Goal: Task Accomplishment & Management: Manage account settings

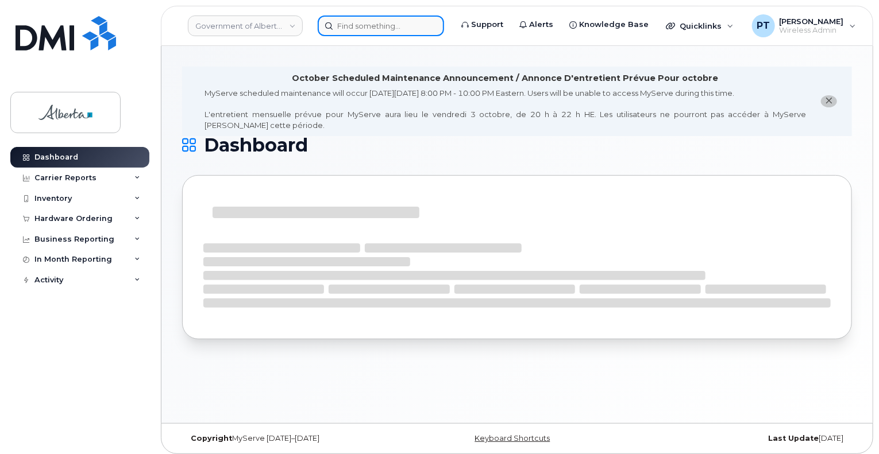
click at [340, 26] on input at bounding box center [381, 26] width 126 height 21
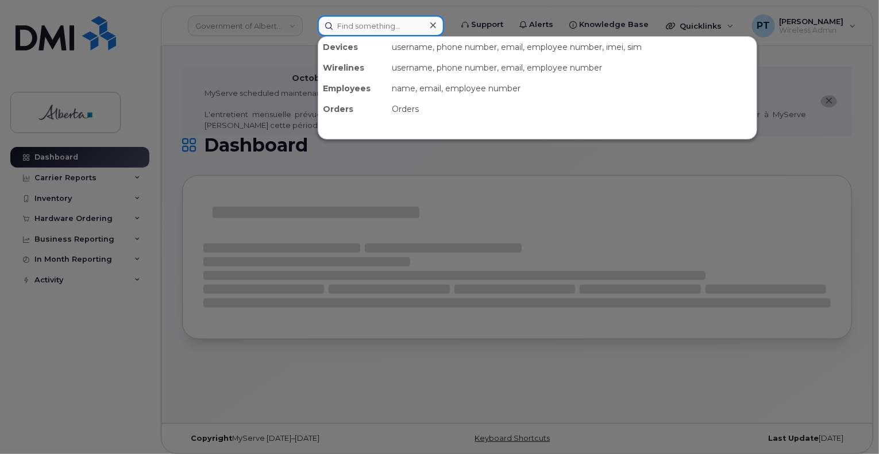
paste input "7802321835"
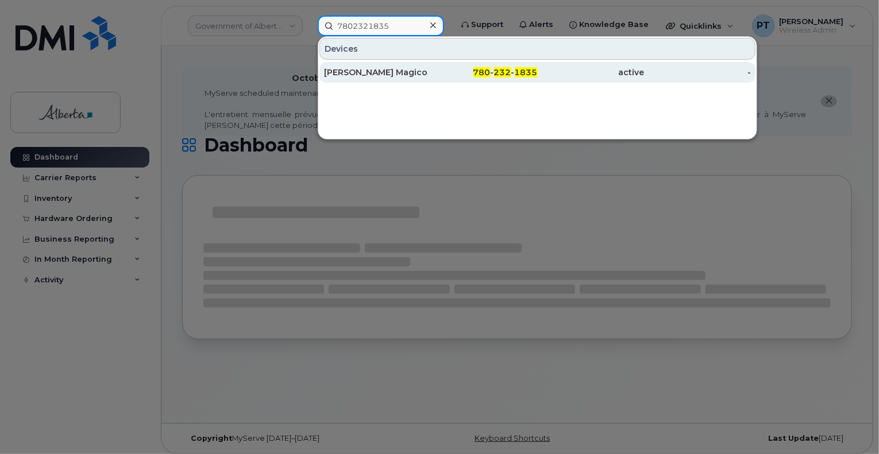
type input "7802321835"
click at [345, 70] on div "Jordon Magico" at bounding box center [377, 72] width 107 height 11
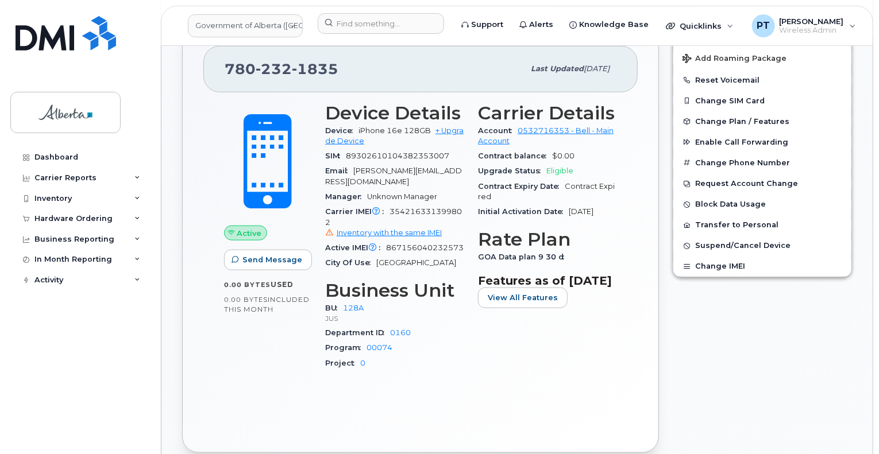
scroll to position [517, 0]
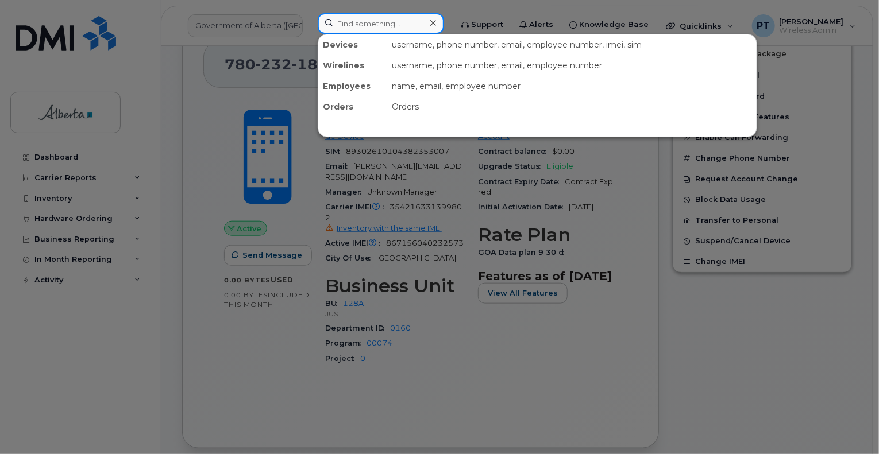
click at [407, 25] on input at bounding box center [381, 23] width 126 height 21
paste input "5873858670"
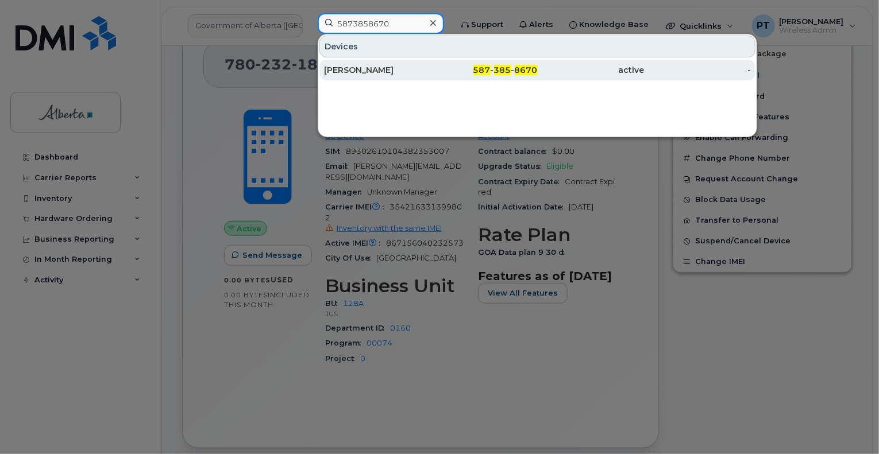
type input "5873858670"
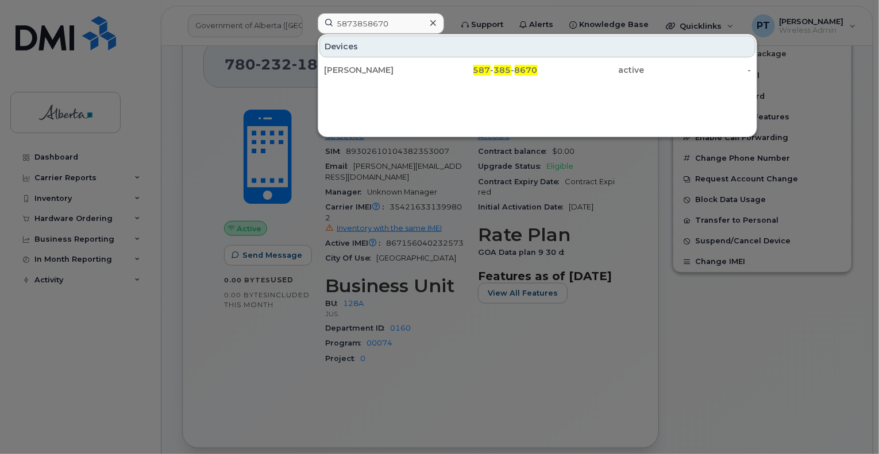
drag, startPoint x: 365, startPoint y: 71, endPoint x: 360, endPoint y: 86, distance: 15.8
click at [365, 71] on div "Katelyn Kripak" at bounding box center [377, 69] width 107 height 11
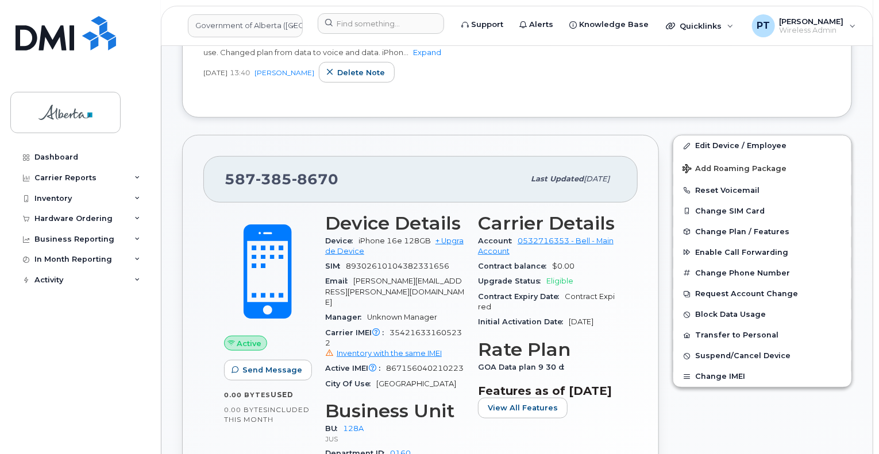
scroll to position [517, 0]
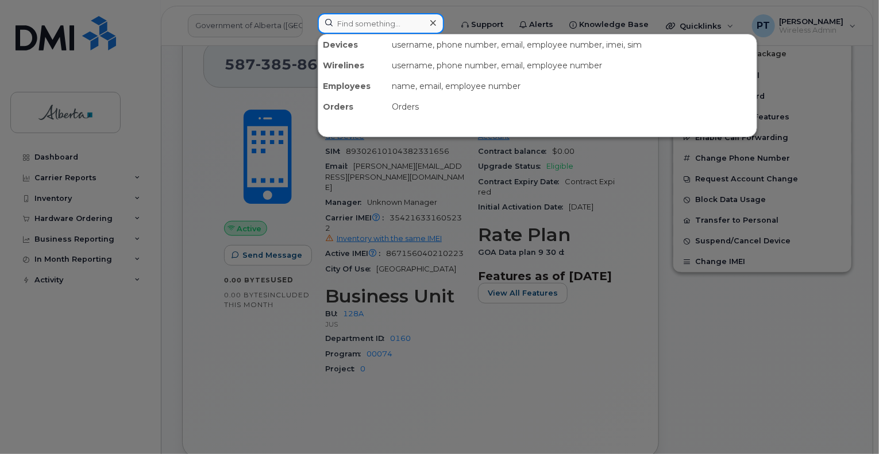
click at [342, 25] on input at bounding box center [381, 23] width 126 height 21
paste input "5873858696"
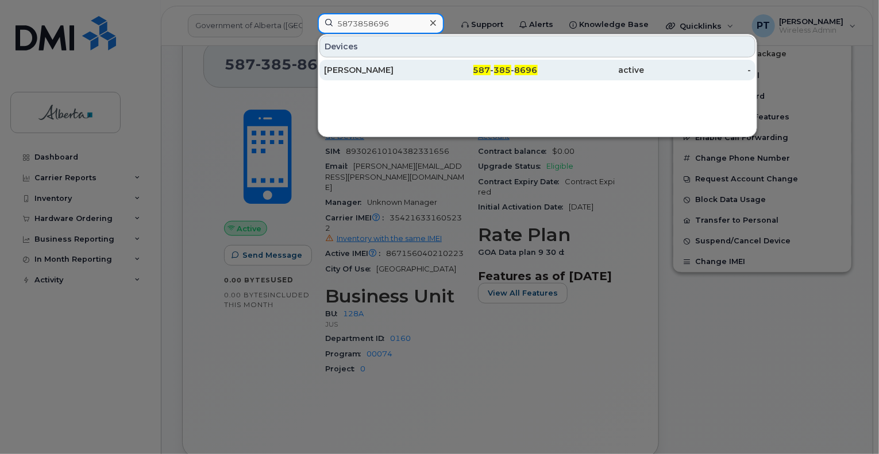
type input "5873858696"
click at [352, 71] on div "Dylan Hanwell" at bounding box center [377, 69] width 107 height 11
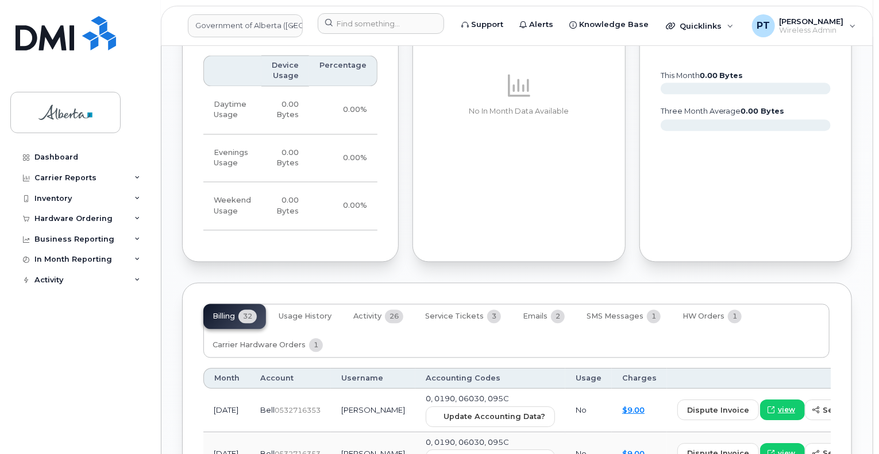
scroll to position [1092, 0]
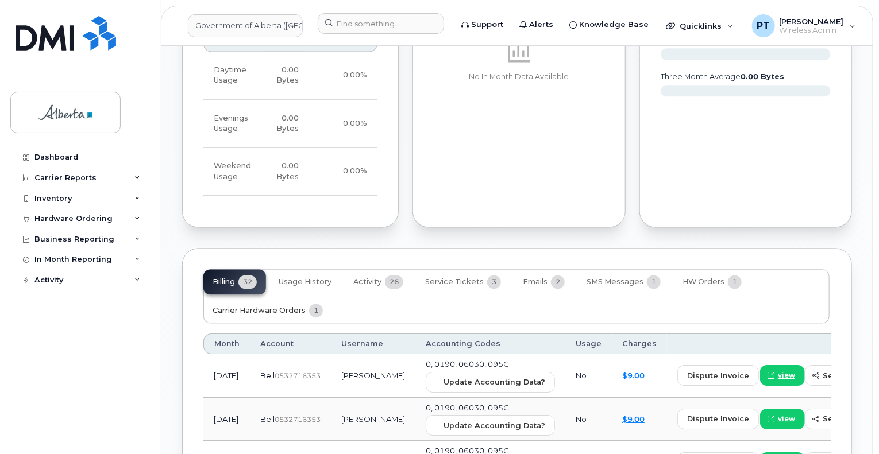
click at [278, 307] on span "Carrier Hardware Orders" at bounding box center [259, 311] width 93 height 9
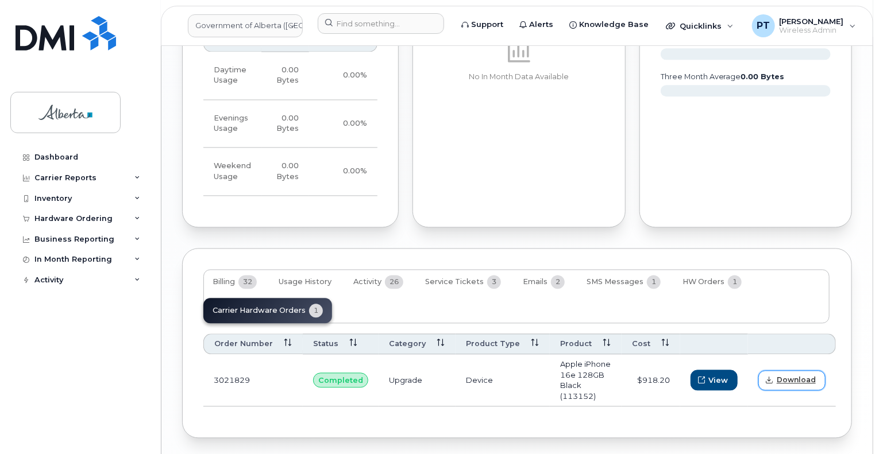
click at [786, 376] on span "Download" at bounding box center [796, 381] width 39 height 10
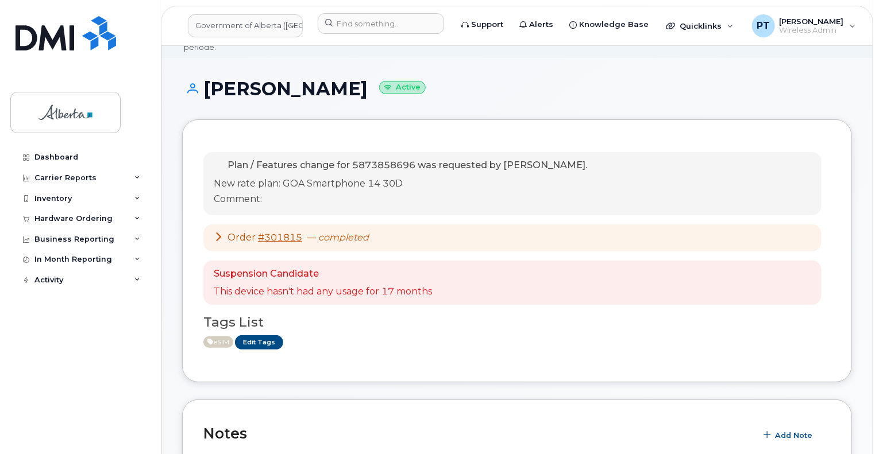
scroll to position [287, 0]
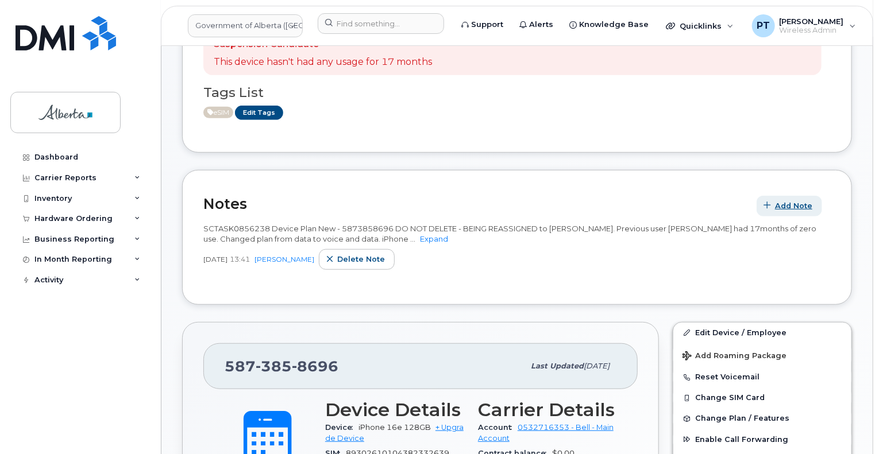
click at [799, 201] on span "Add Note" at bounding box center [793, 206] width 37 height 11
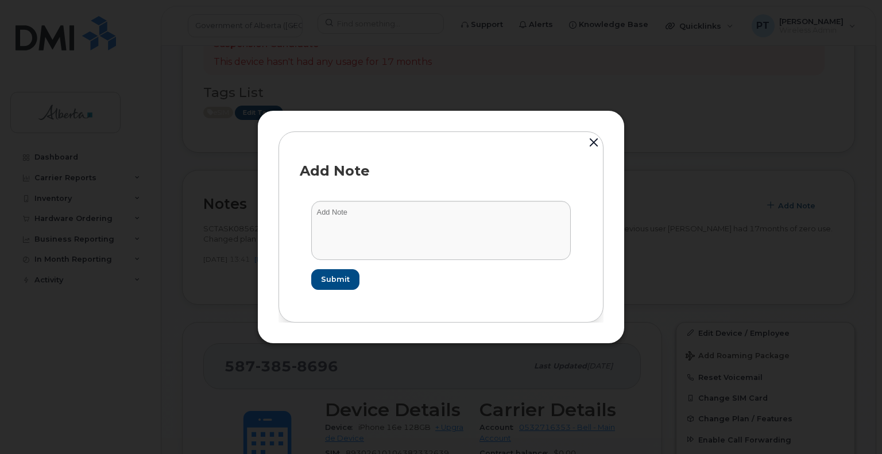
click at [594, 146] on button "button" at bounding box center [593, 143] width 17 height 25
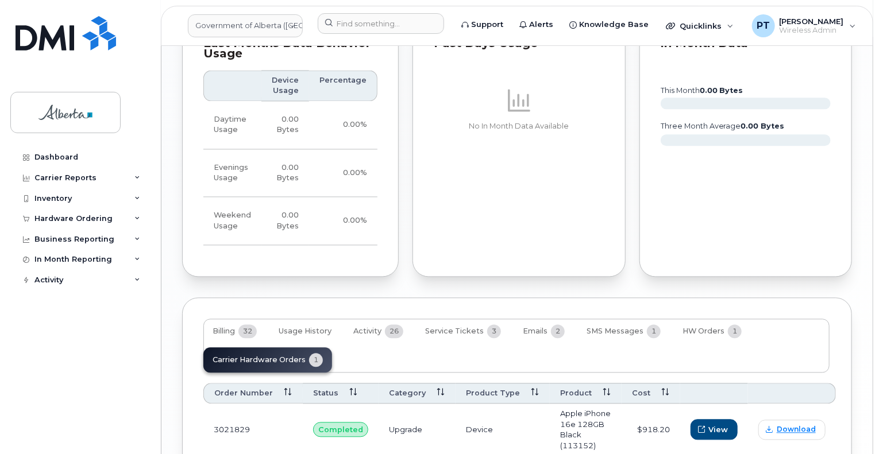
scroll to position [1111, 0]
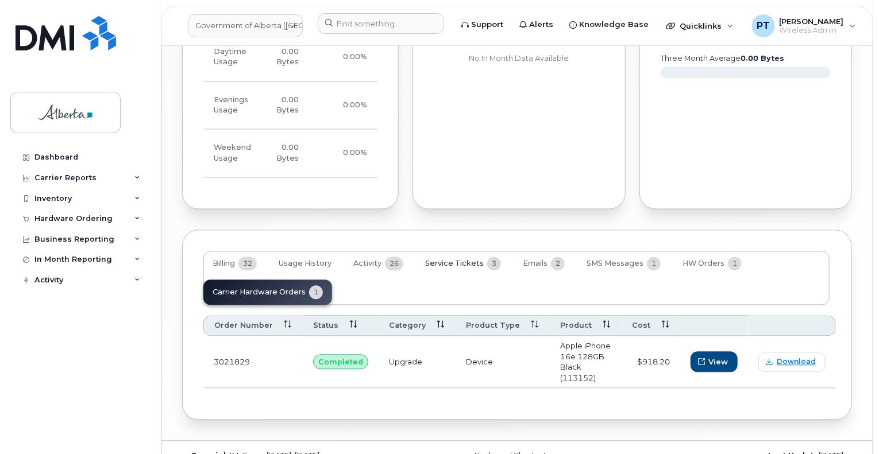
click at [466, 259] on span "Service Tickets" at bounding box center [454, 263] width 59 height 9
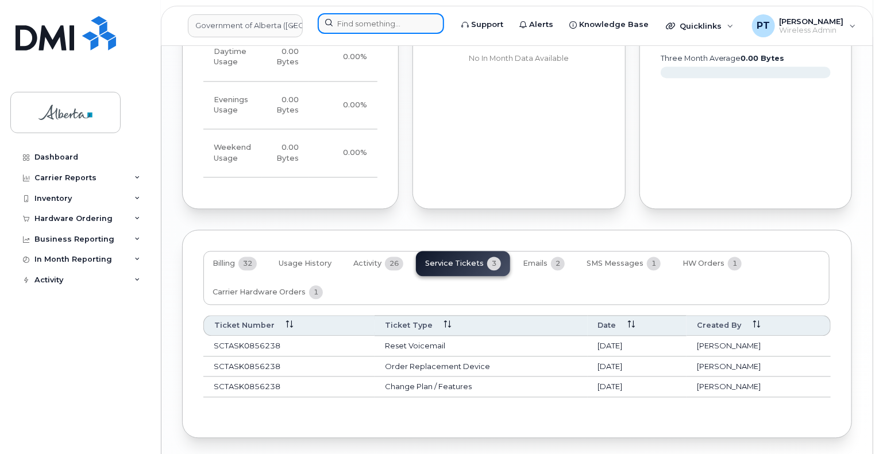
drag, startPoint x: 408, startPoint y: 14, endPoint x: 354, endPoint y: 16, distance: 54.1
click at [406, 15] on input at bounding box center [381, 23] width 126 height 21
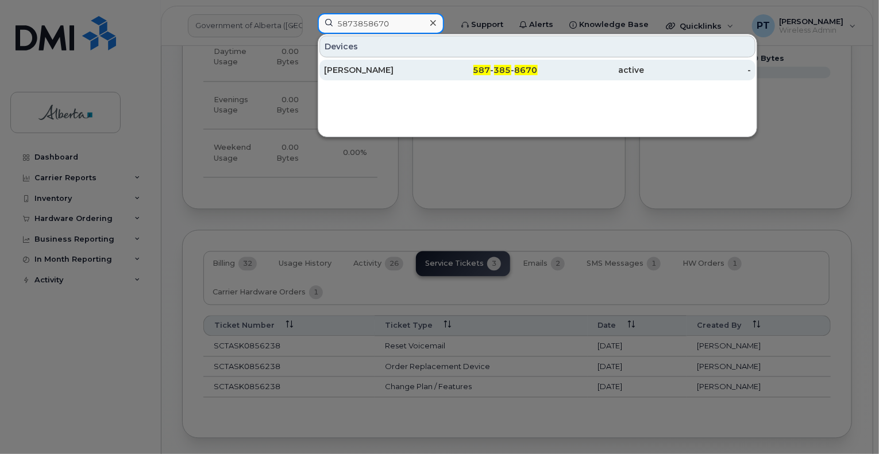
type input "5873858670"
click at [367, 70] on div "[PERSON_NAME]" at bounding box center [377, 69] width 107 height 11
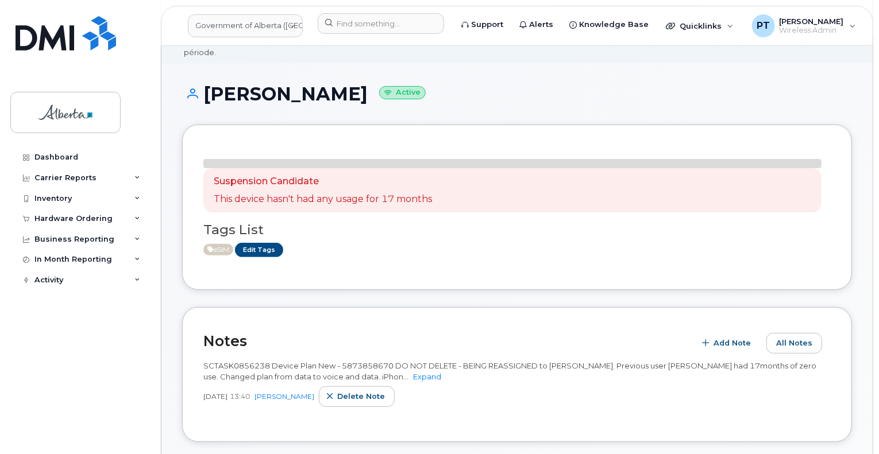
scroll to position [172, 0]
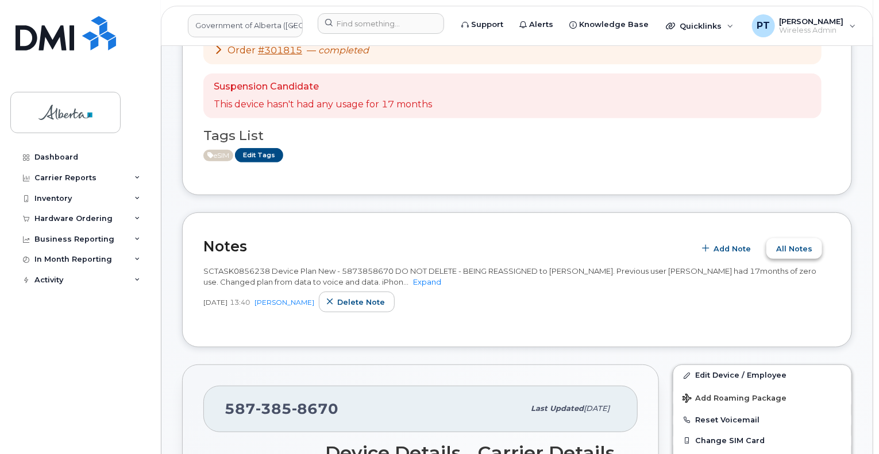
click at [800, 245] on button "All Notes" at bounding box center [794, 248] width 56 height 21
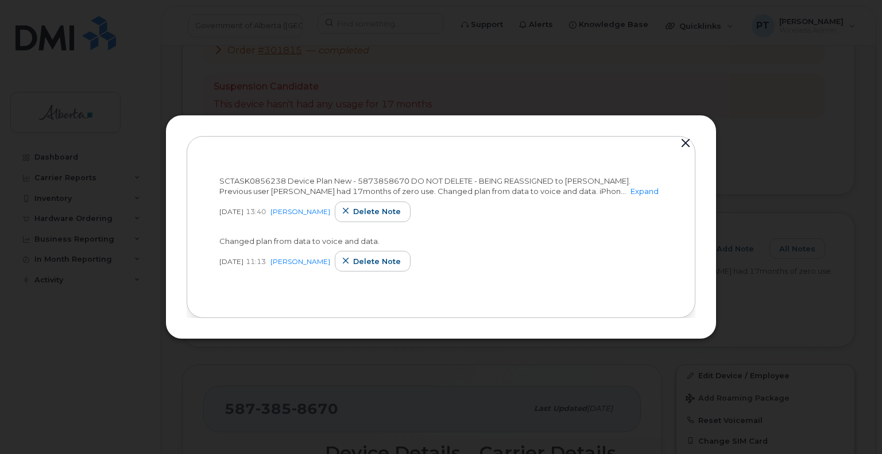
click at [685, 148] on button "button" at bounding box center [685, 144] width 17 height 16
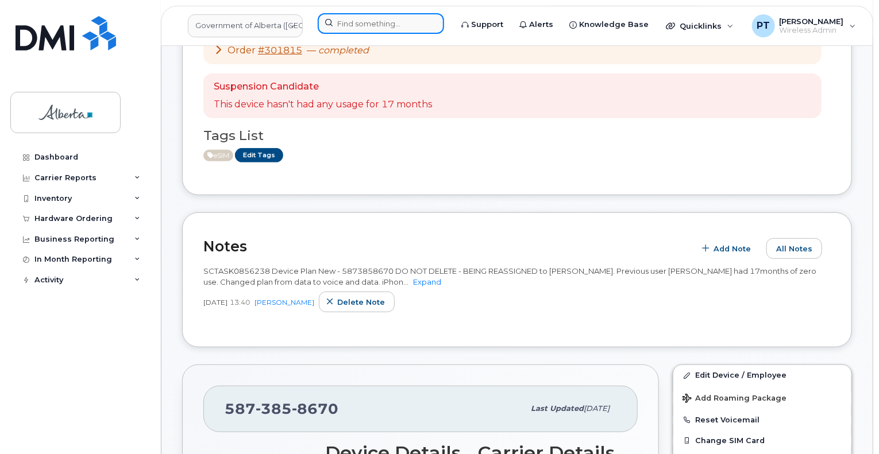
click at [379, 22] on input at bounding box center [381, 23] width 126 height 21
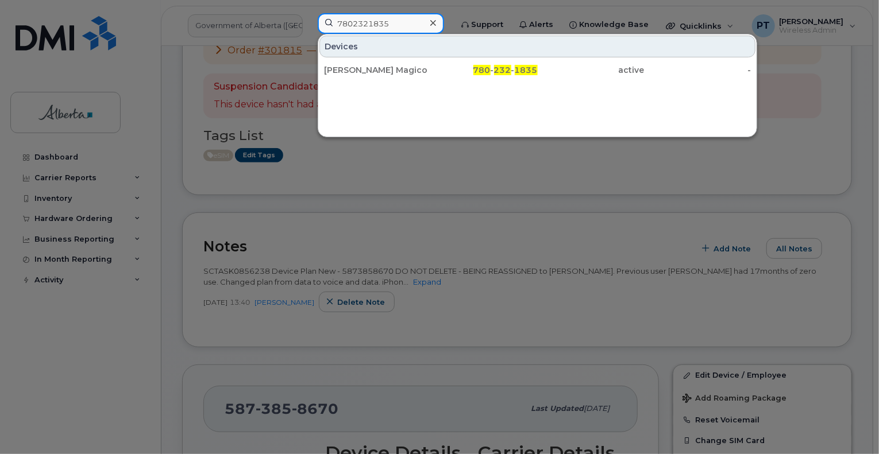
type input "7802321835"
click at [368, 70] on div "Jordon Magico" at bounding box center [377, 69] width 107 height 11
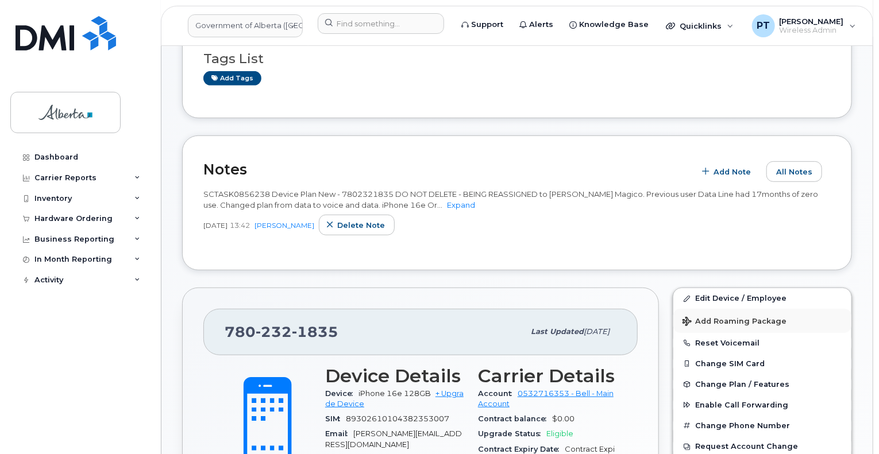
scroll to position [345, 0]
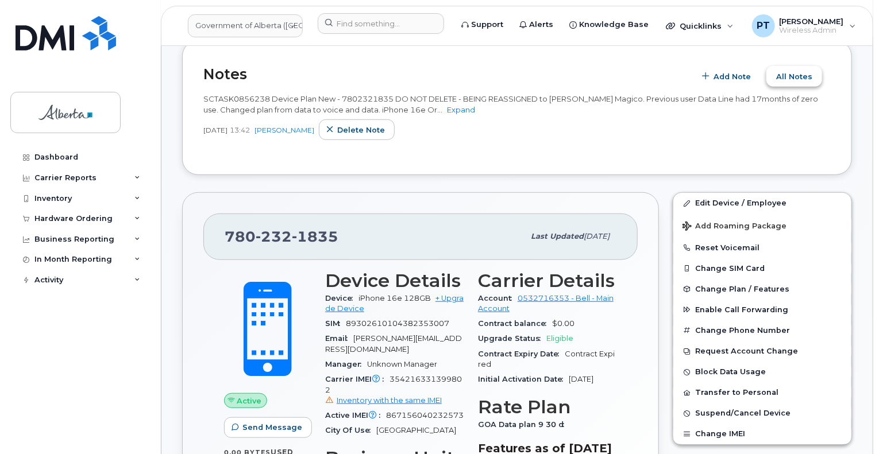
click at [786, 71] on span "All Notes" at bounding box center [794, 76] width 36 height 11
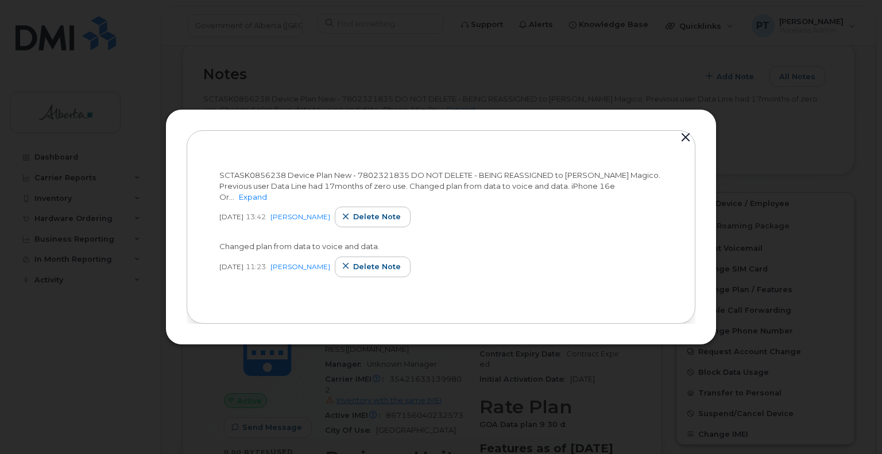
click at [687, 144] on button "button" at bounding box center [685, 138] width 17 height 16
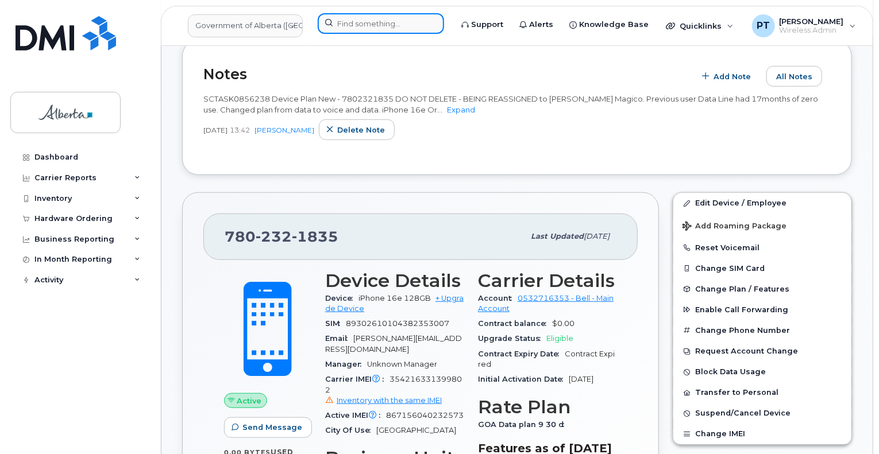
click at [340, 20] on input at bounding box center [381, 23] width 126 height 21
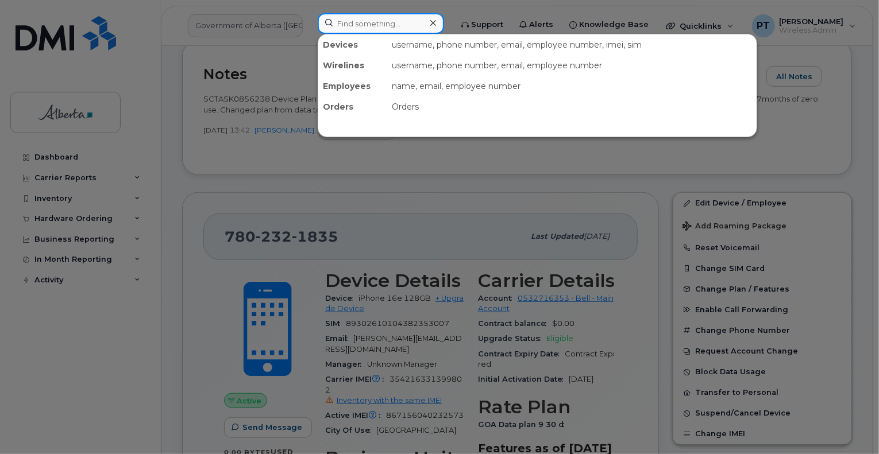
paste input "4034788971"
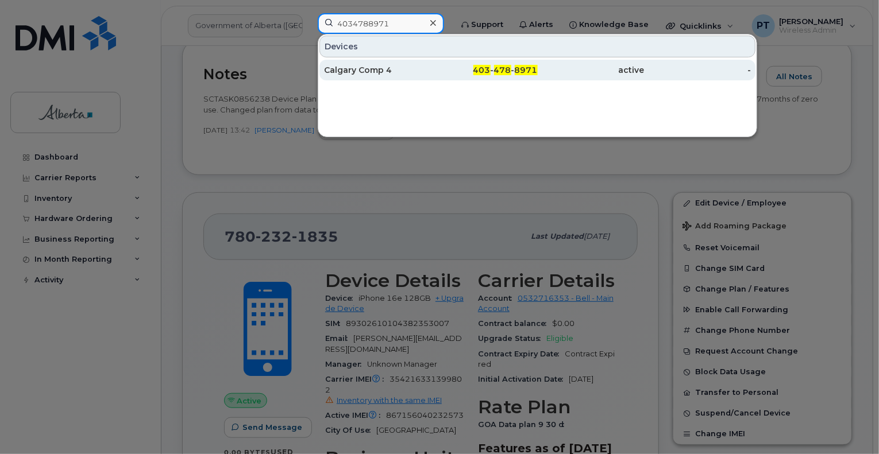
type input "4034788971"
click at [360, 68] on div "Calgary Comp 4" at bounding box center [377, 69] width 107 height 11
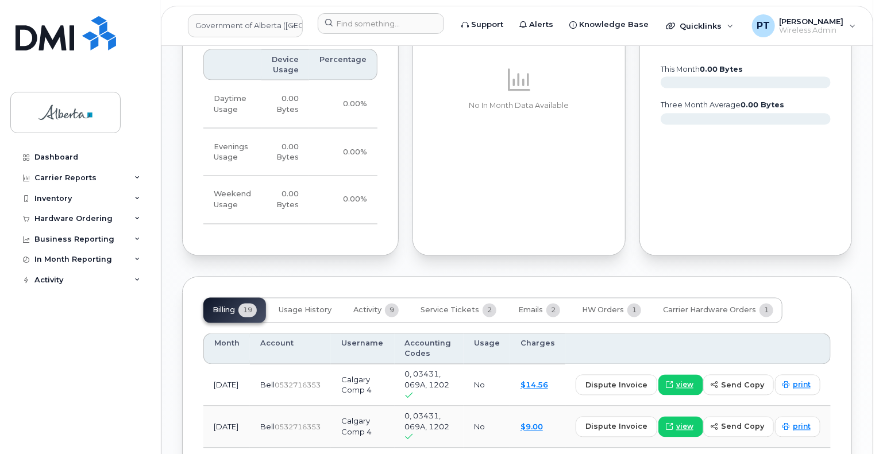
scroll to position [1092, 0]
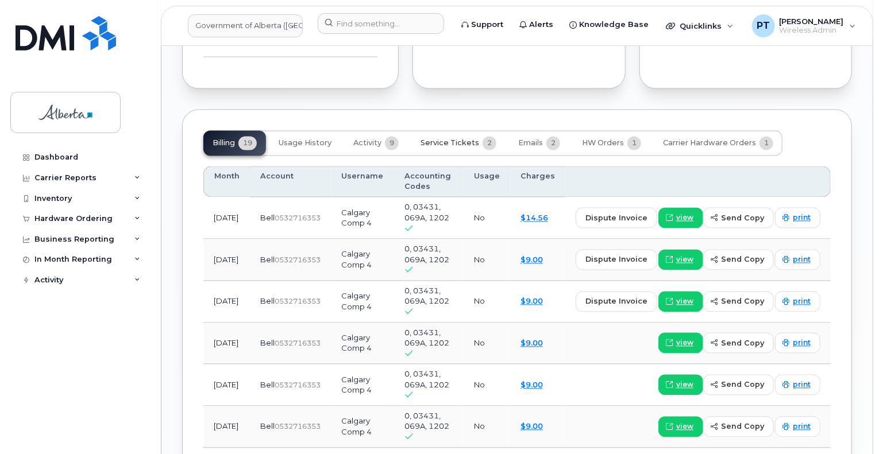
click at [461, 139] on span "Service Tickets" at bounding box center [450, 143] width 59 height 9
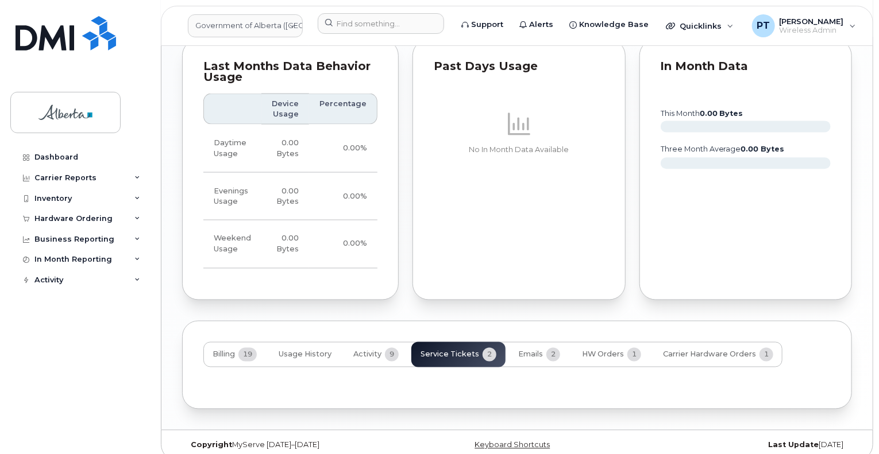
scroll to position [950, 0]
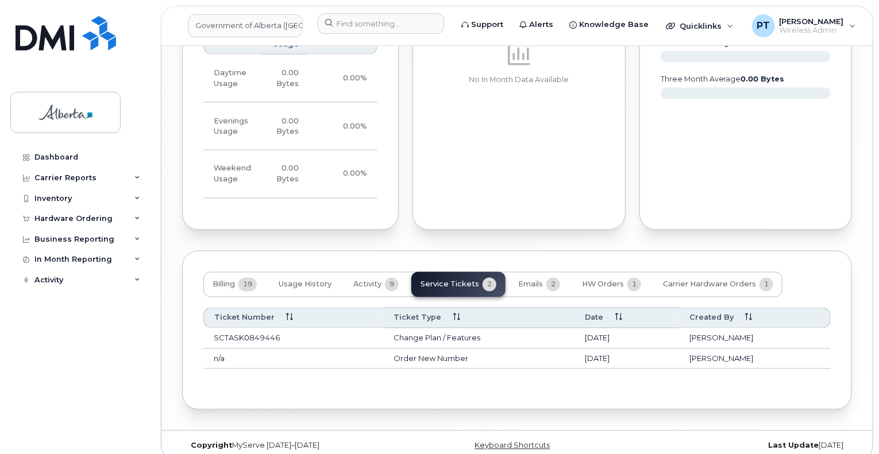
click at [240, 329] on td "SCTASK0849446" at bounding box center [293, 339] width 180 height 21
copy td "SCTASK0849446"
drag, startPoint x: 224, startPoint y: 268, endPoint x: 239, endPoint y: 272, distance: 15.3
click at [224, 280] on span "Billing" at bounding box center [224, 284] width 22 height 9
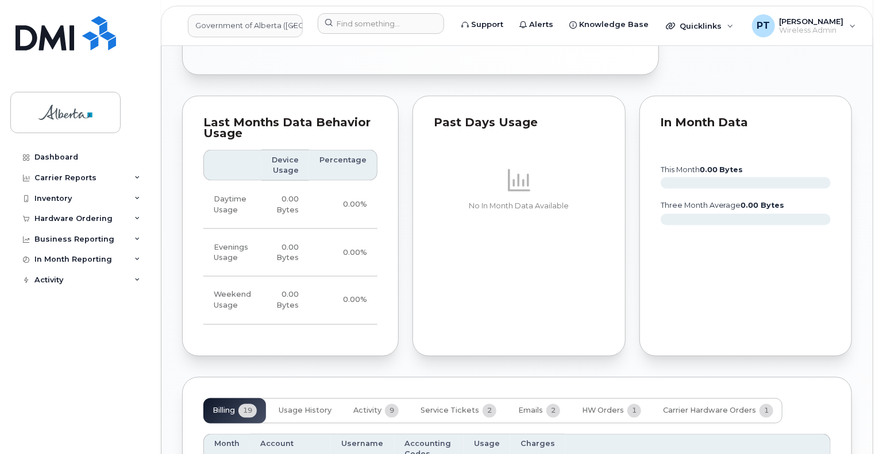
scroll to position [1008, 0]
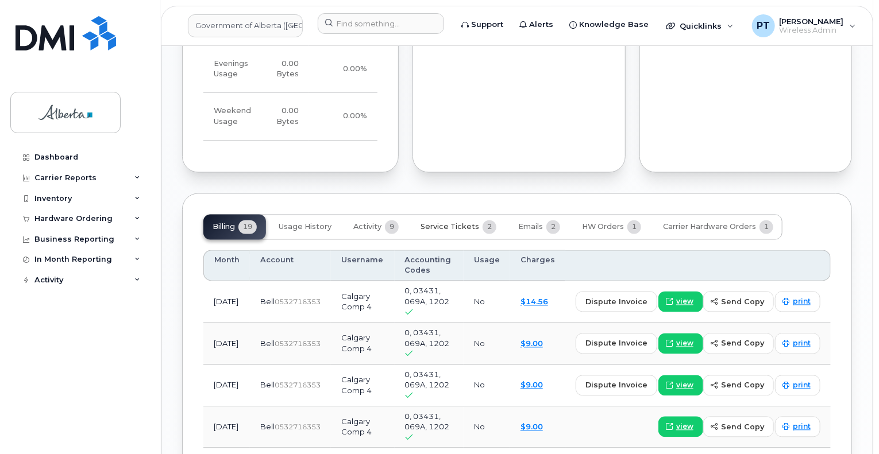
click at [465, 223] on span "Service Tickets" at bounding box center [450, 227] width 59 height 9
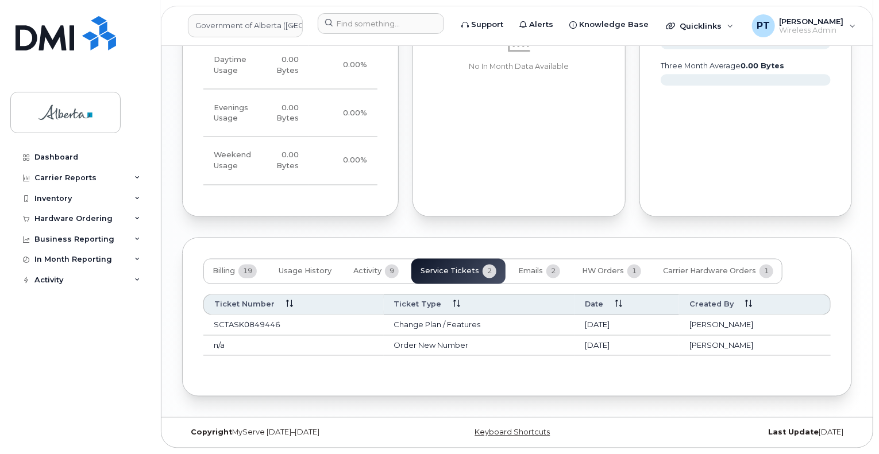
scroll to position [950, 0]
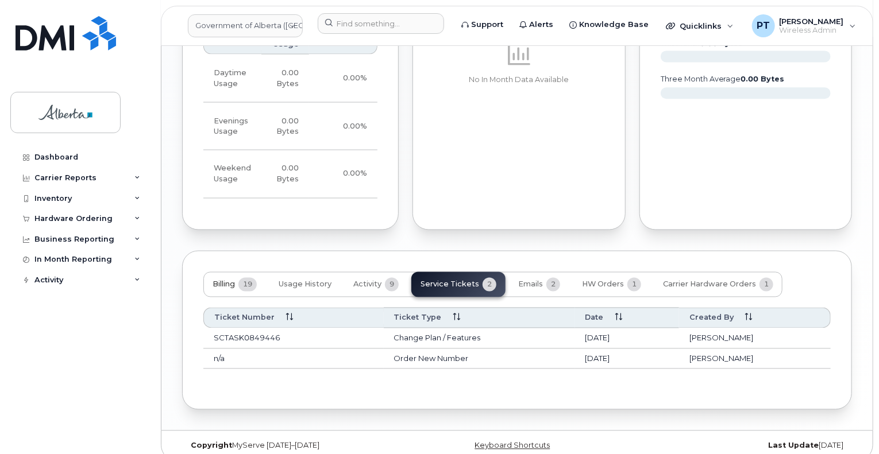
click at [232, 280] on span "Billing" at bounding box center [224, 284] width 22 height 9
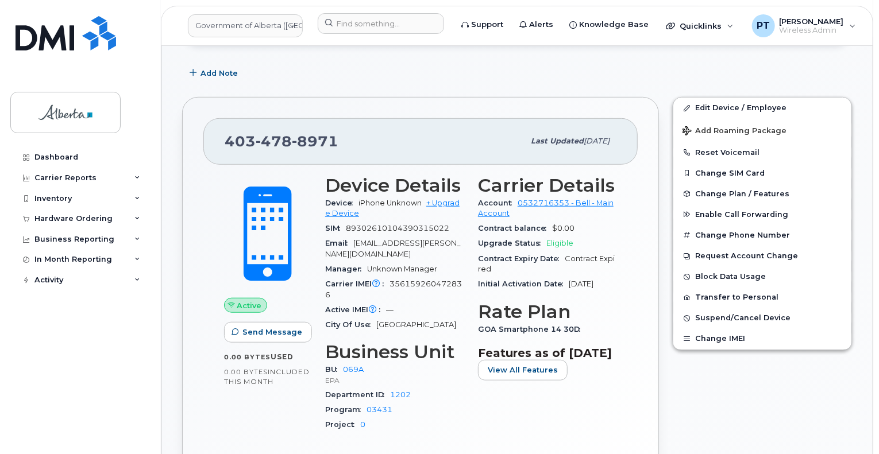
scroll to position [318, 0]
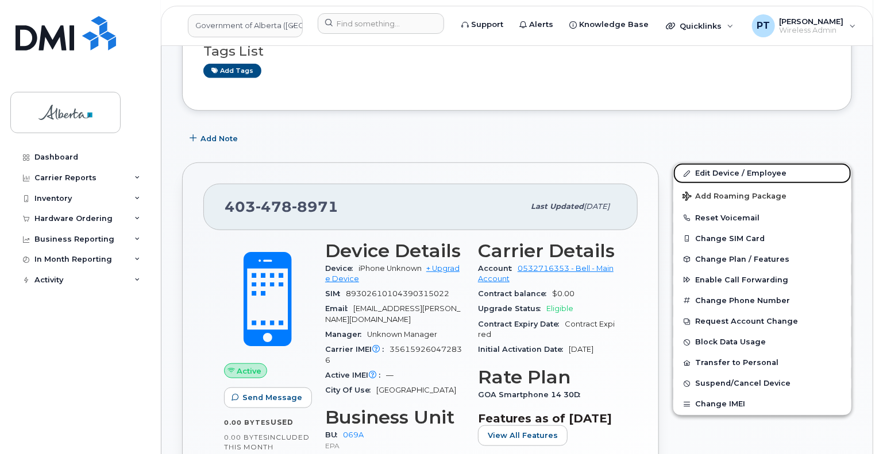
drag, startPoint x: 726, startPoint y: 164, endPoint x: 401, endPoint y: 168, distance: 325.2
click at [726, 164] on link "Edit Device / Employee" at bounding box center [762, 173] width 178 height 21
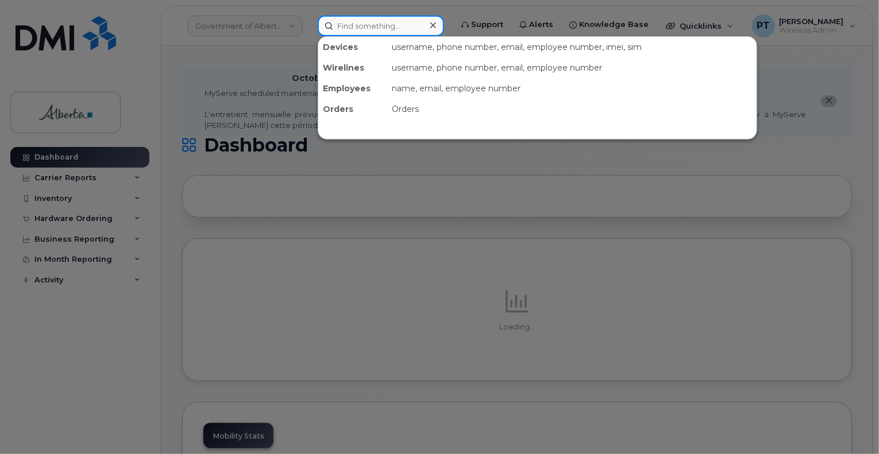
paste input "[PERSON_NAME]"
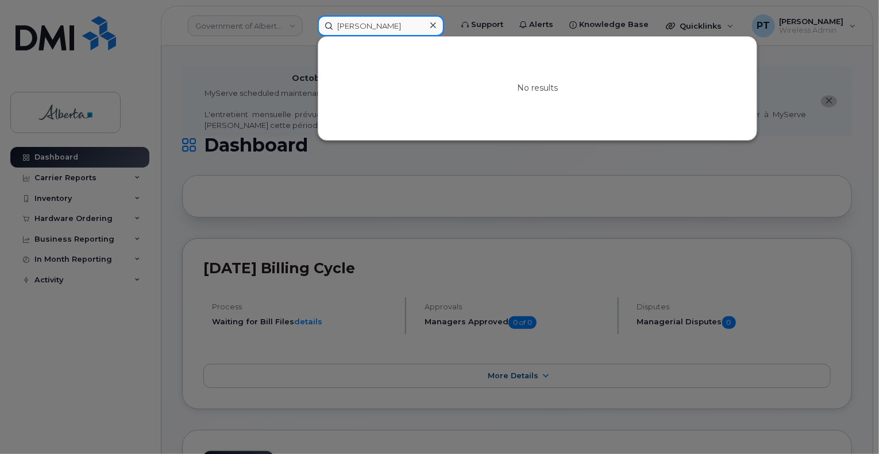
type input "[PERSON_NAME]"
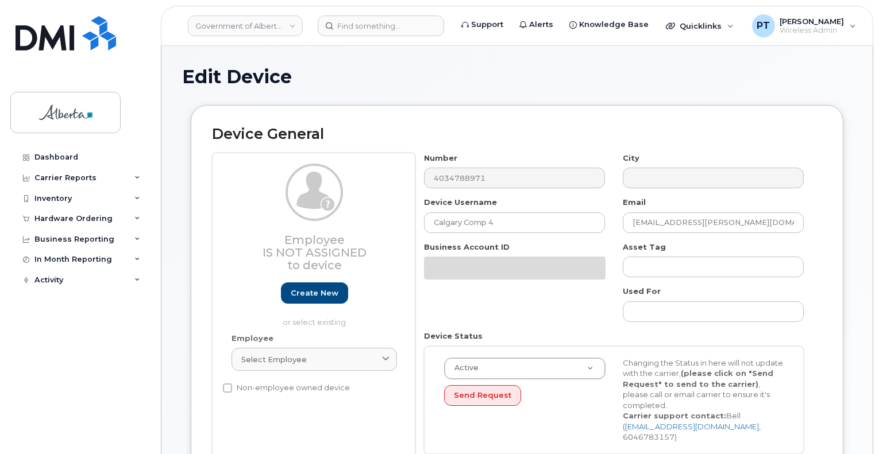
select select "4120331"
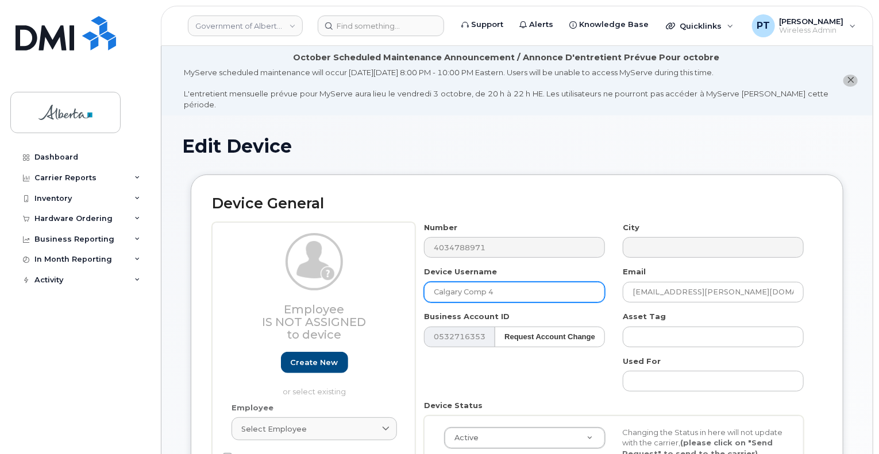
drag, startPoint x: 512, startPoint y: 282, endPoint x: 395, endPoint y: 283, distance: 117.8
click at [395, 283] on div "Employee Is not assigned to device Create new or select existing Employee Selec…" at bounding box center [517, 377] width 610 height 310
paste input "[PERSON_NAME]"
type input "[PERSON_NAME]"
drag, startPoint x: 773, startPoint y: 284, endPoint x: 602, endPoint y: 287, distance: 171.8
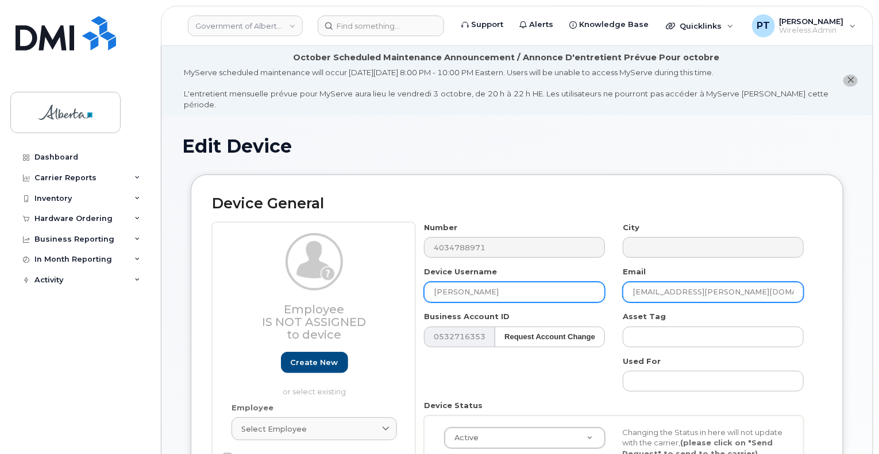
click at [602, 287] on div "Number 4034788971 City Device Username Jasmin Rafeeq Email Elise.Chamberland@go…" at bounding box center [614, 377] width 398 height 310
paste input "Jasmin.Rafeeq"
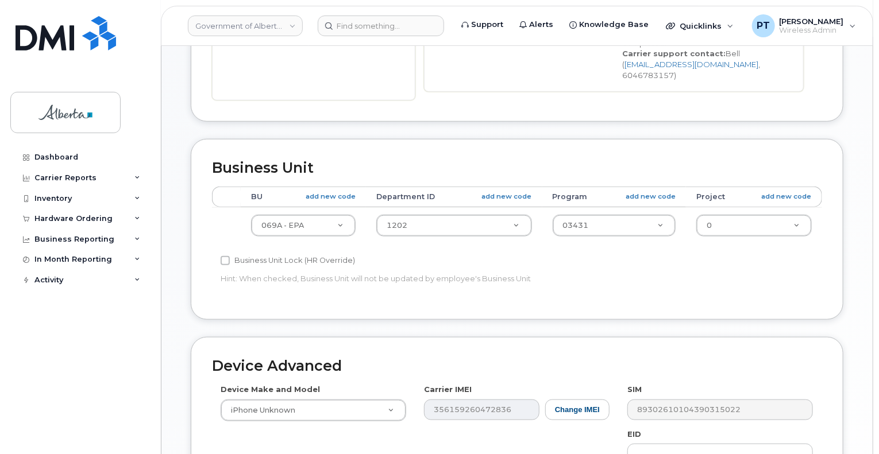
scroll to position [460, 0]
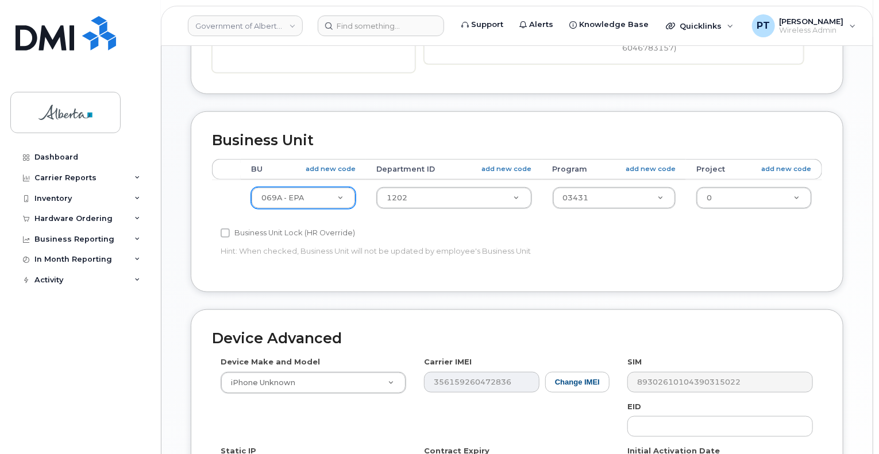
type input "[PERSON_NAME][EMAIL_ADDRESS][PERSON_NAME][DOMAIN_NAME]"
type input "482e"
select select "4124490"
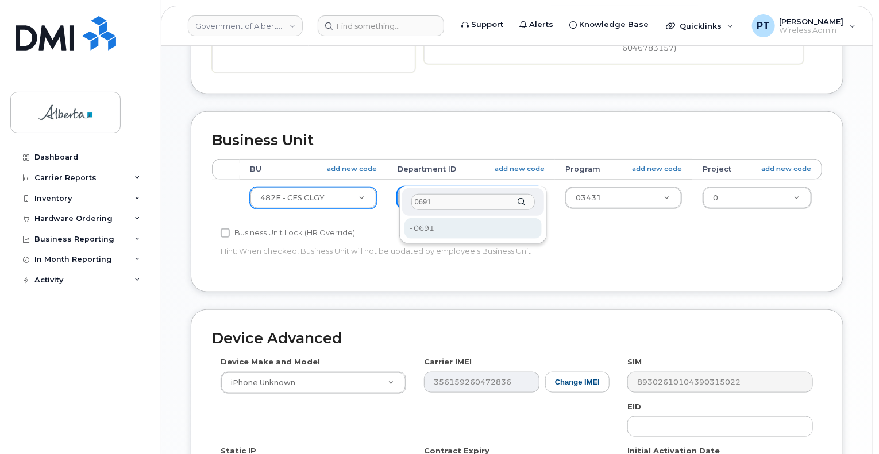
type input "0691"
drag, startPoint x: 433, startPoint y: 225, endPoint x: 534, endPoint y: 201, distance: 103.8
type input "4124509"
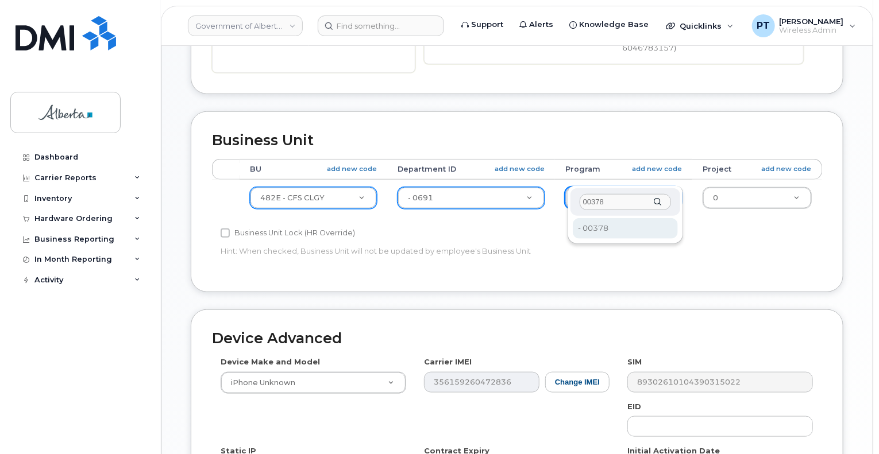
type input "00378"
type input "4124524"
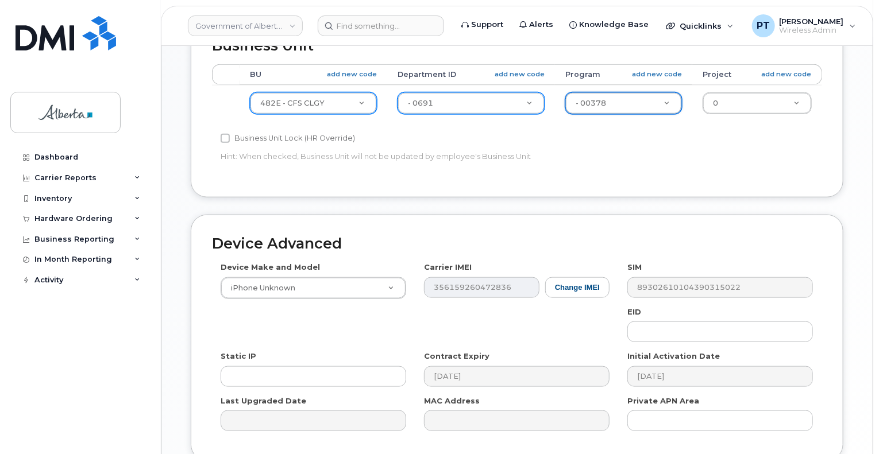
scroll to position [575, 0]
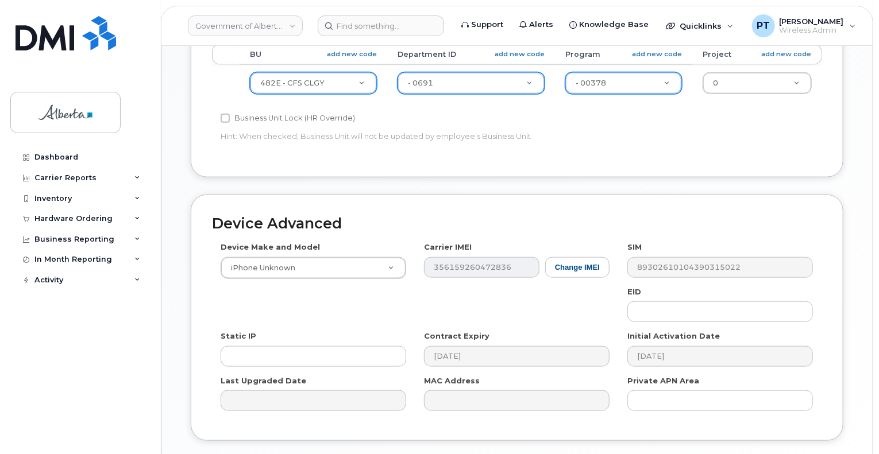
type input "Saving..."
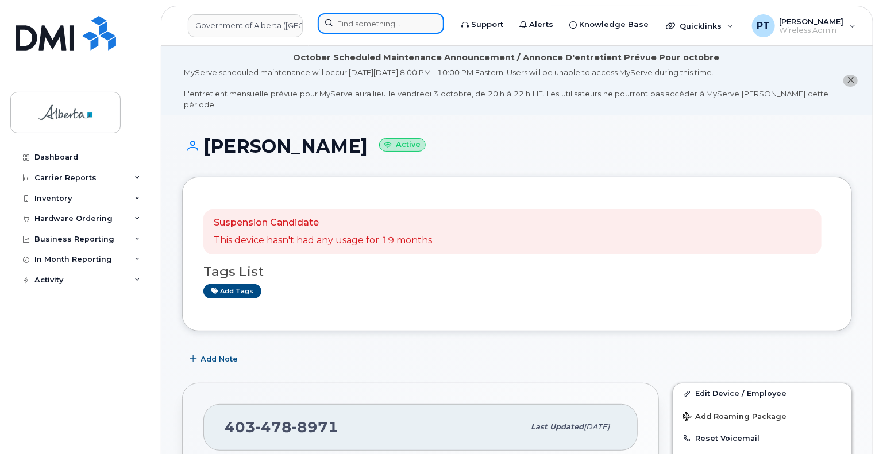
click at [398, 22] on input at bounding box center [381, 23] width 126 height 21
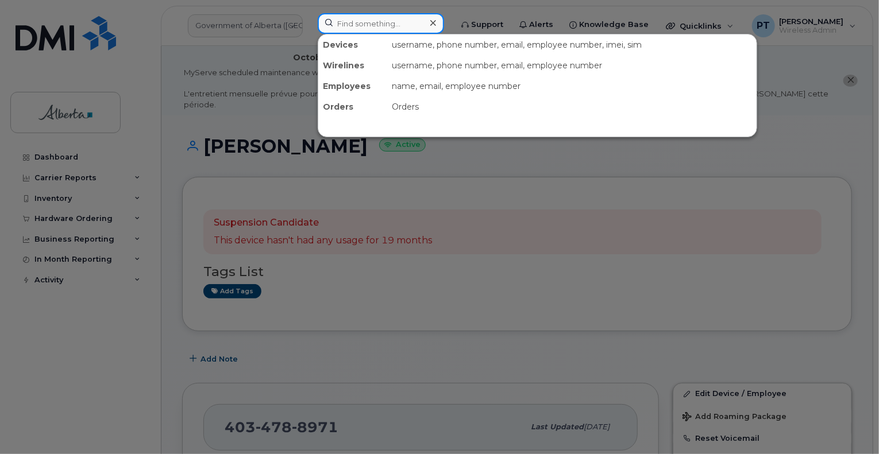
paste input "7809838788"
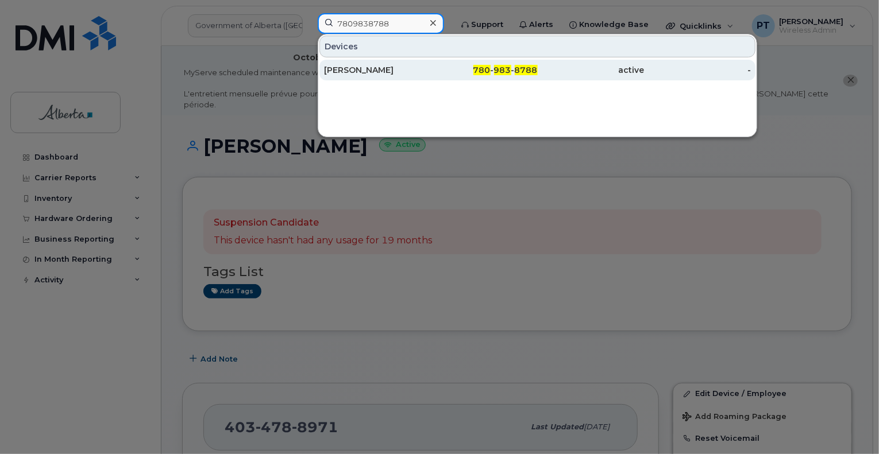
type input "7809838788"
click at [358, 70] on div "Julie Williams" at bounding box center [377, 69] width 107 height 11
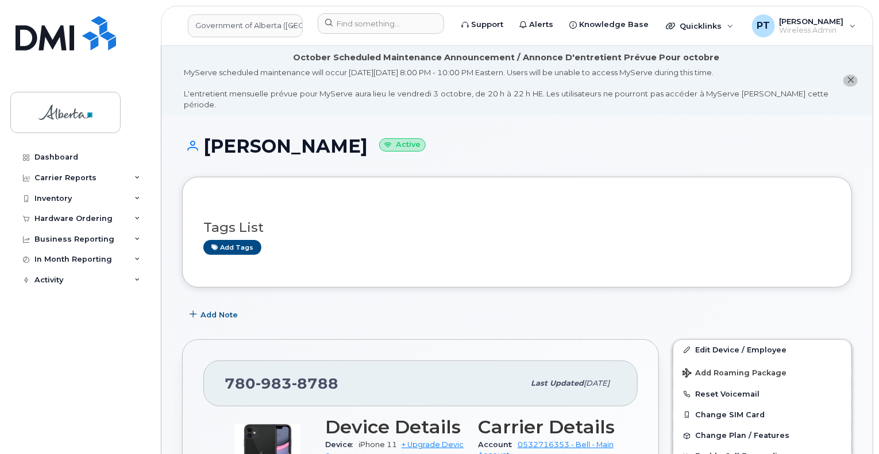
click at [449, 385] on div "[PHONE_NUMBER] Last updated [DATE]" at bounding box center [420, 384] width 434 height 46
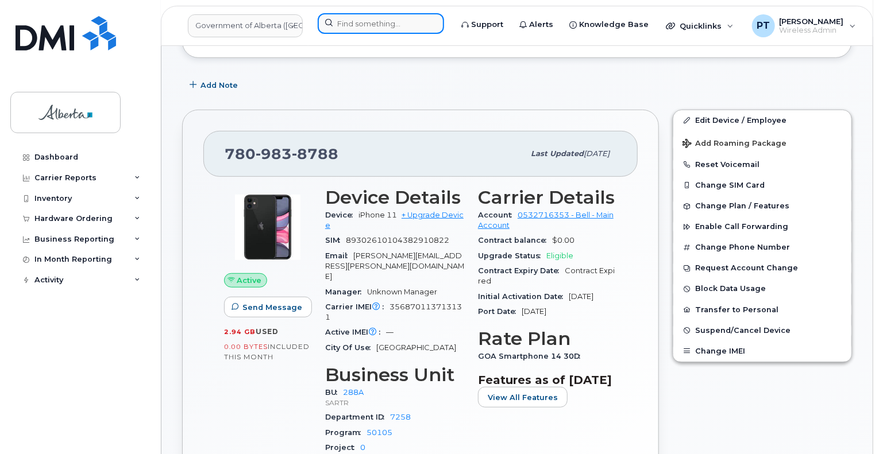
click at [374, 17] on input at bounding box center [381, 23] width 126 height 21
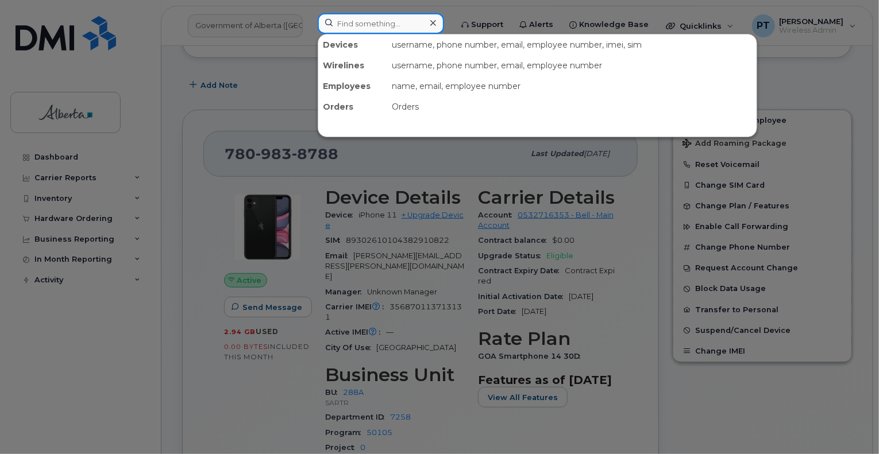
paste input "4034788971"
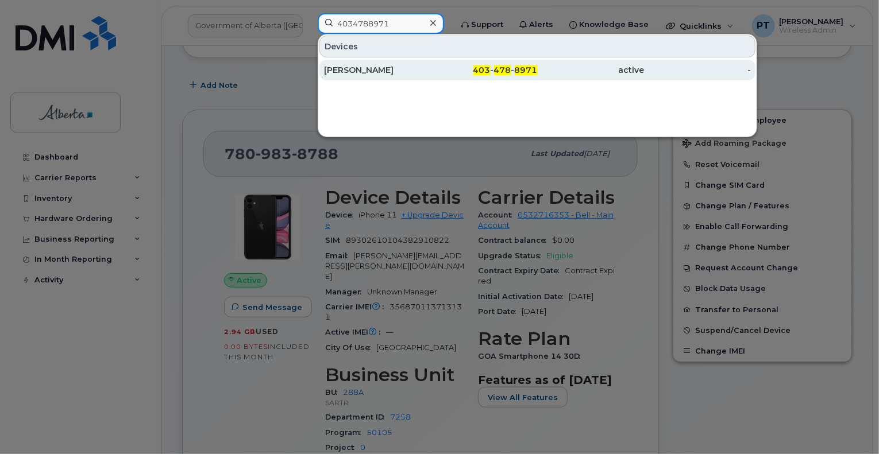
type input "4034788971"
click at [350, 70] on div "[PERSON_NAME]" at bounding box center [377, 69] width 107 height 11
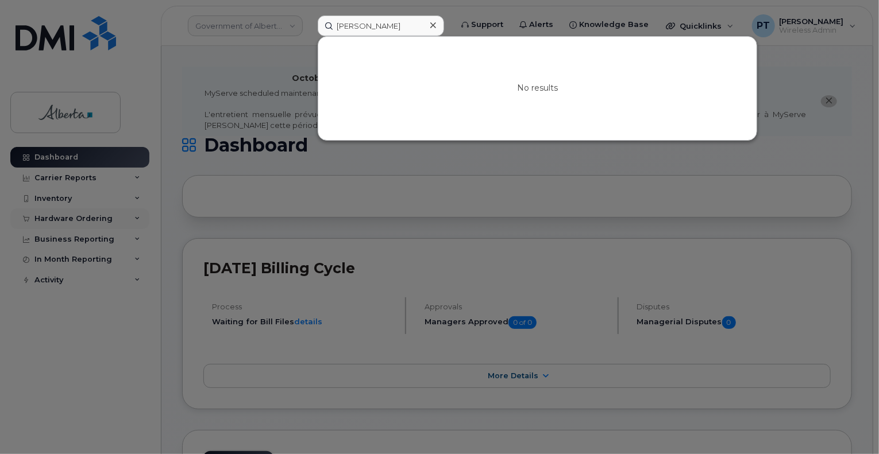
click at [82, 218] on div at bounding box center [439, 227] width 879 height 454
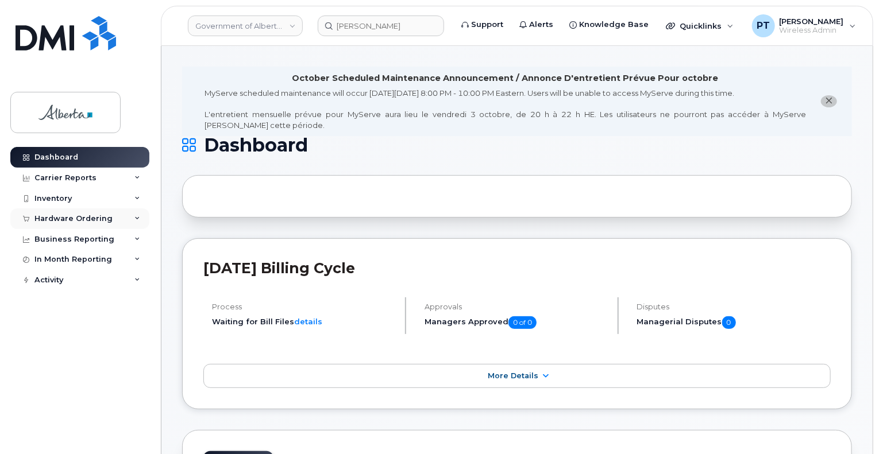
click at [82, 218] on div "Hardware Ordering" at bounding box center [73, 218] width 78 height 9
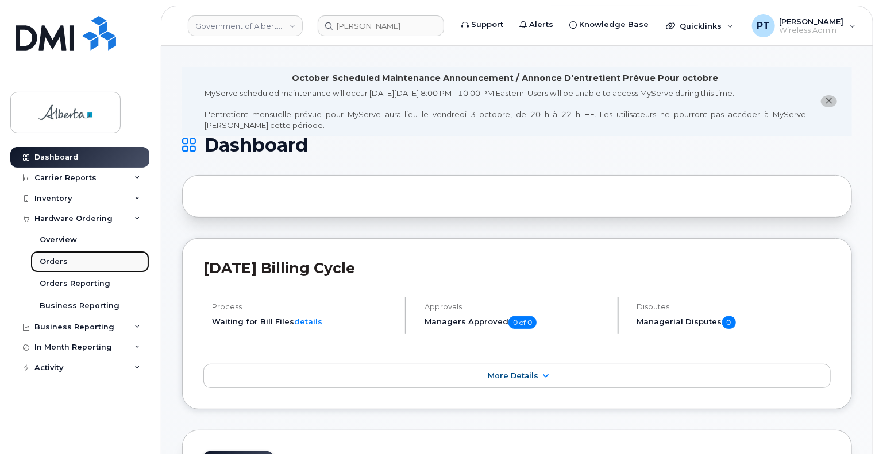
click at [57, 264] on div "Orders" at bounding box center [54, 262] width 28 height 10
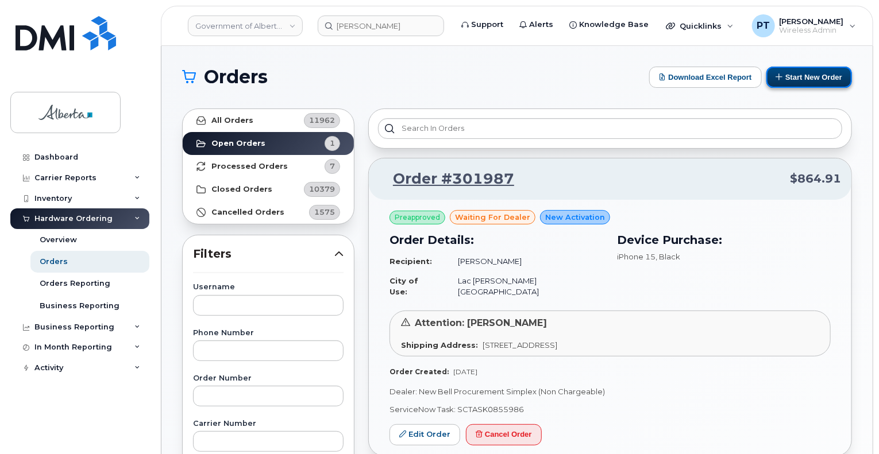
click at [823, 72] on button "Start New Order" at bounding box center [809, 77] width 86 height 21
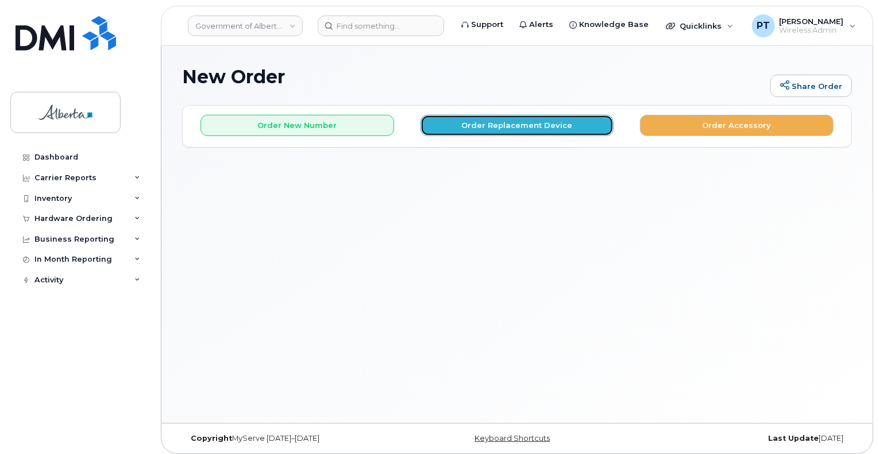
click at [515, 125] on button "Order Replacement Device" at bounding box center [518, 125] width 194 height 21
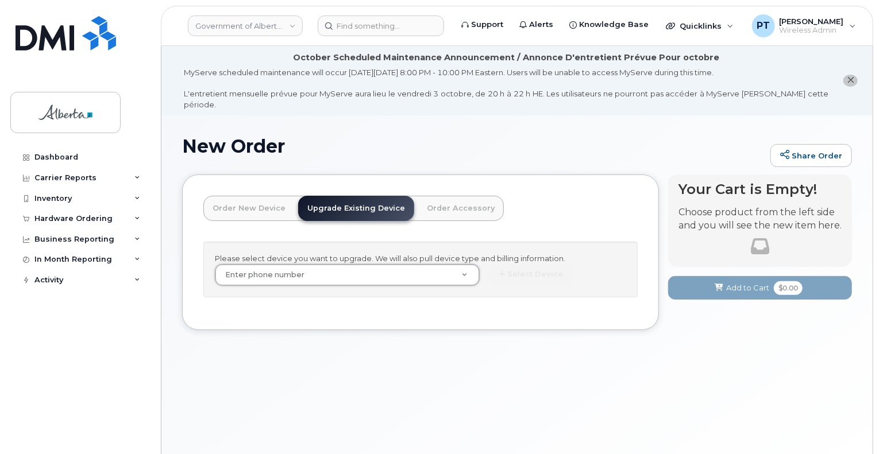
drag, startPoint x: 333, startPoint y: 258, endPoint x: 276, endPoint y: 261, distance: 57.6
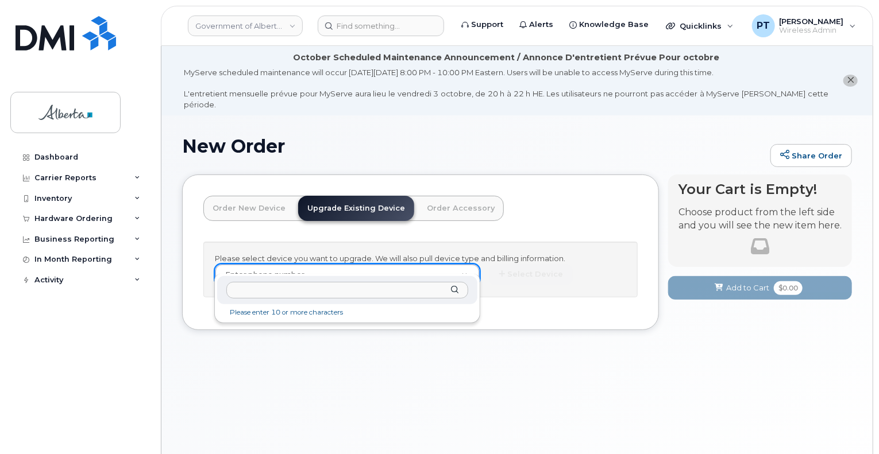
paste input "7809838788"
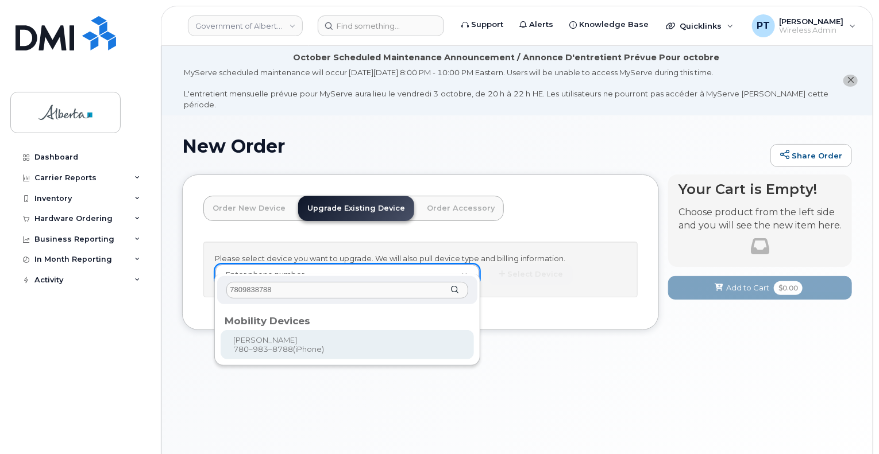
type input "7809838788"
type input "805596"
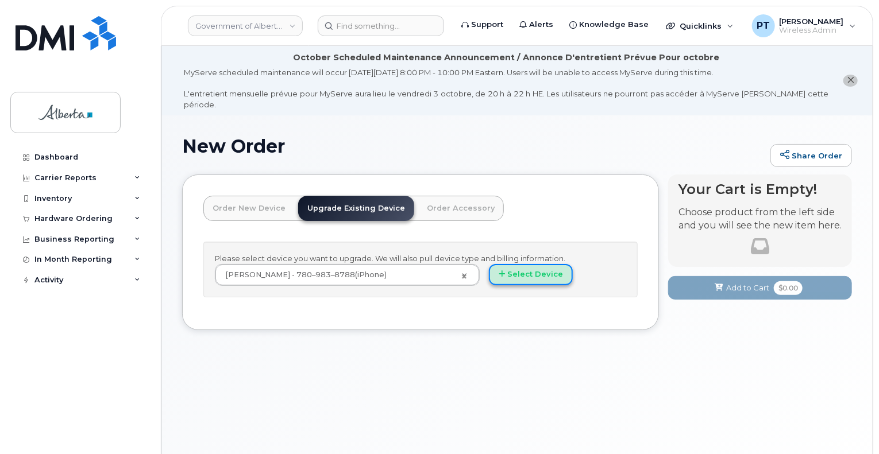
click at [536, 268] on button "Select Device" at bounding box center [531, 274] width 84 height 21
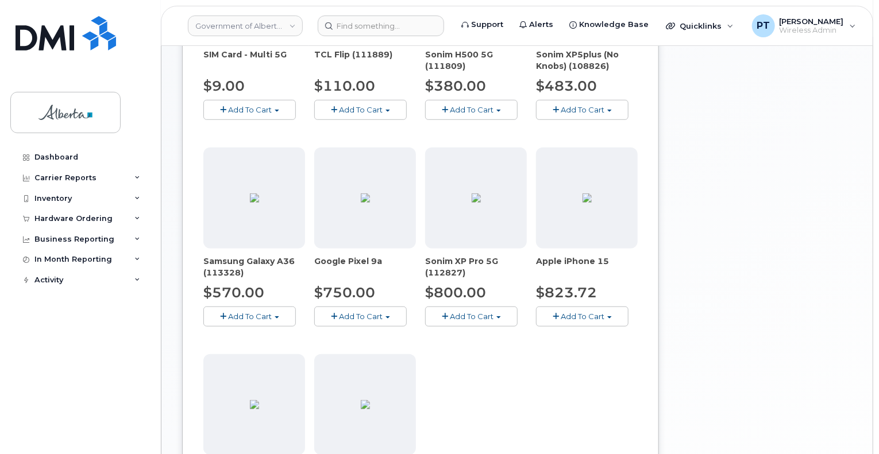
scroll to position [402, 0]
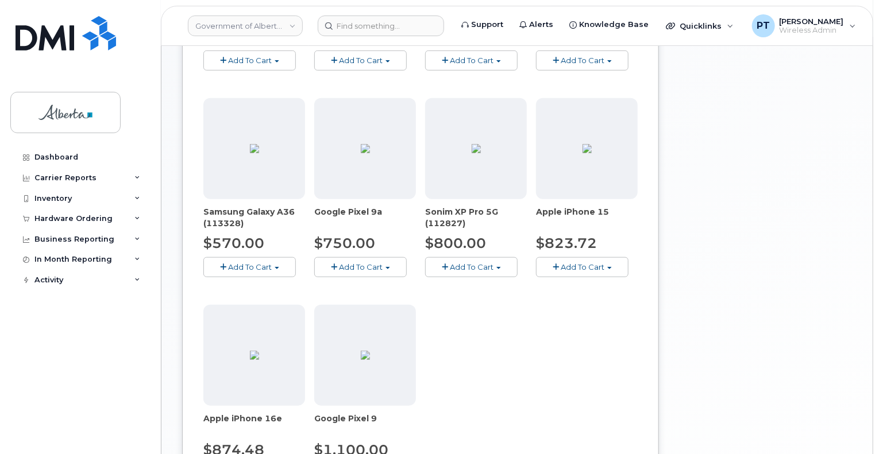
click at [566, 263] on span "Add To Cart" at bounding box center [583, 267] width 44 height 9
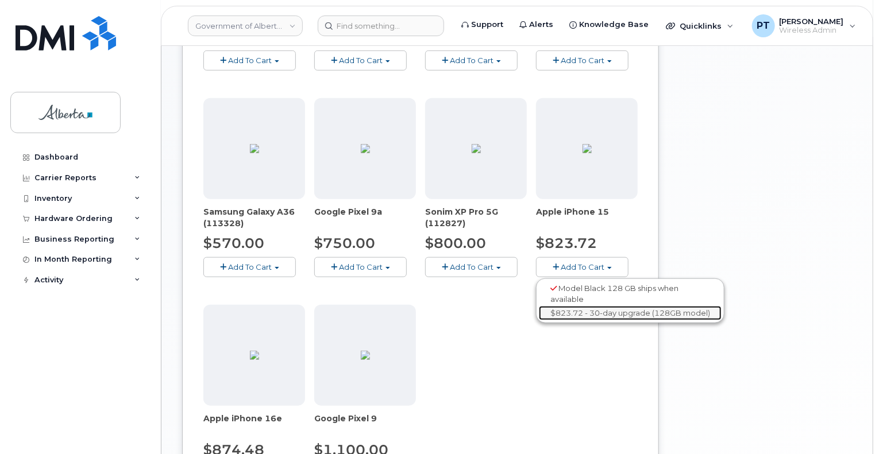
click at [576, 306] on link "$823.72 - 30-day upgrade (128GB model)" at bounding box center [630, 313] width 183 height 14
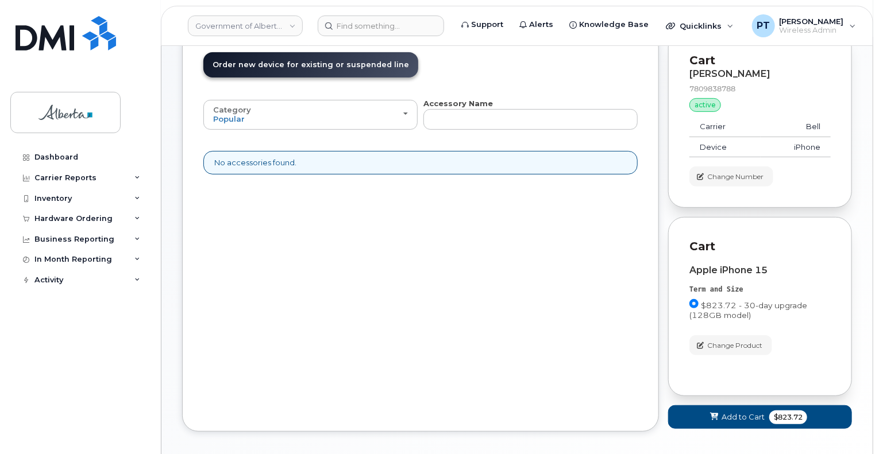
scroll to position [184, 0]
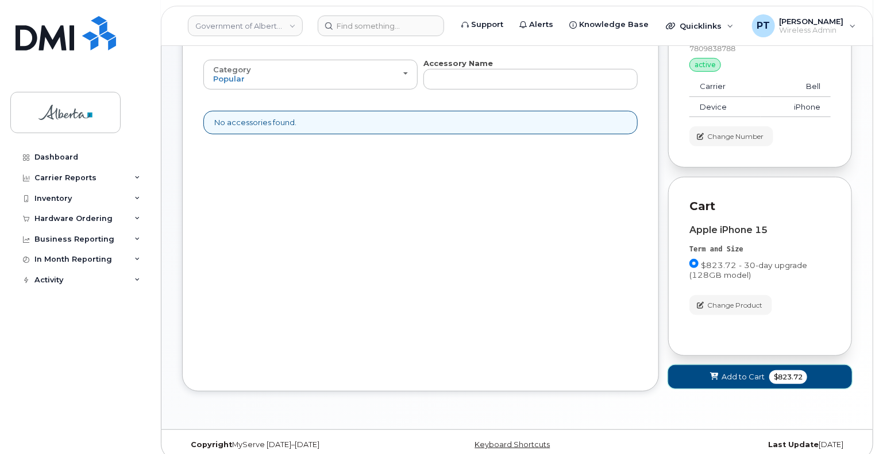
click at [737, 372] on span "Add to Cart" at bounding box center [743, 377] width 43 height 11
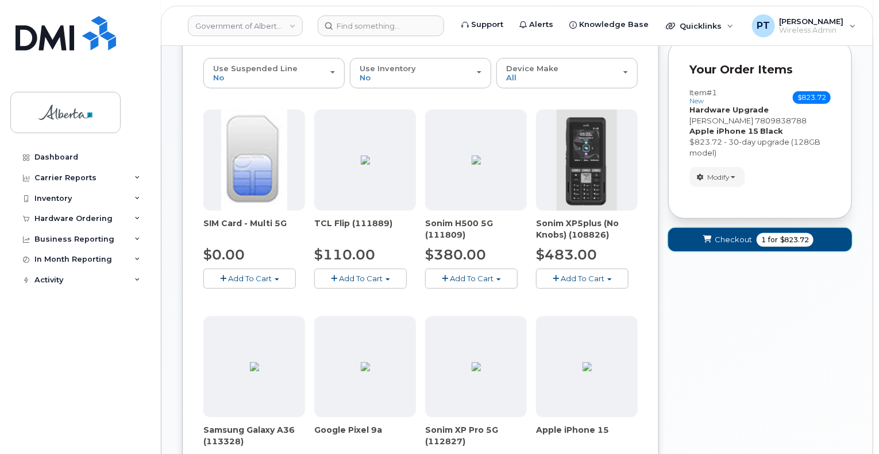
click at [726, 234] on span "Checkout" at bounding box center [733, 239] width 37 height 11
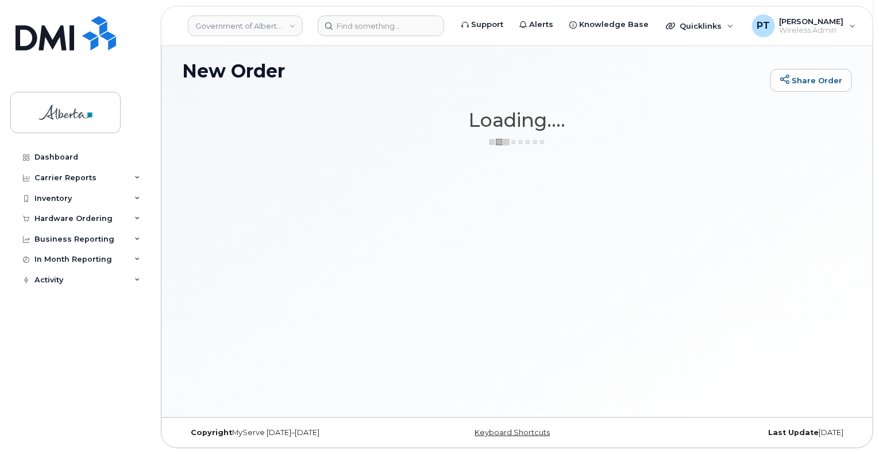
scroll to position [64, 0]
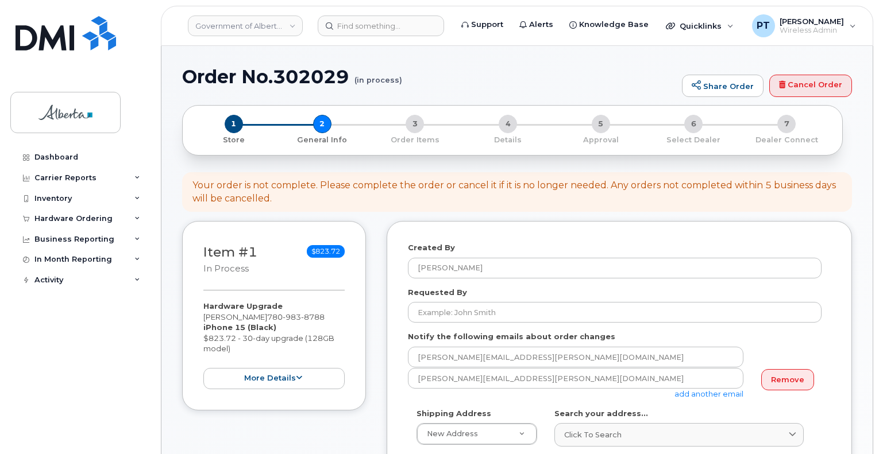
select select
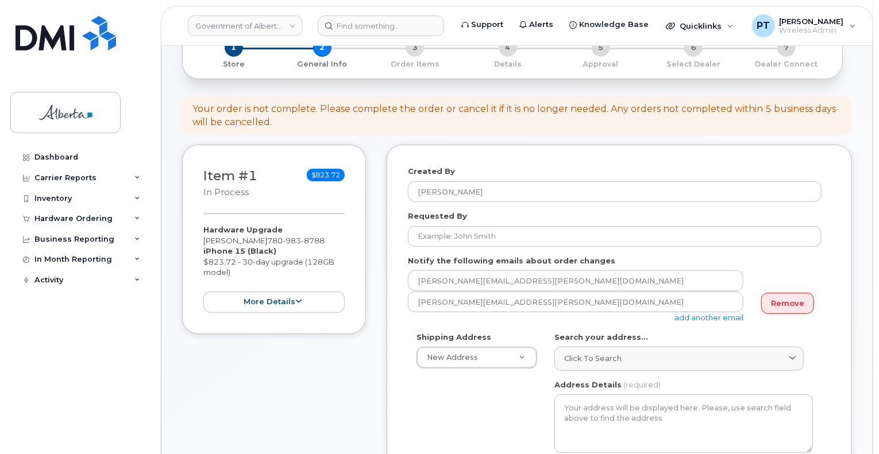
scroll to position [172, 0]
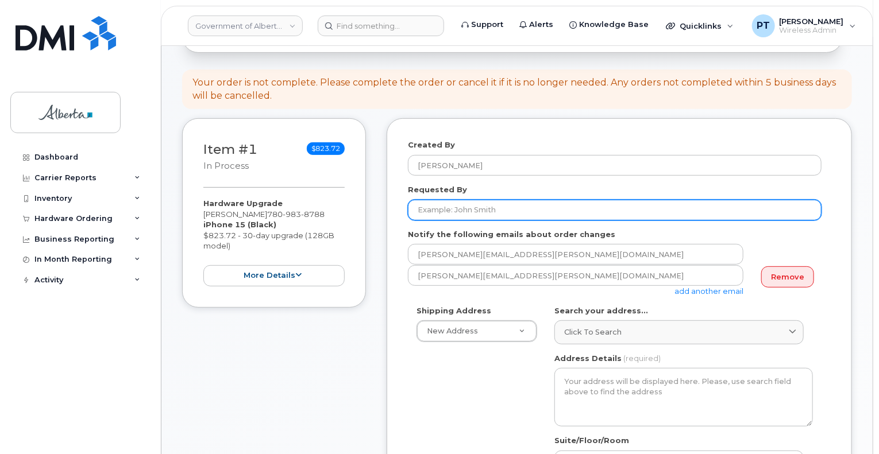
click at [503, 200] on input "Requested By" at bounding box center [615, 210] width 414 height 21
type input "[PERSON_NAME]"
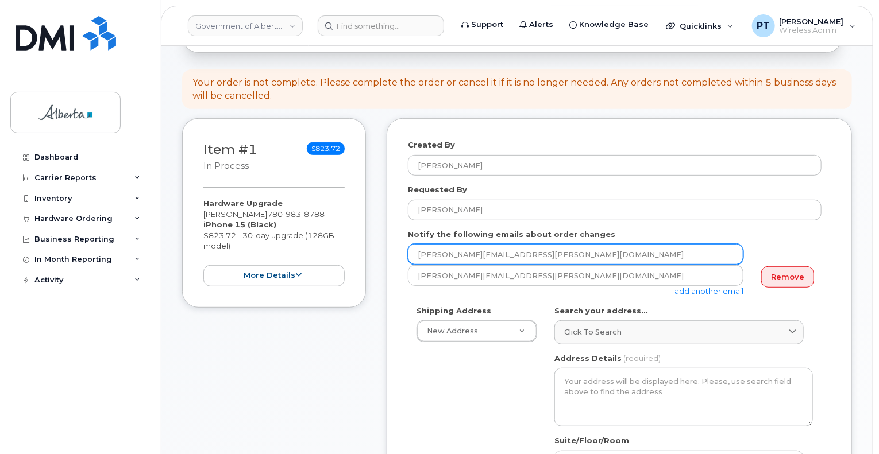
drag, startPoint x: 526, startPoint y: 248, endPoint x: 327, endPoint y: 249, distance: 198.8
paste input "[PERSON_NAME].Mah"
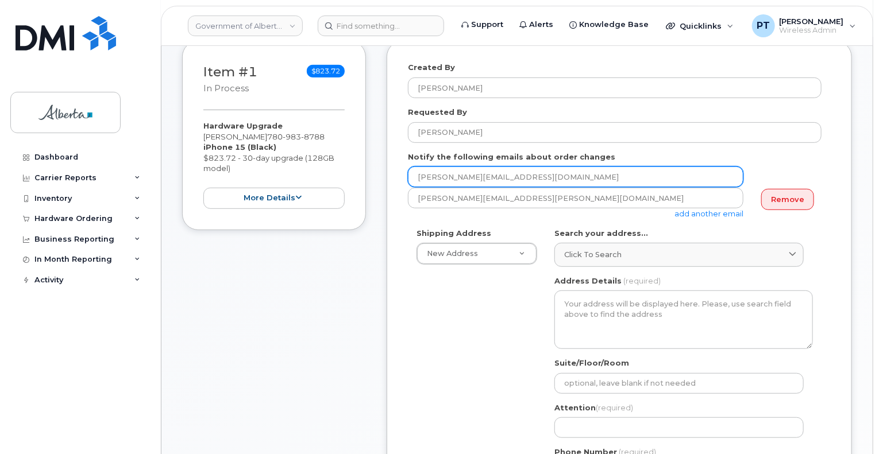
scroll to position [345, 0]
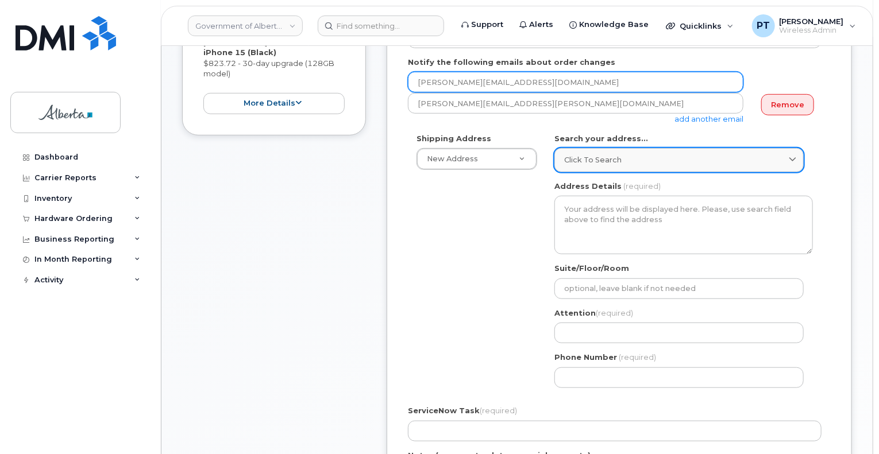
type input "[PERSON_NAME][EMAIL_ADDRESS][DOMAIN_NAME]"
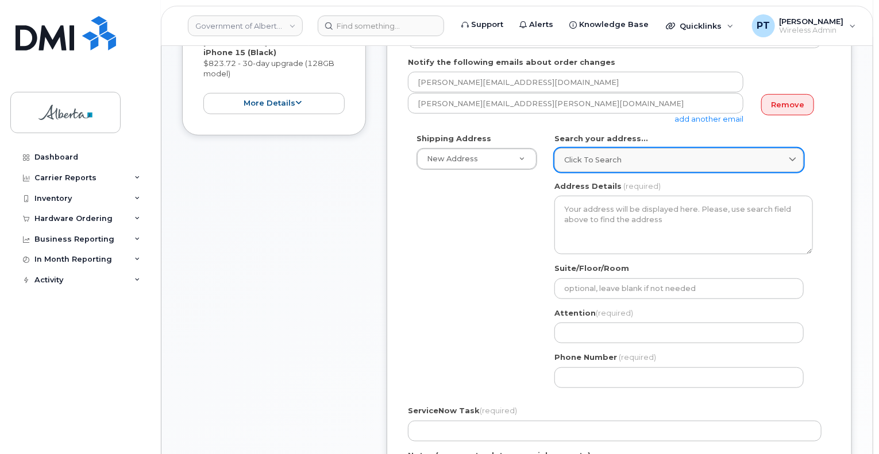
click at [658, 155] on div "Click to search" at bounding box center [679, 160] width 230 height 11
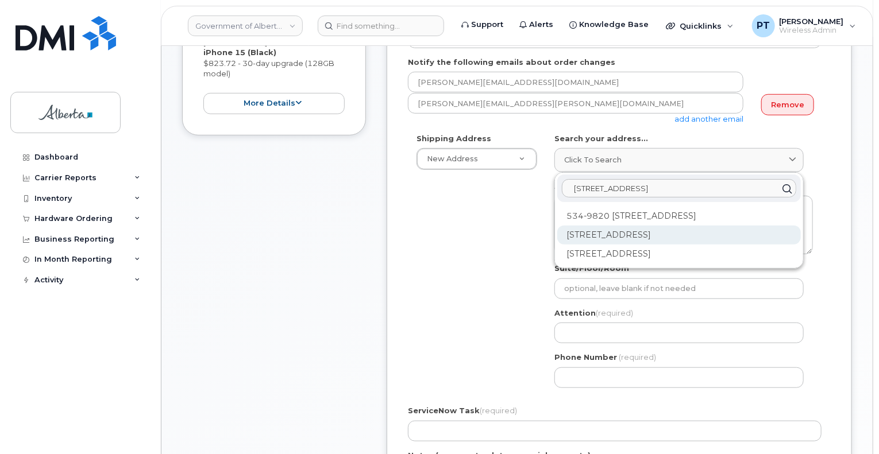
type input "[STREET_ADDRESS]"
click at [641, 229] on div "[STREET_ADDRESS]" at bounding box center [679, 235] width 244 height 19
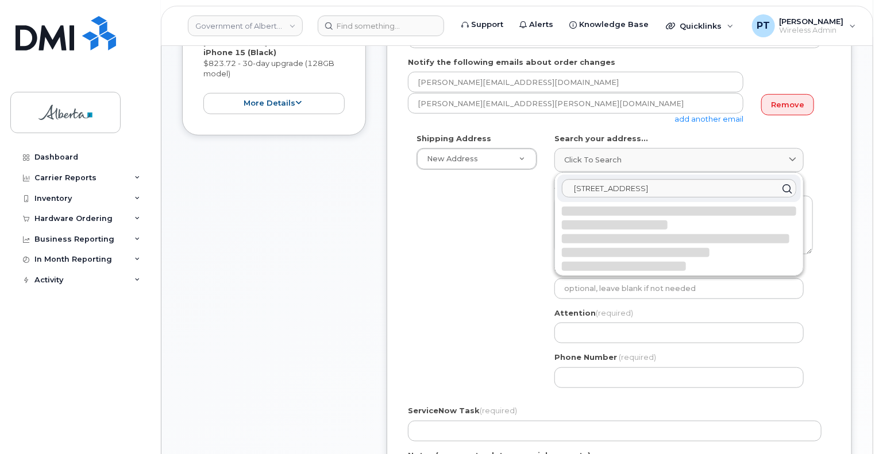
select select
type textarea "[STREET_ADDRESS]"
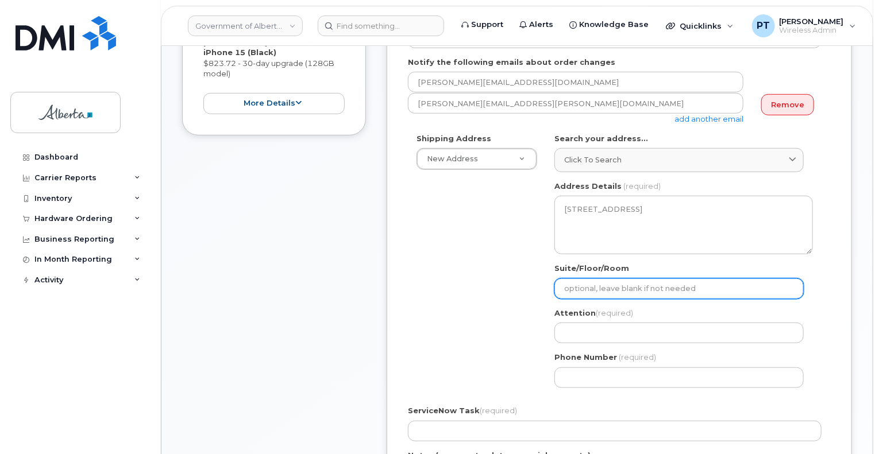
click at [648, 279] on input "Suite/Floor/Room" at bounding box center [678, 289] width 249 height 21
select select
type input "1"
select select
type input "12"
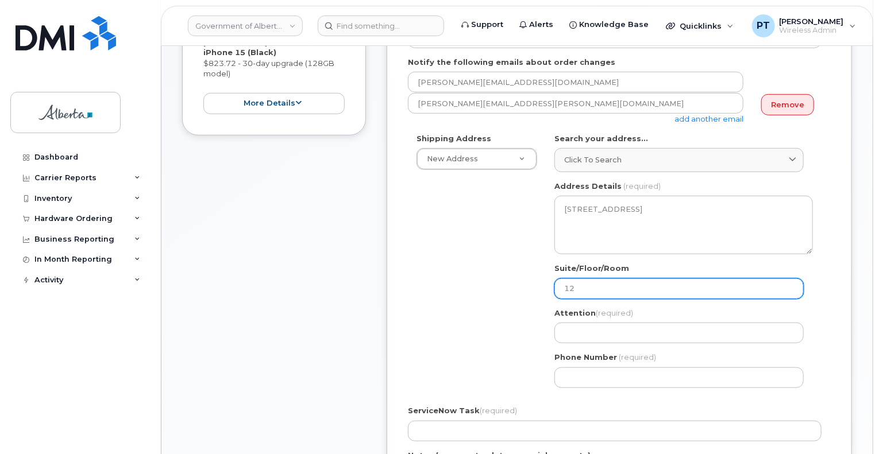
select select
type input "12t"
select select
type input "12th f"
select select
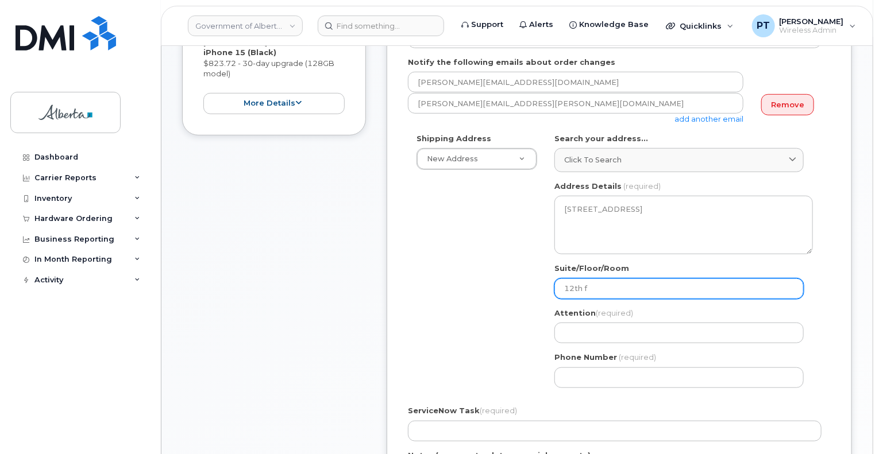
type input "12th Floor"
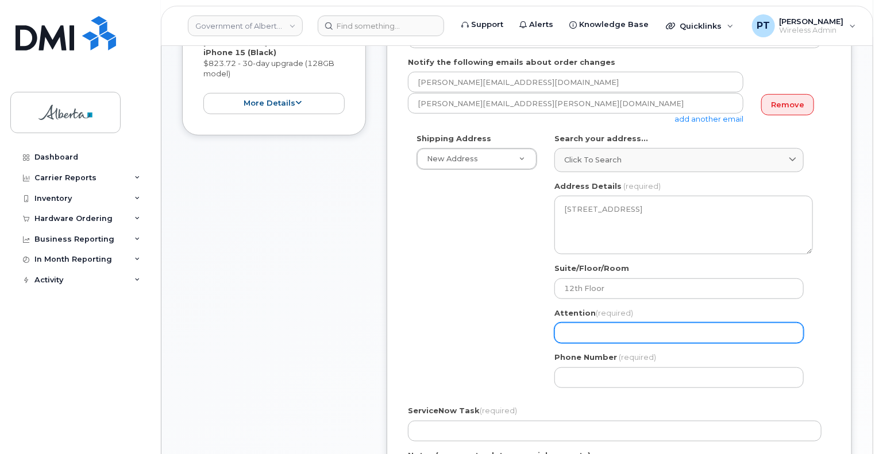
click at [699, 326] on input "Attention (required)" at bounding box center [678, 333] width 249 height 21
paste input "[PERSON_NAME]"
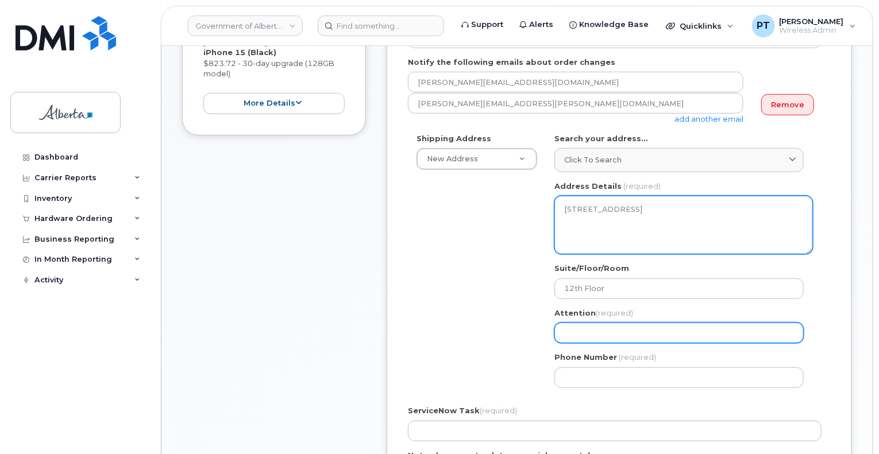
select select
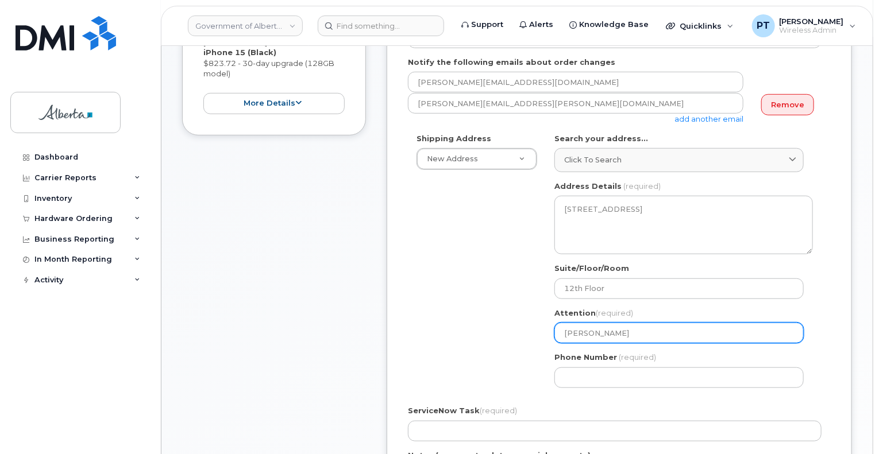
type input "[PERSON_NAME]"
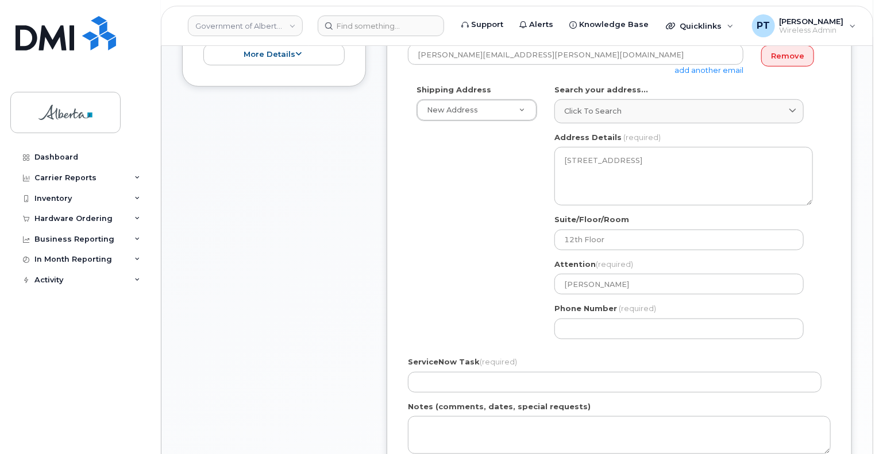
scroll to position [460, 0]
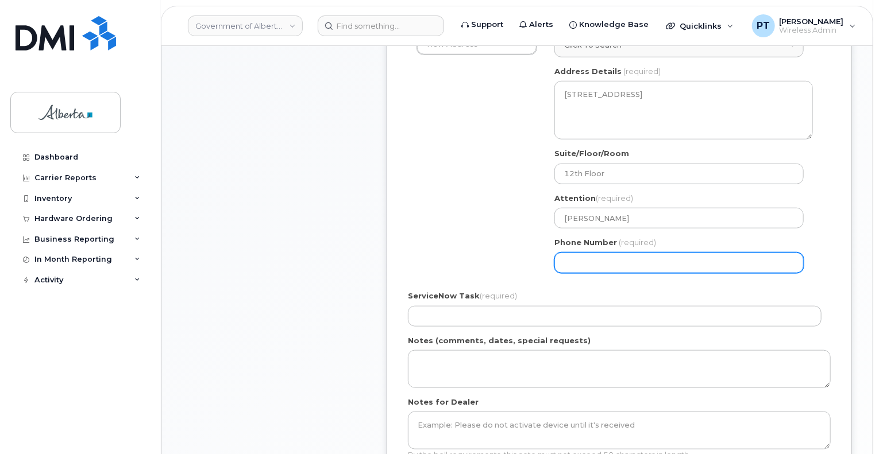
click at [588, 259] on input "Phone Number" at bounding box center [678, 263] width 249 height 21
paste input "7804270492"
select select
type input "7804270492"
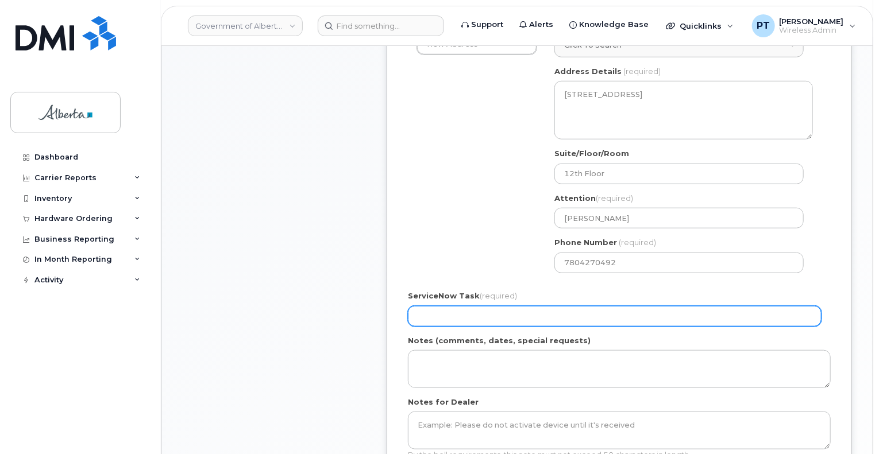
click at [567, 310] on input "ServiceNow Task (required)" at bounding box center [615, 316] width 414 height 21
paste input "SCTASK0857074"
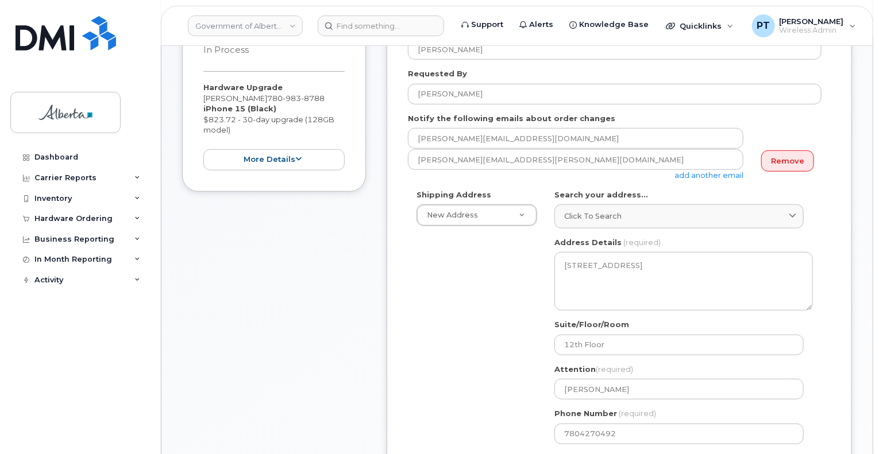
scroll to position [575, 0]
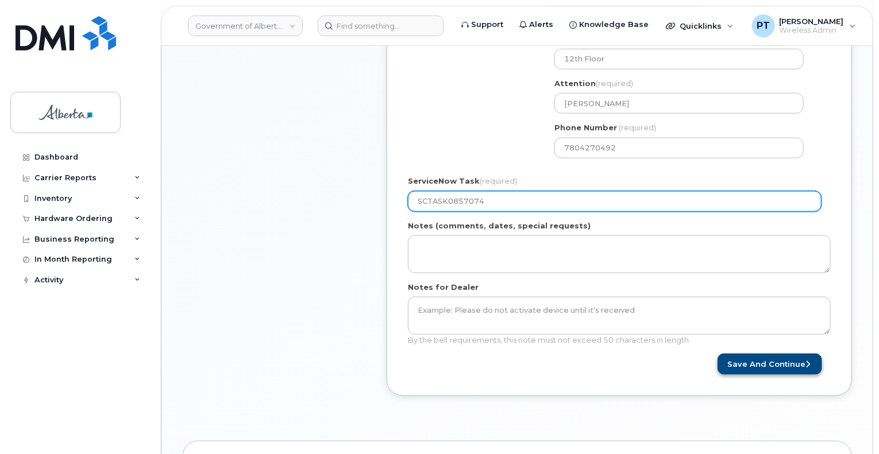
type input "SCTASK0857074"
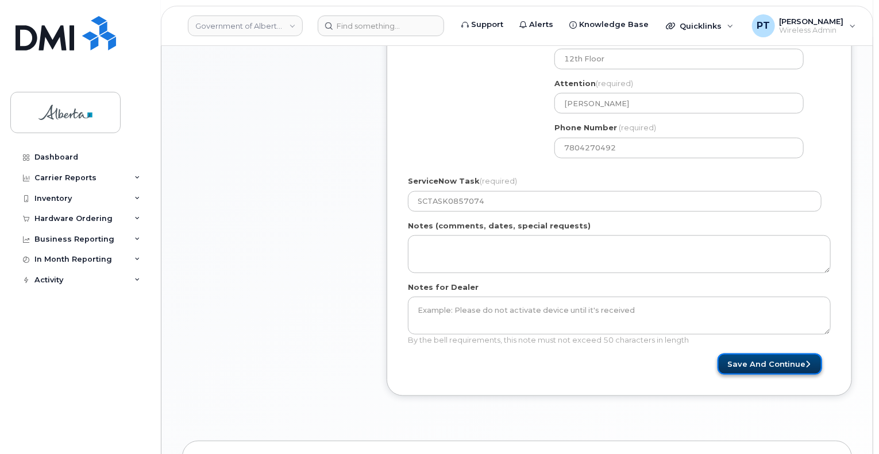
click at [799, 354] on button "Save and Continue" at bounding box center [770, 364] width 105 height 21
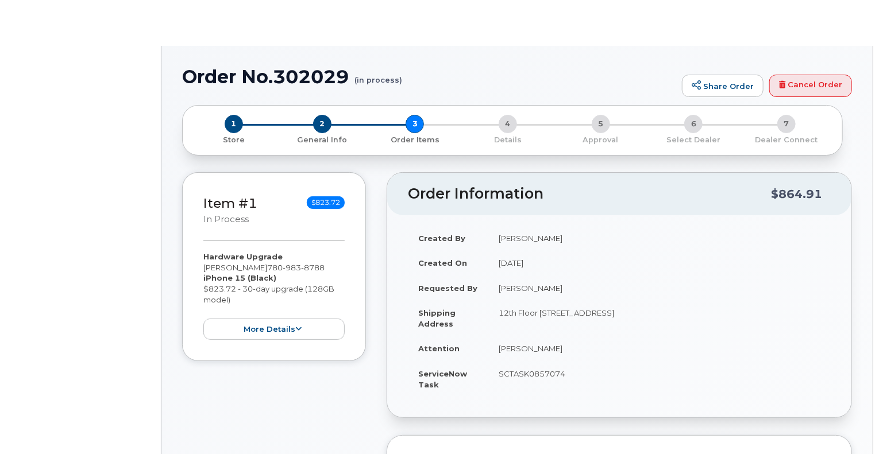
type input "[PERSON_NAME]"
type input "[PERSON_NAME][EMAIL_ADDRESS][PERSON_NAME][DOMAIN_NAME]"
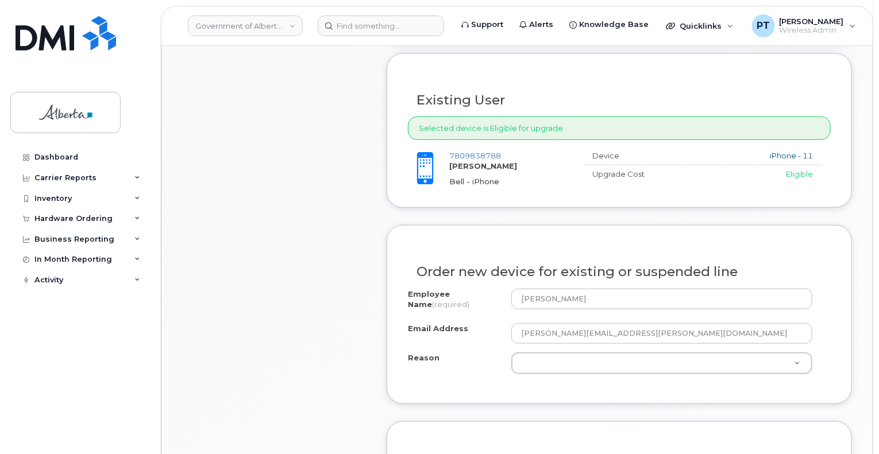
scroll to position [517, 0]
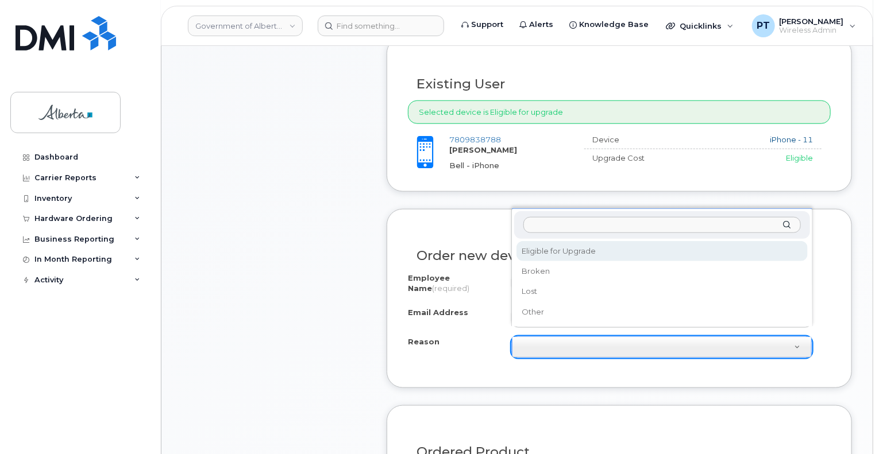
select select "eligible_for_upgrade"
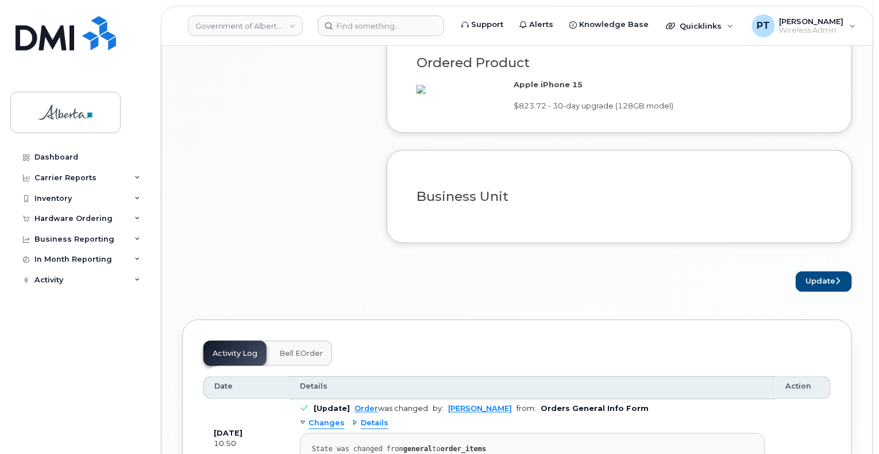
scroll to position [919, 0]
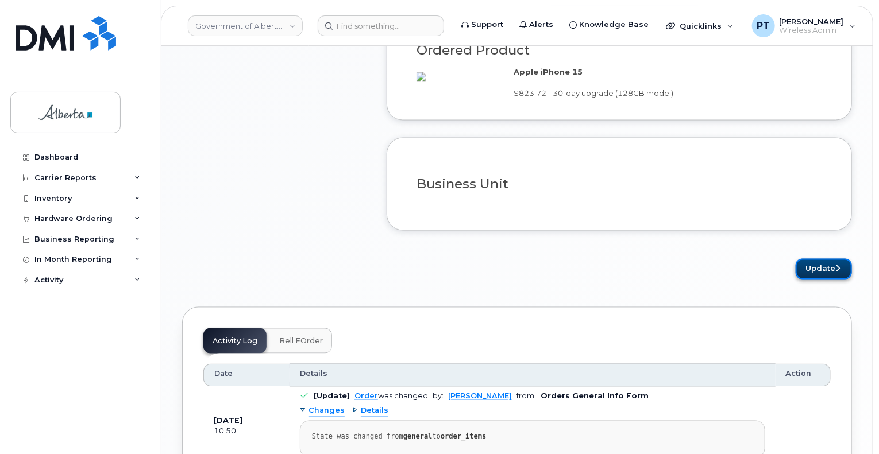
click at [813, 276] on button "Update" at bounding box center [824, 269] width 56 height 21
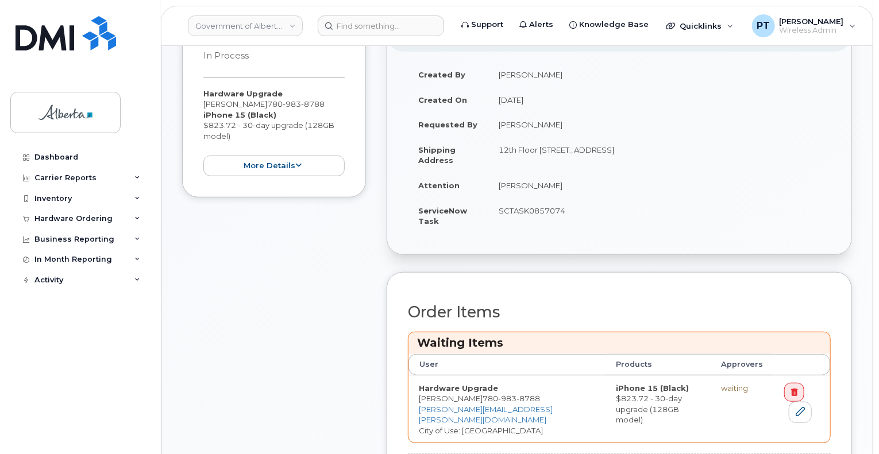
scroll to position [402, 0]
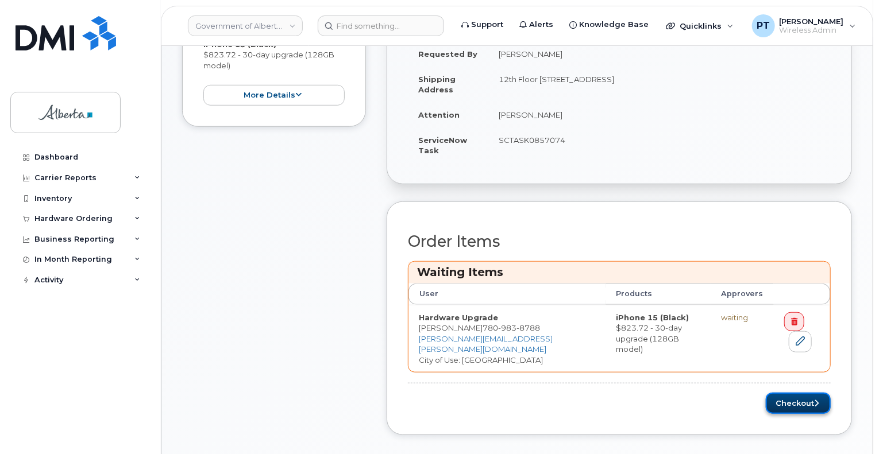
click at [782, 395] on button "Checkout" at bounding box center [798, 403] width 65 height 21
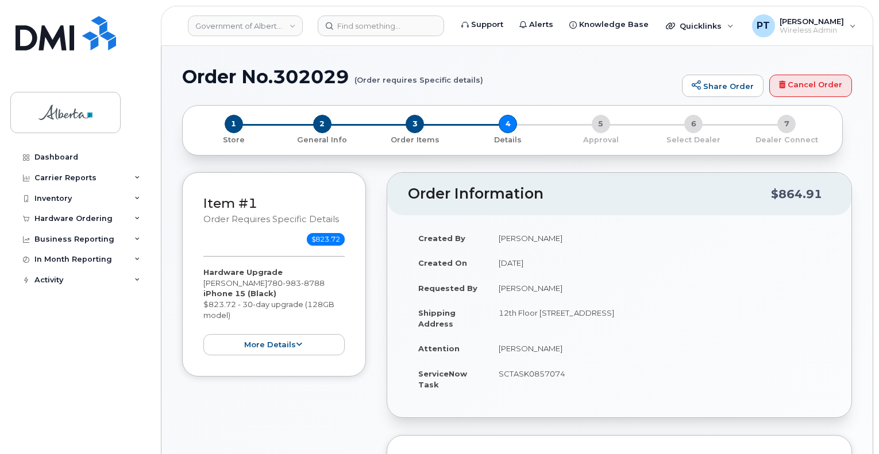
select select
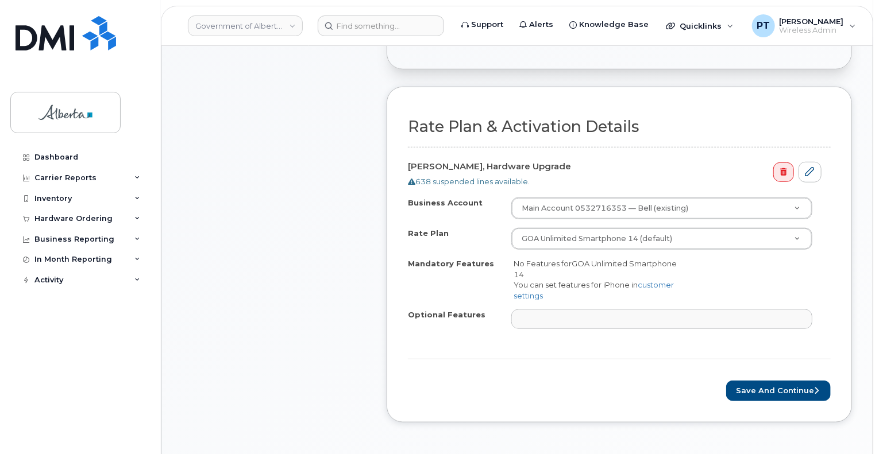
scroll to position [460, 0]
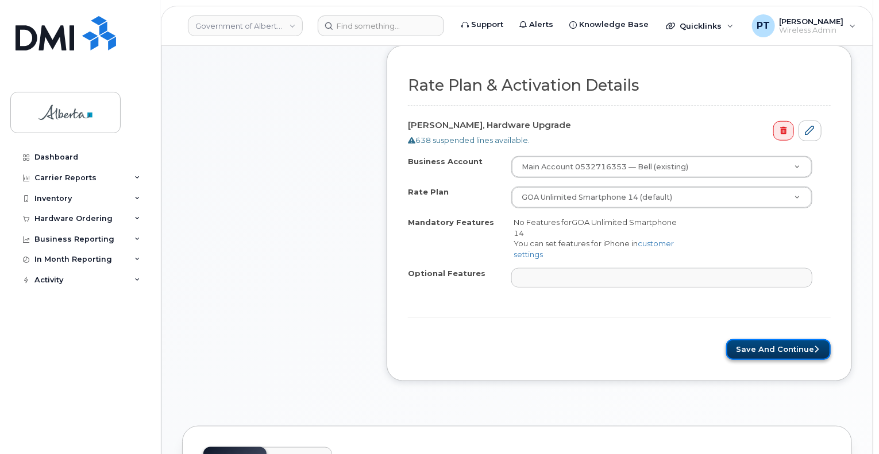
click at [781, 340] on button "Save and Continue" at bounding box center [778, 350] width 105 height 21
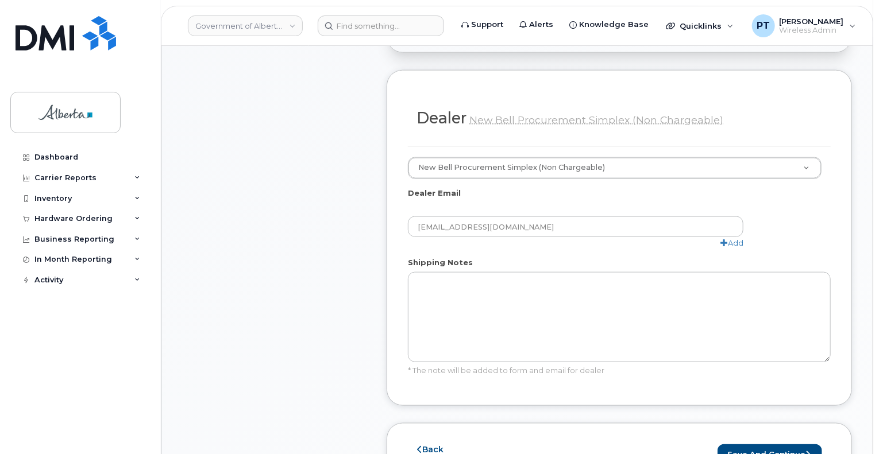
scroll to position [747, 0]
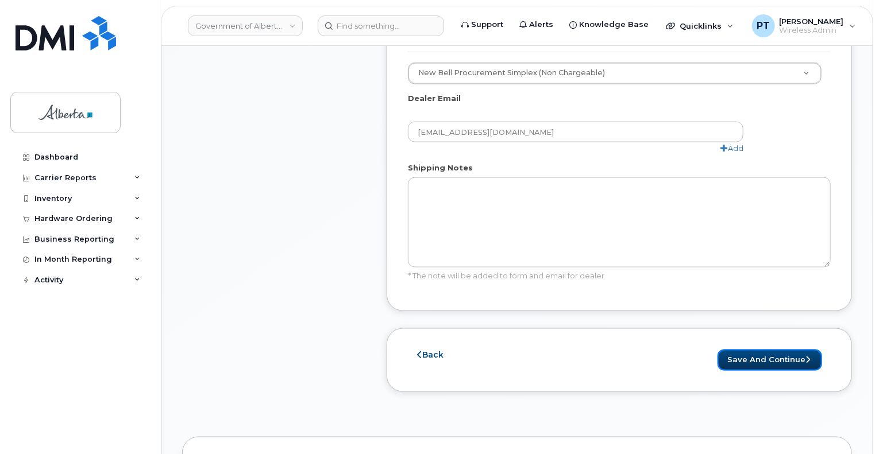
drag, startPoint x: 756, startPoint y: 323, endPoint x: 862, endPoint y: 334, distance: 106.3
click at [756, 350] on button "Save and Continue" at bounding box center [770, 360] width 105 height 21
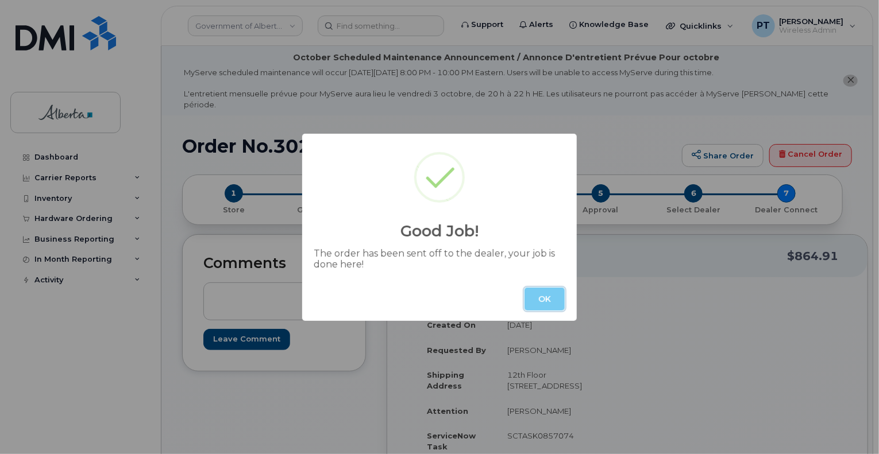
click at [551, 299] on button "OK" at bounding box center [545, 299] width 40 height 23
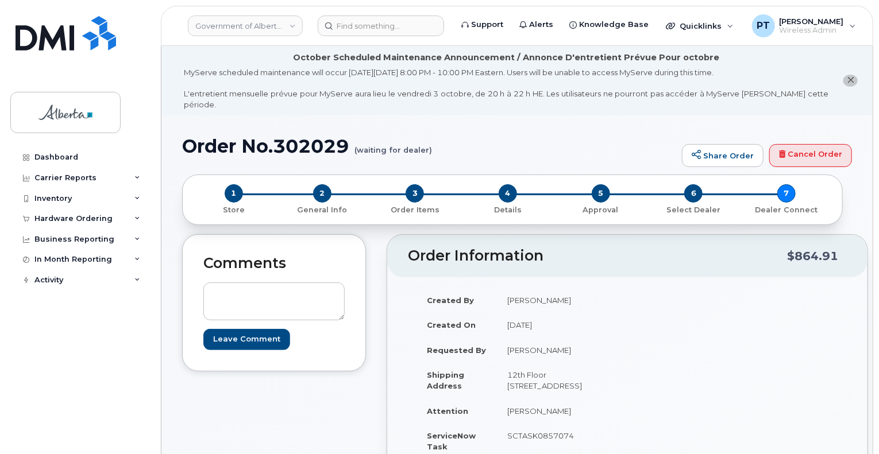
click at [317, 142] on h1 "Order No.302029 (waiting for dealer)" at bounding box center [429, 146] width 494 height 20
copy h1 "302029"
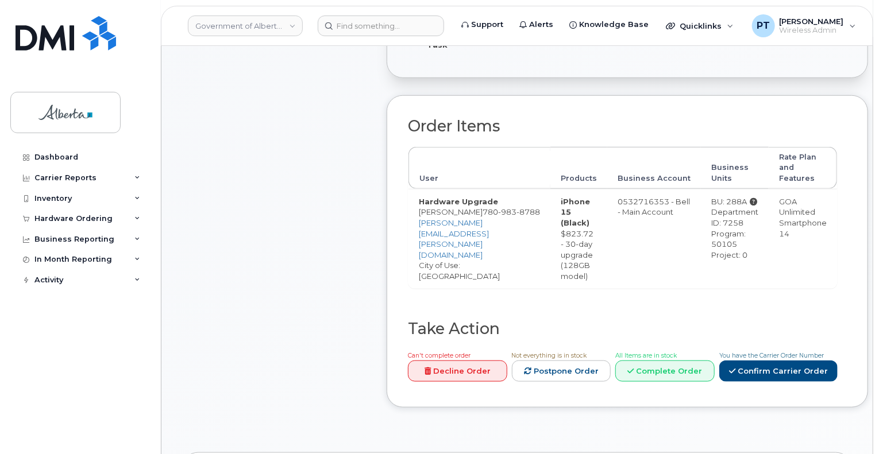
scroll to position [747, 0]
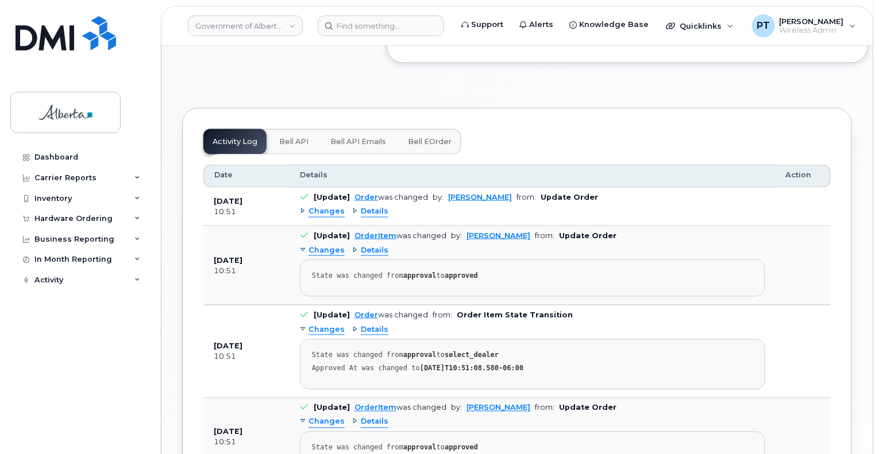
click at [286, 137] on span "Bell API" at bounding box center [293, 141] width 29 height 9
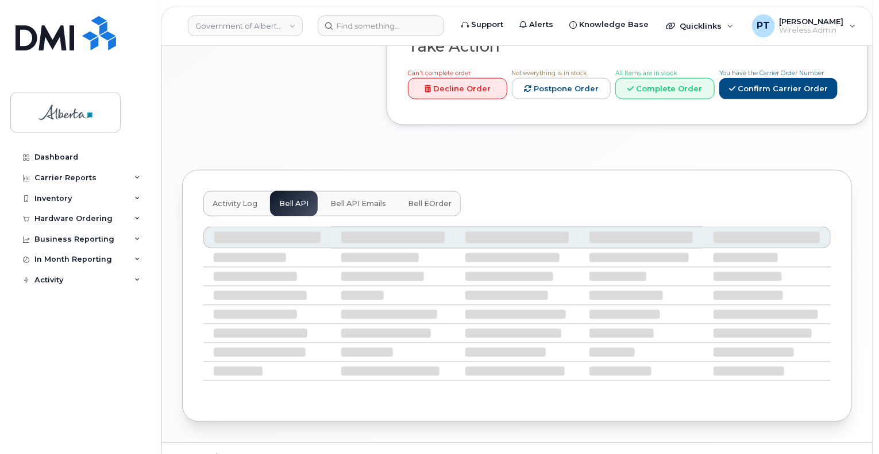
scroll to position [584, 0]
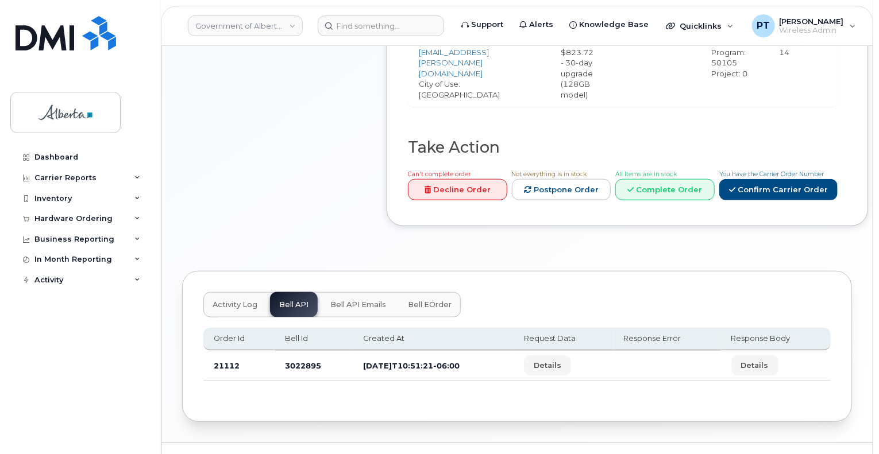
click at [304, 351] on td "3022895" at bounding box center [314, 366] width 78 height 30
copy td "3022895"
click at [357, 28] on input at bounding box center [381, 26] width 126 height 21
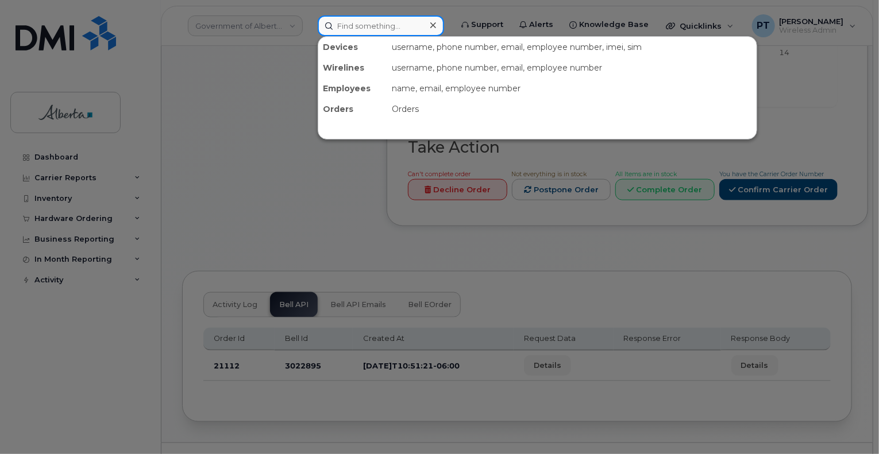
paste input "5873858670"
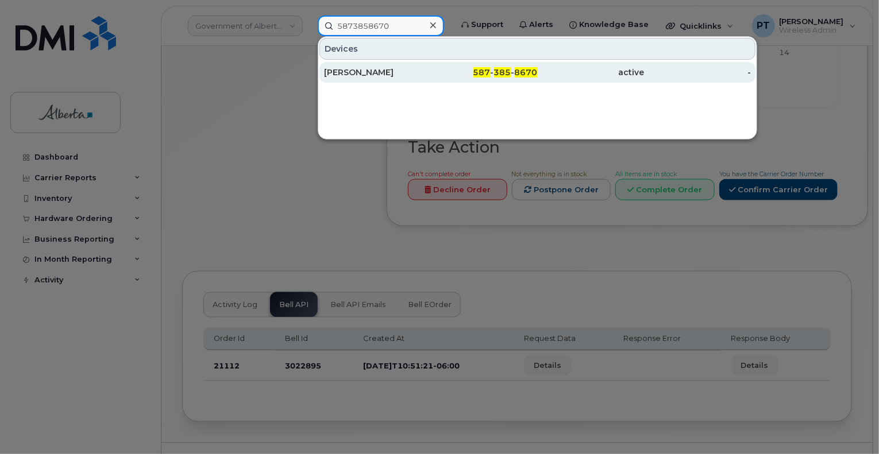
type input "5873858670"
click at [353, 71] on div "[PERSON_NAME]" at bounding box center [377, 72] width 107 height 11
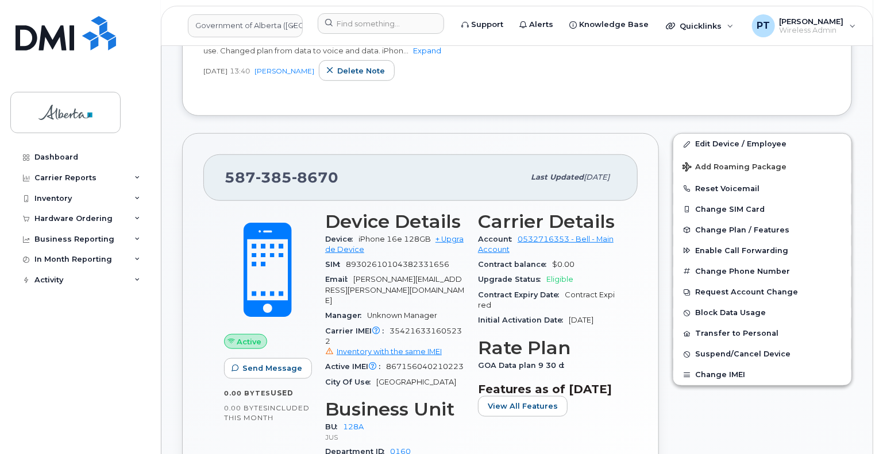
scroll to position [345, 0]
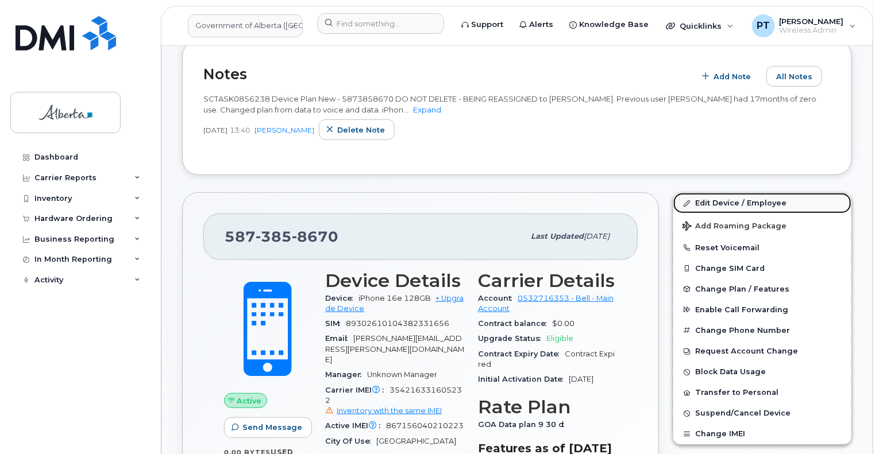
click at [701, 201] on link "Edit Device / Employee" at bounding box center [762, 203] width 178 height 21
click at [703, 194] on link "Edit Device / Employee" at bounding box center [762, 203] width 178 height 21
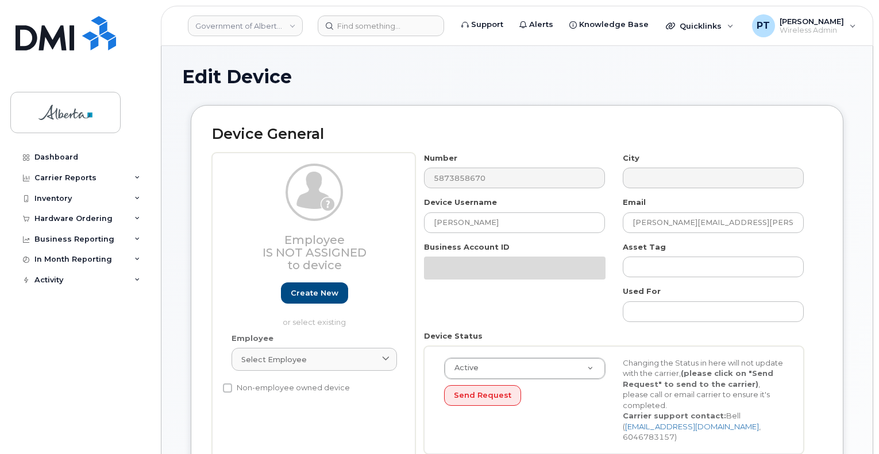
select select "4120330"
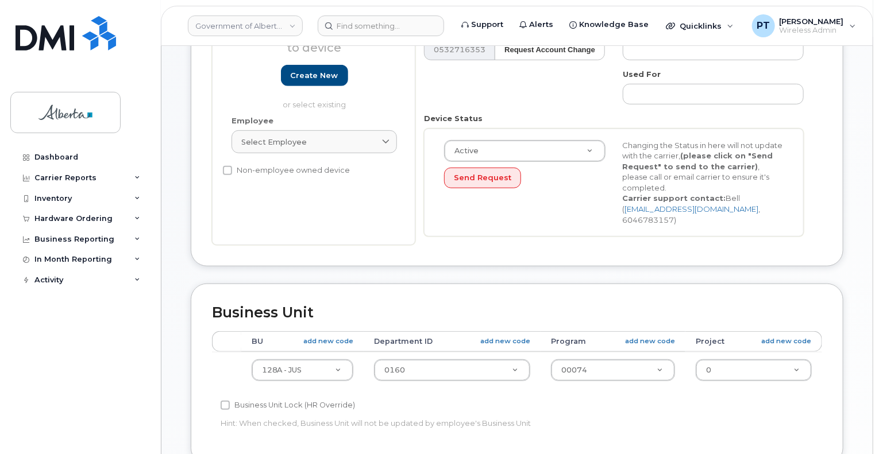
scroll to position [575, 0]
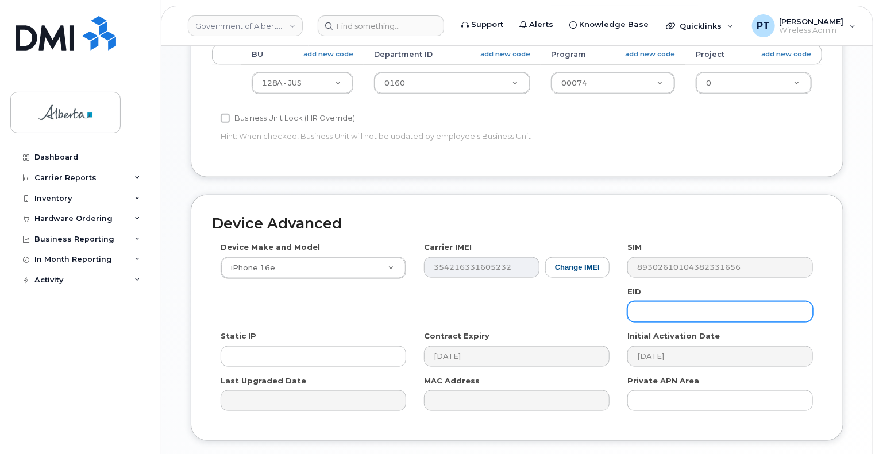
click at [722, 302] on input "text" at bounding box center [720, 312] width 186 height 21
paste input "89043052010008887025010537096072"
type input "89043052010008887025010537096072"
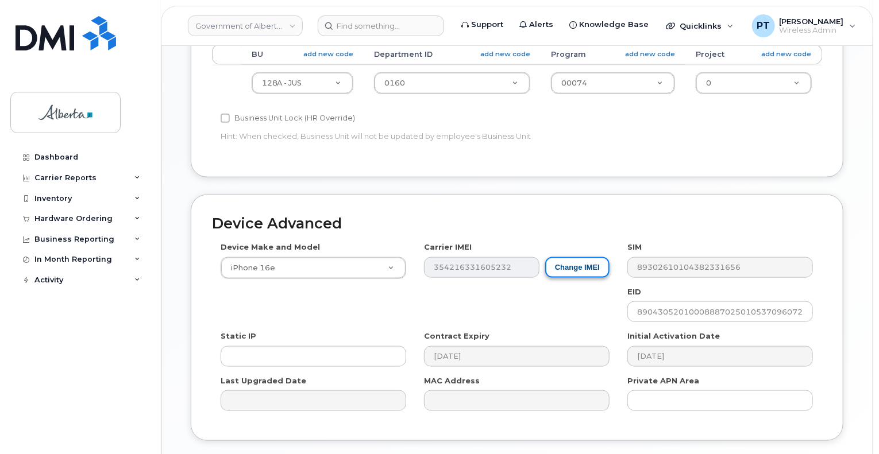
click at [572, 257] on button "Change IMEI" at bounding box center [577, 267] width 64 height 21
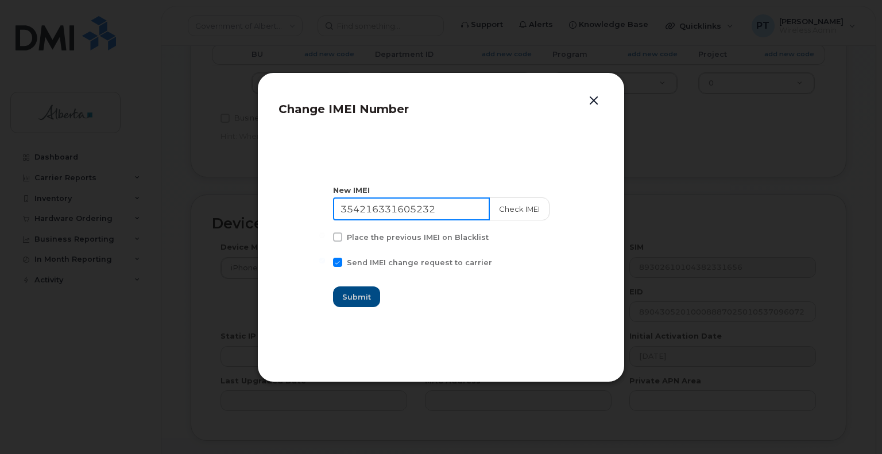
click at [369, 207] on input "354216331605232" at bounding box center [411, 209] width 157 height 23
paste input "179964"
click at [522, 211] on button "Check IMEI" at bounding box center [519, 209] width 60 height 23
click at [454, 209] on input "354216331179964" at bounding box center [411, 209] width 157 height 23
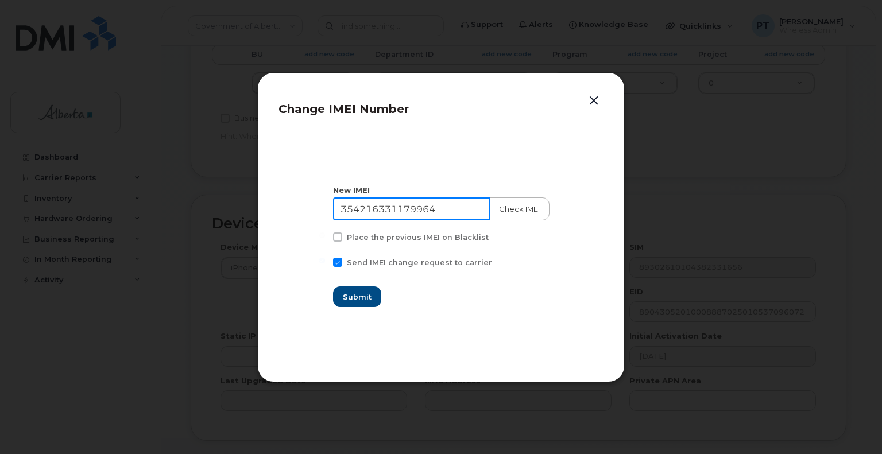
type input "354216331179964"
click at [529, 207] on button "Check IMEI" at bounding box center [519, 209] width 60 height 23
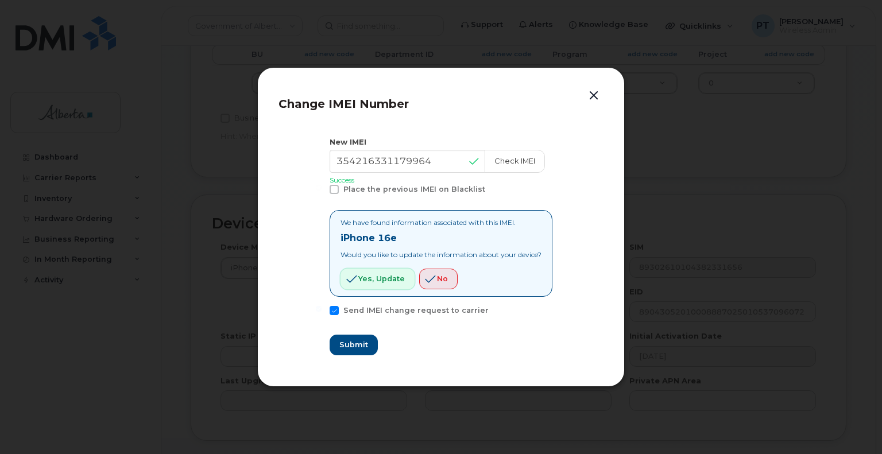
click at [373, 277] on span "Yes, update" at bounding box center [381, 278] width 47 height 11
click at [354, 345] on span "Submit" at bounding box center [353, 345] width 29 height 11
type input "354216331179964"
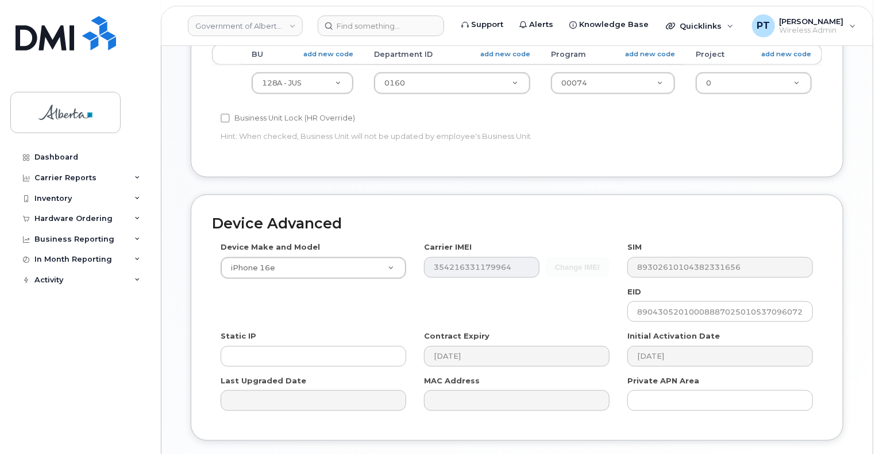
type input "Saving..."
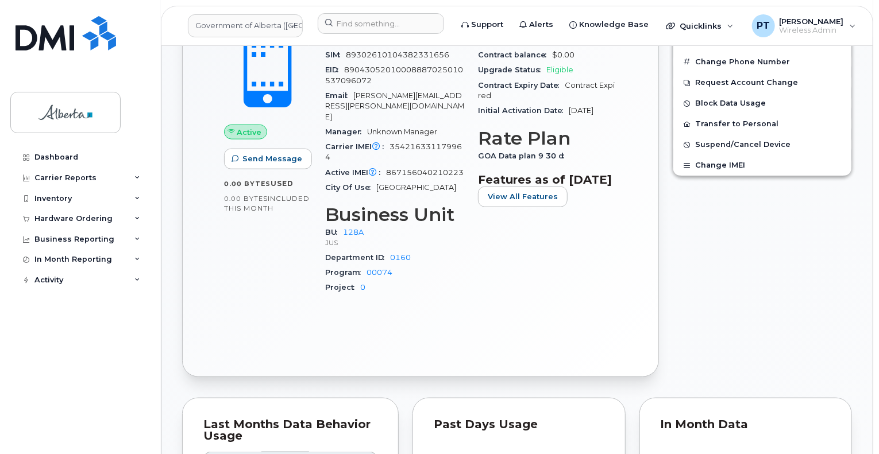
scroll to position [517, 0]
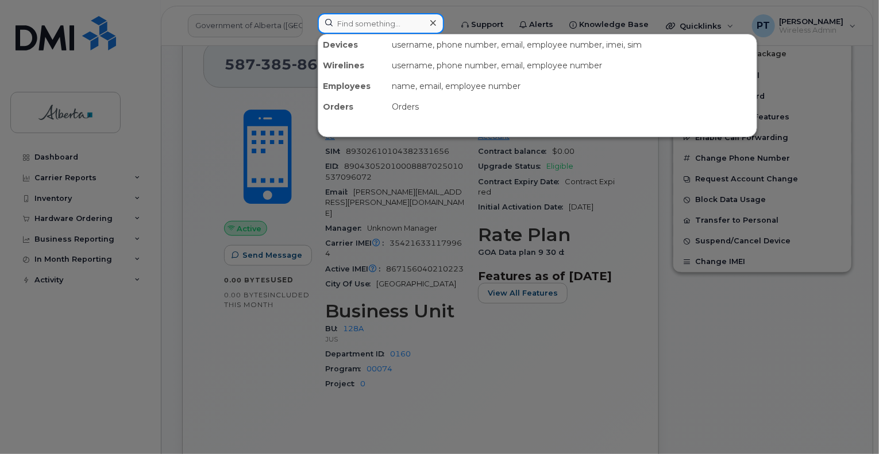
click at [400, 22] on input at bounding box center [381, 23] width 126 height 21
paste input "7802321835"
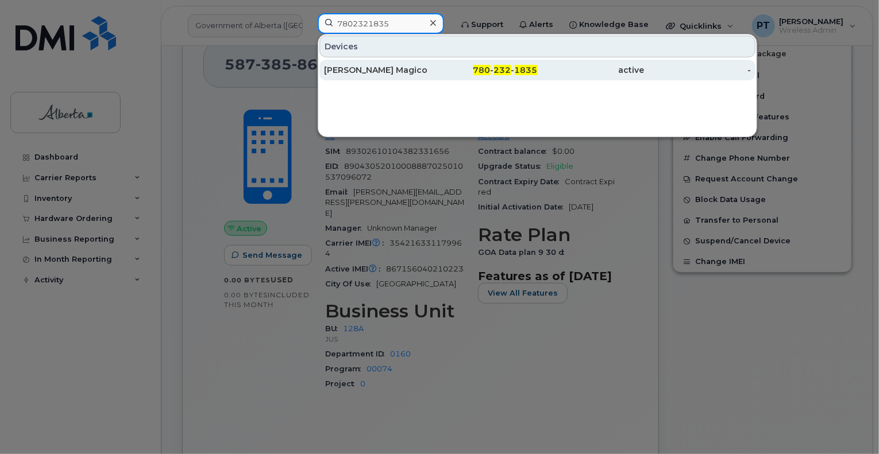
type input "7802321835"
click at [358, 68] on div "[PERSON_NAME] Magico" at bounding box center [377, 69] width 107 height 11
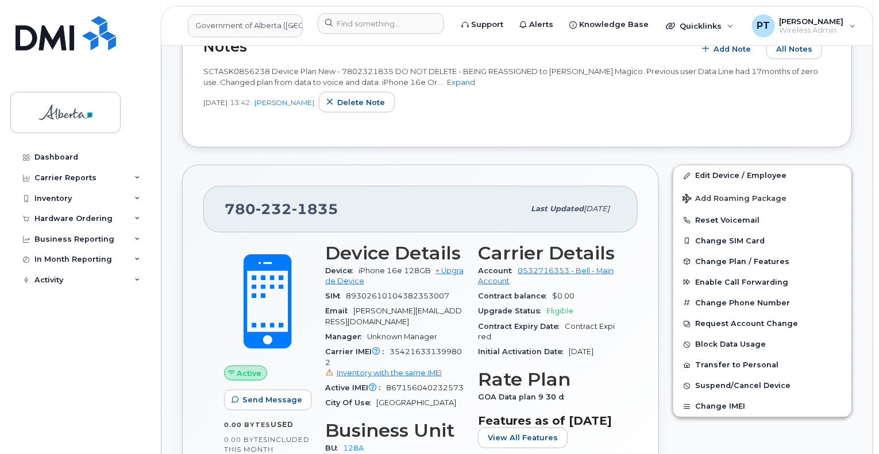
scroll to position [287, 0]
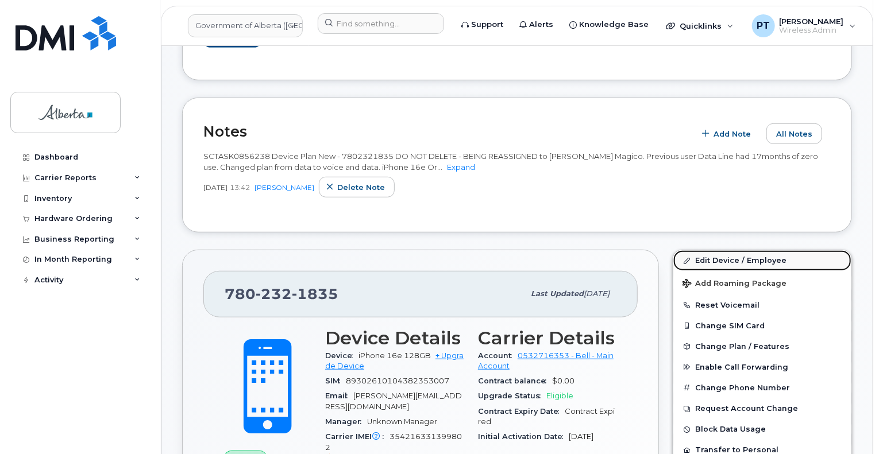
click at [712, 250] on link "Edit Device / Employee" at bounding box center [762, 260] width 178 height 21
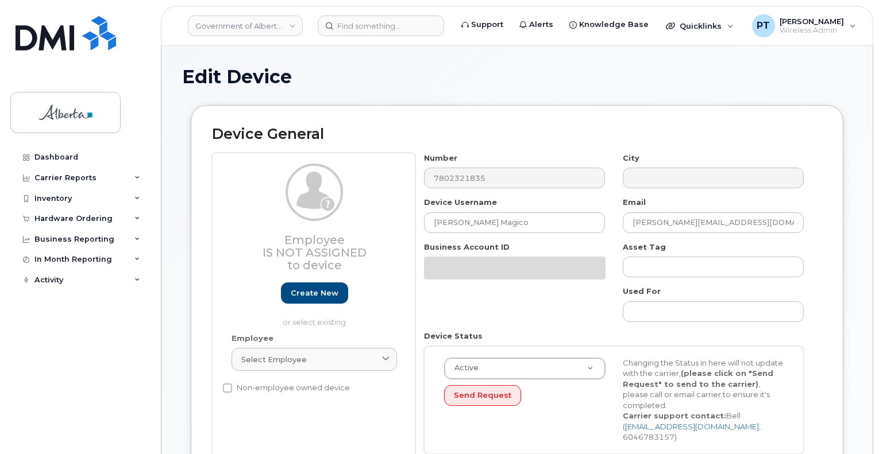
select select "4120330"
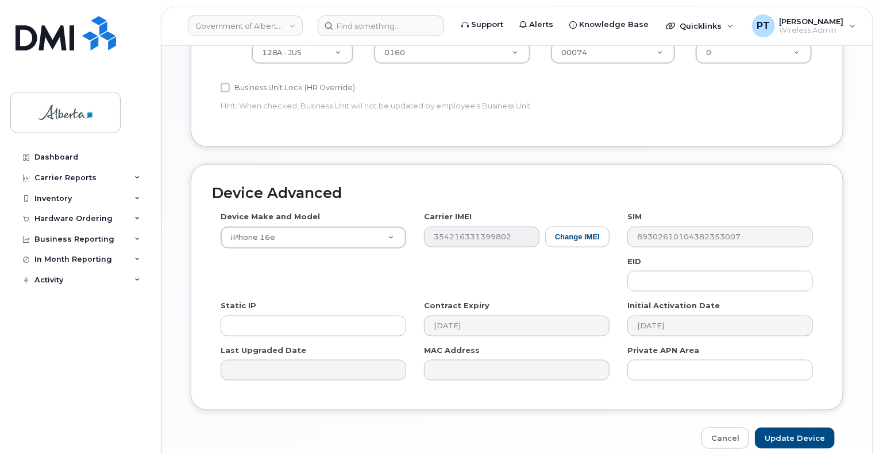
scroll to position [632, 0]
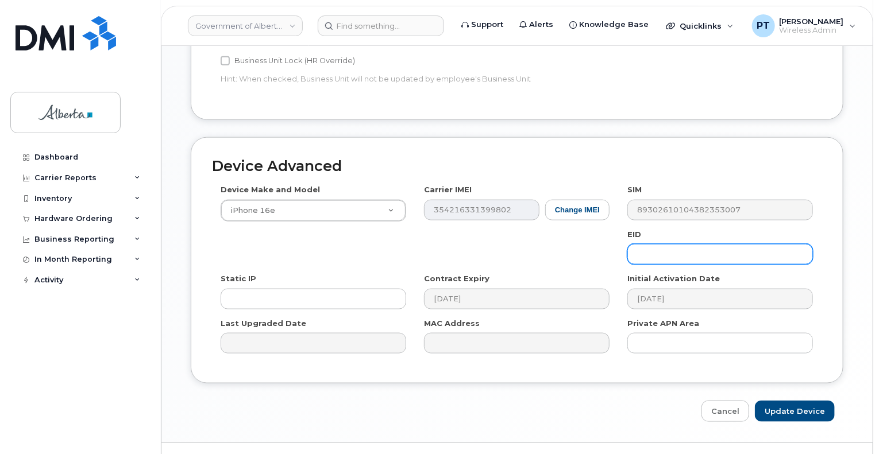
click at [713, 244] on input "text" at bounding box center [720, 254] width 186 height 21
paste input "89043052010008887025010536876367"
type input "89043052010008887025010536876367"
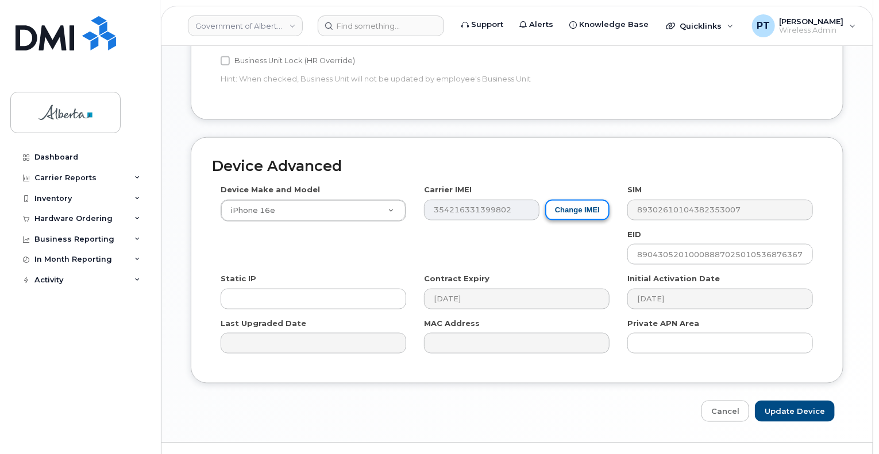
click at [580, 200] on button "Change IMEI" at bounding box center [577, 210] width 64 height 21
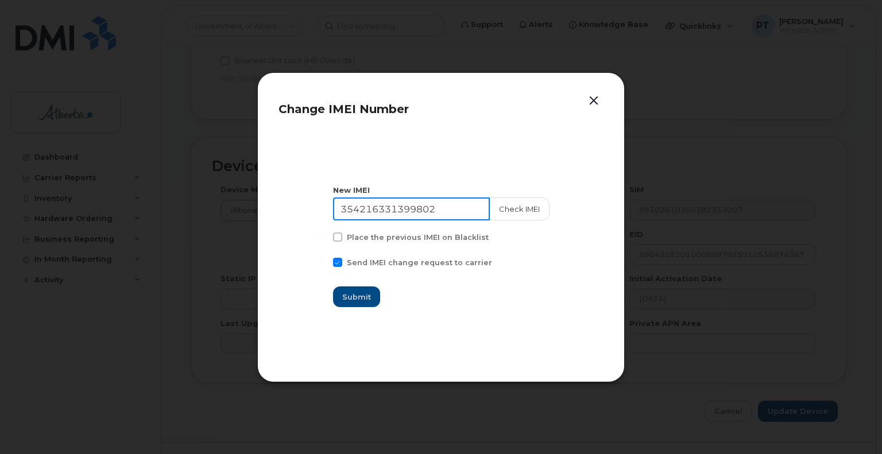
click at [432, 213] on input "354216331399802" at bounding box center [411, 209] width 157 height 23
paste input "482426"
type input "354216331482426"
click at [506, 205] on button "Check IMEI" at bounding box center [519, 209] width 60 height 23
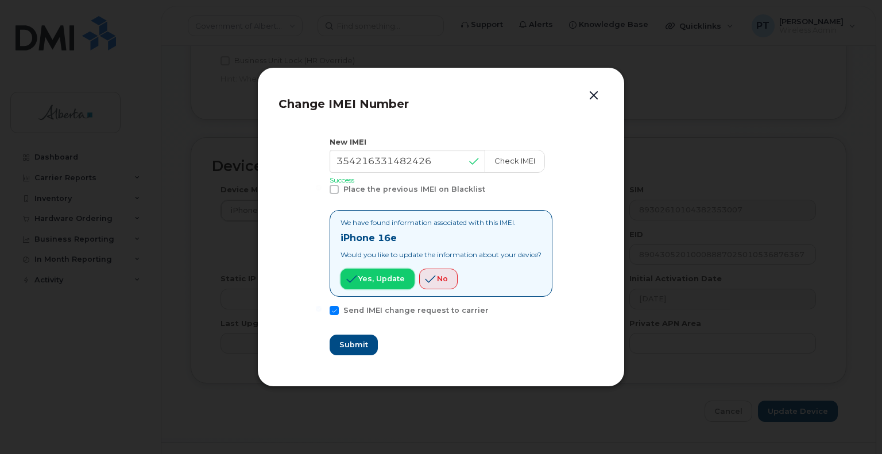
drag, startPoint x: 374, startPoint y: 282, endPoint x: 369, endPoint y: 292, distance: 11.8
click at [374, 281] on span "Yes, update" at bounding box center [381, 278] width 47 height 11
click at [346, 349] on span "Submit" at bounding box center [353, 345] width 29 height 11
type input "354216331482426"
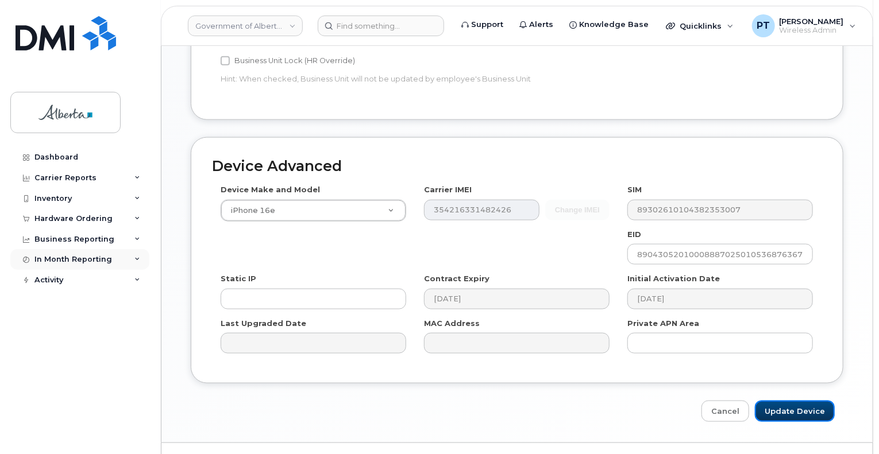
drag, startPoint x: 793, startPoint y: 392, endPoint x: 119, endPoint y: 268, distance: 684.8
click at [793, 401] on input "Update Device" at bounding box center [795, 411] width 80 height 21
type input "Saving..."
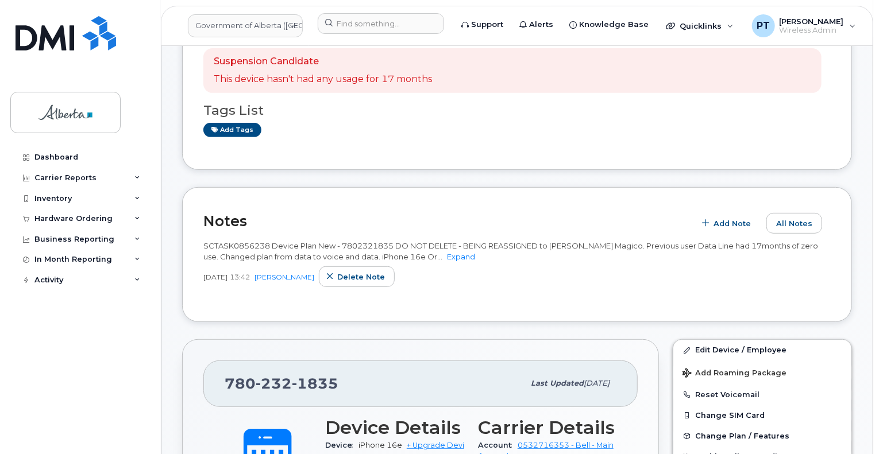
scroll to position [57, 0]
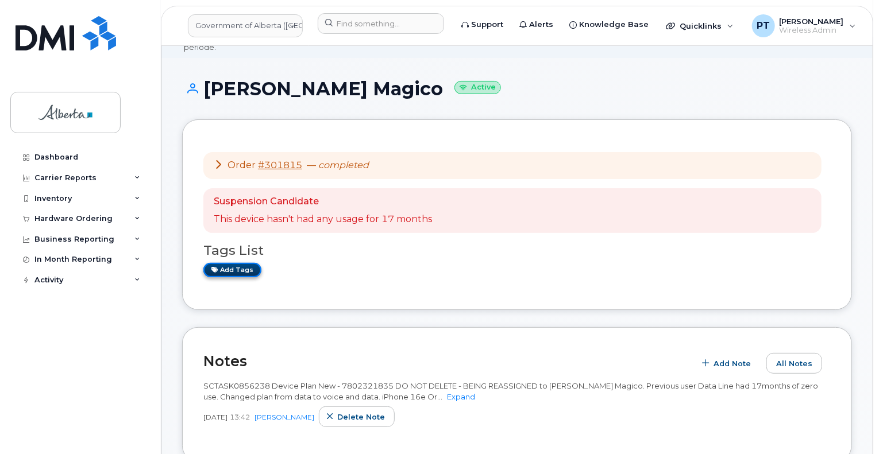
click at [242, 263] on link "Add tags" at bounding box center [232, 270] width 58 height 14
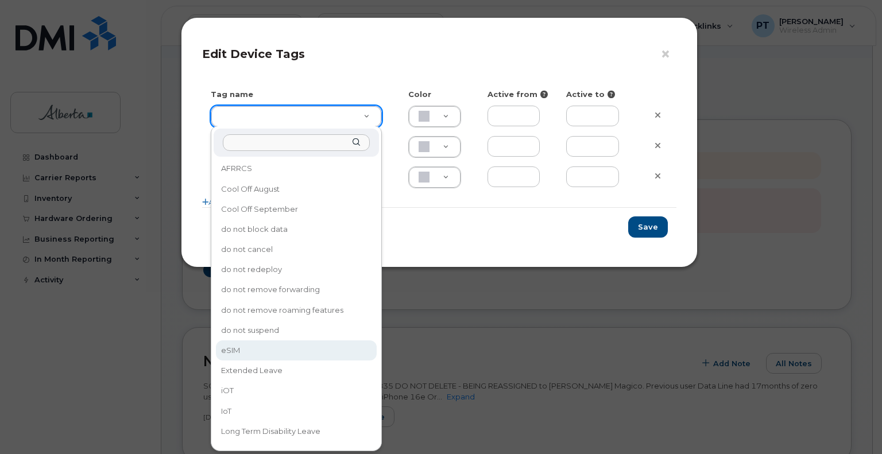
type input "eSIM"
type input "D6CDC1"
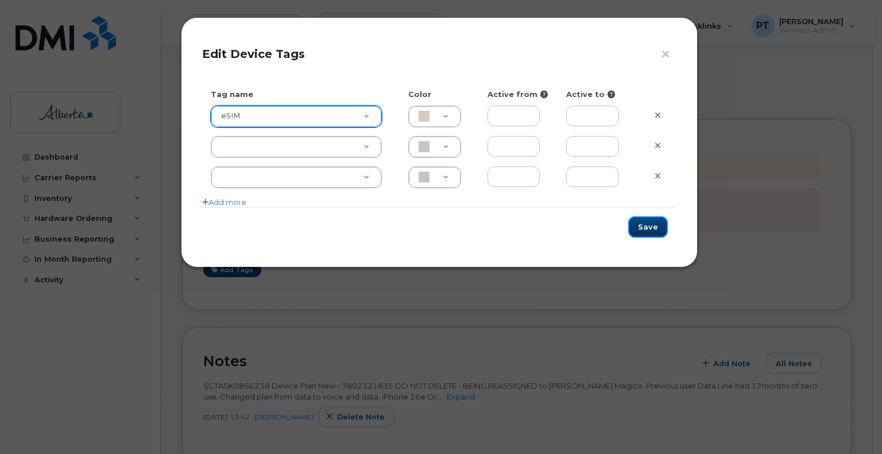
click at [655, 229] on button "Save" at bounding box center [649, 227] width 40 height 21
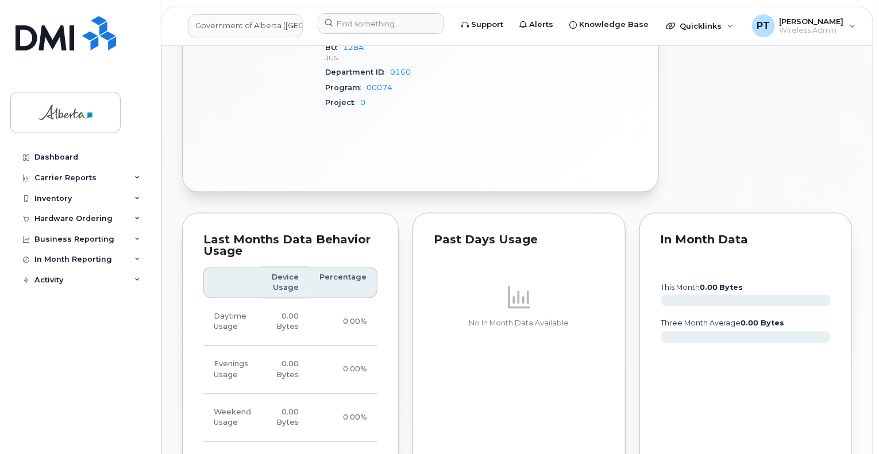
scroll to position [804, 0]
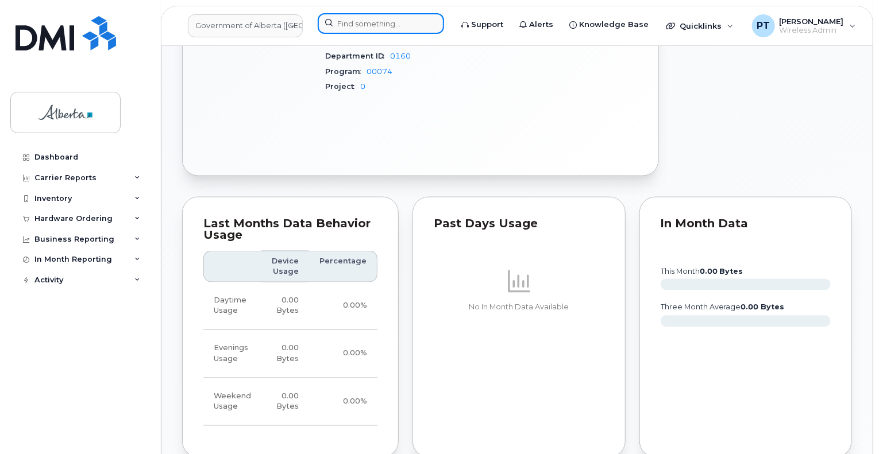
click at [358, 25] on input at bounding box center [381, 23] width 126 height 21
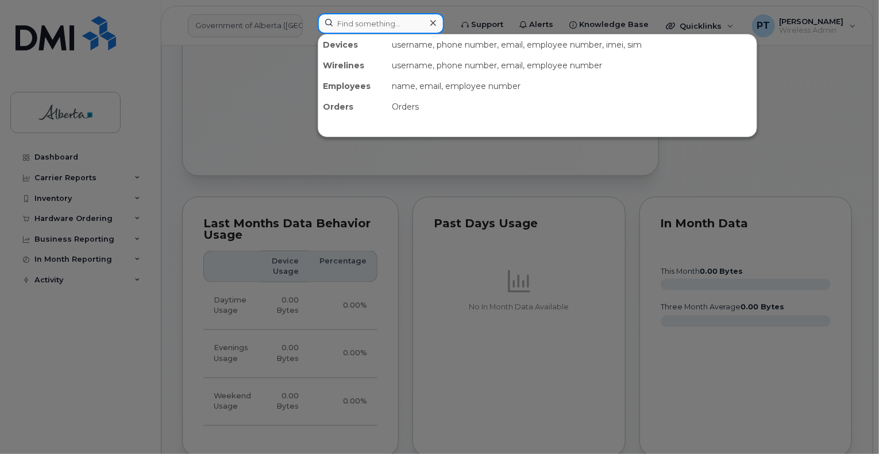
paste input "5873858670"
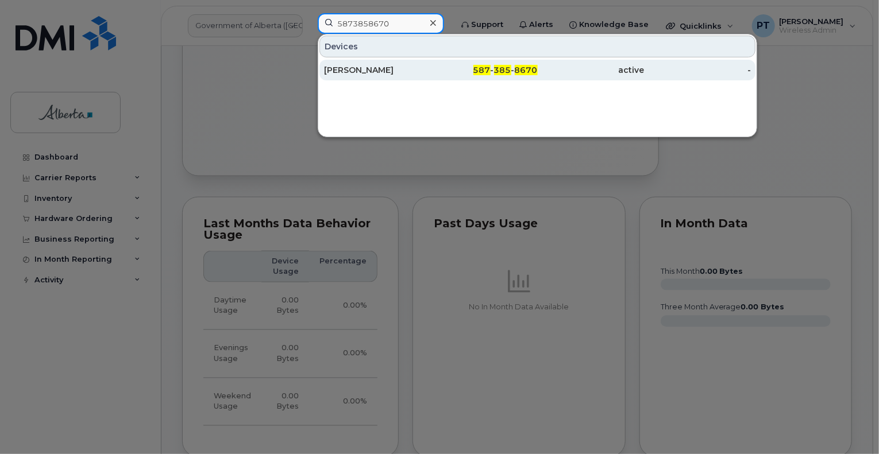
type input "5873858670"
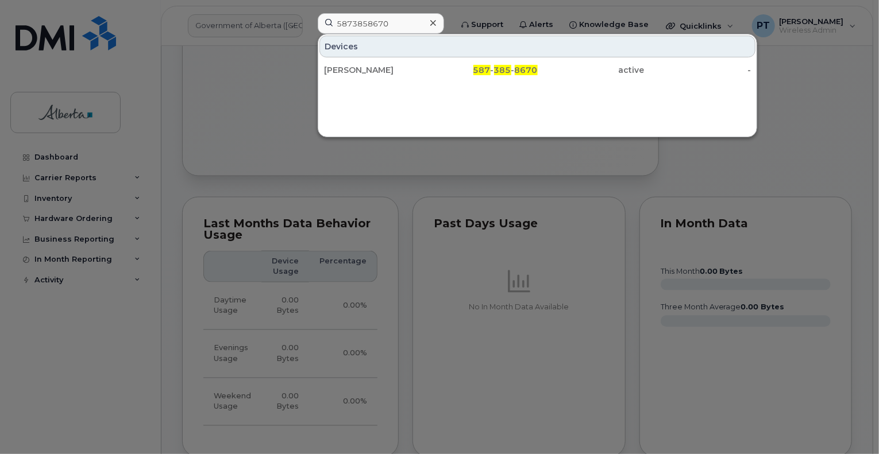
drag, startPoint x: 371, startPoint y: 73, endPoint x: 365, endPoint y: 119, distance: 46.4
click at [371, 73] on div "Katelyn Kripak" at bounding box center [377, 69] width 107 height 11
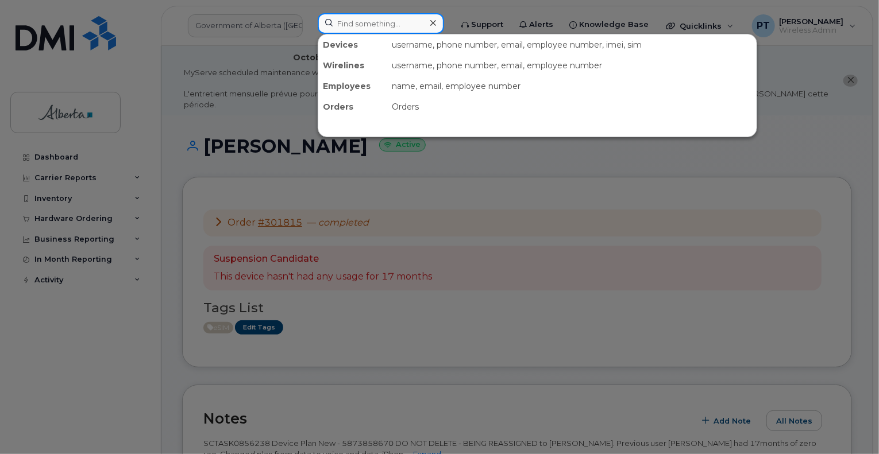
click at [400, 26] on input at bounding box center [381, 23] width 126 height 21
paste input "5873858696"
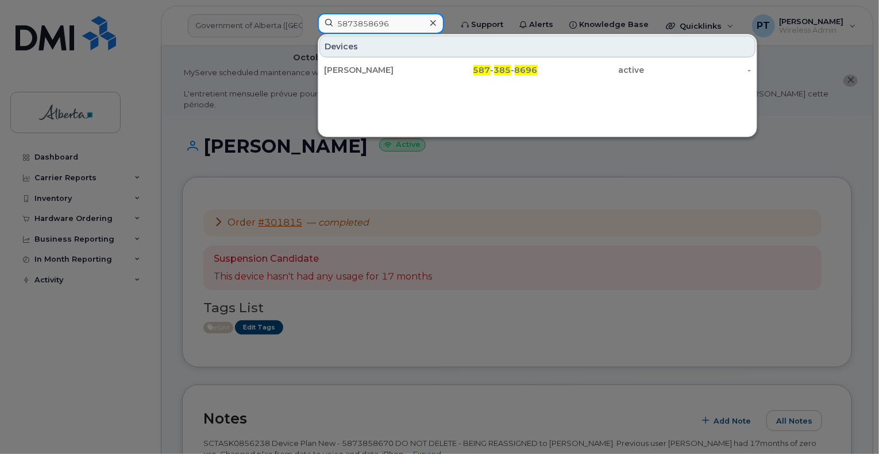
type input "5873858696"
click at [358, 70] on div "[PERSON_NAME]" at bounding box center [377, 69] width 107 height 11
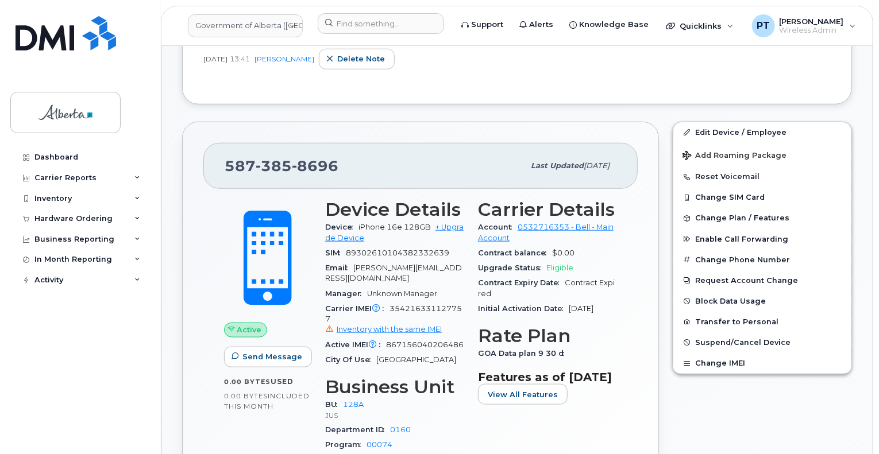
scroll to position [402, 0]
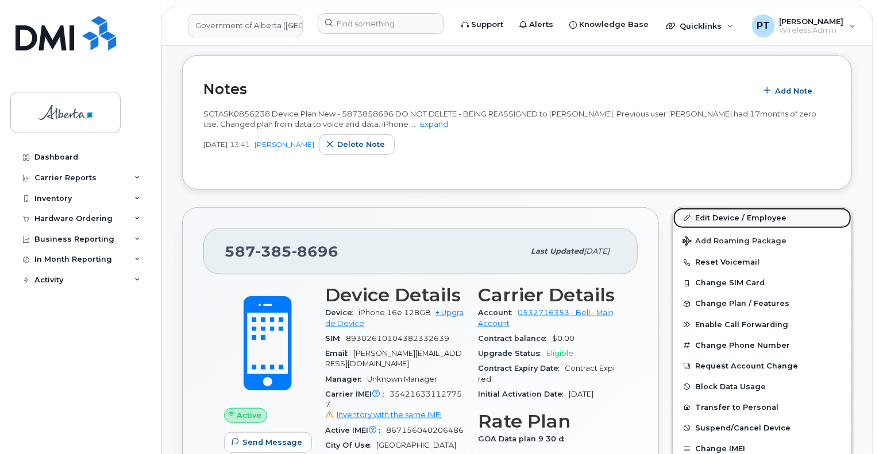
click at [705, 208] on link "Edit Device / Employee" at bounding box center [762, 218] width 178 height 21
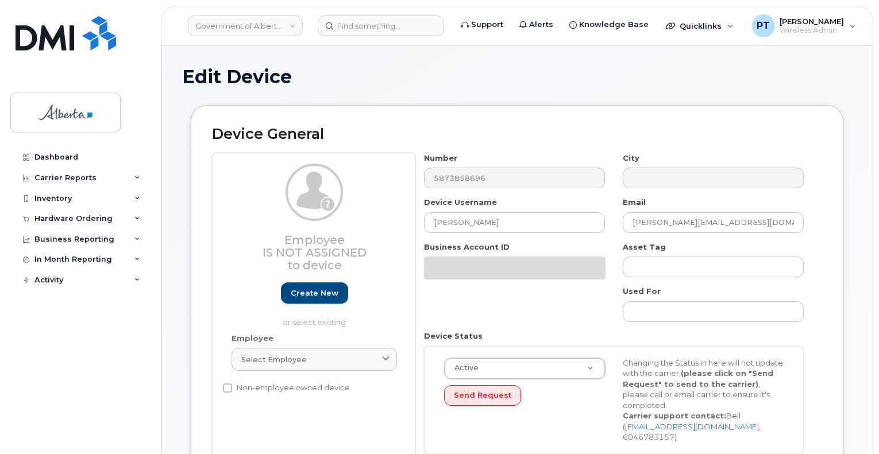
select select "4120330"
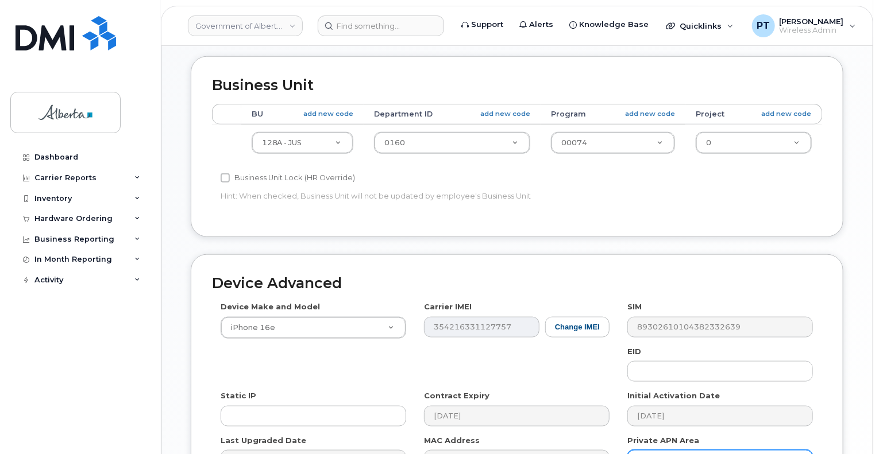
scroll to position [632, 0]
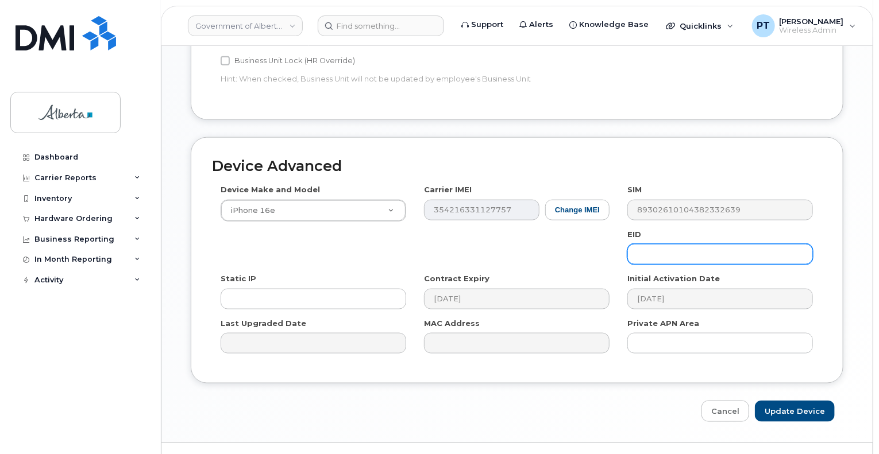
click at [694, 244] on input "text" at bounding box center [720, 254] width 186 height 21
paste input "89043052010008887025010536446560"
type input "89043052010008887025010536446560"
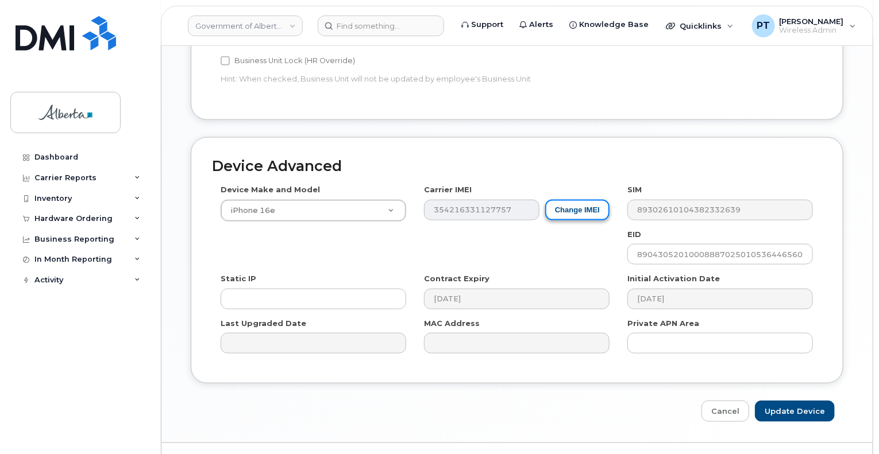
click at [584, 200] on button "Change IMEI" at bounding box center [577, 210] width 64 height 21
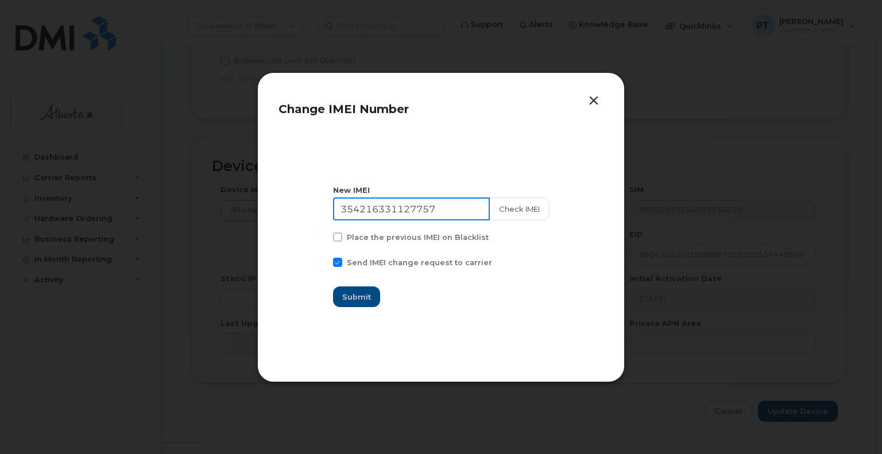
click at [423, 206] on input "354216331127757" at bounding box center [411, 209] width 157 height 23
paste input "630198"
type input "354216331630198"
click at [503, 209] on button "Check IMEI" at bounding box center [519, 209] width 60 height 23
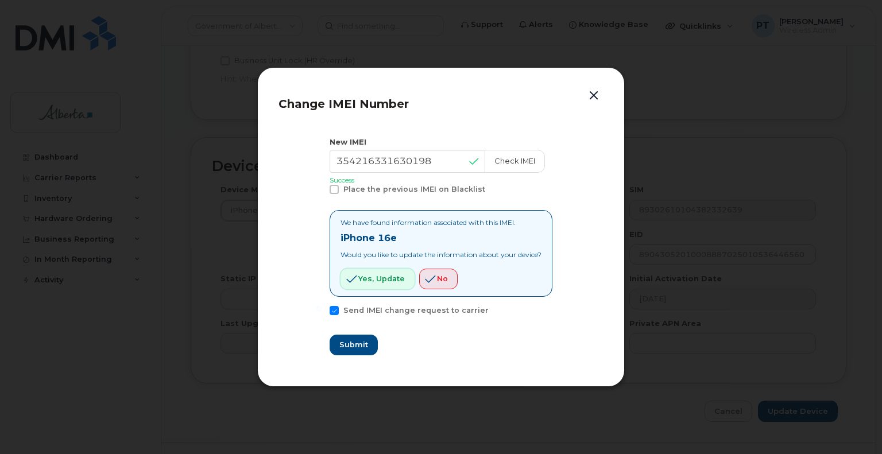
click at [369, 283] on span "Yes, update" at bounding box center [381, 278] width 47 height 11
click at [344, 342] on span "Submit" at bounding box center [353, 345] width 29 height 11
type input "354216331630198"
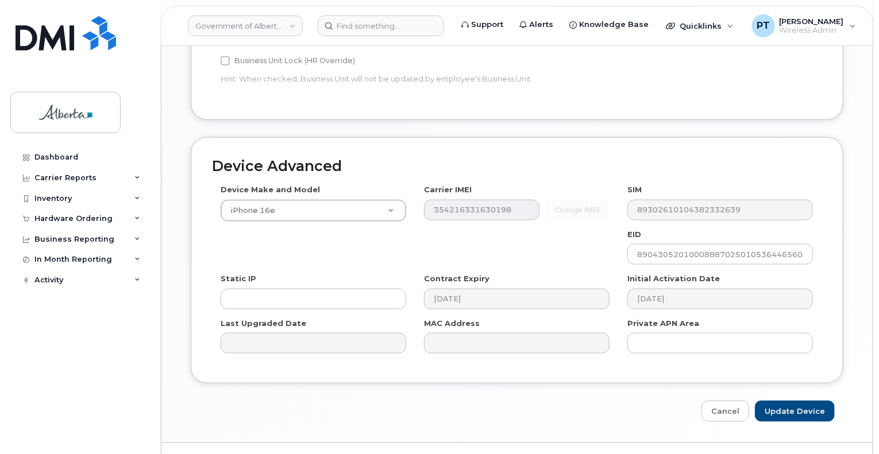
scroll to position [634, 0]
drag, startPoint x: 790, startPoint y: 388, endPoint x: 795, endPoint y: 365, distance: 23.6
click at [789, 399] on input "Update Device" at bounding box center [795, 409] width 80 height 21
type input "Saving..."
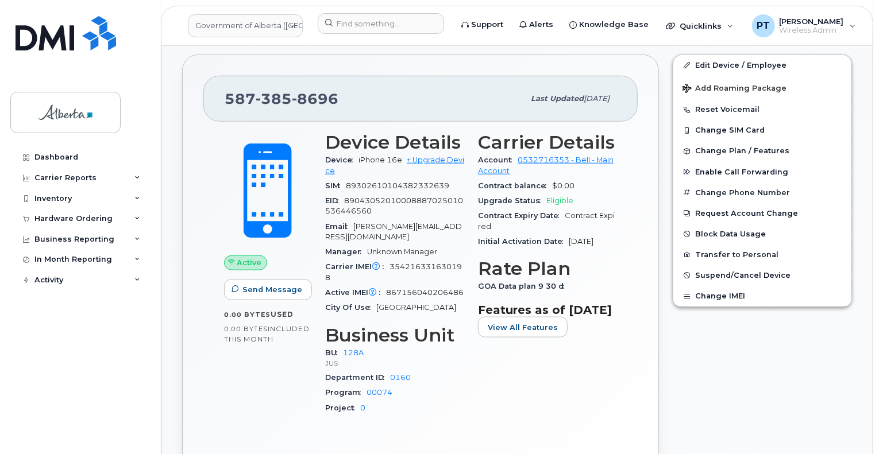
scroll to position [575, 0]
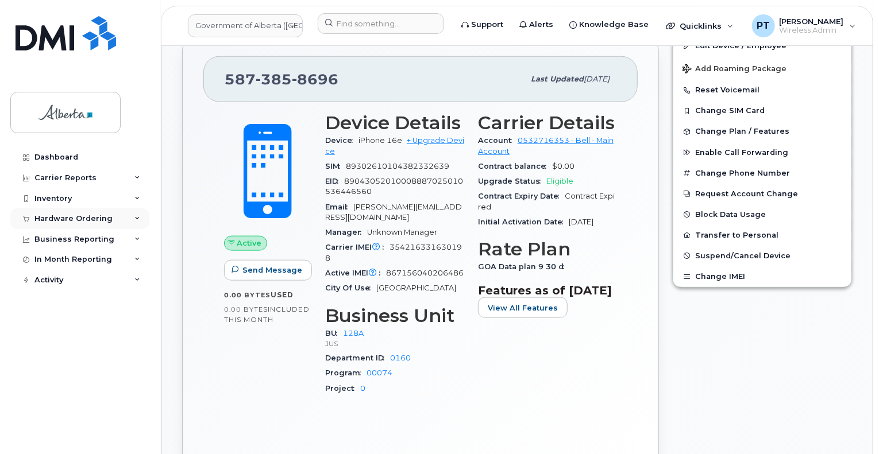
click at [91, 224] on div "Hardware Ordering" at bounding box center [79, 219] width 139 height 21
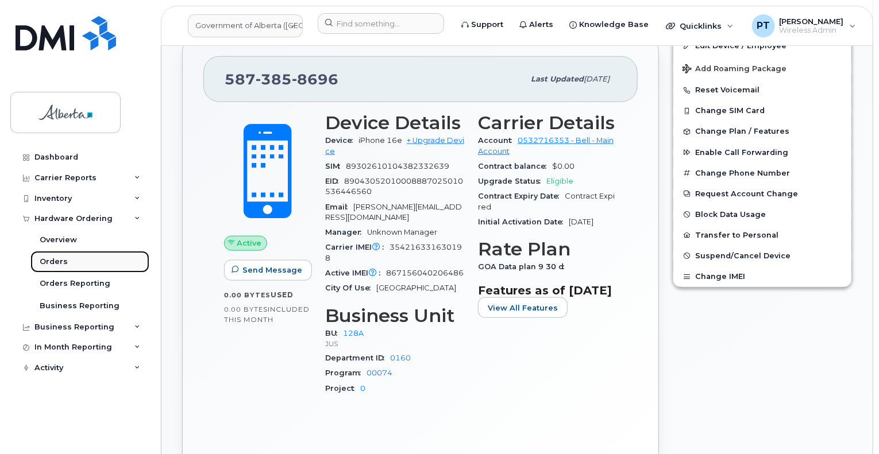
click at [65, 264] on div "Orders" at bounding box center [54, 262] width 28 height 10
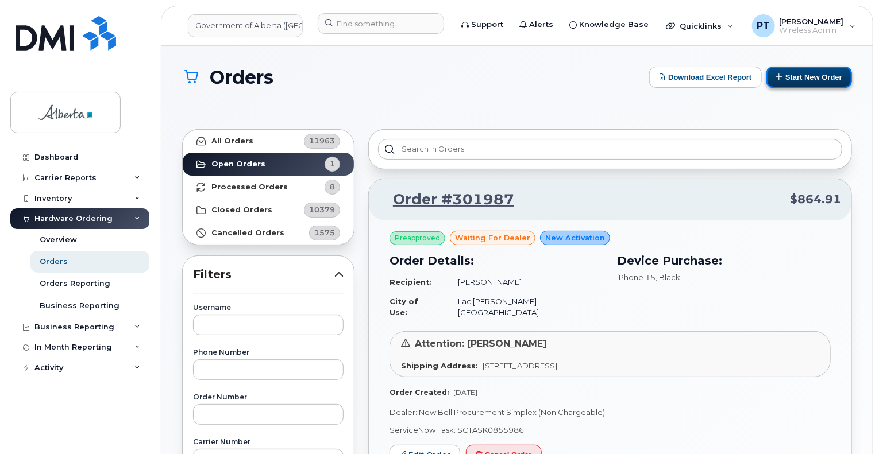
click at [792, 78] on button "Start New Order" at bounding box center [809, 77] width 86 height 21
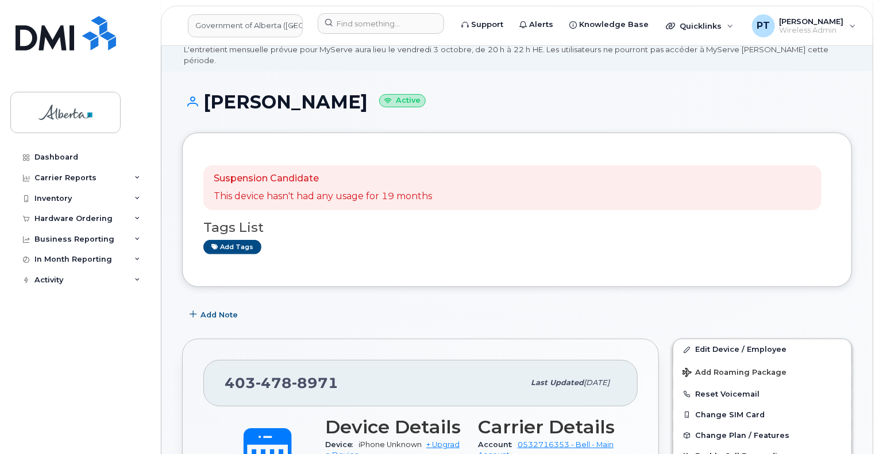
scroll to position [115, 0]
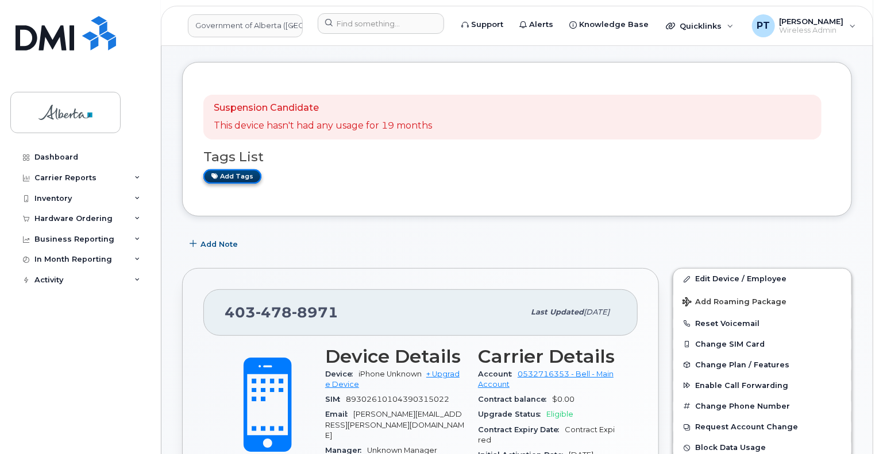
click at [237, 169] on link "Add tags" at bounding box center [232, 176] width 58 height 14
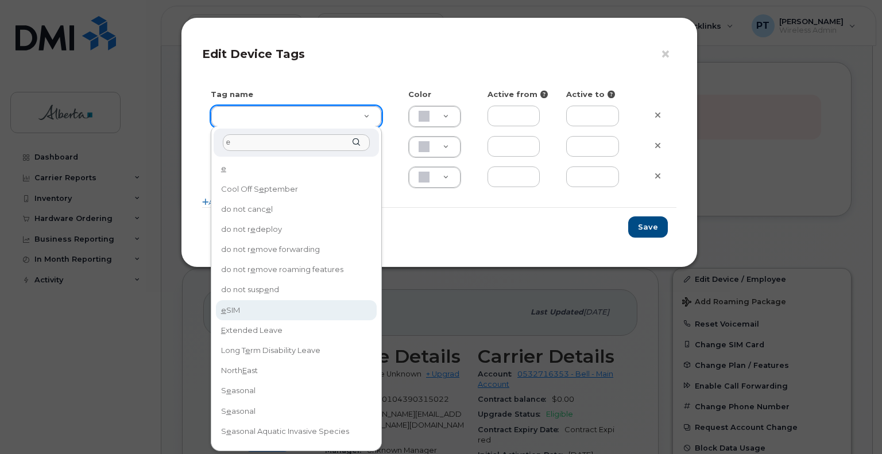
type input "e"
type input "eSIM"
type input "D6CDC1"
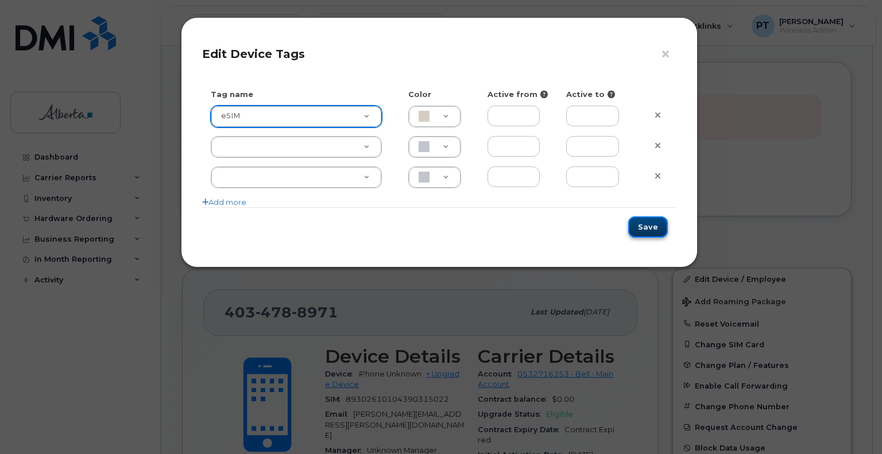
click at [651, 223] on button "Save" at bounding box center [649, 227] width 40 height 21
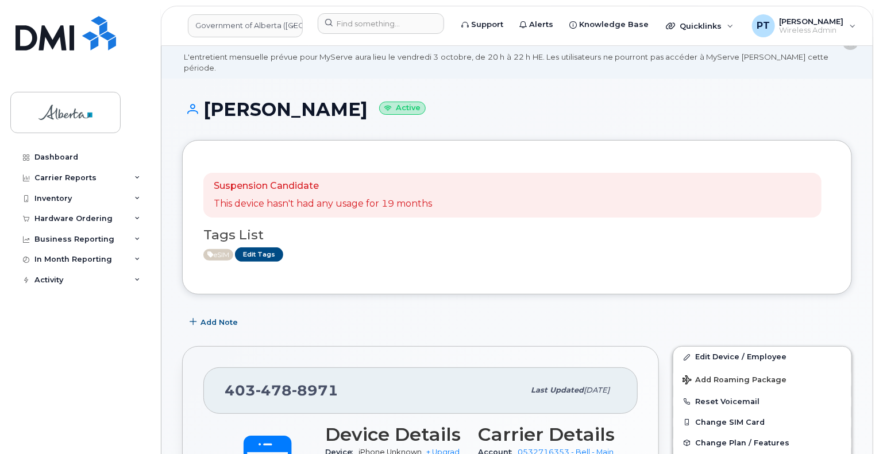
scroll to position [0, 0]
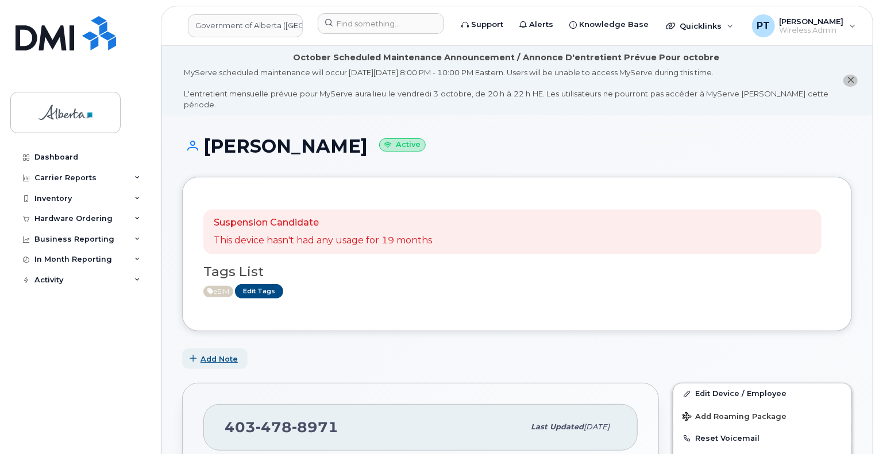
click at [222, 354] on span "Add Note" at bounding box center [219, 359] width 37 height 11
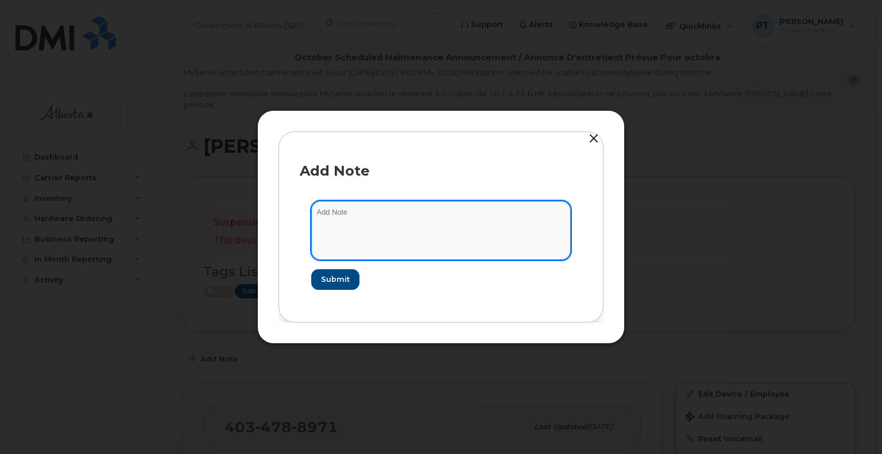
click at [340, 218] on textarea at bounding box center [441, 230] width 260 height 59
paste textarea "SCTASK0854703 Device Plan New 4034788971 DO NOT DELETE - BEING REASSIGNED to Ja…"
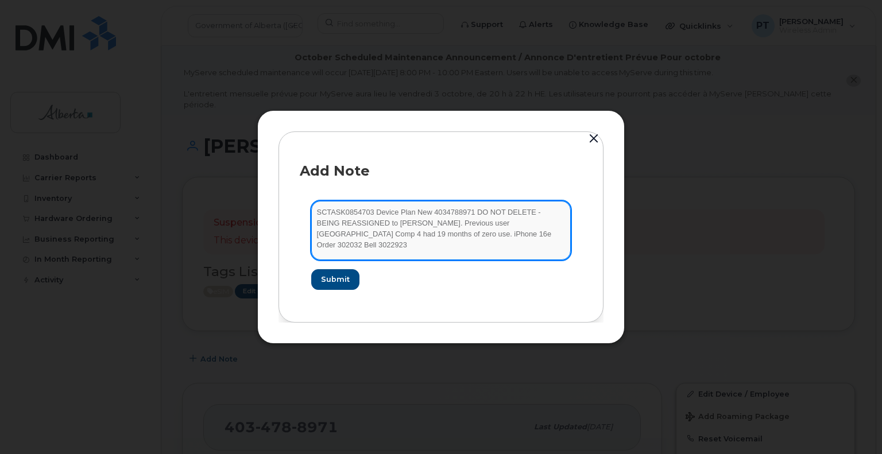
click at [427, 213] on textarea "SCTASK0854703 Device Plan New 4034788971 DO NOT DELETE - BEING REASSIGNED to Ja…" at bounding box center [441, 230] width 260 height 59
type textarea "SCTASK0854703 Device Plan New - 4034788971 DO NOT DELETE - BEING REASSIGNED to …"
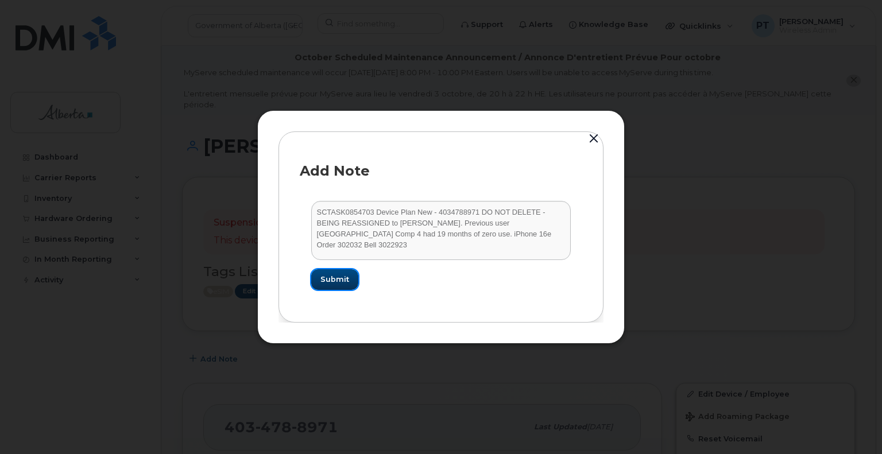
click at [336, 282] on span "Submit" at bounding box center [335, 279] width 29 height 11
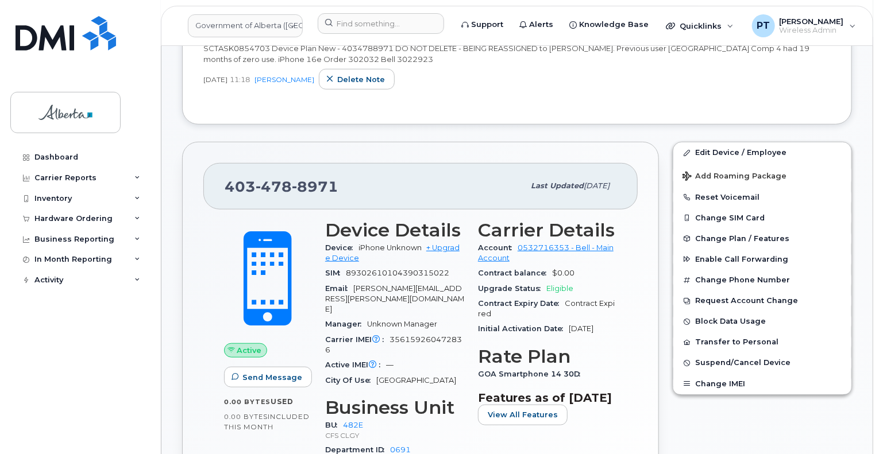
scroll to position [402, 0]
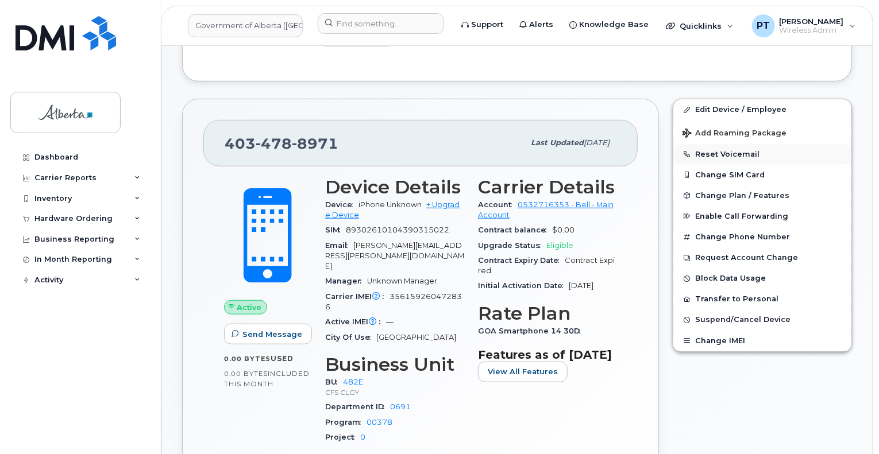
click at [720, 144] on button "Reset Voicemail" at bounding box center [762, 154] width 178 height 21
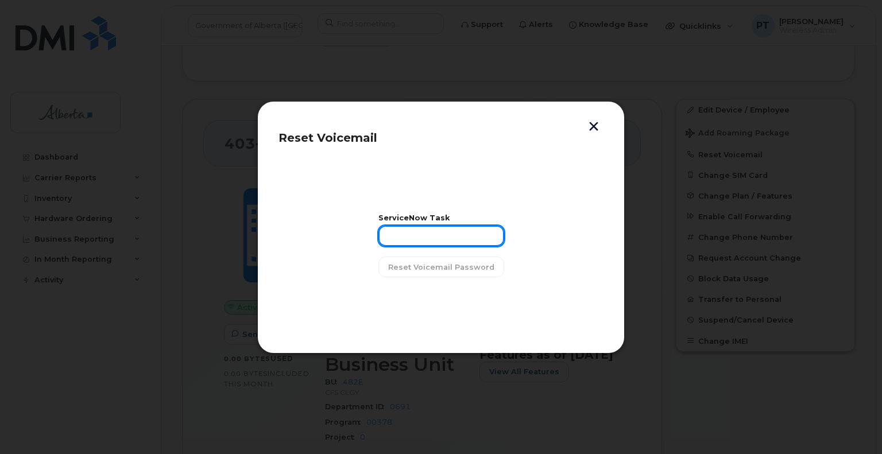
click at [430, 238] on input "text" at bounding box center [442, 236] width 126 height 21
click at [408, 242] on input "text" at bounding box center [442, 236] width 126 height 21
paste input "SCTASK0854703"
type input "SCTASK0854703"
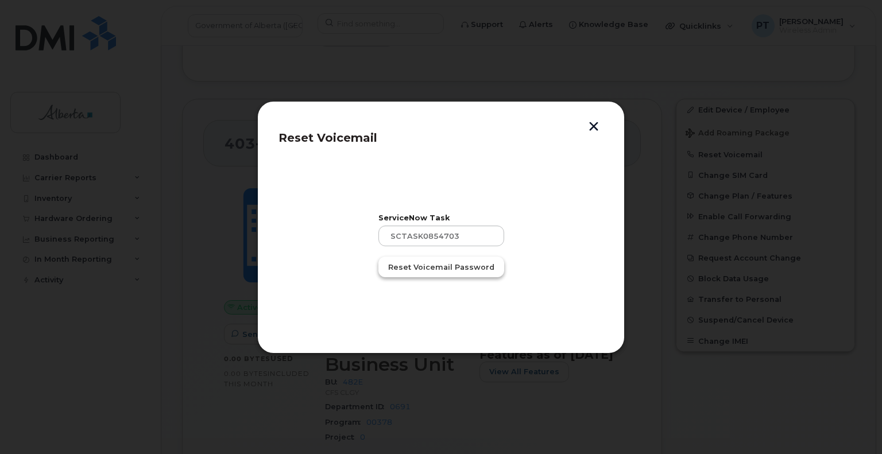
click at [434, 263] on span "Reset Voicemail Password" at bounding box center [441, 267] width 106 height 11
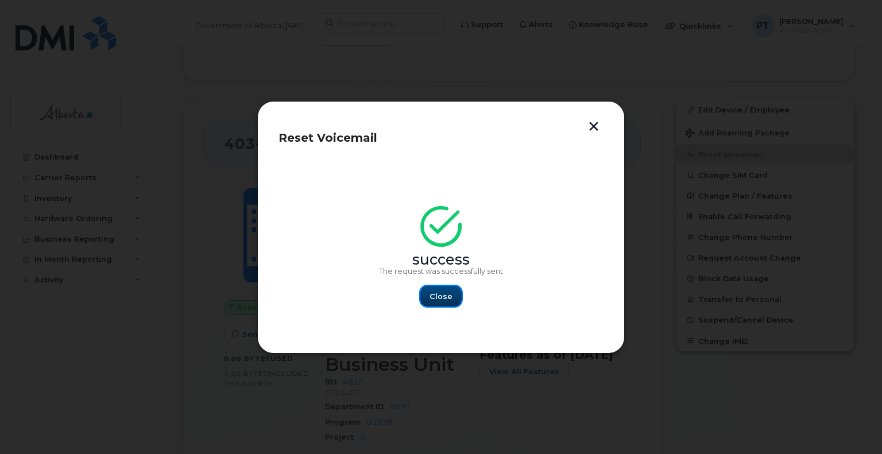
click at [446, 298] on span "Close" at bounding box center [441, 296] width 23 height 11
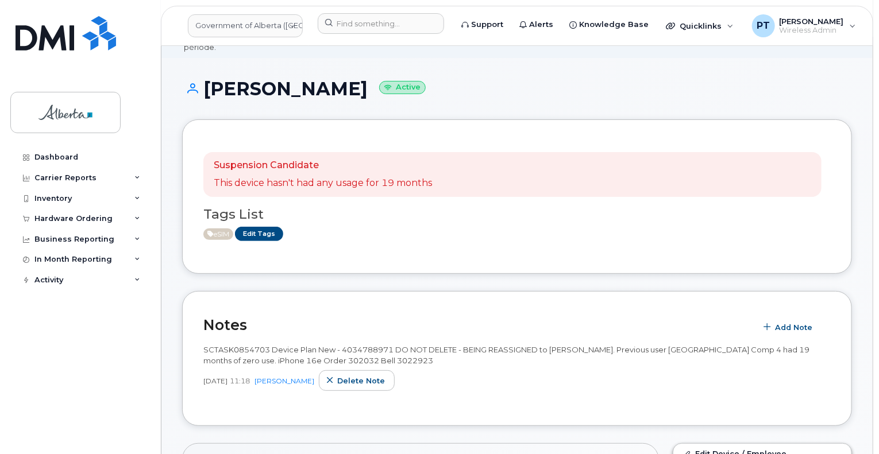
scroll to position [57, 0]
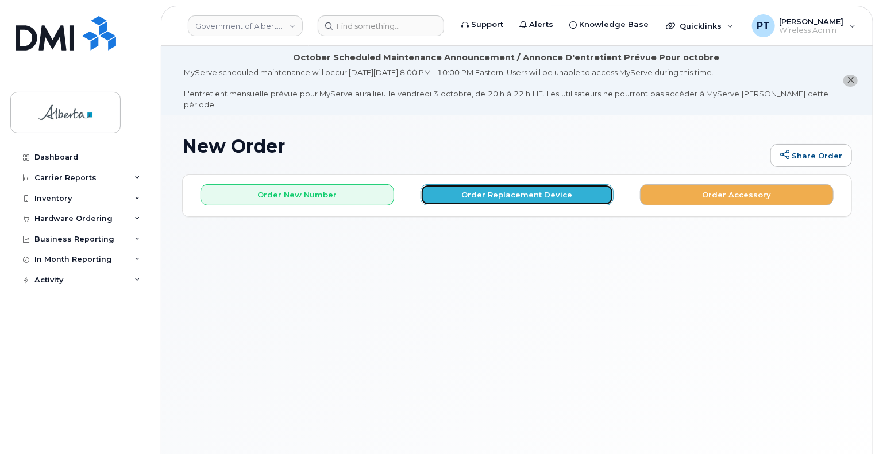
click at [465, 185] on button "Order Replacement Device" at bounding box center [518, 194] width 194 height 21
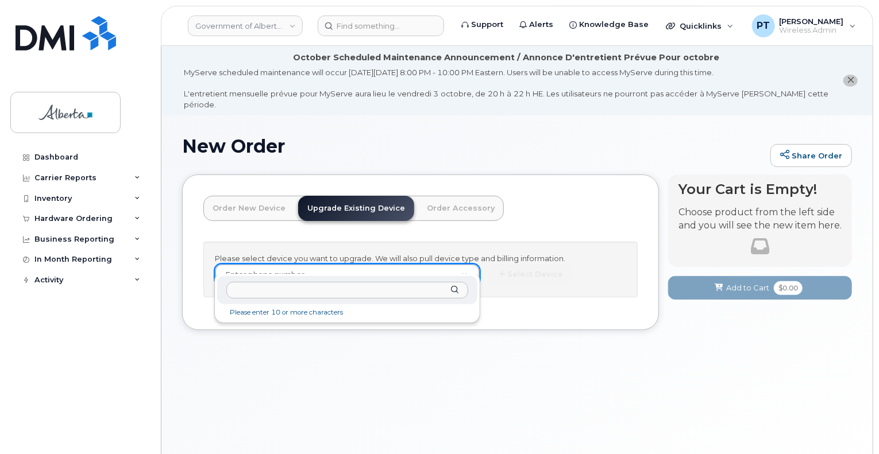
drag, startPoint x: 340, startPoint y: 266, endPoint x: 254, endPoint y: 292, distance: 90.0
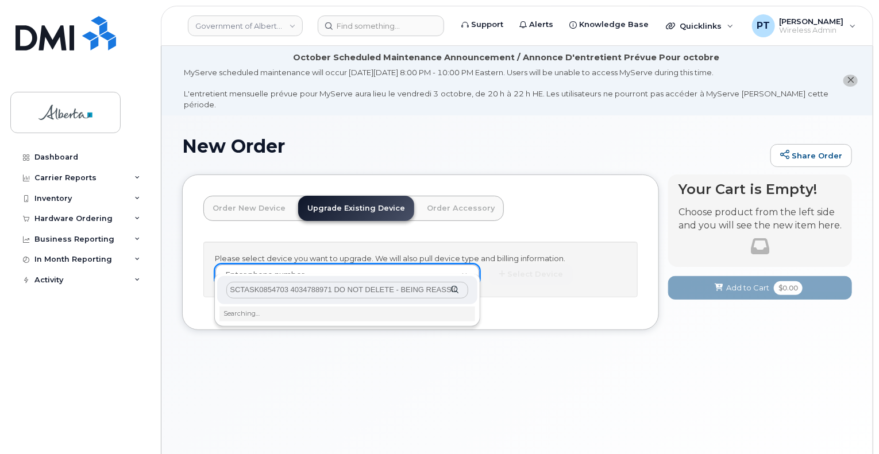
scroll to position [0, 290]
click at [267, 294] on input "SCTASK0854703 4034788971 DO NOT DELETE - BEING REASSIGNED to Jasmin Rafeeq. Pre…" at bounding box center [346, 290] width 241 height 17
click at [446, 296] on input "SCTASK0854703 4034788971 DO NOT DELETE - BEING REASSIGNED to Jasmin Rafeeq. Pre…" at bounding box center [346, 290] width 241 height 17
click at [449, 289] on input "SCTASK0854703 4034788971 DO NOT DELETE - BEING REASSIGNED to Jasmin Rafeeq. Pre…" at bounding box center [346, 290] width 241 height 17
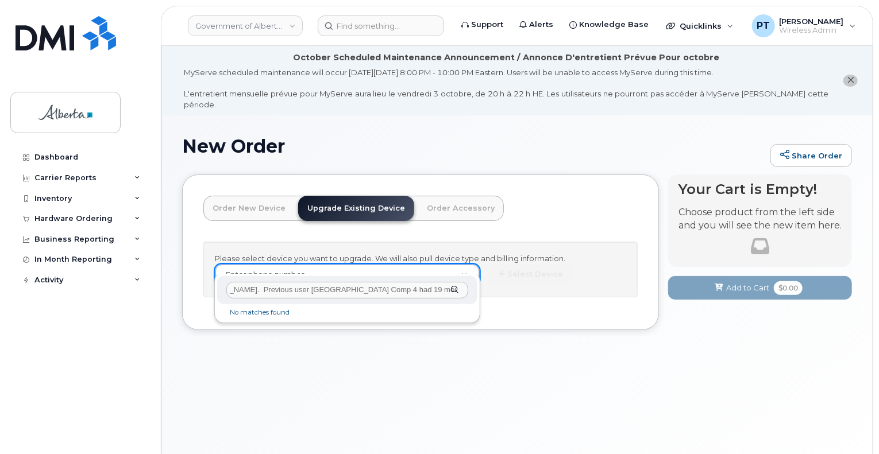
click at [449, 289] on input "SCTASK0854703 4034788971 DO NOT DELETE - BEING REASSIGNED to Jasmin Rafeeq. Pre…" at bounding box center [346, 290] width 241 height 17
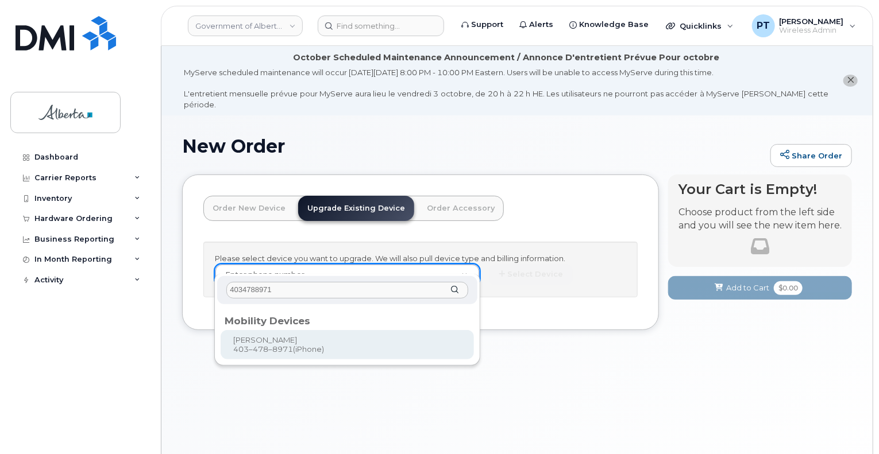
type input "4034788971"
type input "996120"
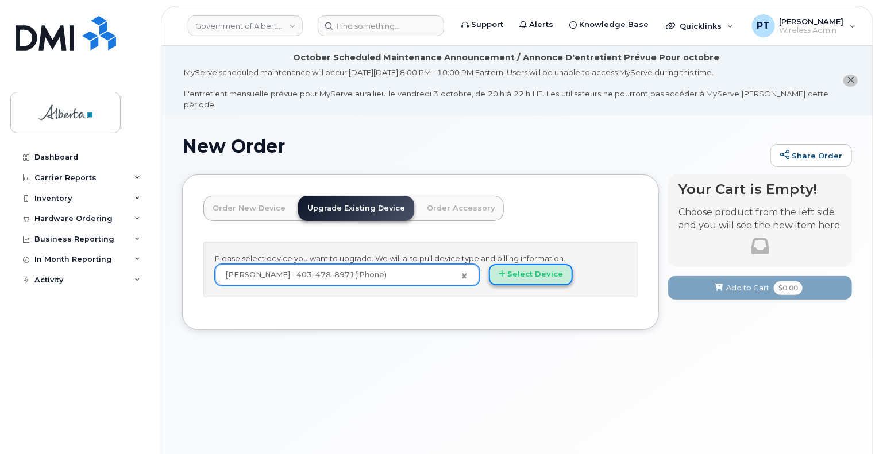
click at [519, 268] on button "Select Device" at bounding box center [531, 274] width 84 height 21
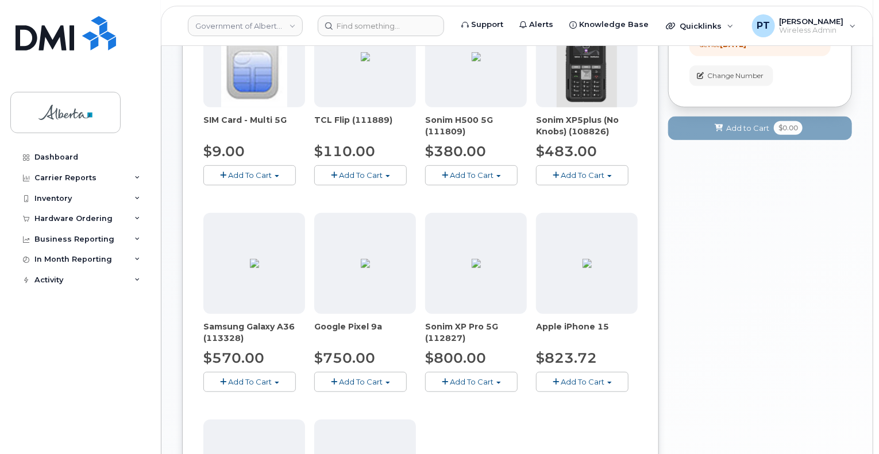
scroll to position [570, 0]
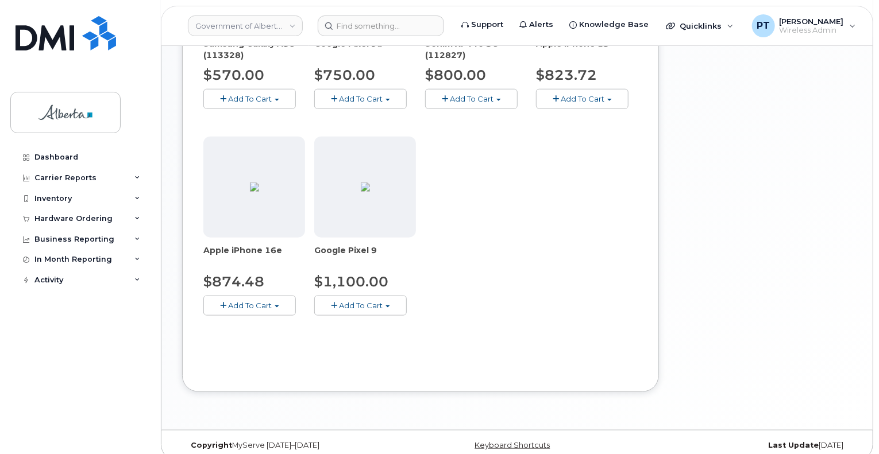
click at [236, 301] on span "Add To Cart" at bounding box center [250, 305] width 44 height 9
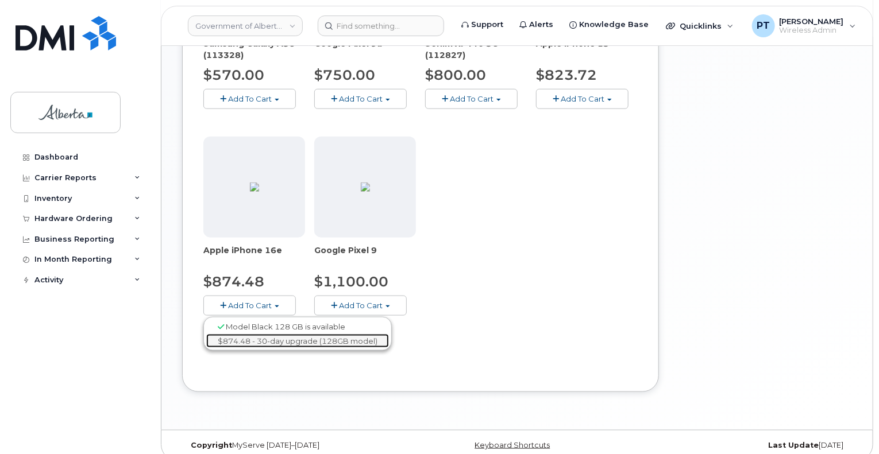
click at [241, 334] on link "$874.48 - 30-day upgrade (128GB model)" at bounding box center [297, 341] width 183 height 14
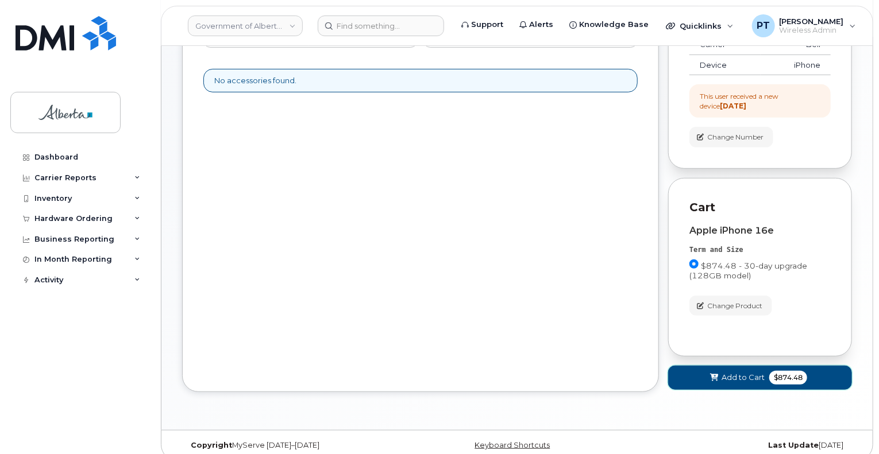
click at [738, 372] on span "Add to Cart" at bounding box center [743, 377] width 43 height 11
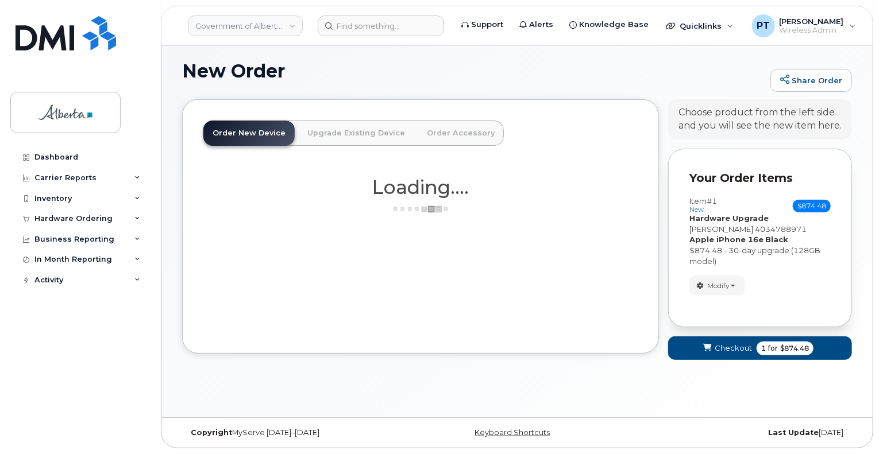
scroll to position [64, 0]
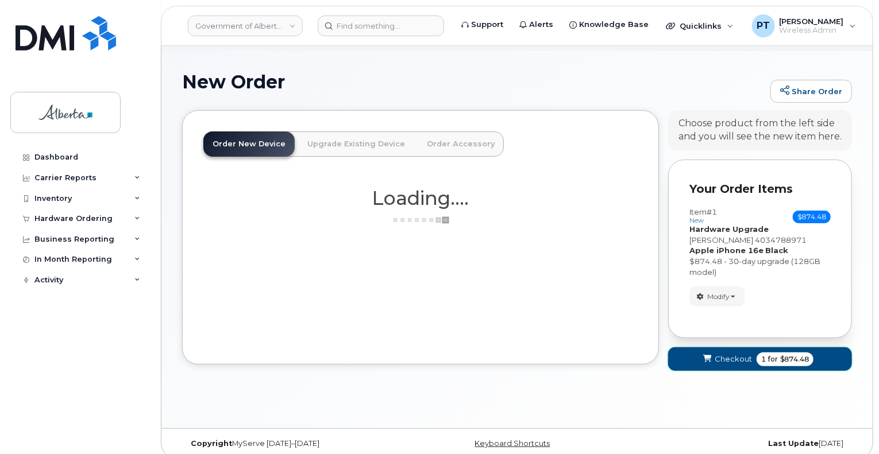
click at [735, 354] on span "Checkout" at bounding box center [733, 359] width 37 height 11
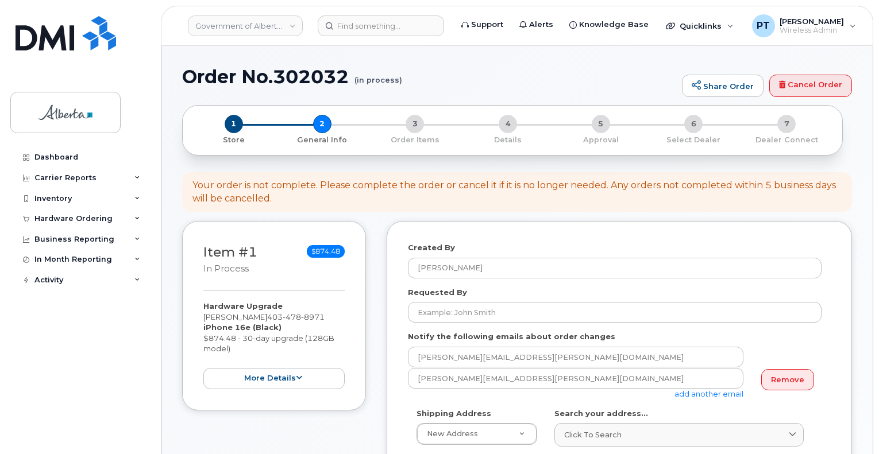
select select
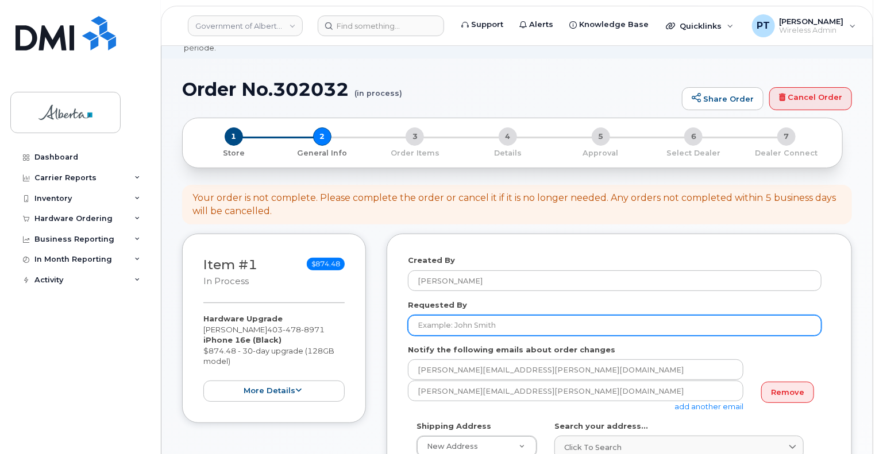
scroll to position [57, 0]
click at [469, 315] on input "Requested By" at bounding box center [615, 325] width 414 height 21
type input "[PERSON_NAME]"
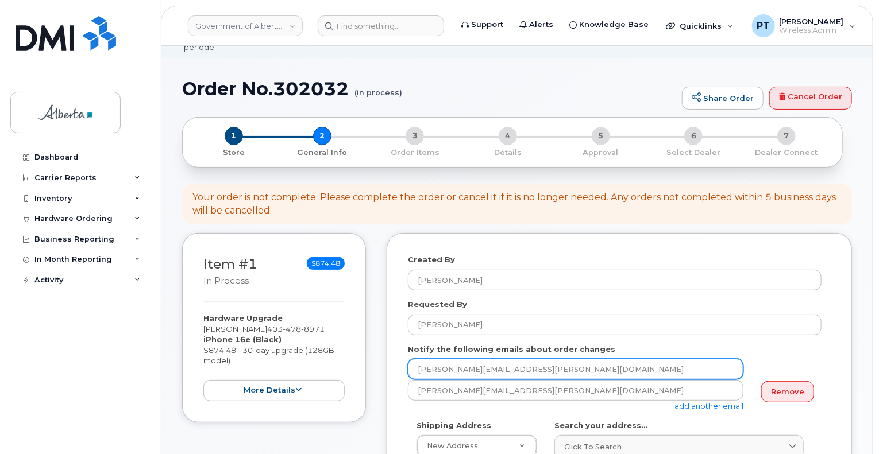
drag, startPoint x: 527, startPoint y: 365, endPoint x: 407, endPoint y: 356, distance: 120.4
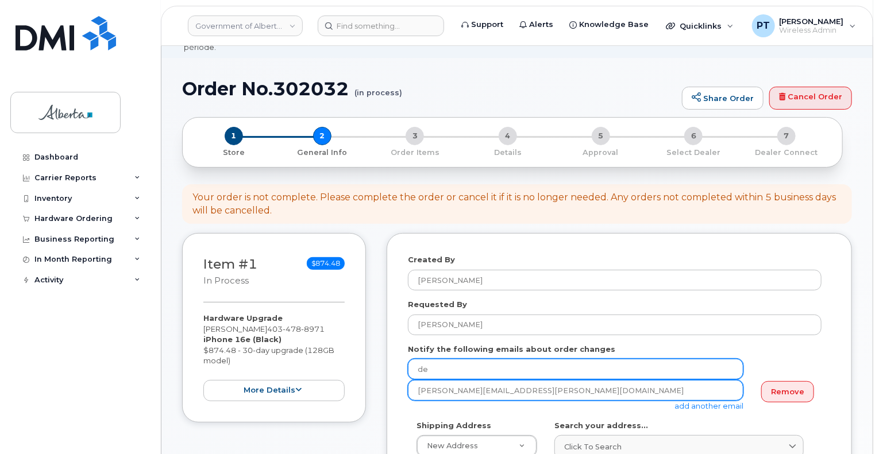
type input "Debbie.Donnelly@gov.ab.ca"
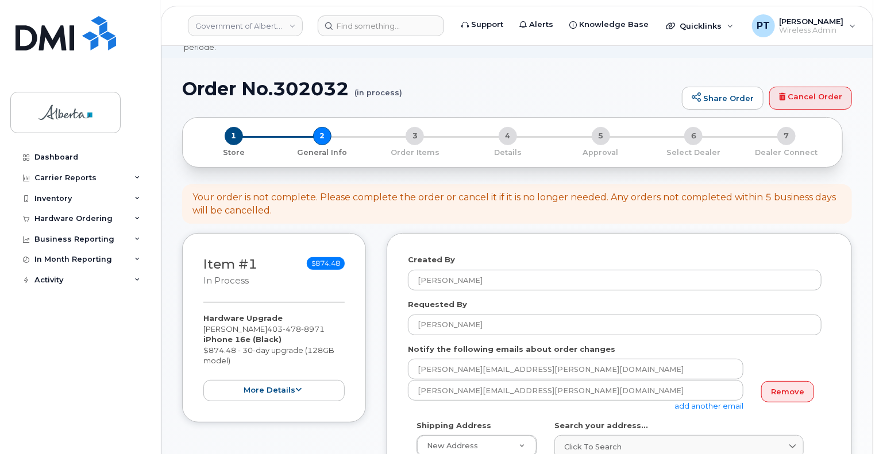
click at [698, 402] on link "add another email" at bounding box center [708, 406] width 69 height 9
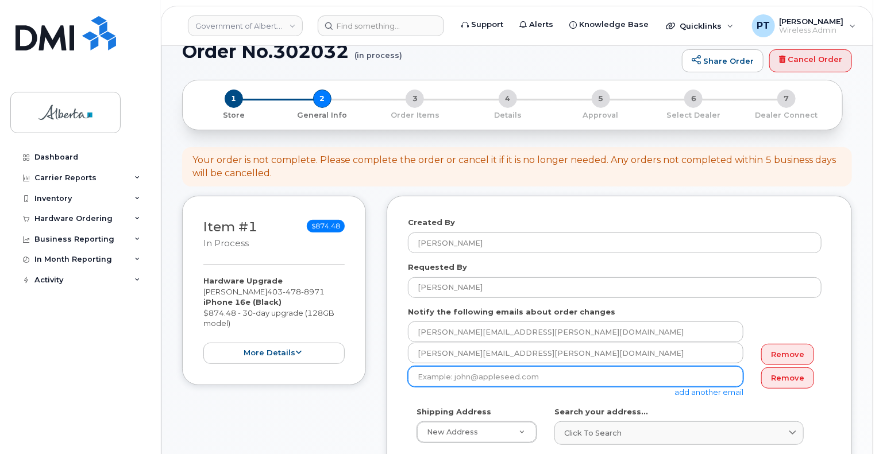
scroll to position [115, 0]
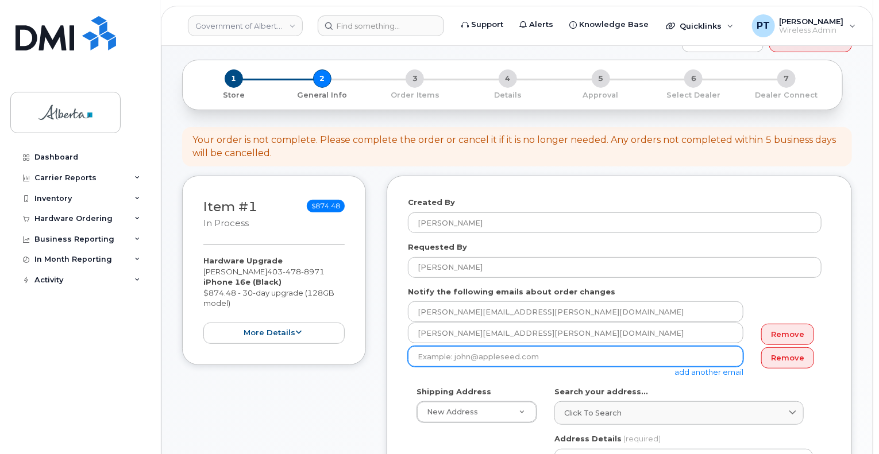
click at [480, 348] on input "email" at bounding box center [576, 356] width 336 height 21
paste input "Christine.Dickson@gov.ab.ca"
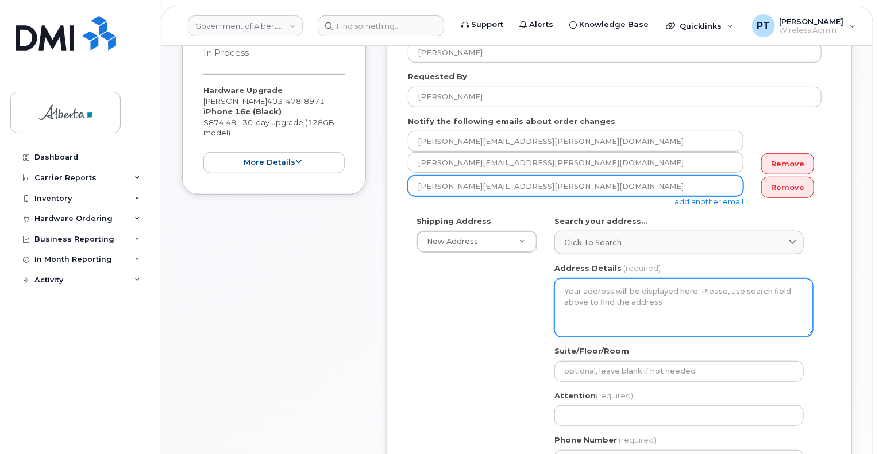
scroll to position [287, 0]
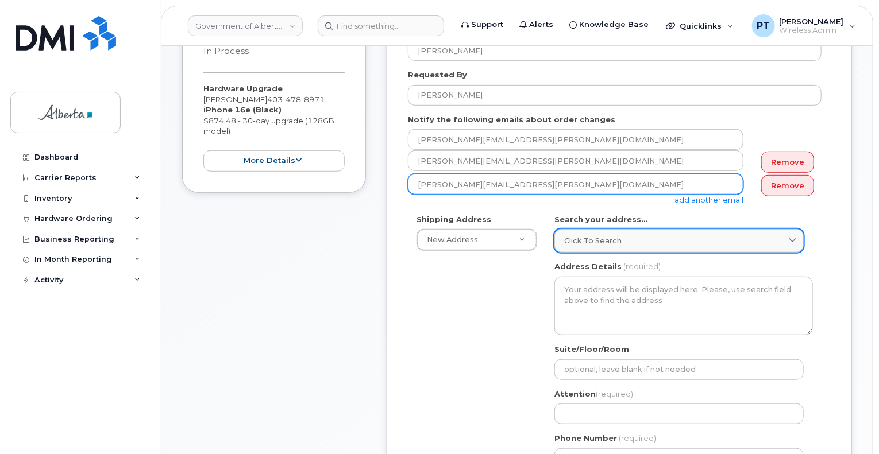
type input "Christine.Dickson@gov.ab.ca"
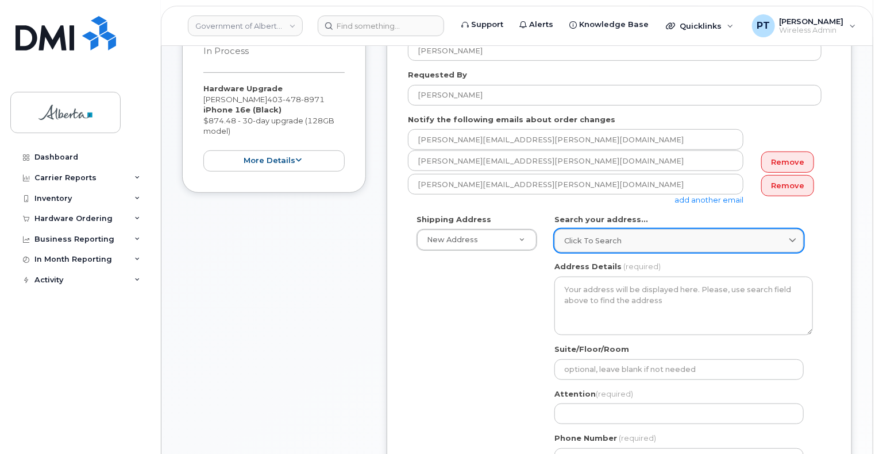
click at [611, 236] on span "Click to search" at bounding box center [592, 241] width 57 height 11
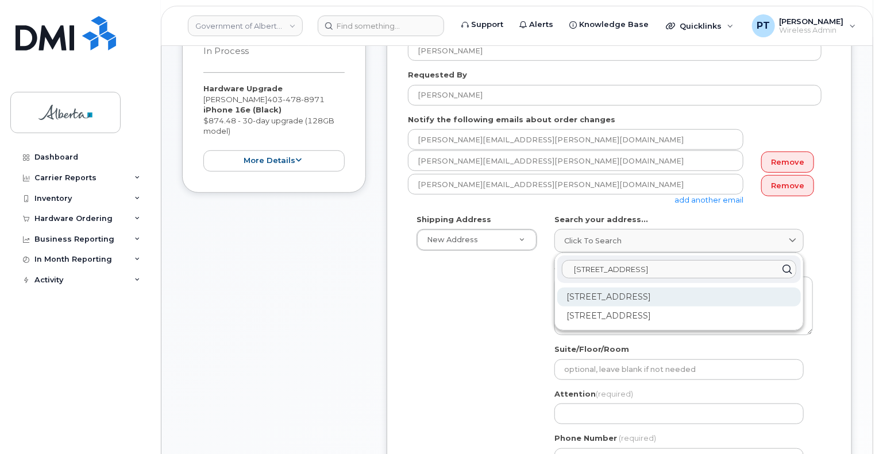
type input "1440 52 street"
click at [607, 288] on div "1440 52 St NE Calgary AB T2A 4T8" at bounding box center [679, 297] width 244 height 19
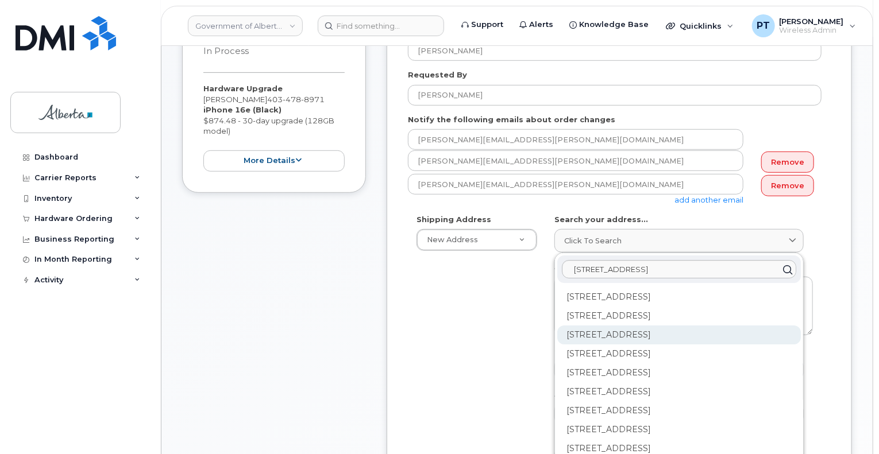
click at [584, 326] on div "150-1440 52 St NE Calgary AB T2A 4T8" at bounding box center [679, 335] width 244 height 19
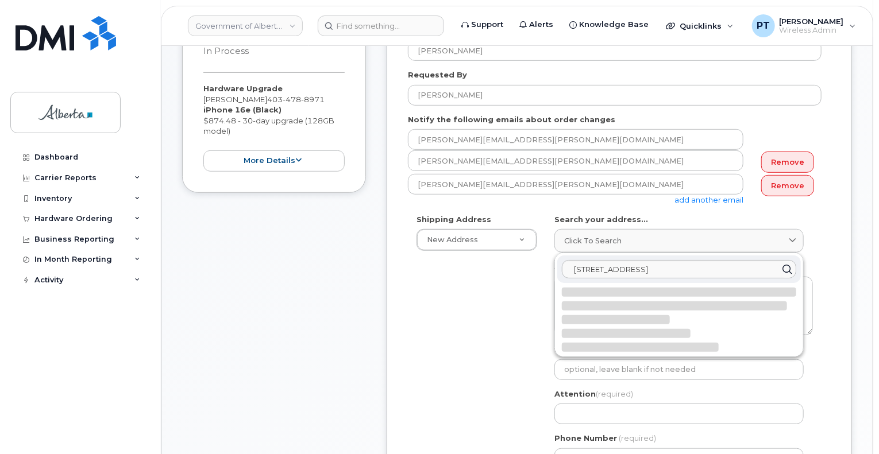
select select
type textarea "150-1440 52 St NE CALGARY AB T2A 4T8 CANADA"
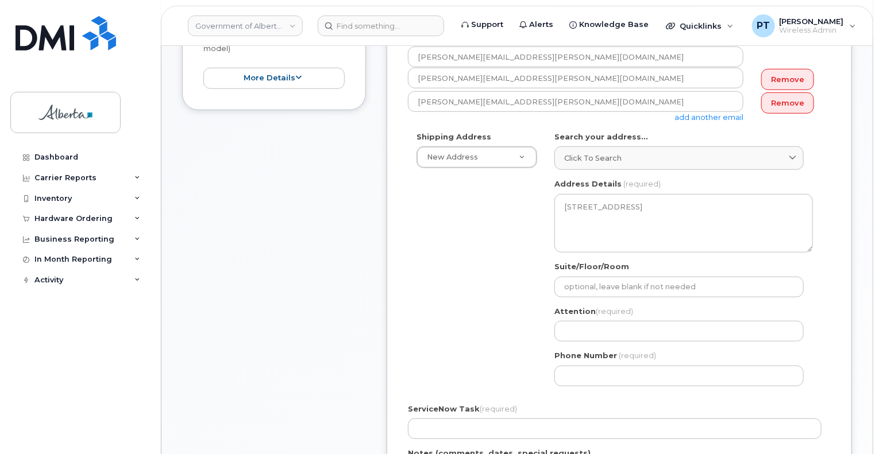
scroll to position [402, 0]
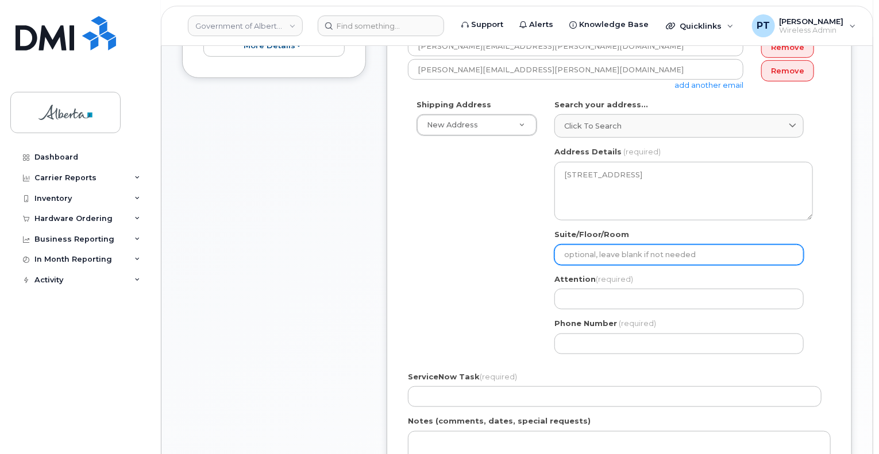
click at [611, 245] on input "Suite/Floor/Room" at bounding box center [678, 255] width 249 height 21
select select
type input "c"
select select
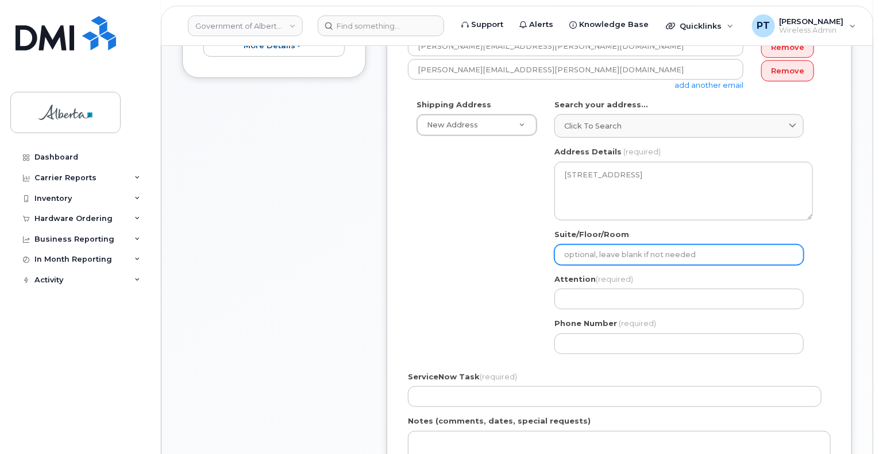
type input "C"
select select
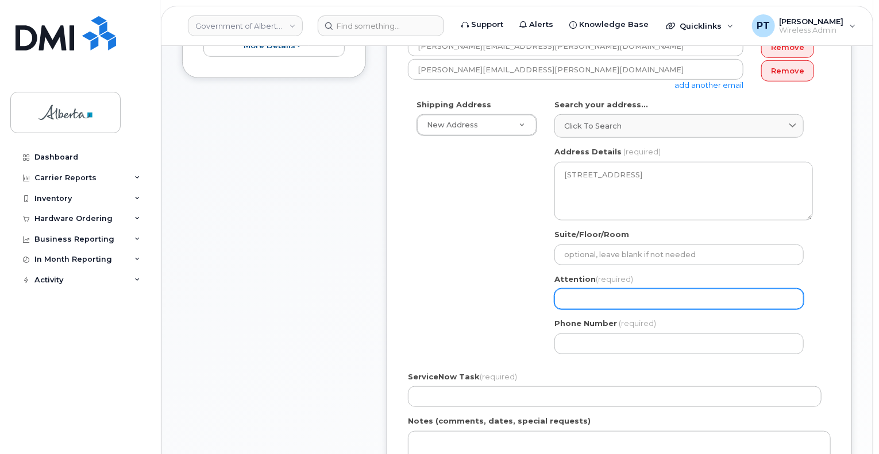
click at [587, 291] on input "Attention (required)" at bounding box center [678, 299] width 249 height 21
select select
type input "C"
select select
type input "Ch"
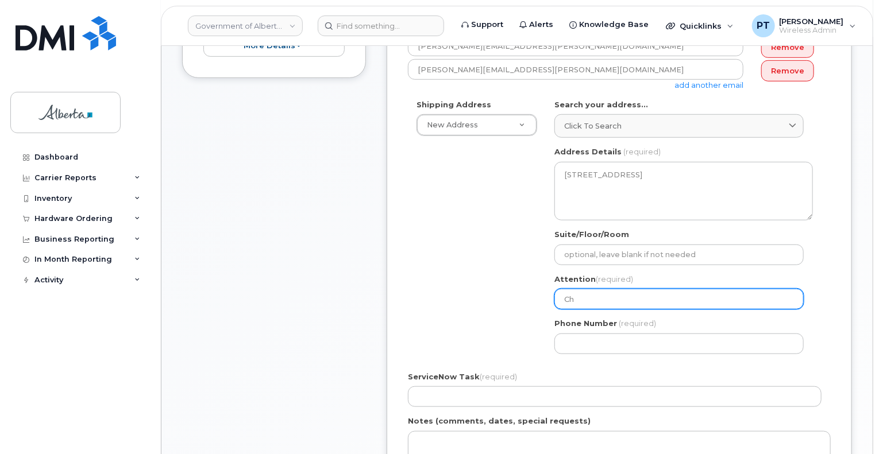
select select
type input "Chr"
select select
type input "Chri"
select select
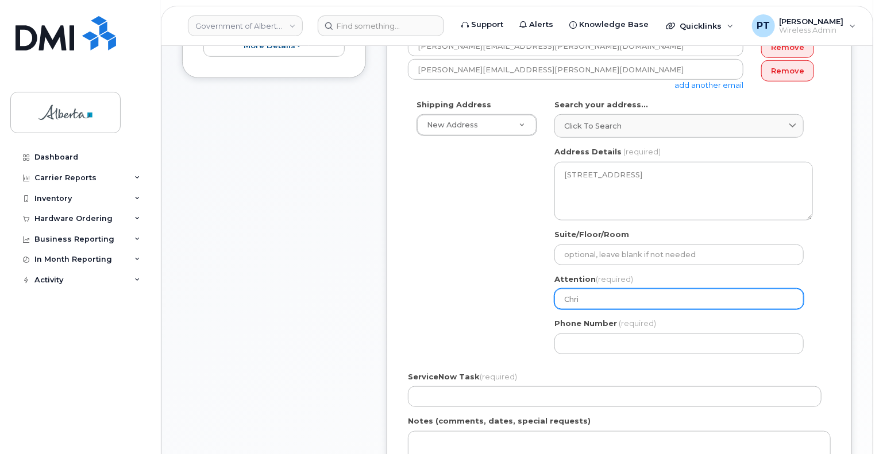
type input "Chris"
select select
type input "Christ"
select select
type input "Christi"
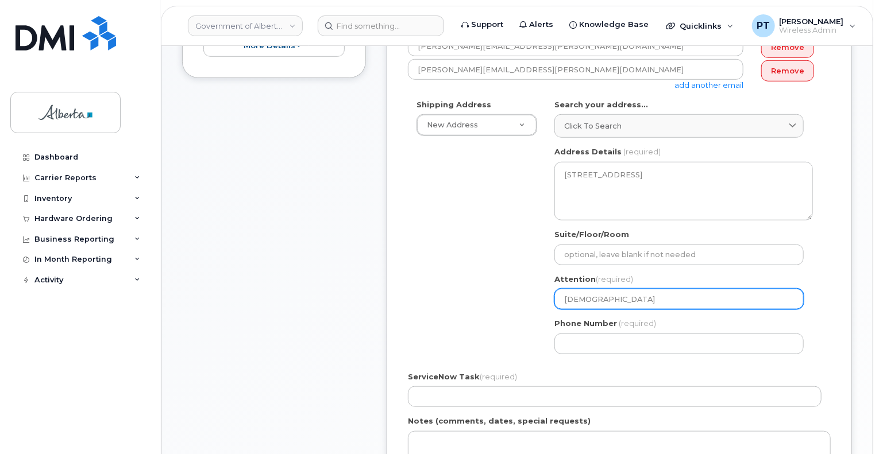
select select
type input "Christin"
select select
type input "Christine Dickson"
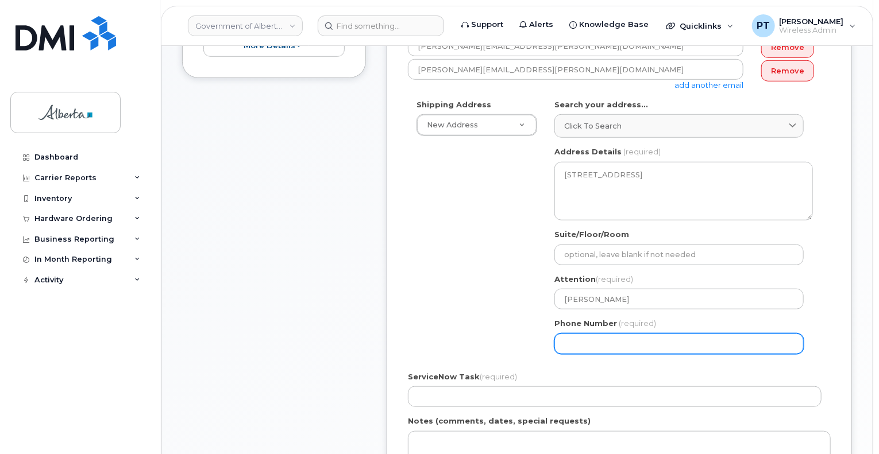
click at [620, 338] on input "Phone Number" at bounding box center [678, 344] width 249 height 21
click at [587, 334] on input "Phone Number" at bounding box center [678, 344] width 249 height 21
paste input "4032977731"
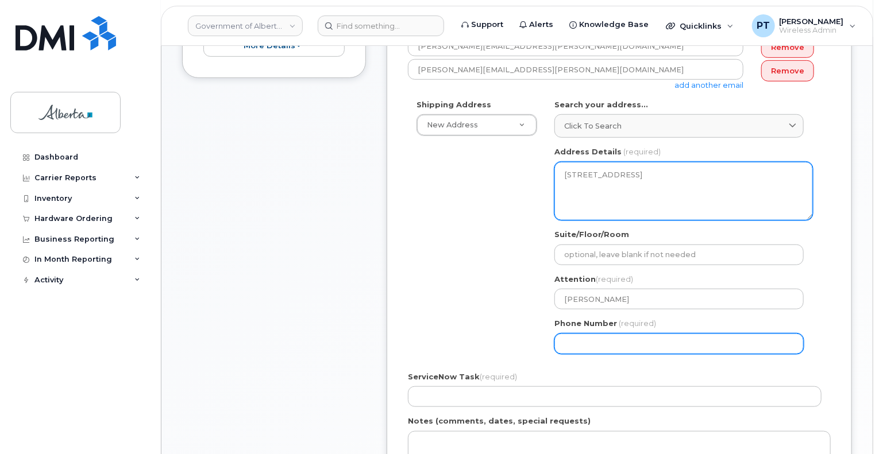
select select
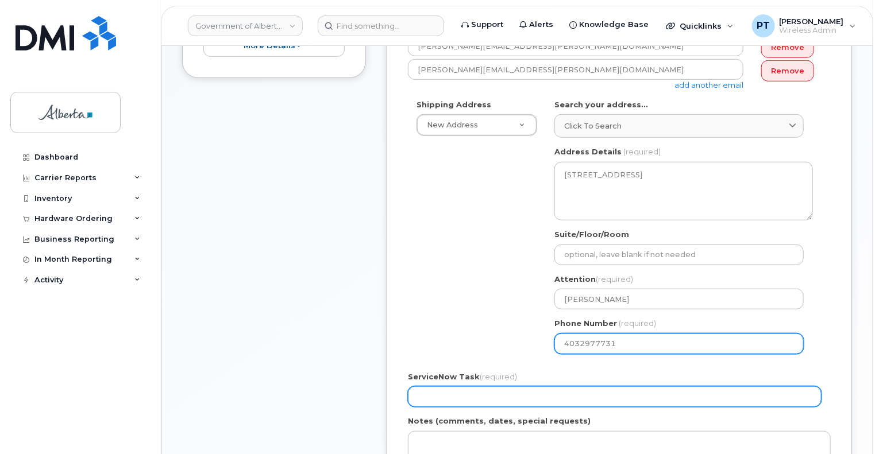
type input "4032977731"
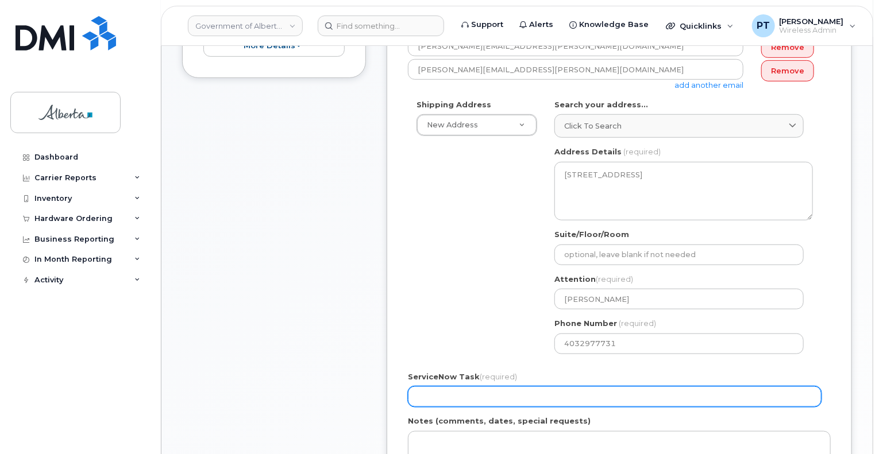
drag, startPoint x: 644, startPoint y: 393, endPoint x: 649, endPoint y: 384, distance: 9.8
click at [644, 393] on input "ServiceNow Task (required)" at bounding box center [615, 397] width 414 height 21
click at [430, 390] on input "ServiceNow Task (required)" at bounding box center [615, 397] width 414 height 21
paste input "SCTASK0854703"
type input "SCTASK0854703"
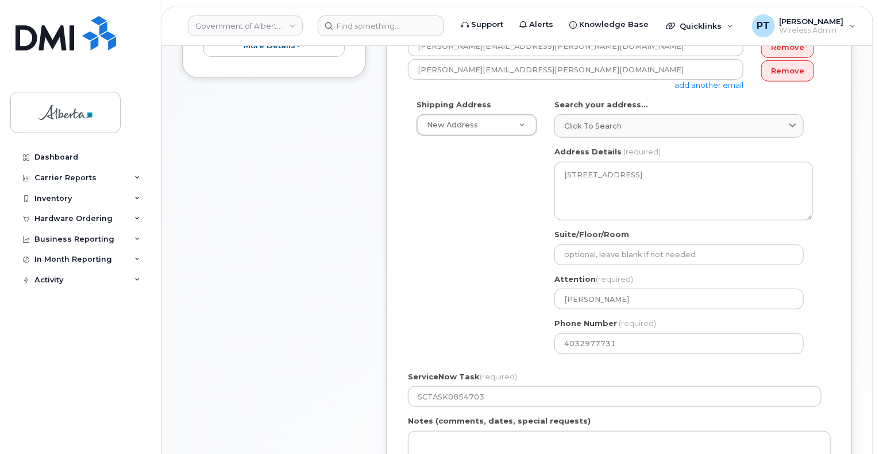
click at [615, 372] on div "ServiceNow Task (required) SCTASK0854703" at bounding box center [619, 390] width 423 height 36
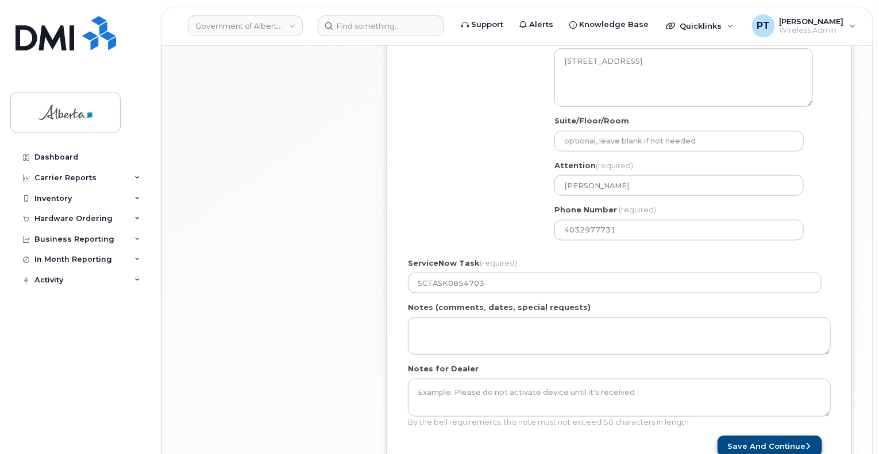
scroll to position [517, 0]
click at [751, 436] on button "Save and Continue" at bounding box center [770, 445] width 105 height 21
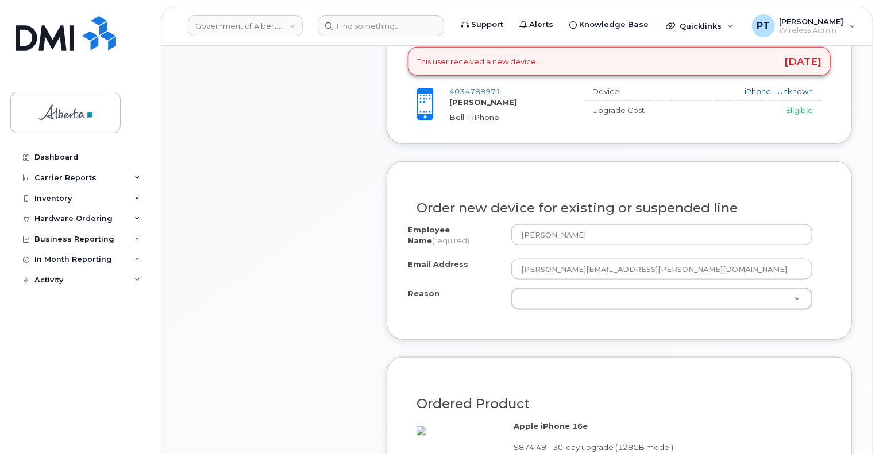
scroll to position [632, 0]
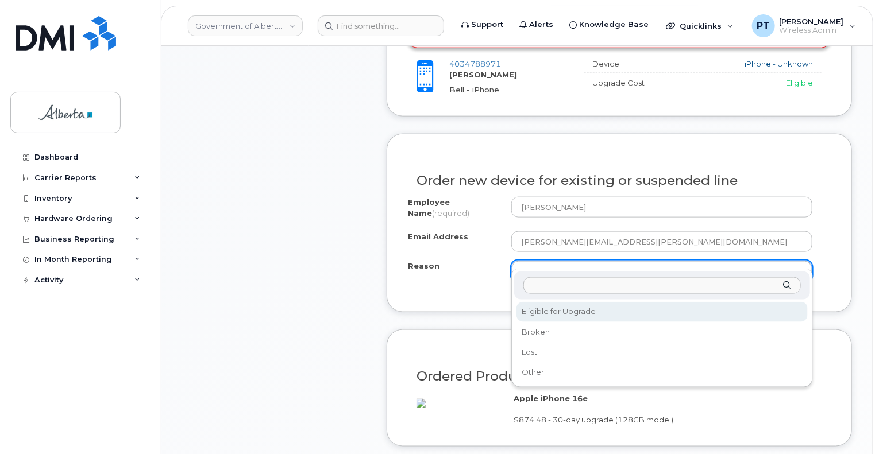
select select "eligible_for_upgrade"
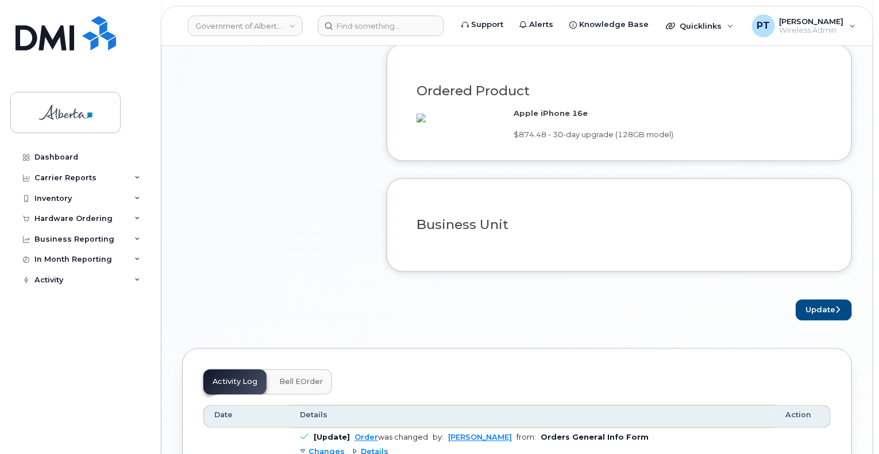
scroll to position [919, 0]
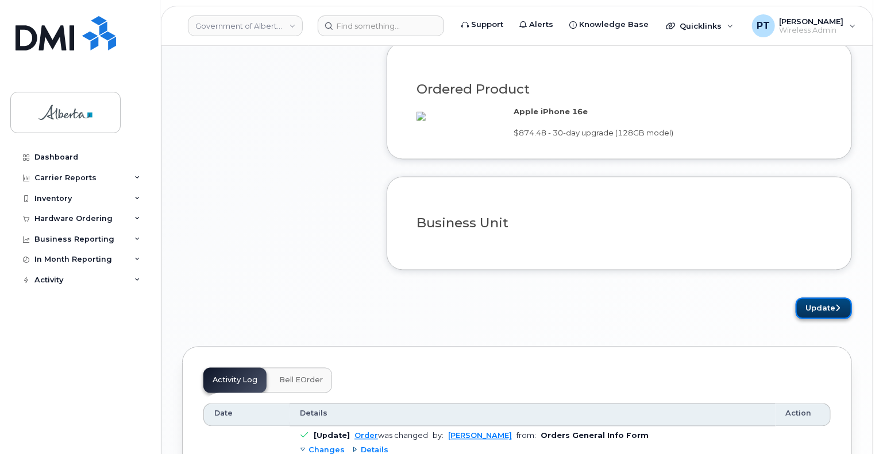
click at [809, 307] on button "Update" at bounding box center [824, 308] width 56 height 21
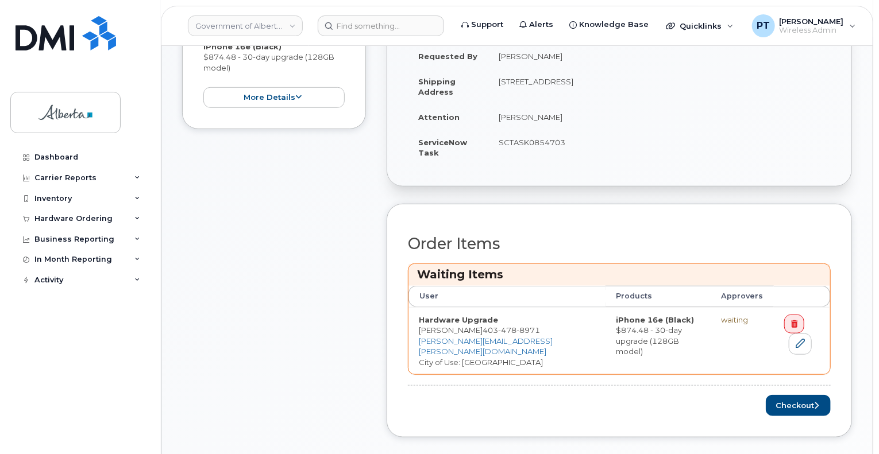
scroll to position [460, 0]
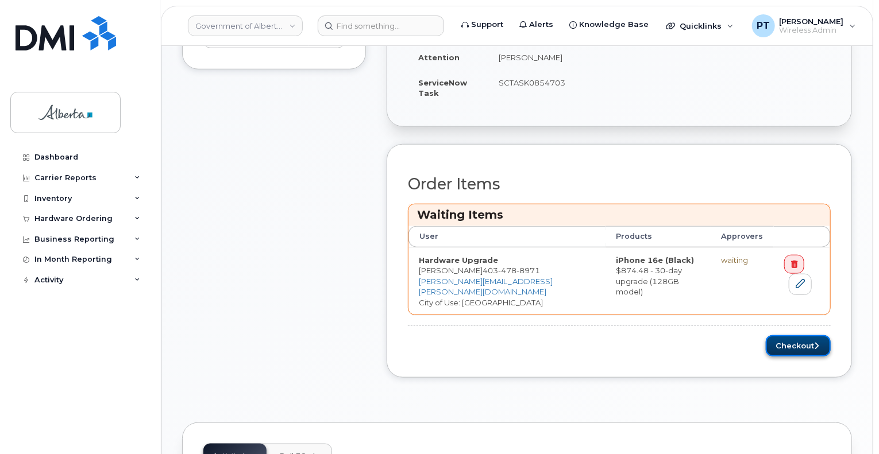
click at [781, 337] on button "Checkout" at bounding box center [798, 346] width 65 height 21
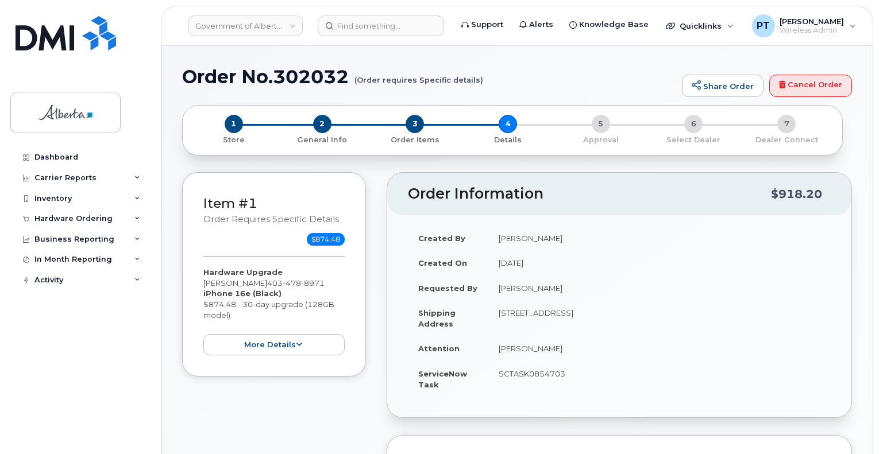
select select
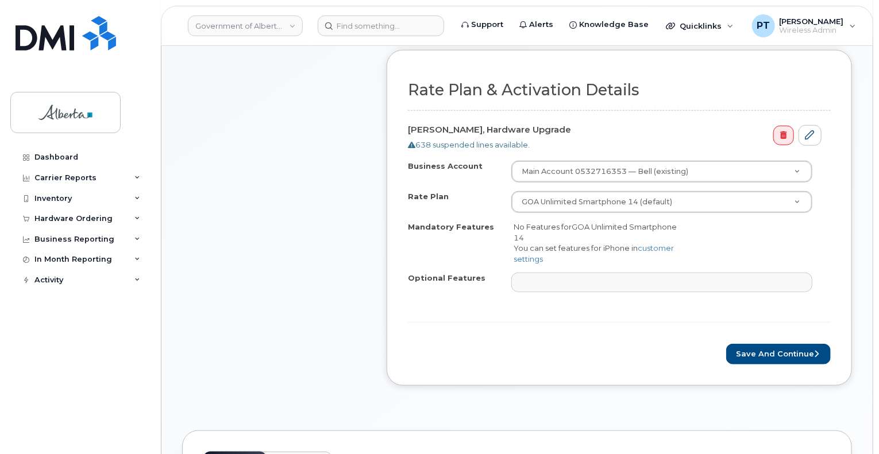
scroll to position [460, 0]
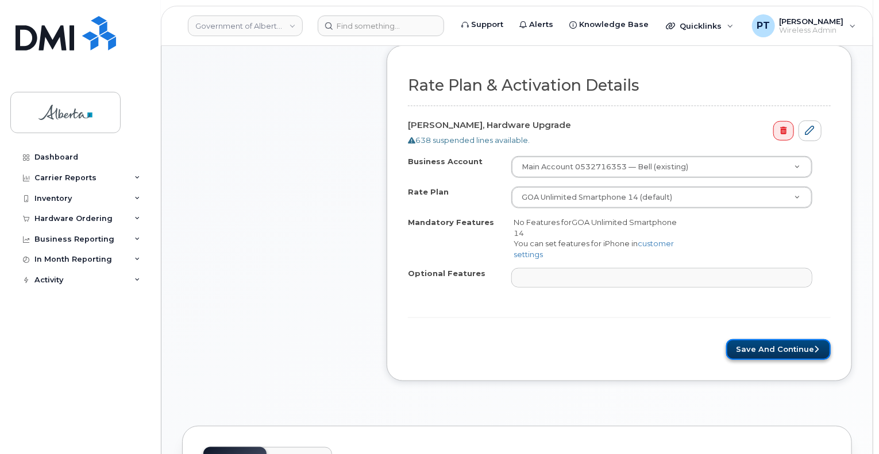
click at [782, 342] on button "Save and Continue" at bounding box center [778, 350] width 105 height 21
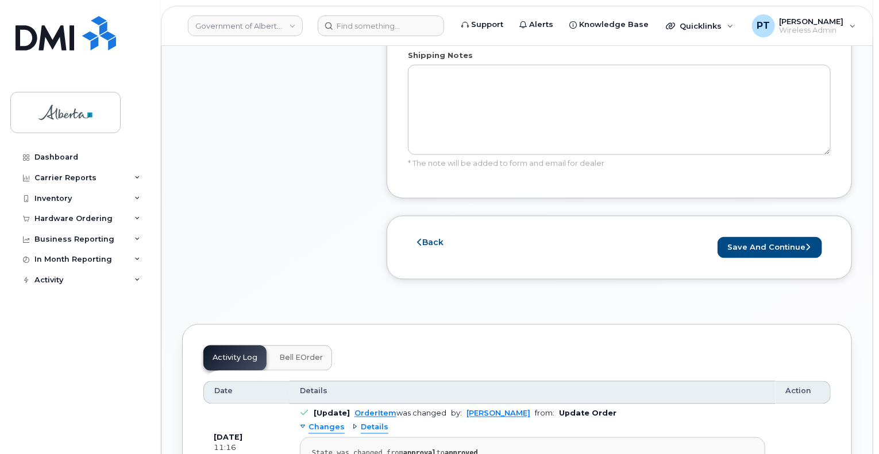
scroll to position [862, 0]
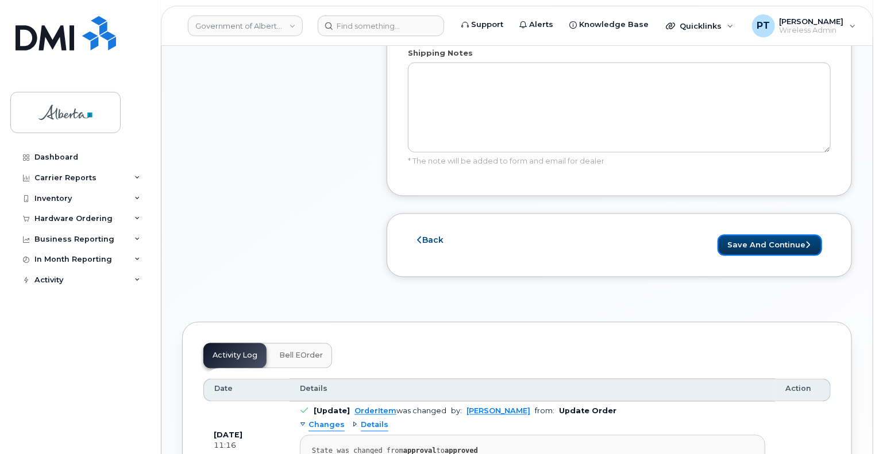
drag, startPoint x: 764, startPoint y: 217, endPoint x: 882, endPoint y: 261, distance: 126.0
click at [764, 235] on button "Save and Continue" at bounding box center [770, 245] width 105 height 21
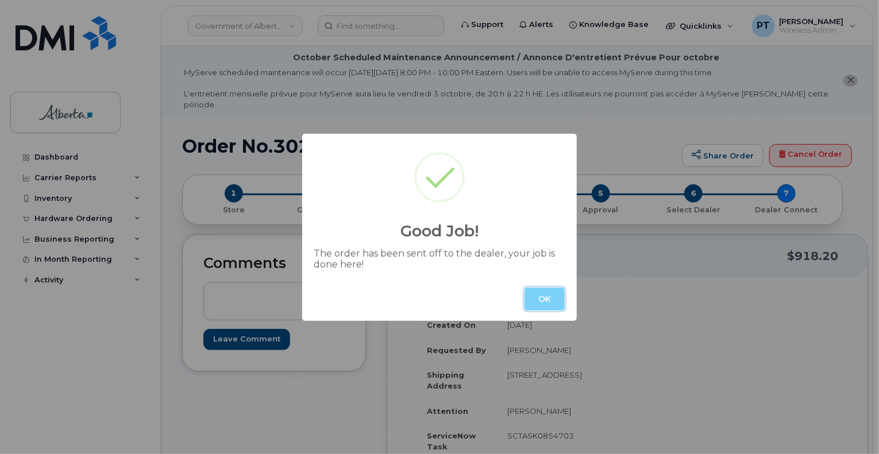
drag, startPoint x: 547, startPoint y: 300, endPoint x: 521, endPoint y: 294, distance: 26.5
click at [547, 299] on button "OK" at bounding box center [545, 299] width 40 height 23
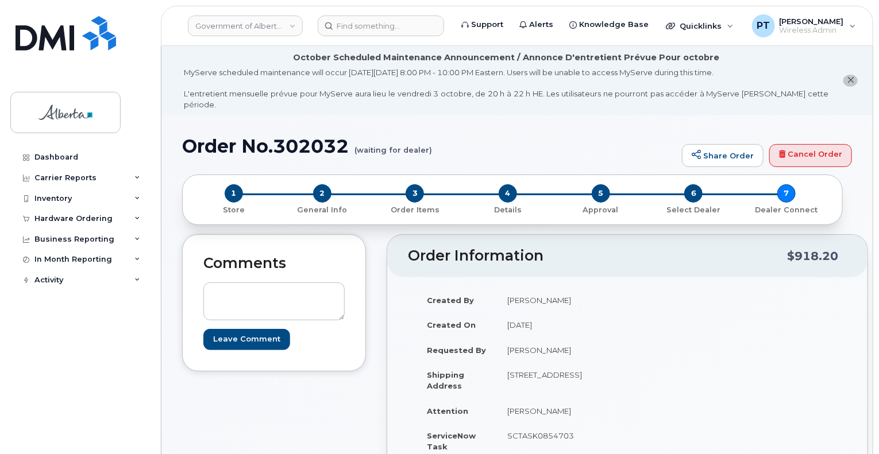
click at [311, 136] on h1 "Order No.302032 (waiting for dealer)" at bounding box center [429, 146] width 494 height 20
copy h1 "302032"
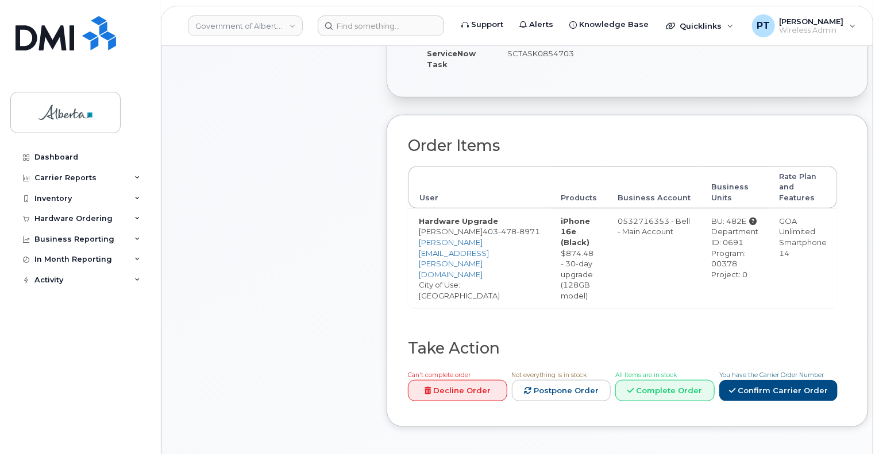
scroll to position [517, 0]
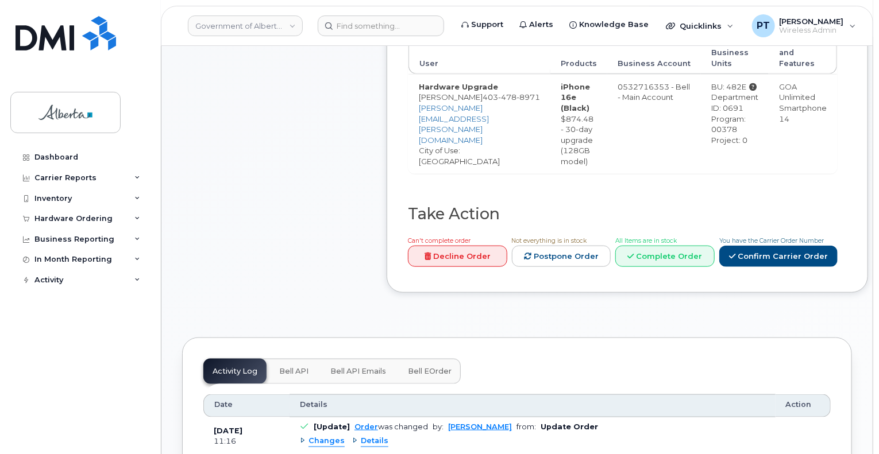
click at [298, 367] on span "Bell API" at bounding box center [293, 371] width 29 height 9
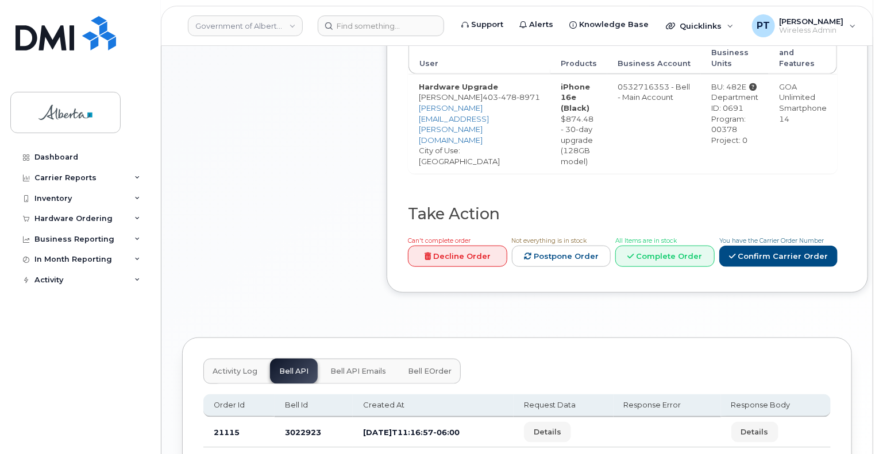
click at [299, 421] on td "3022923" at bounding box center [314, 433] width 78 height 30
drag, startPoint x: 299, startPoint y: 421, endPoint x: 290, endPoint y: 415, distance: 11.1
click at [290, 418] on td "3022923" at bounding box center [314, 433] width 78 height 30
click at [55, 421] on div "Dashboard Carrier Reports Monthly Billing Data Daily Data Pooling Data Behavior…" at bounding box center [81, 292] width 142 height 290
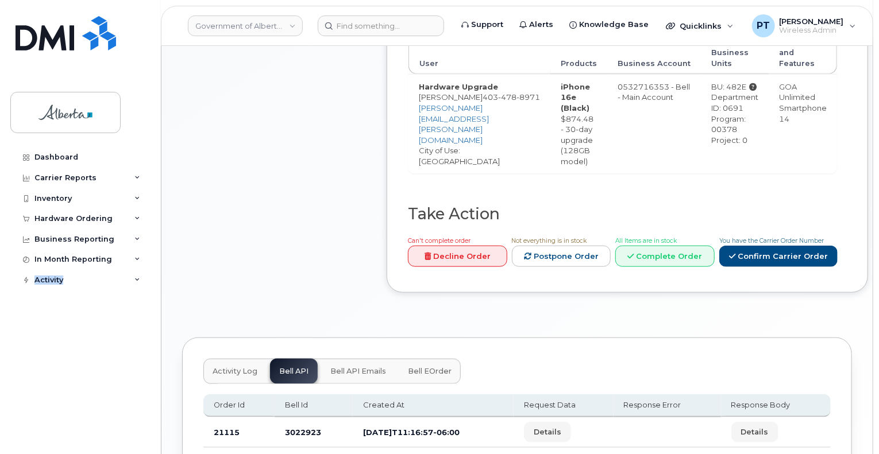
click at [55, 421] on div "Dashboard Carrier Reports Monthly Billing Data Daily Data Pooling Data Behavior…" at bounding box center [81, 292] width 142 height 290
click at [311, 425] on td "3022923" at bounding box center [314, 433] width 78 height 30
click at [310, 424] on td "3022923" at bounding box center [314, 433] width 78 height 30
copy td "3022923"
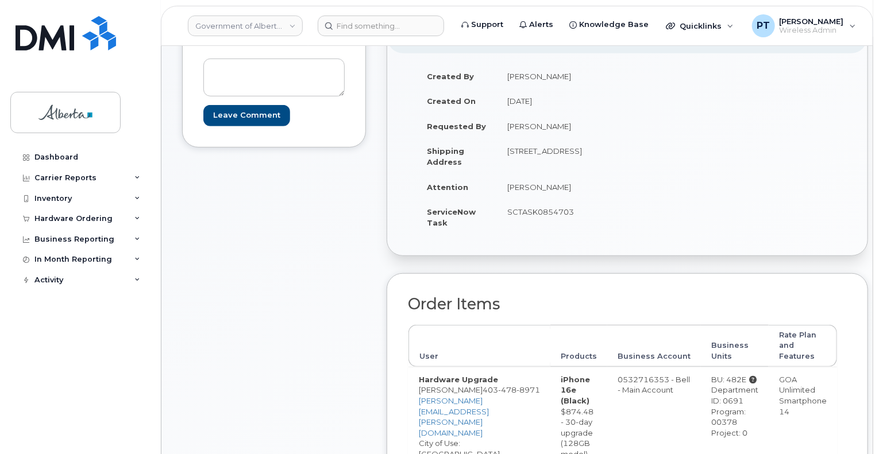
scroll to position [0, 0]
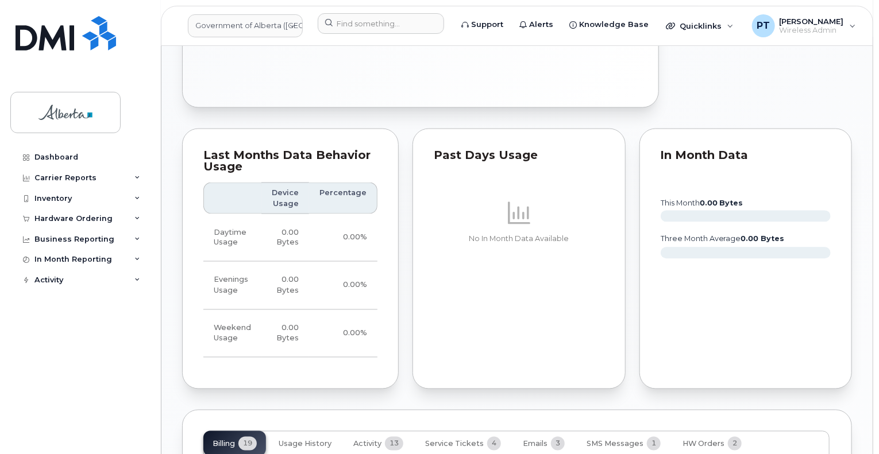
scroll to position [1034, 0]
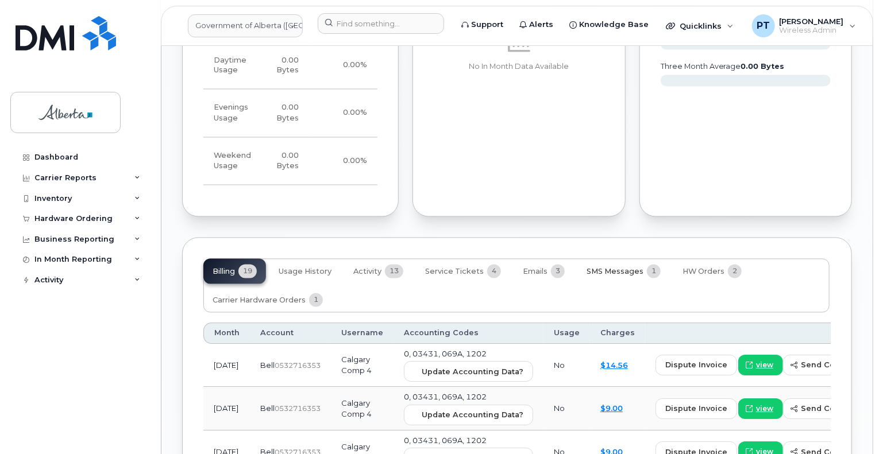
click at [600, 268] on span "SMS Messages" at bounding box center [615, 272] width 57 height 9
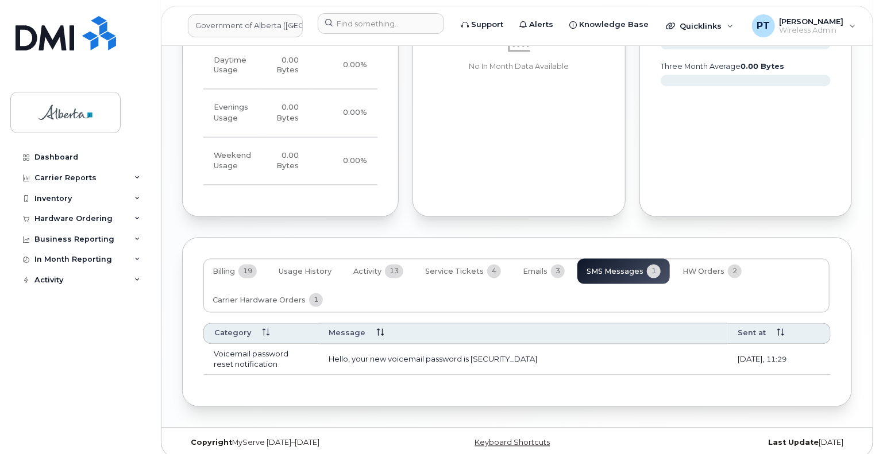
scroll to position [1011, 0]
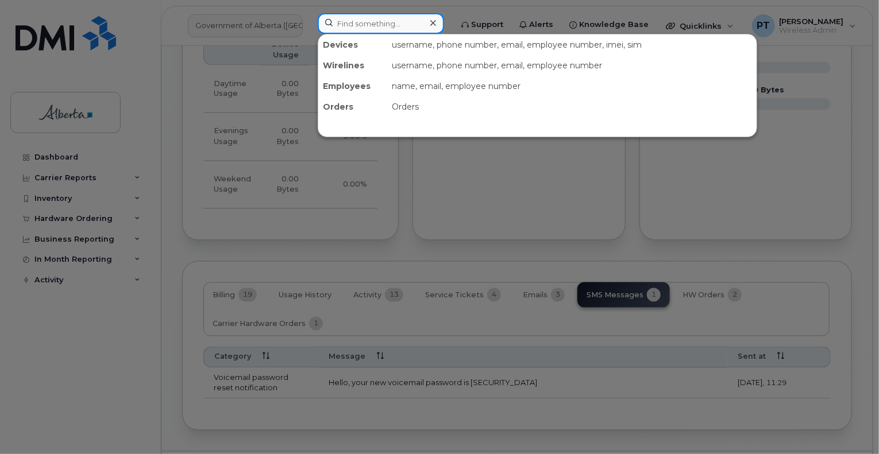
click at [391, 22] on input at bounding box center [381, 23] width 126 height 21
paste input "5873858799"
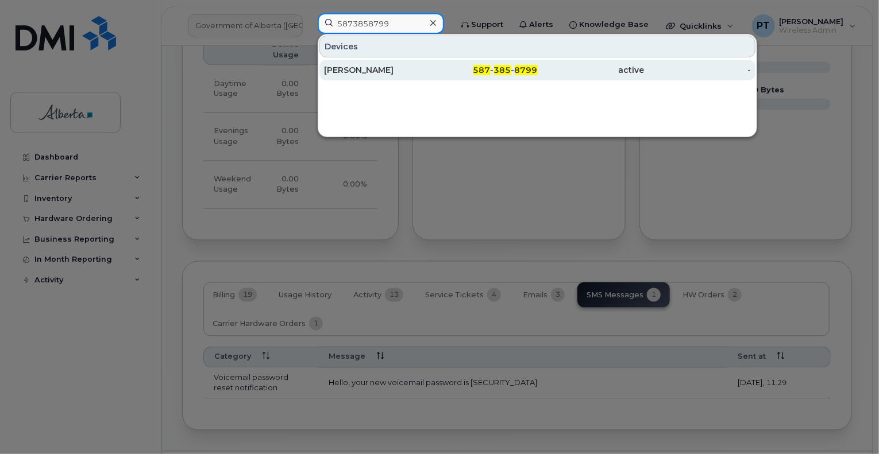
type input "5873858799"
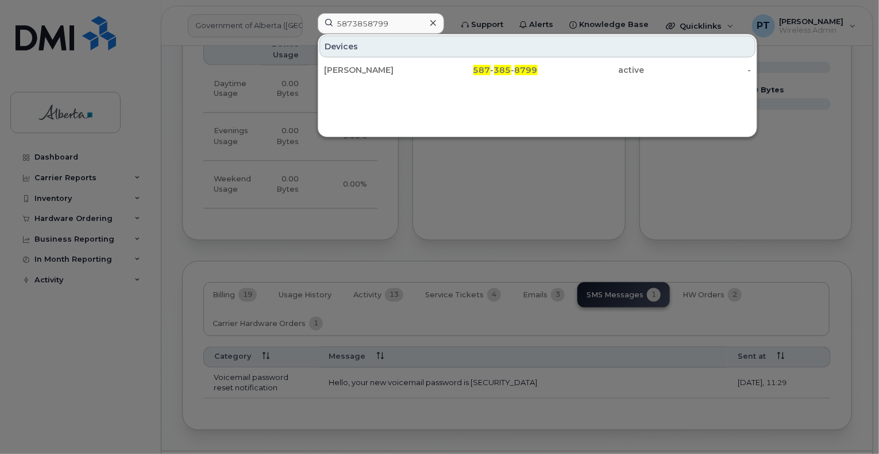
drag, startPoint x: 386, startPoint y: 69, endPoint x: 433, endPoint y: 146, distance: 90.7
click at [386, 69] on div "[PERSON_NAME]" at bounding box center [377, 69] width 107 height 11
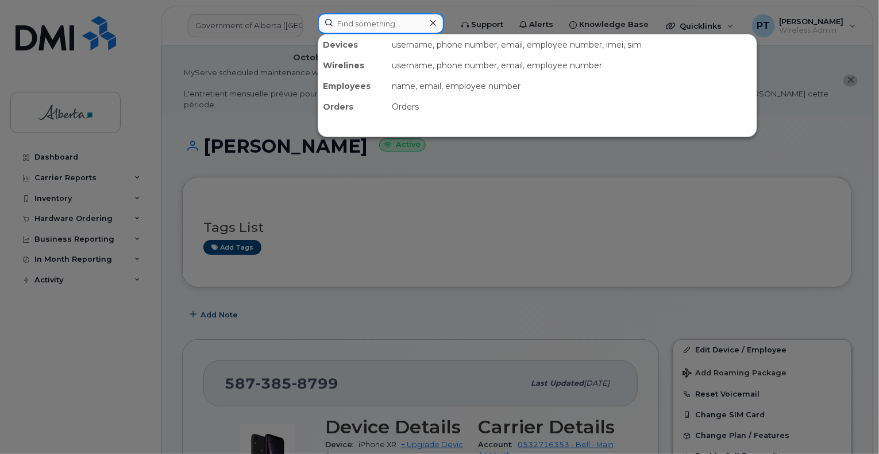
click at [393, 28] on input at bounding box center [381, 23] width 126 height 21
paste input "Nishibye Doorga"
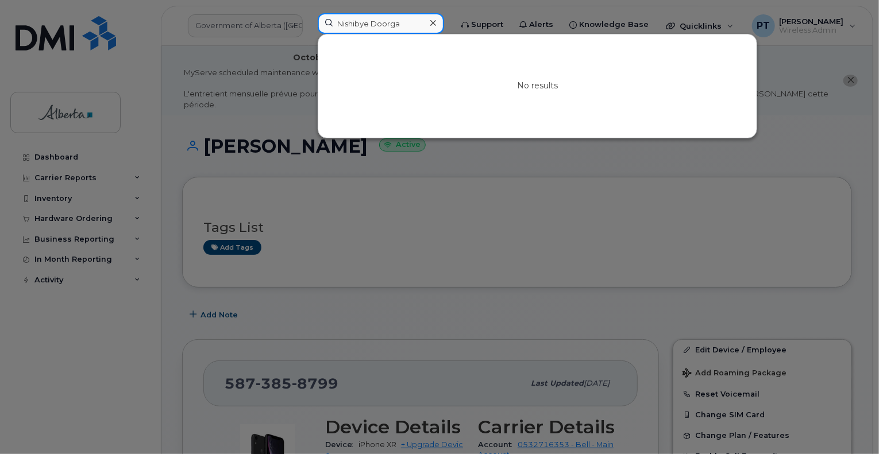
type input "Nishibye Doorga"
click at [436, 21] on icon at bounding box center [433, 23] width 6 height 6
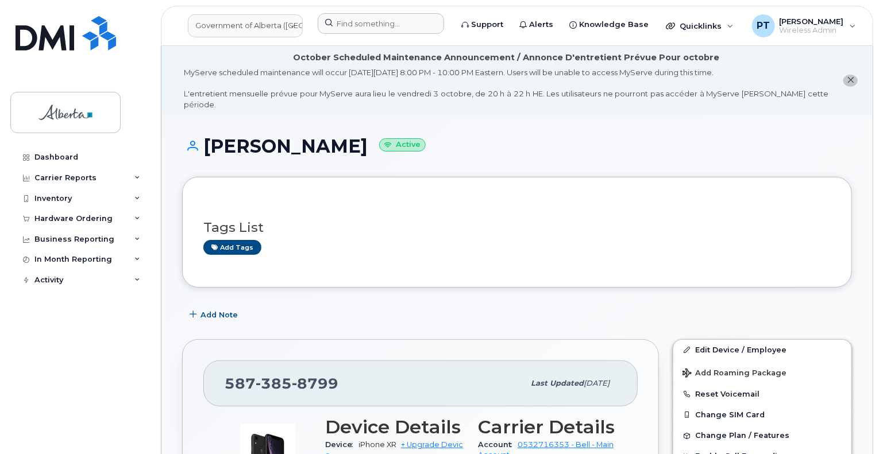
scroll to position [57, 0]
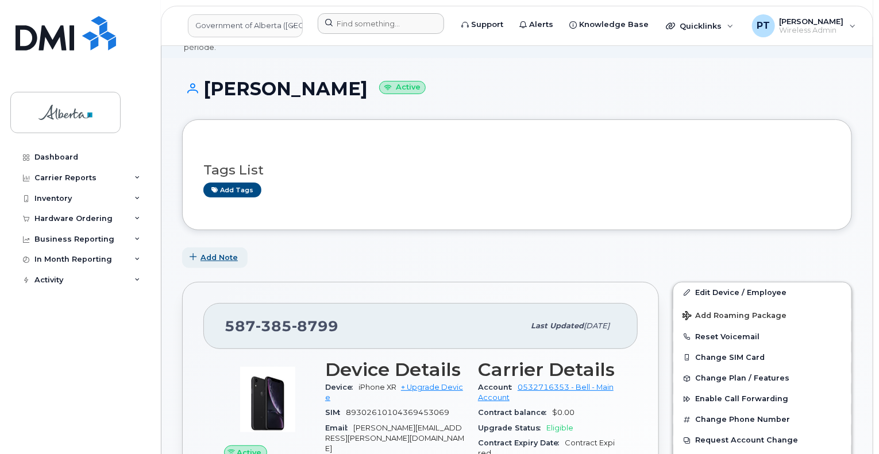
click at [218, 252] on span "Add Note" at bounding box center [219, 257] width 37 height 11
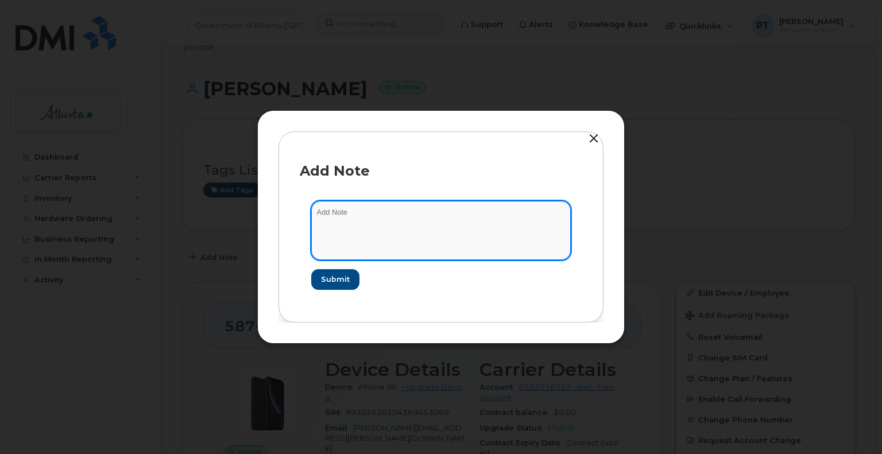
paste textarea "SCTASK0854734"
click at [410, 216] on textarea "SCTASK0854734" at bounding box center [441, 230] width 260 height 59
paste textarea "Device Plan Reassign - (1) 5873858799 iPhone XR IMEI 356451103884792 s/n DX3ZWA…"
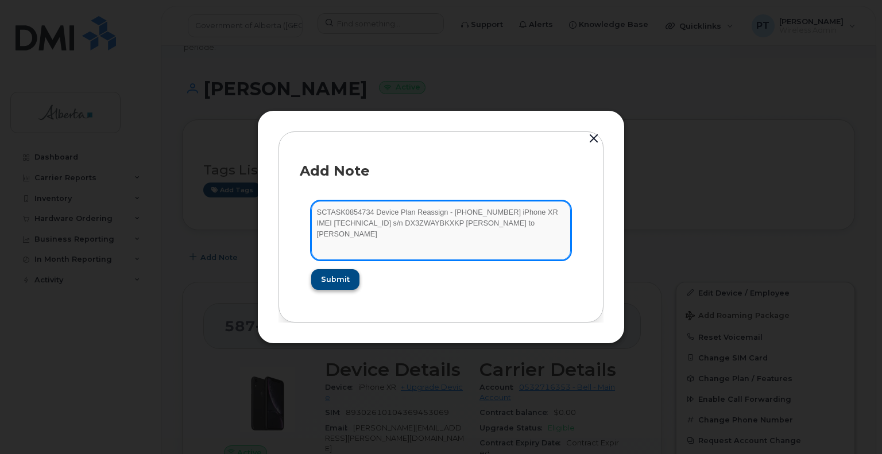
type textarea "SCTASK0854734 Device Plan Reassign - (1) 5873858799 iPhone XR IMEI 356451103884…"
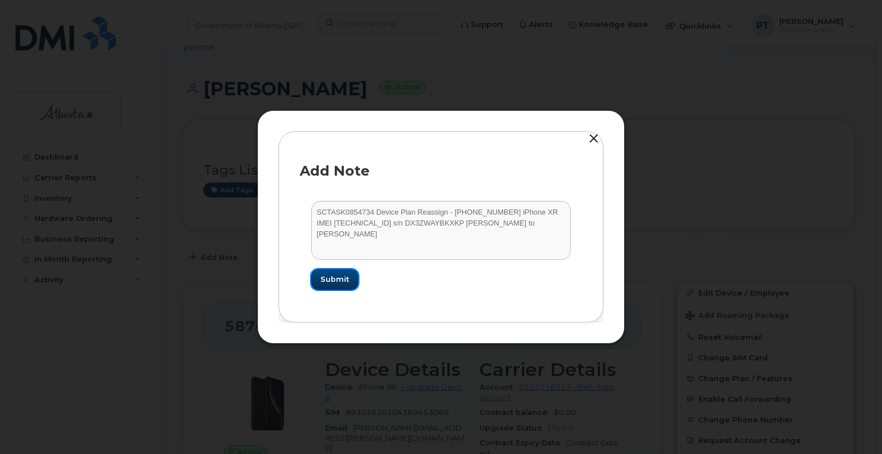
click at [340, 288] on button "Submit" at bounding box center [334, 279] width 47 height 21
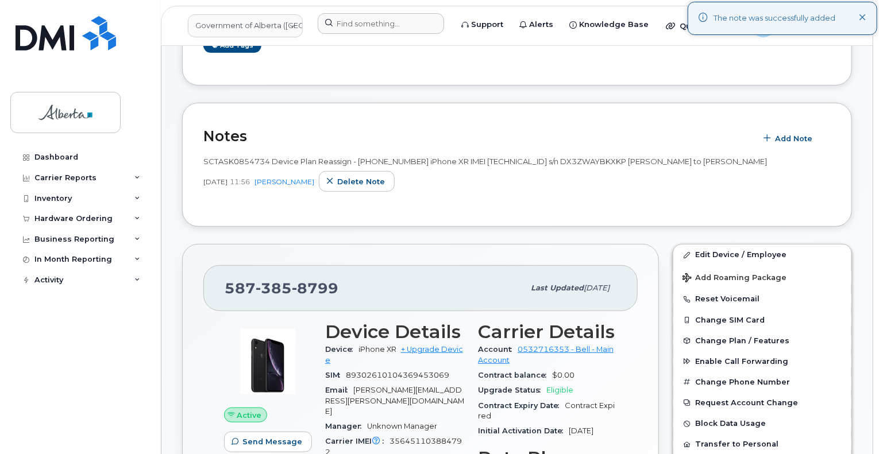
scroll to position [230, 0]
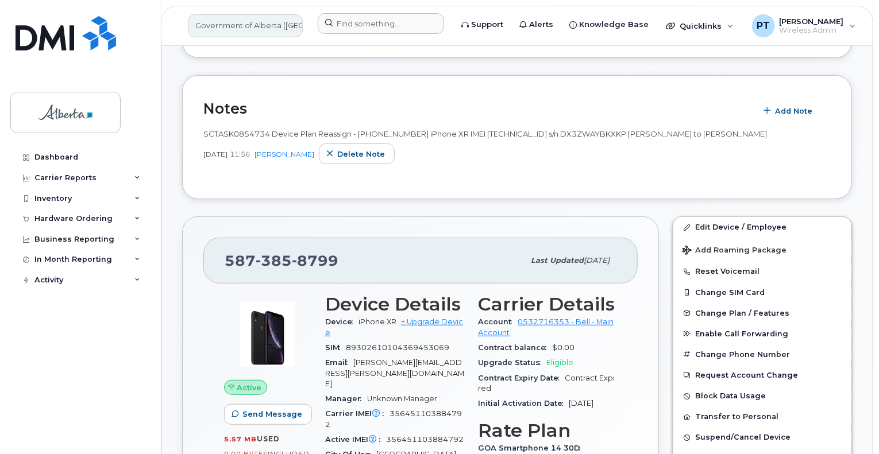
click at [240, 25] on link "Government of Alberta ([GEOGRAPHIC_DATA])" at bounding box center [245, 25] width 115 height 23
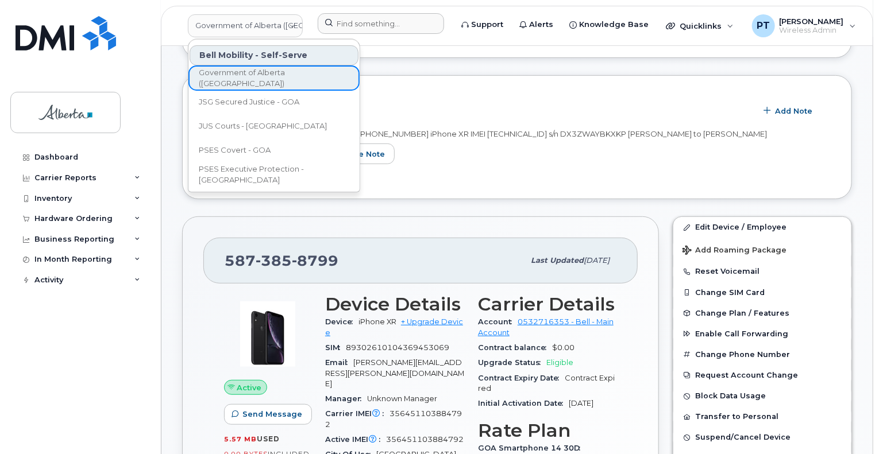
drag, startPoint x: 240, startPoint y: 25, endPoint x: 448, endPoint y: 87, distance: 217.0
click at [522, 105] on h2 "Notes" at bounding box center [476, 108] width 547 height 17
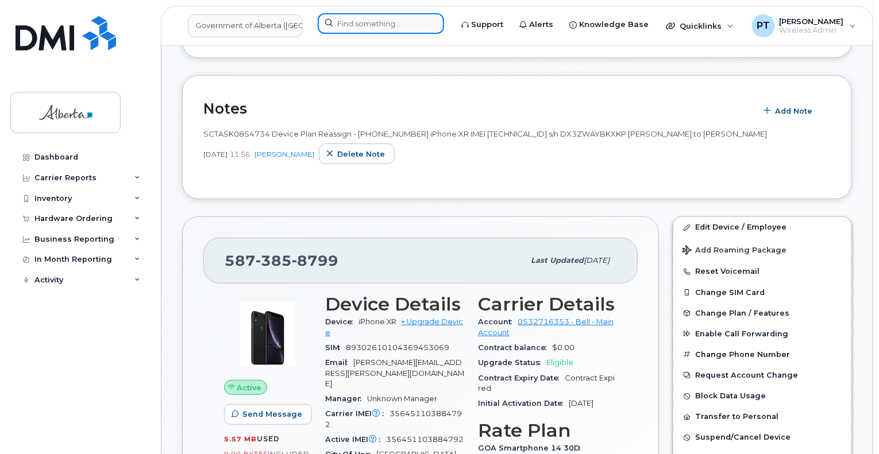
click at [357, 29] on input at bounding box center [381, 23] width 126 height 21
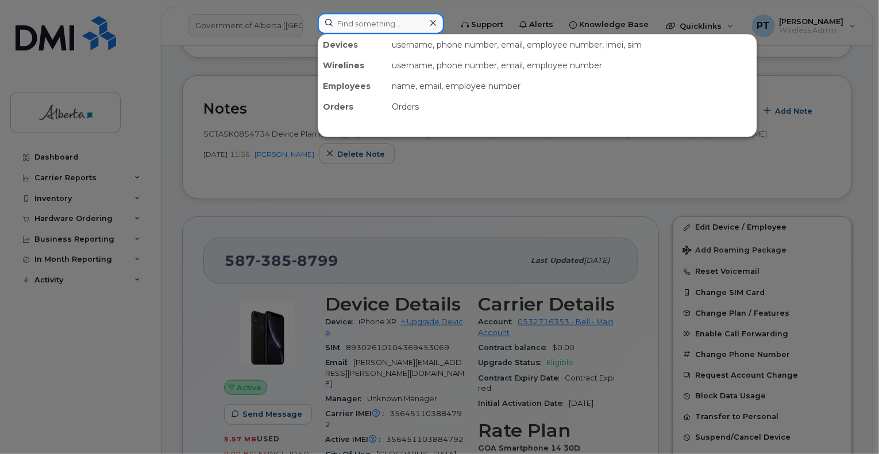
paste input "7802641561"
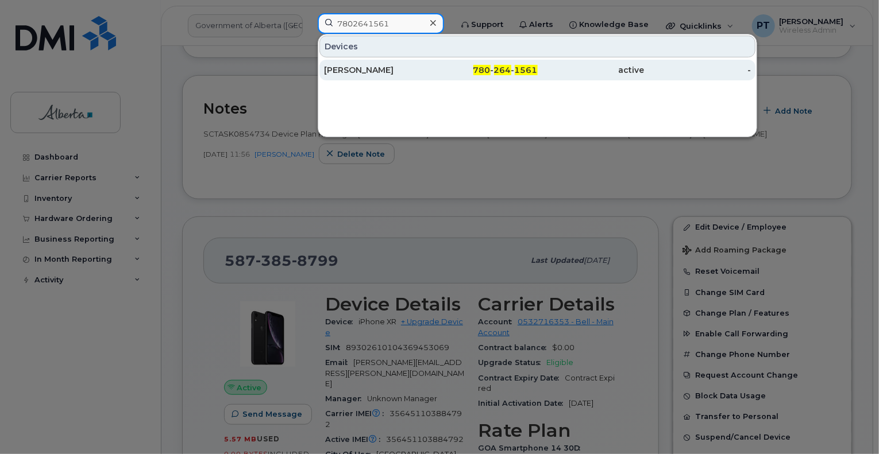
type input "7802641561"
click at [345, 68] on div "Kendra Fincaryk" at bounding box center [377, 69] width 107 height 11
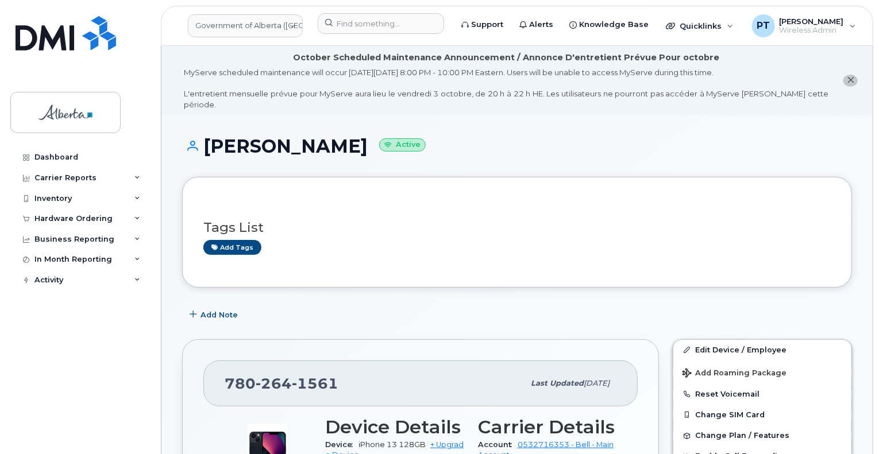
click at [468, 223] on h3 "Tags List" at bounding box center [516, 228] width 627 height 14
click at [221, 310] on span "Add Note" at bounding box center [219, 315] width 37 height 11
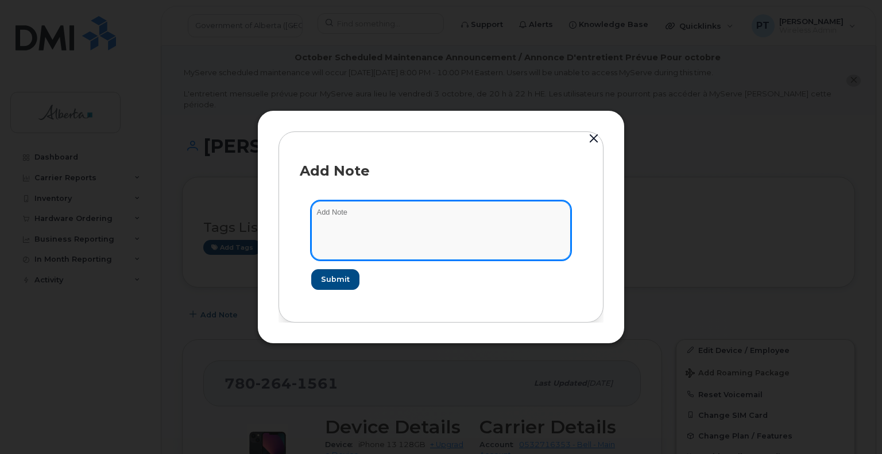
click at [336, 225] on textarea at bounding box center [441, 230] width 260 height 59
paste textarea "SCTASK0854933"
click at [418, 216] on textarea "SCTASK0854933 -" at bounding box center [441, 230] width 260 height 59
paste textarea "Device Plan Reassign - (1) 7802641561 iPhone 13 IMEI 357894924258887 s/n KXL6N9…"
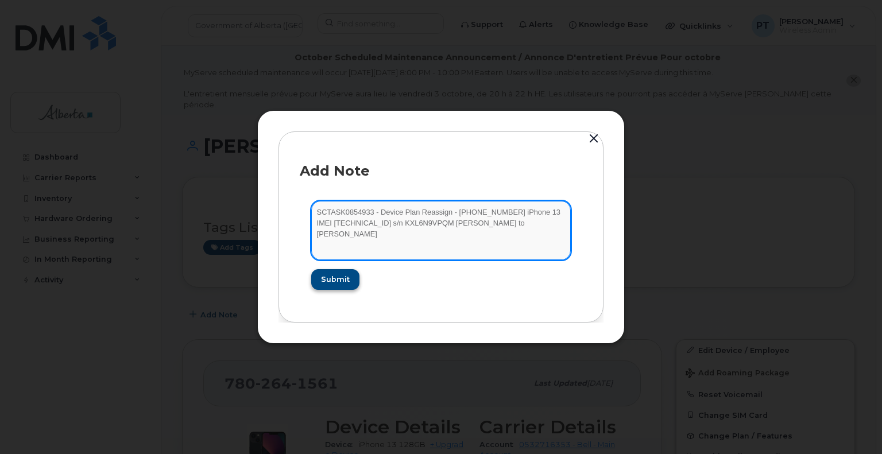
type textarea "SCTASK0854933 - Device Plan Reassign - (1) 7802641561 iPhone 13 IMEI 3578949242…"
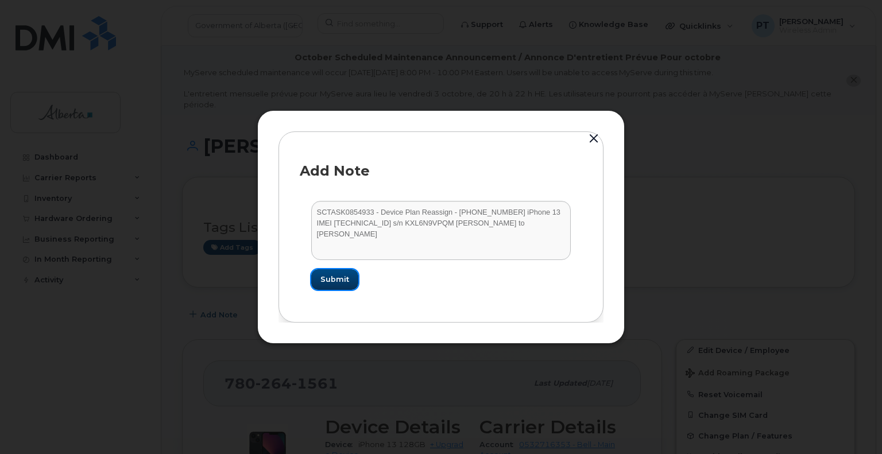
click at [331, 278] on span "Submit" at bounding box center [335, 279] width 29 height 11
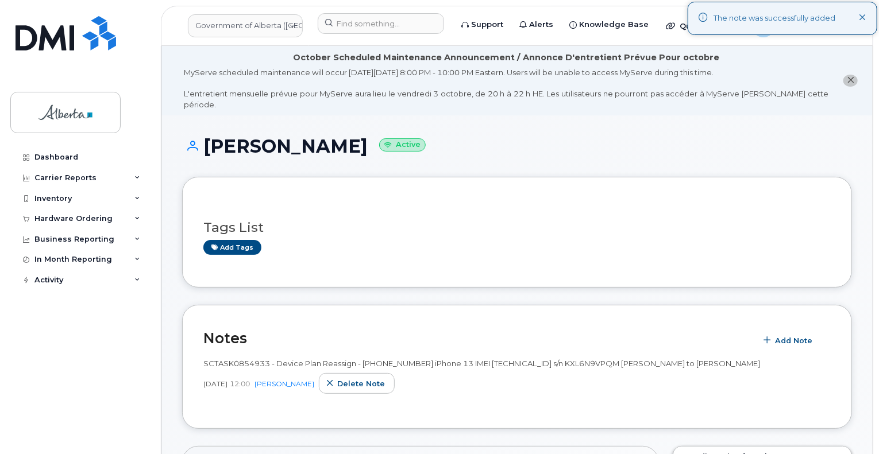
drag, startPoint x: 729, startPoint y: 300, endPoint x: 726, endPoint y: 305, distance: 5.9
click at [726, 305] on div "Notes Add Note SCTASK0854933 - Device Plan Reassign - (1) 7802641561 iPhone 13 …" at bounding box center [517, 367] width 670 height 125
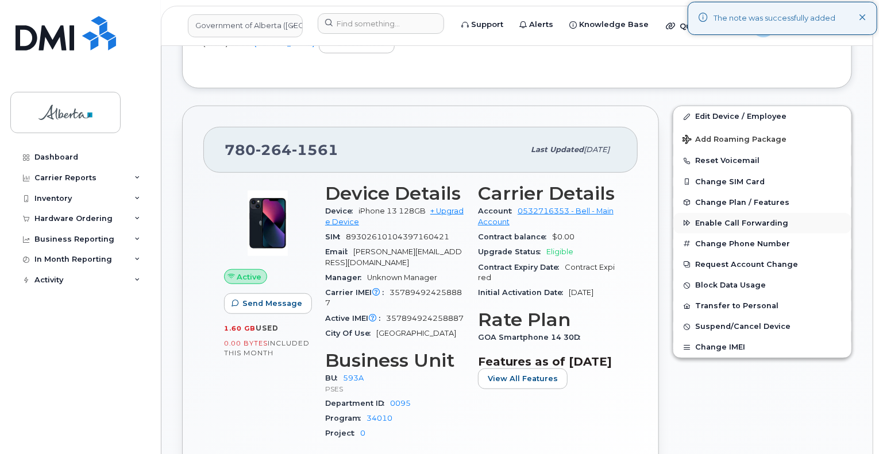
scroll to position [345, 0]
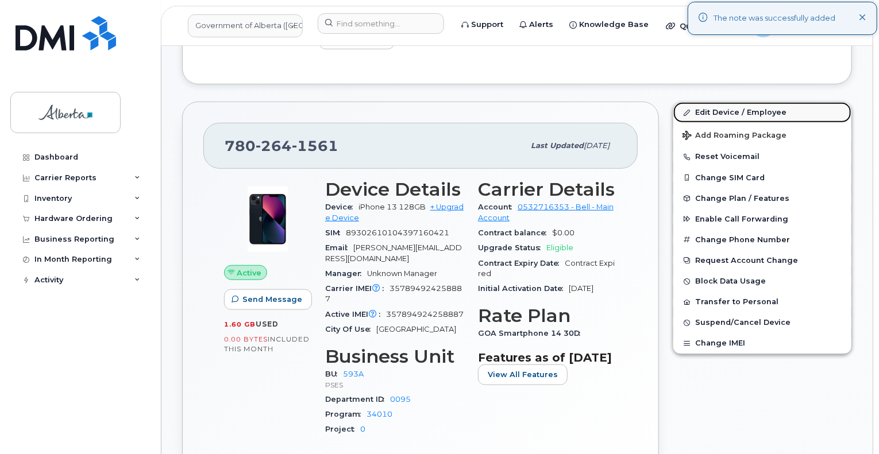
click at [711, 102] on link "Edit Device / Employee" at bounding box center [762, 112] width 178 height 21
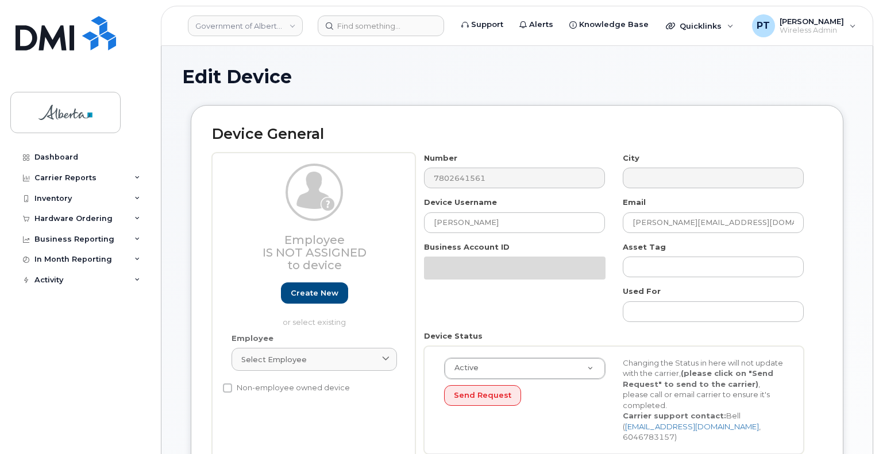
select select "4797682"
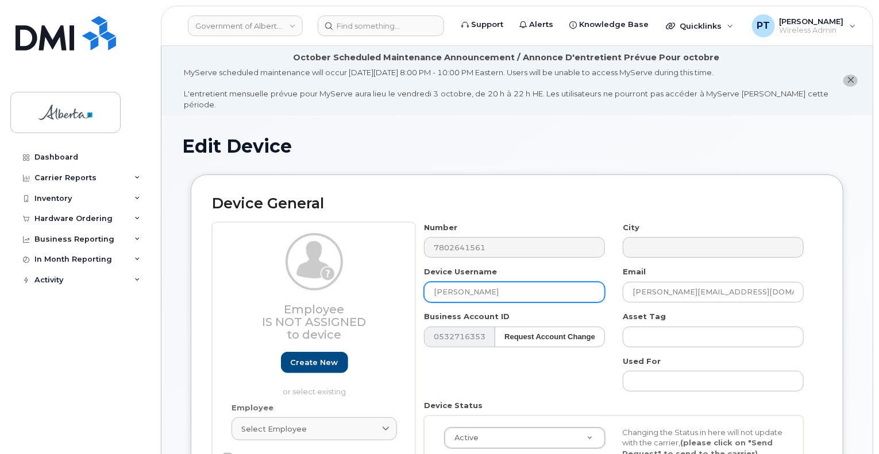
drag, startPoint x: 524, startPoint y: 285, endPoint x: 374, endPoint y: 289, distance: 150.0
click at [373, 289] on div "Employee Is not assigned to device Create new or select existing Employee Selec…" at bounding box center [517, 377] width 610 height 310
paste input "Chanchu Lukose"
type input "Chanchu Lukose"
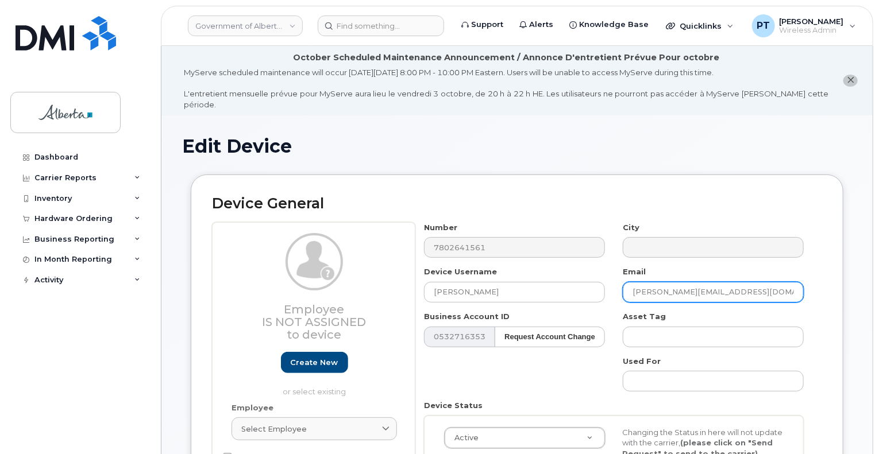
drag, startPoint x: 746, startPoint y: 279, endPoint x: 618, endPoint y: 291, distance: 128.1
click at [618, 291] on div "Email Kendra.Fincaryk@gov.ab.ca" at bounding box center [713, 285] width 199 height 36
paste input "Chanchu.Lukose"
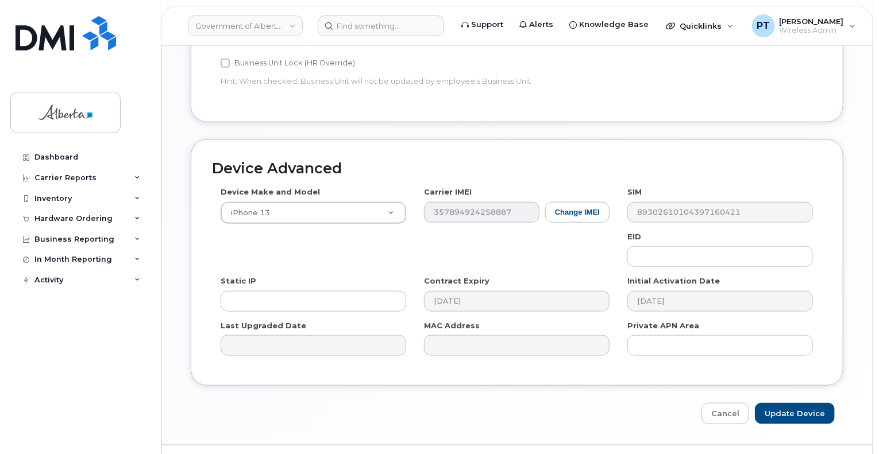
scroll to position [634, 0]
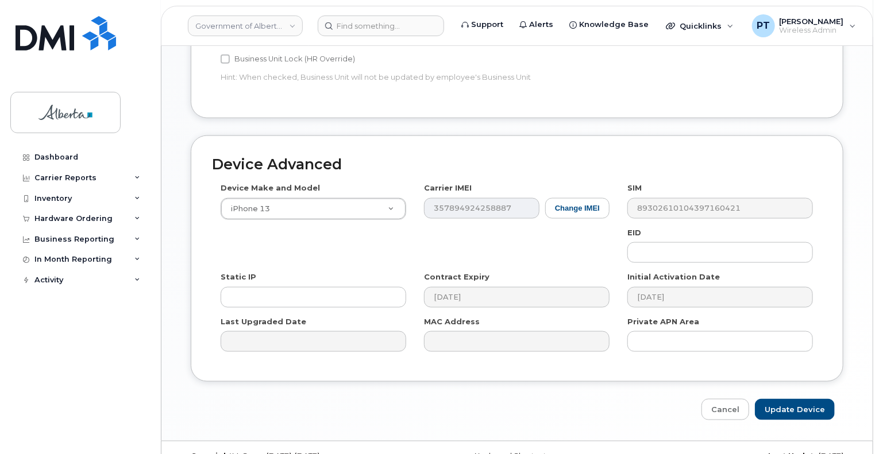
type input "Chanchu.Lukose@gov.ab.ca"
click at [802, 399] on input "Update Device" at bounding box center [795, 409] width 80 height 21
type input "Saving..."
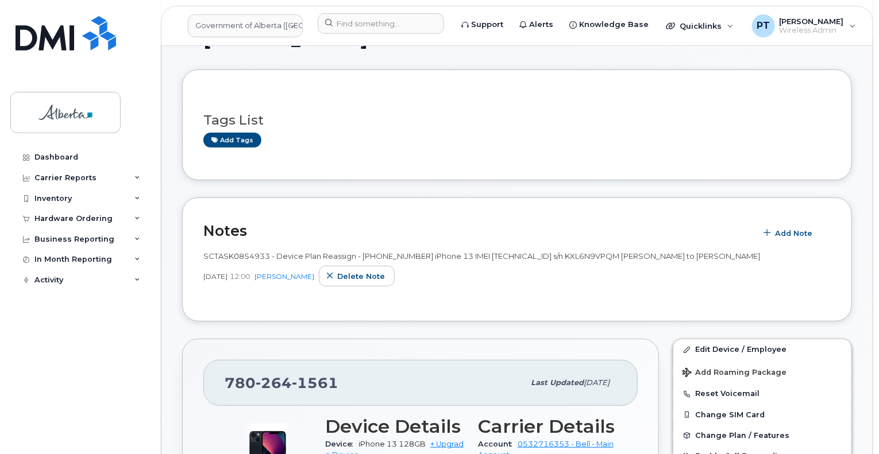
scroll to position [115, 0]
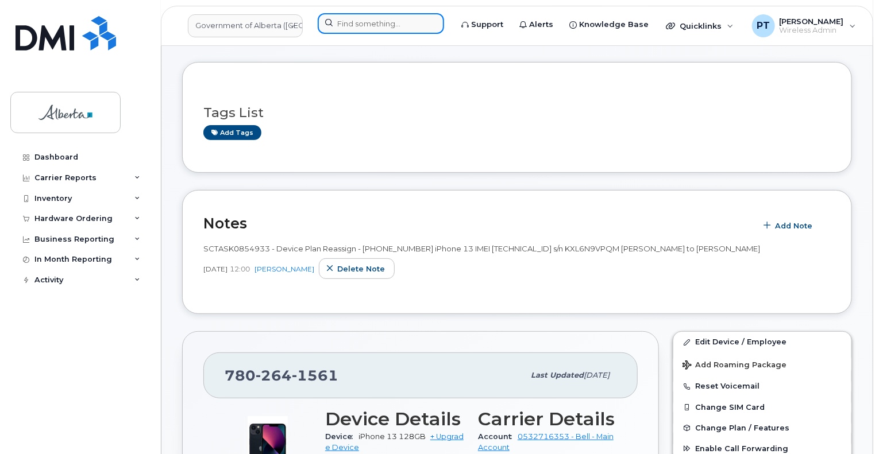
click at [394, 28] on input at bounding box center [381, 23] width 126 height 21
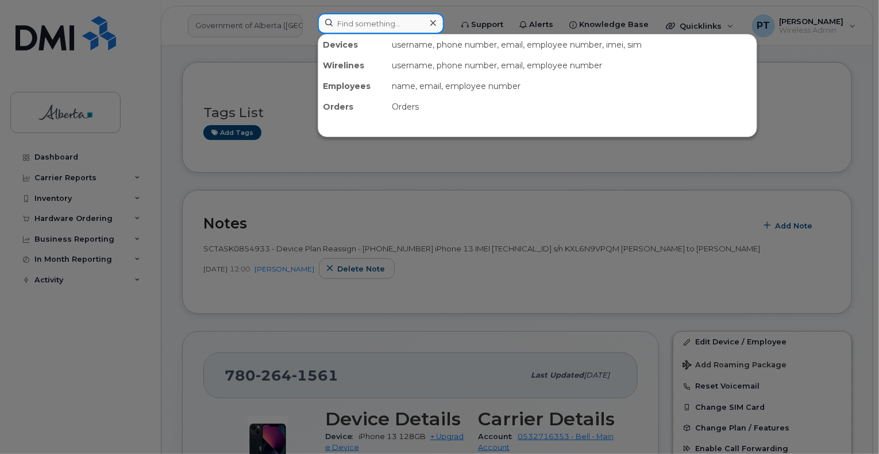
paste input "5873858799"
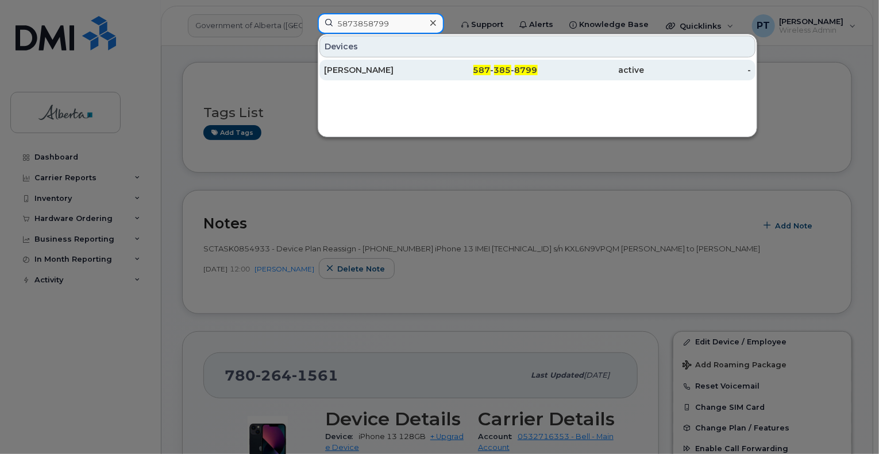
type input "5873858799"
drag, startPoint x: 364, startPoint y: 73, endPoint x: 329, endPoint y: 72, distance: 35.0
click at [364, 72] on div "Merlyn Fortune-Browne" at bounding box center [377, 69] width 107 height 11
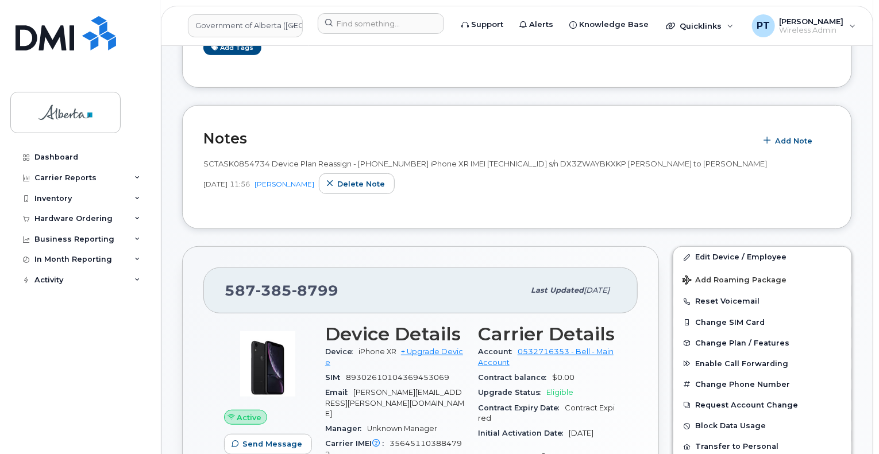
scroll to position [230, 0]
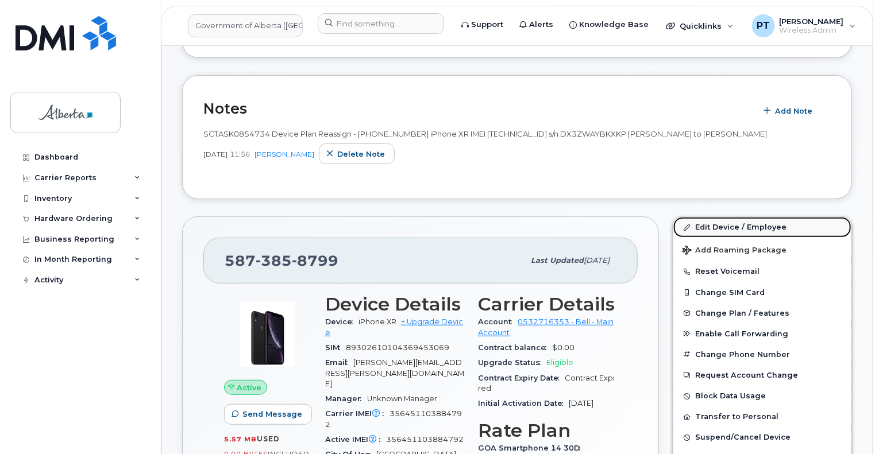
click at [742, 217] on link "Edit Device / Employee" at bounding box center [762, 227] width 178 height 21
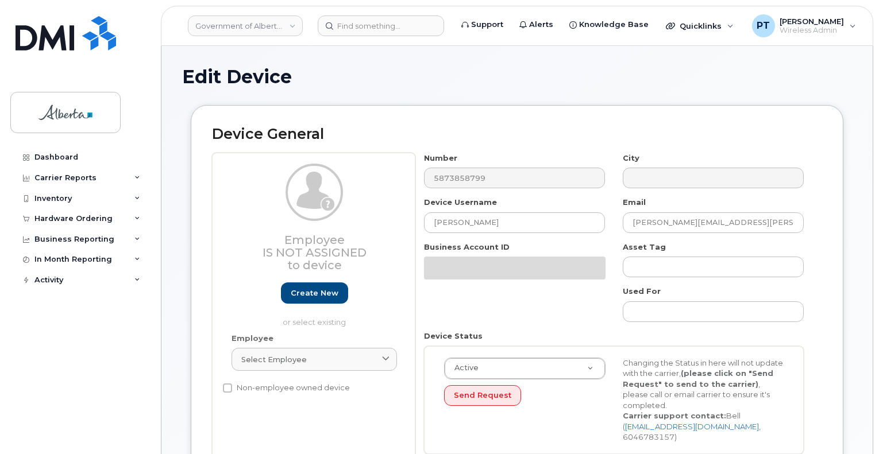
select select "4749748"
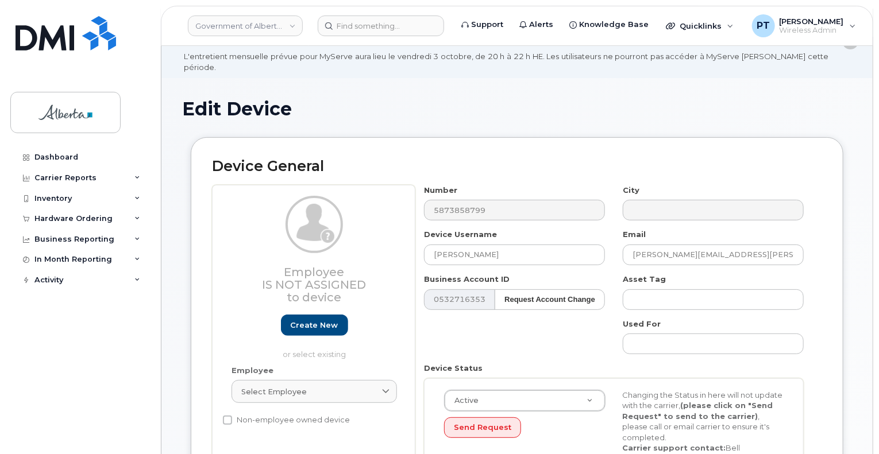
scroll to position [57, 0]
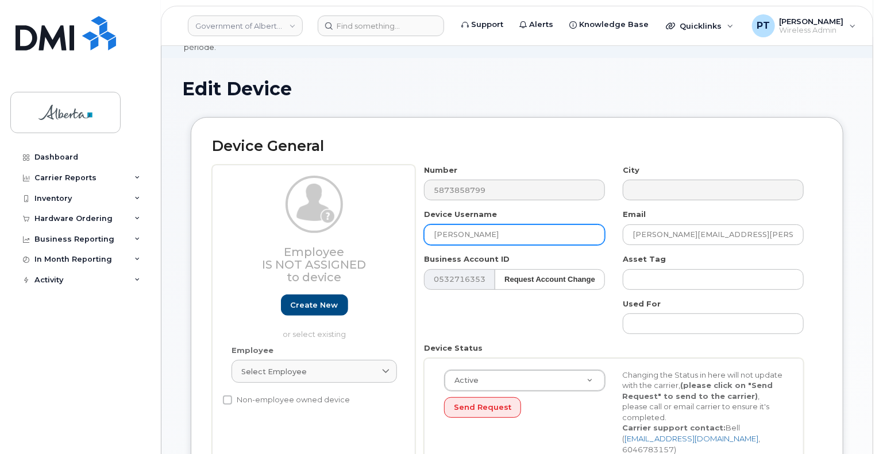
drag, startPoint x: 529, startPoint y: 229, endPoint x: 398, endPoint y: 221, distance: 131.2
click at [400, 225] on div "Employee Is not assigned to device Create new or select existing Employee Selec…" at bounding box center [517, 320] width 610 height 310
paste input "Nishibye Doorga"
type input "Nishibye Doorga"
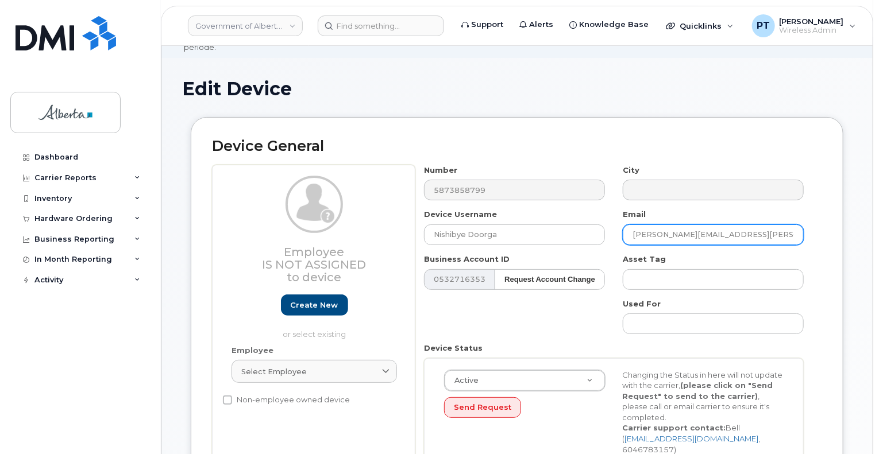
click at [703, 225] on input "Merlyn.Fortune-Browne@gov.ab.ca" at bounding box center [713, 235] width 181 height 21
click at [701, 225] on input "Merlyn.Fortune-Browne@gov.ab.ca" at bounding box center [713, 235] width 181 height 21
click at [699, 225] on input "Merlyn.Fortune-Browne@gov.ab.ca" at bounding box center [713, 235] width 181 height 21
click at [710, 226] on input "Merlyn.Fortune-Browne@gov.ab.ca" at bounding box center [713, 235] width 181 height 21
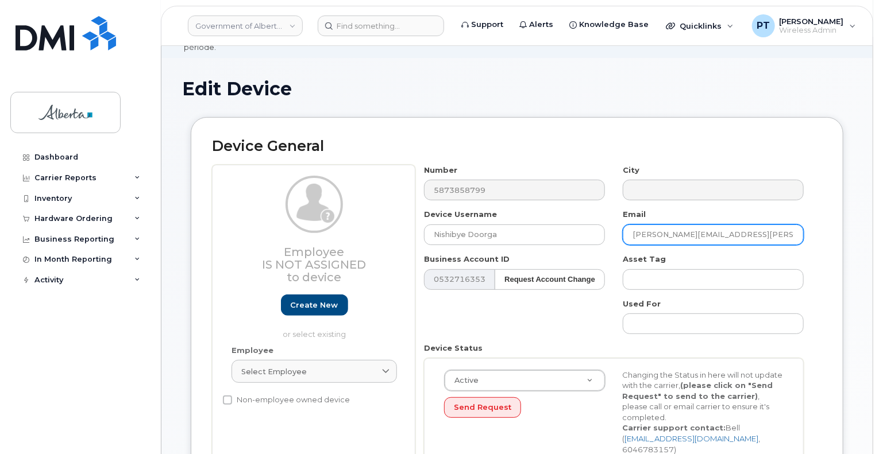
click at [710, 226] on input "Merlyn.Fortune-Browne@gov.ab.ca" at bounding box center [713, 235] width 181 height 21
paste input "Nishibye.Doorga"
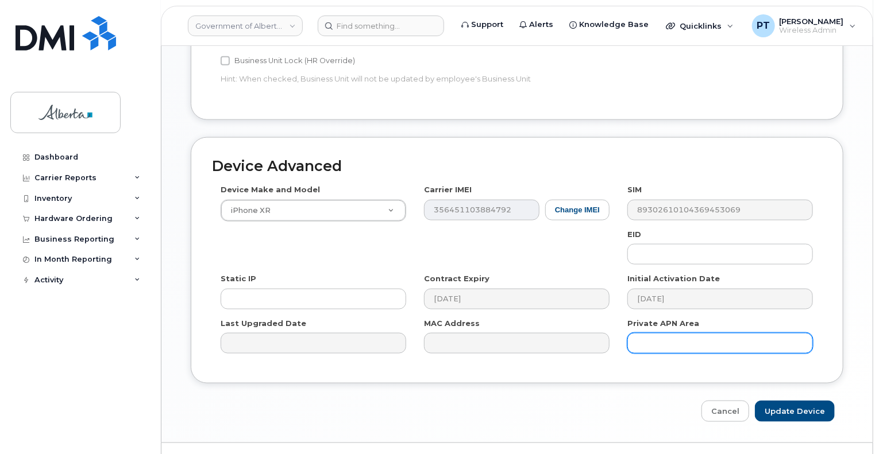
scroll to position [634, 0]
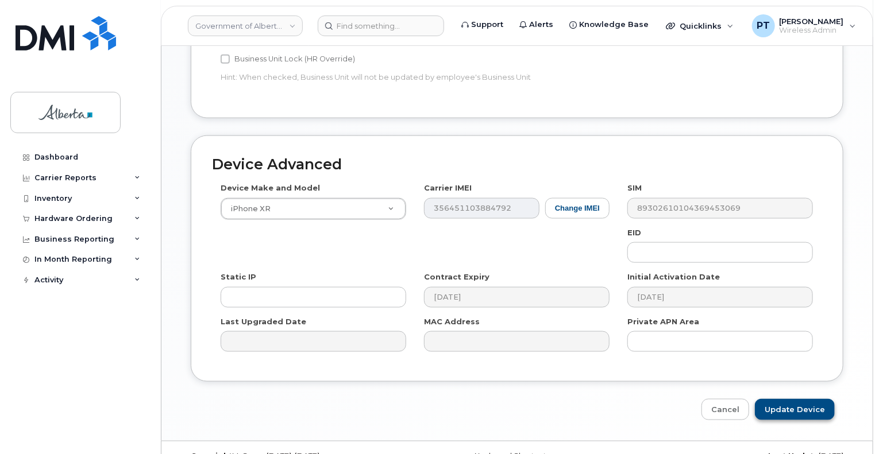
type input "Nishibye.Doorga@gov.ab.ca"
click at [781, 399] on input "Update Device" at bounding box center [795, 409] width 80 height 21
type input "Saving..."
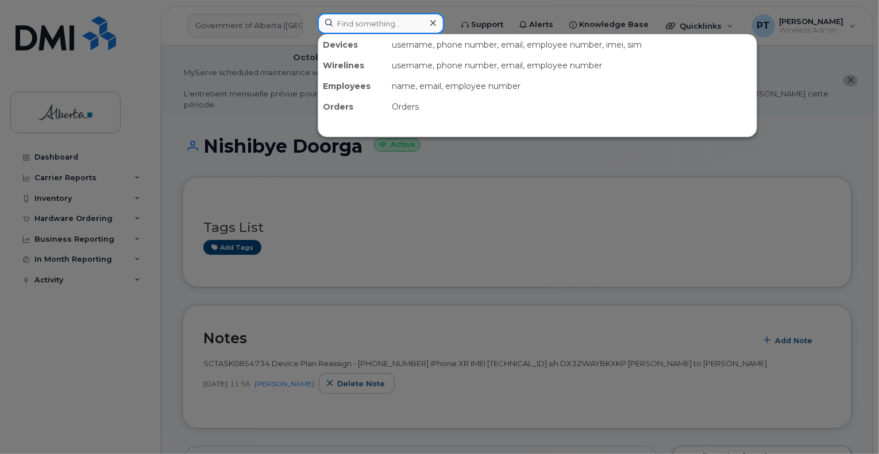
click at [377, 26] on input at bounding box center [381, 23] width 126 height 21
paste input "7805128520"
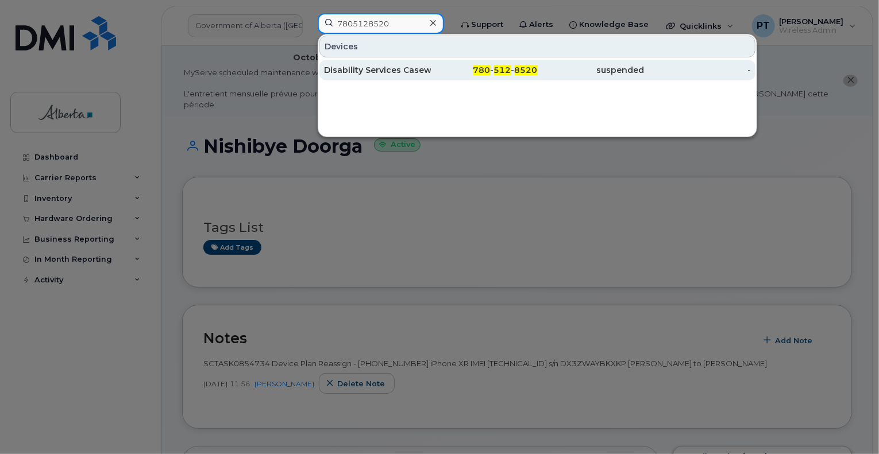
type input "7805128520"
click at [368, 70] on div "Disability Services Caseworker 03 Vacant" at bounding box center [377, 69] width 107 height 11
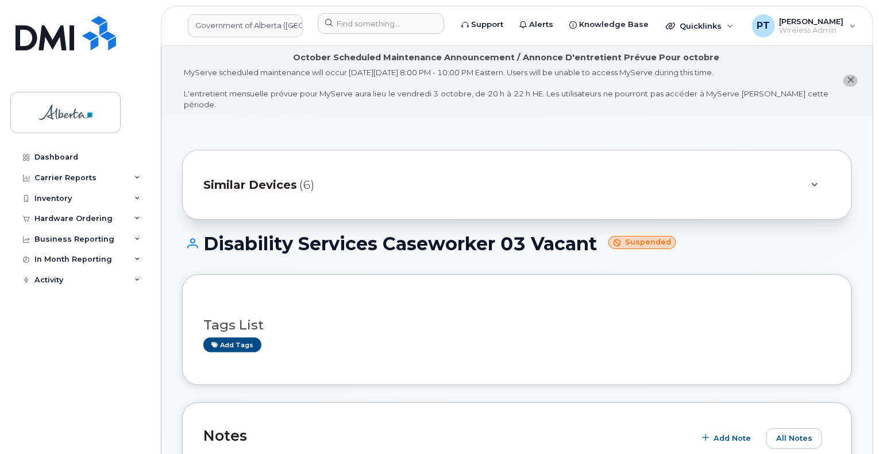
click at [556, 318] on h3 "Tags List" at bounding box center [516, 325] width 627 height 14
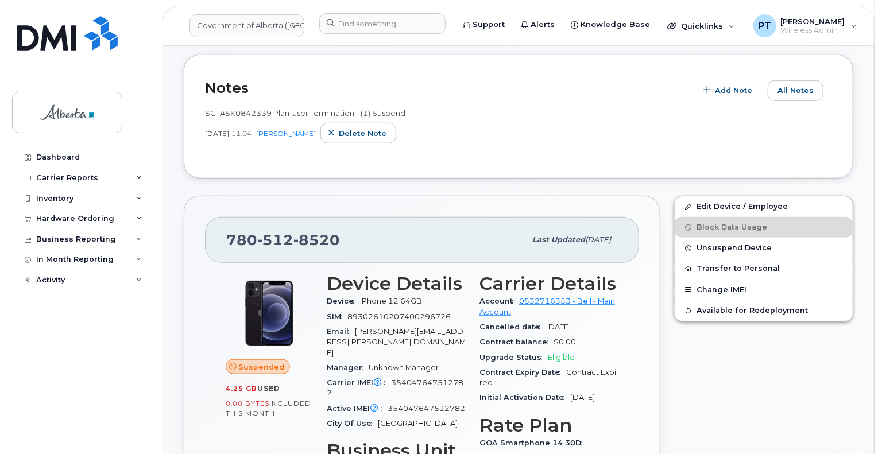
scroll to position [460, 0]
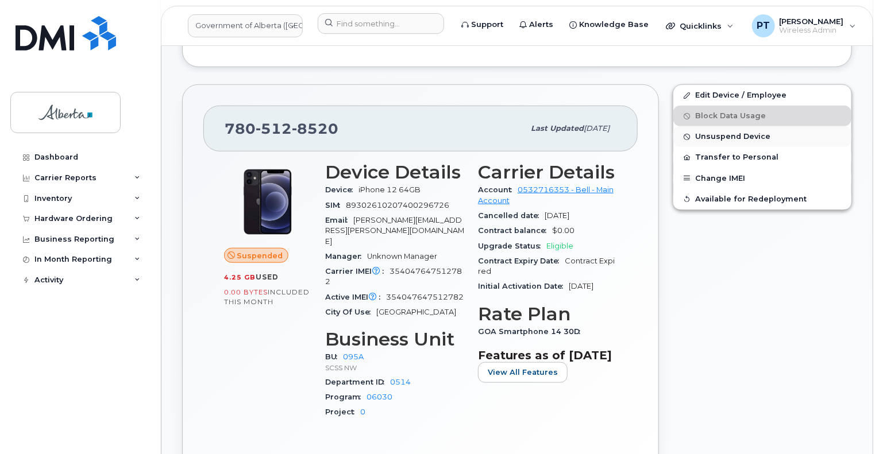
click at [731, 133] on span "Unsuspend Device" at bounding box center [732, 137] width 75 height 9
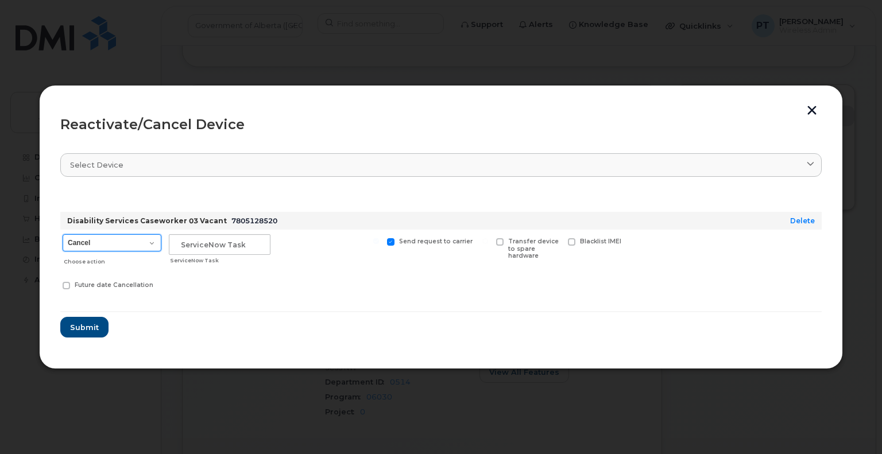
drag, startPoint x: 119, startPoint y: 241, endPoint x: 119, endPoint y: 249, distance: 8.6
click at [119, 243] on select "Cancel Suspend - Extend Suspension Reactivate" at bounding box center [112, 242] width 99 height 17
select select "[object Object]"
click at [63, 234] on select "Cancel Suspend - Extend Suspension Reactivate" at bounding box center [112, 242] width 99 height 17
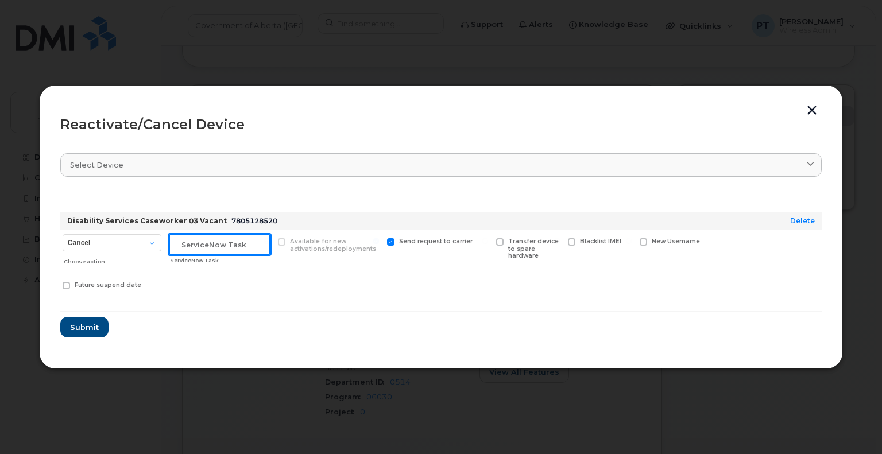
click at [214, 245] on input "text" at bounding box center [220, 244] width 102 height 21
click at [198, 241] on input "text" at bounding box center [220, 244] width 102 height 21
paste input "SCTASK0855688"
type input "SCTASK0855688 Reactivate"
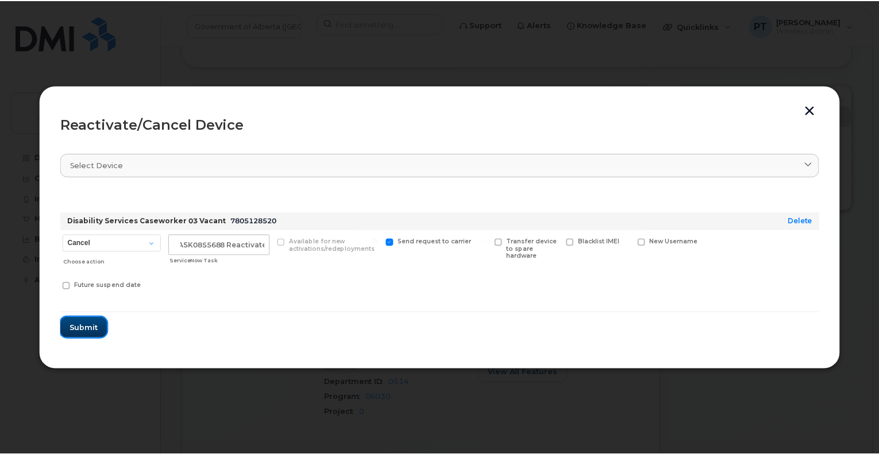
scroll to position [0, 0]
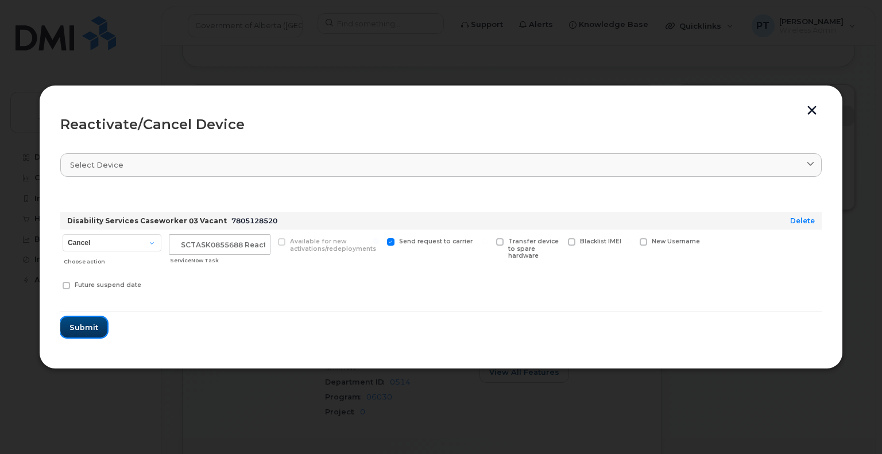
click at [79, 323] on span "Submit" at bounding box center [84, 327] width 29 height 11
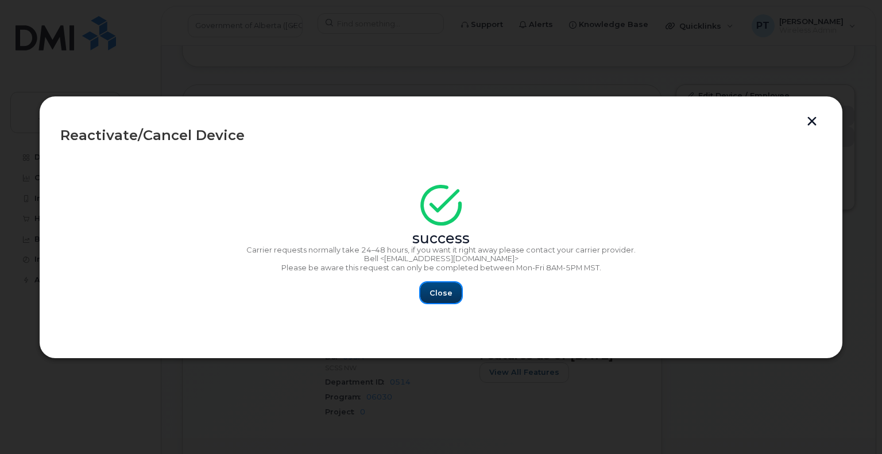
click at [430, 295] on button "Close" at bounding box center [441, 293] width 41 height 21
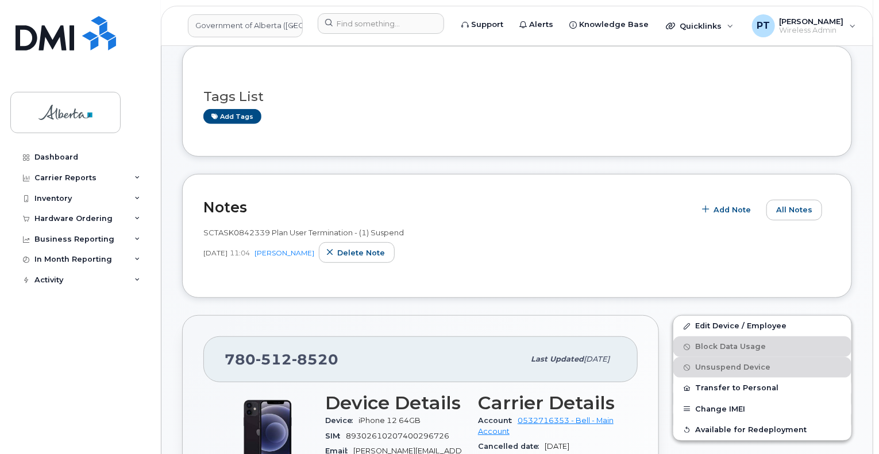
scroll to position [115, 0]
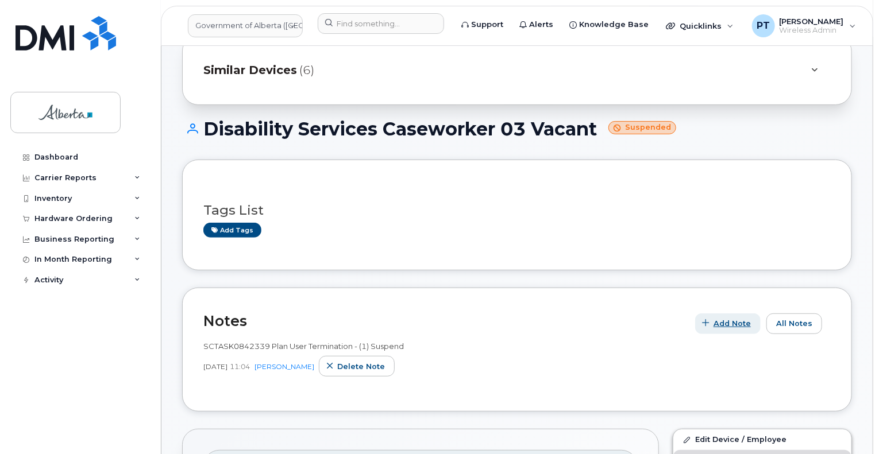
click at [745, 318] on span "Add Note" at bounding box center [732, 323] width 37 height 11
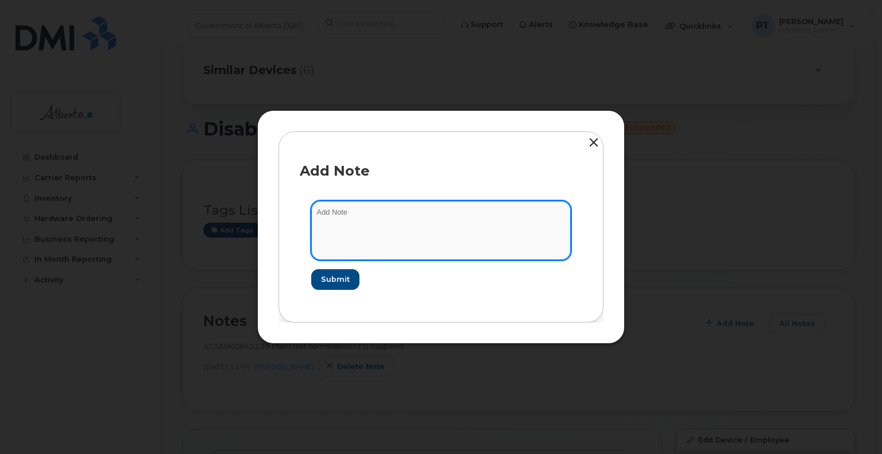
paste textarea "SCTASK0855688"
click at [411, 223] on textarea "SCTASK0855688 -" at bounding box center [441, 230] width 260 height 59
paste textarea "Device Plan Reassign - [PHONE_NUMBER] iPhone 12 IMEI [TECHNICAL_ID] s/n H4YK80U…"
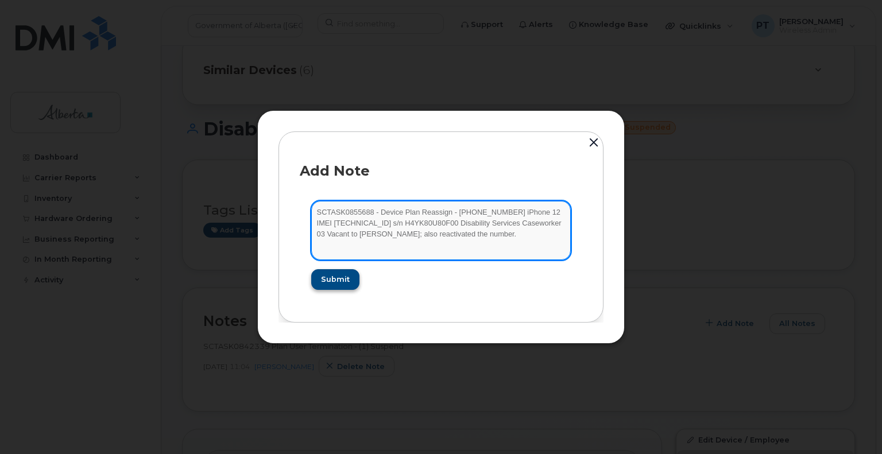
type textarea "SCTASK0855688 - Device Plan Reassign - [PHONE_NUMBER] iPhone 12 IMEI [TECHNICAL…"
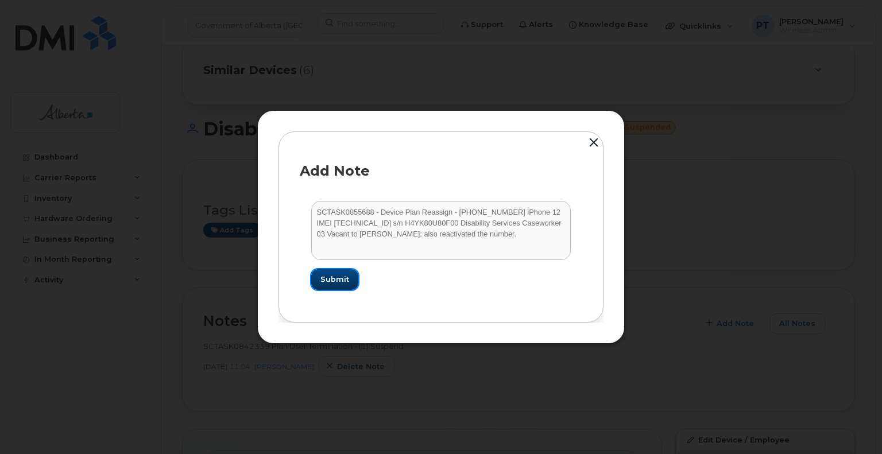
click at [332, 280] on span "Submit" at bounding box center [335, 279] width 29 height 11
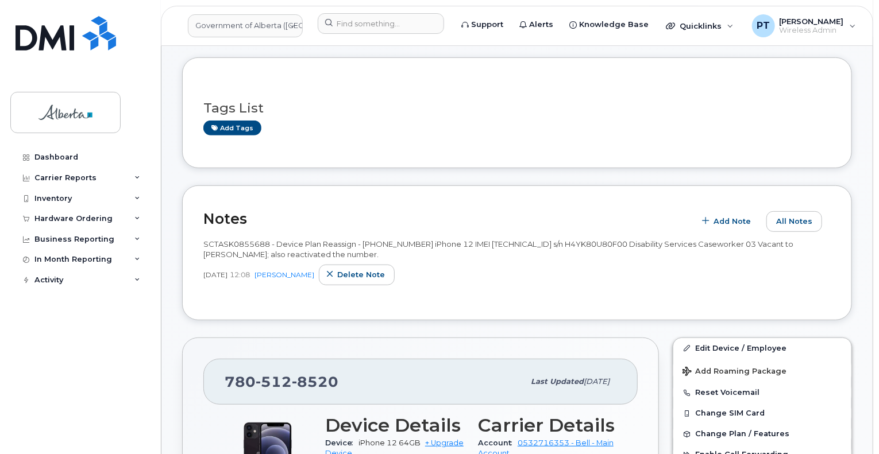
scroll to position [287, 0]
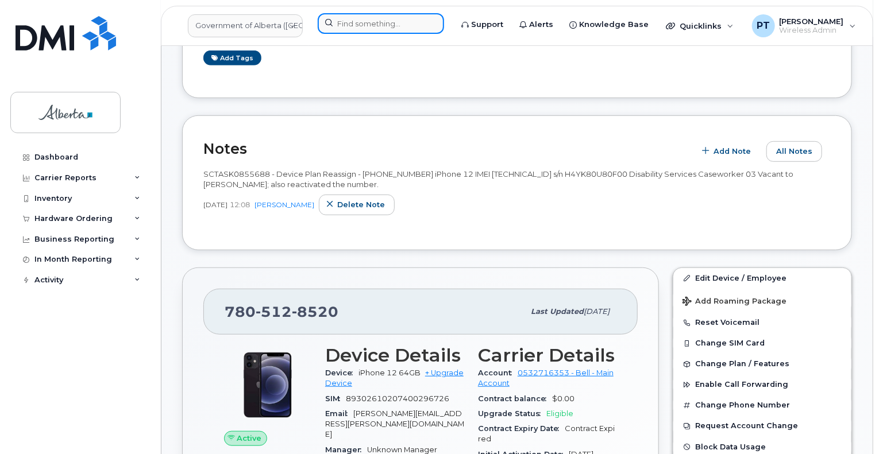
click at [388, 21] on input at bounding box center [381, 23] width 126 height 21
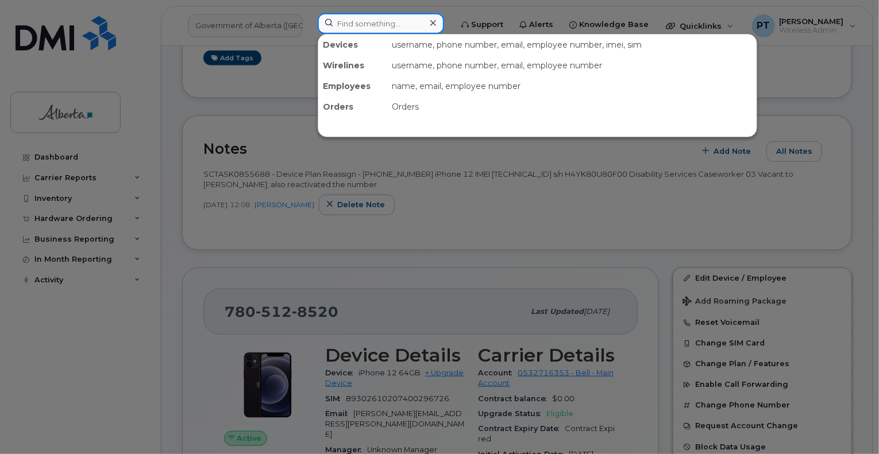
paste input "4038299264"
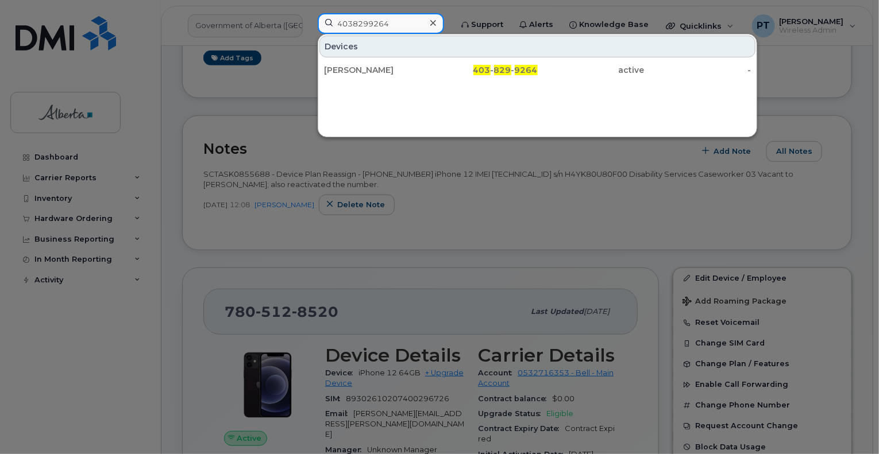
type input "4038299264"
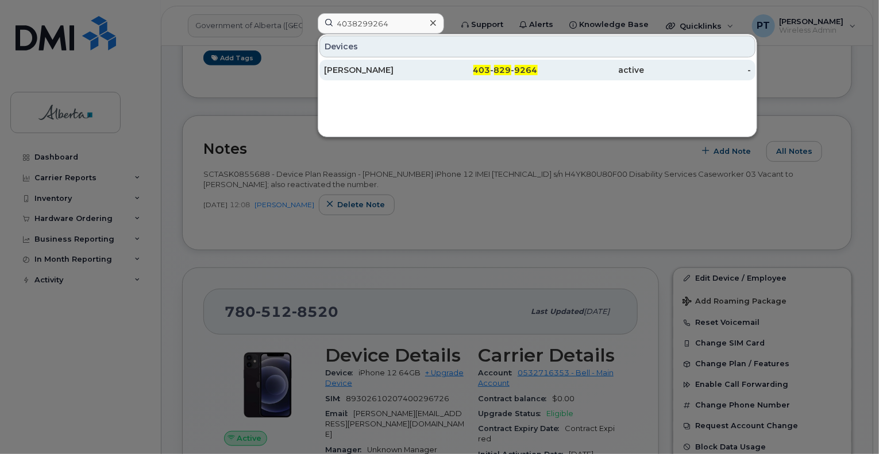
click at [362, 71] on div "[PERSON_NAME]" at bounding box center [377, 69] width 107 height 11
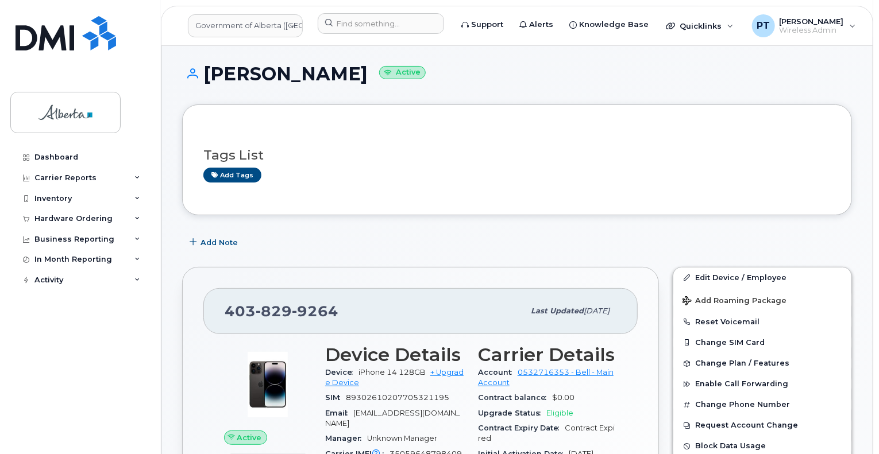
scroll to position [172, 0]
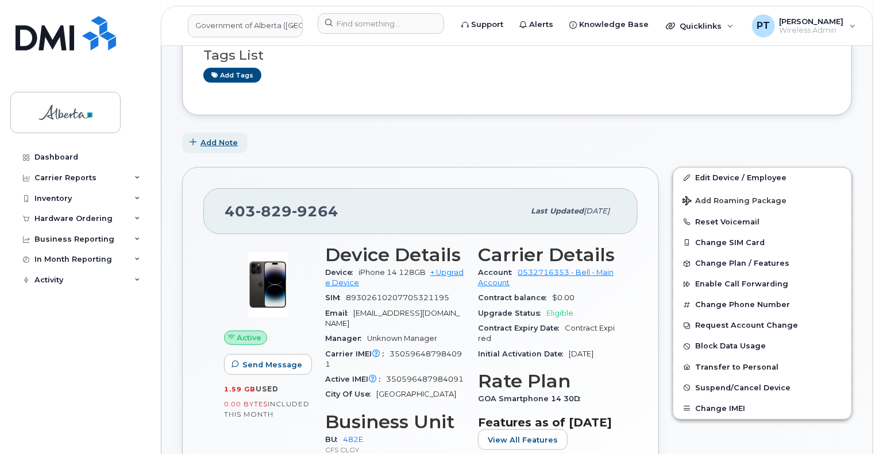
click at [218, 137] on span "Add Note" at bounding box center [219, 142] width 37 height 11
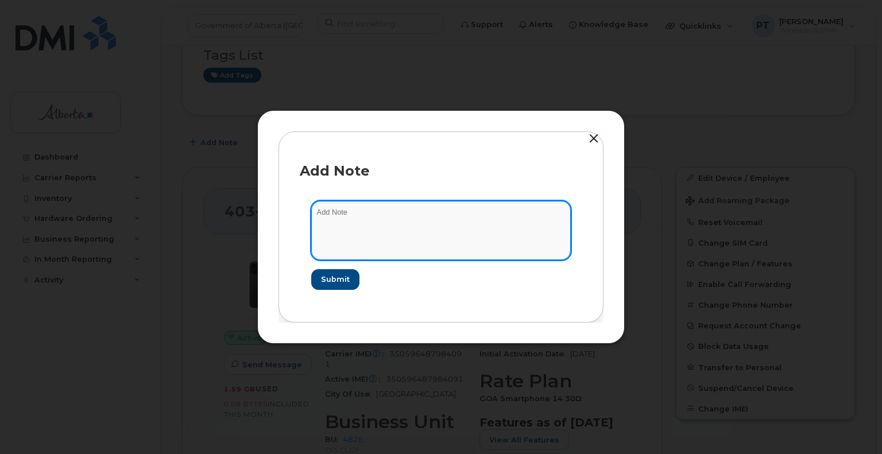
click at [349, 210] on textarea at bounding box center [441, 230] width 260 height 59
paste textarea "SCTASK0856063"
click at [478, 215] on textarea "SCTASK0856063" at bounding box center [441, 230] width 260 height 59
paste textarea "Device Plan Reassign - (1) 4038299264 iPhone 14 IMEI 350596487984091 s/n KGQDKJ…"
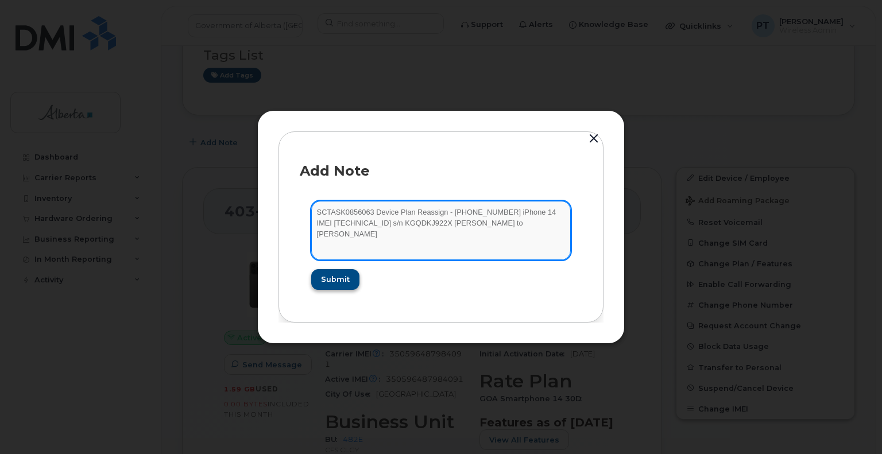
type textarea "SCTASK0856063 Device Plan Reassign - (1) 4038299264 iPhone 14 IMEI 350596487984…"
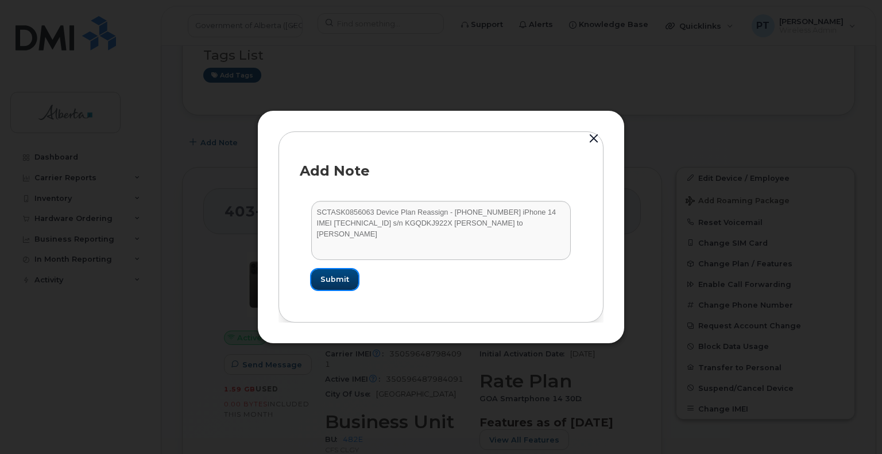
click at [349, 275] on button "Submit" at bounding box center [334, 279] width 47 height 21
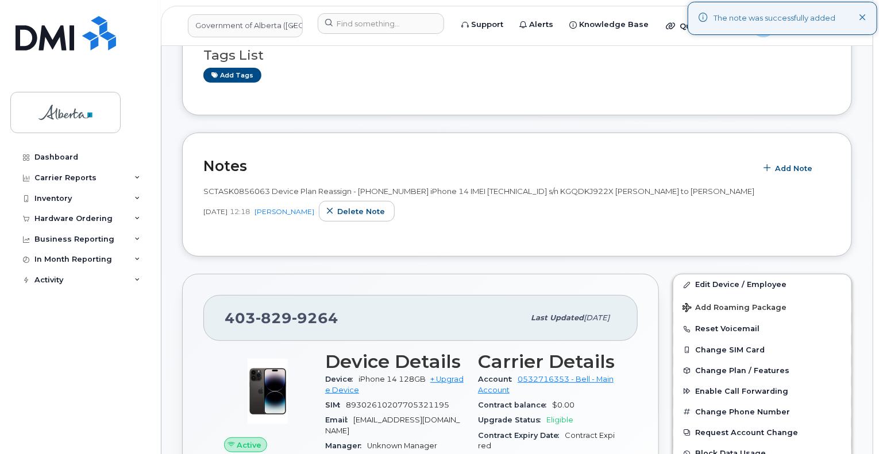
scroll to position [230, 0]
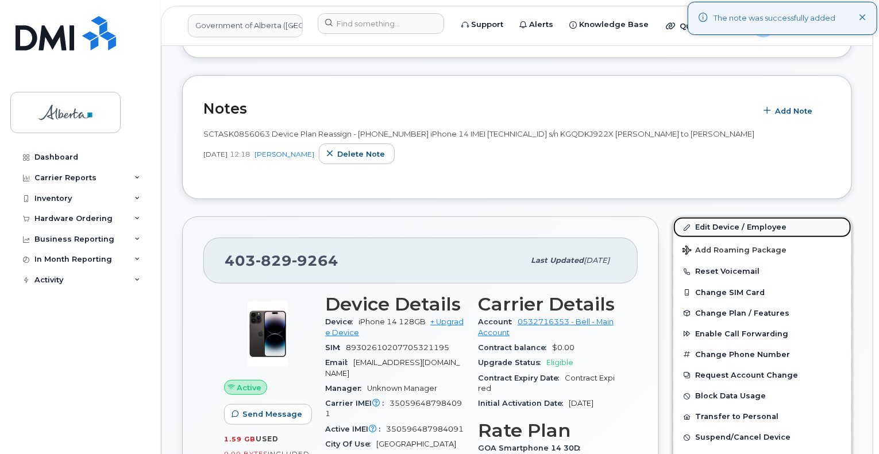
click at [728, 218] on link "Edit Device / Employee" at bounding box center [762, 227] width 178 height 21
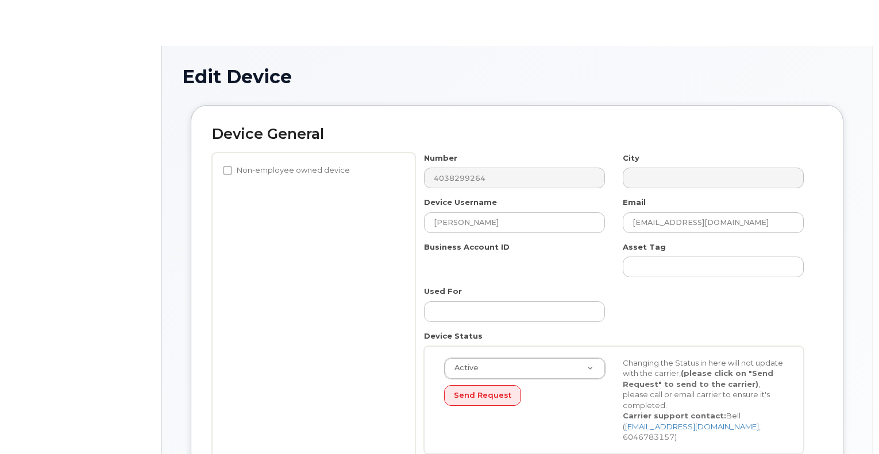
select select "4124490"
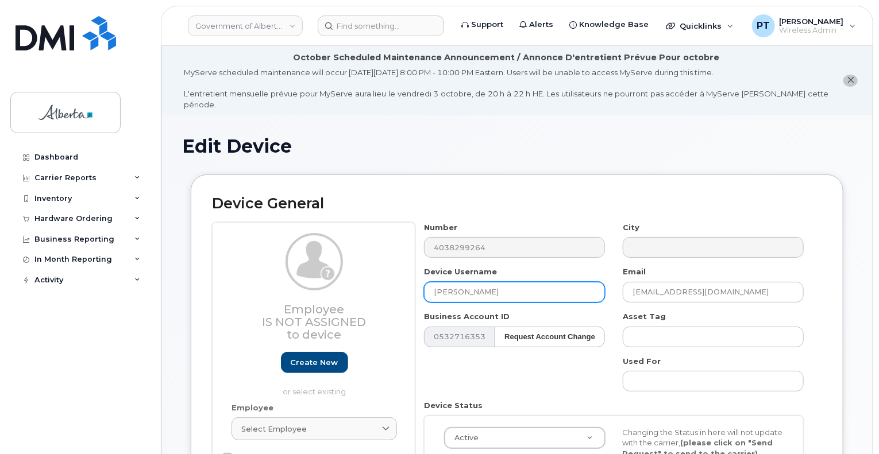
drag, startPoint x: 510, startPoint y: 280, endPoint x: 357, endPoint y: 277, distance: 152.8
click at [357, 277] on div "Employee Is not assigned to device Create new or select existing Employee Selec…" at bounding box center [517, 377] width 610 height 310
paste input "[PERSON_NAME]"
type input "[PERSON_NAME]"
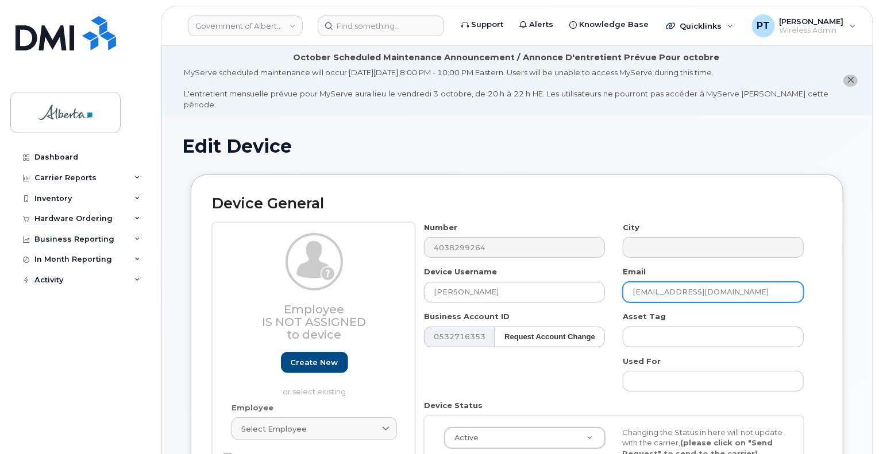
click at [749, 288] on input "emmy.vandendool@gov.ab.ca" at bounding box center [713, 292] width 181 height 21
drag, startPoint x: 748, startPoint y: 282, endPoint x: 632, endPoint y: 282, distance: 116.1
click at [631, 282] on input "emmy.vandendool@gov.ab.ca" at bounding box center [713, 292] width 181 height 21
paste input "Alex.Symes"
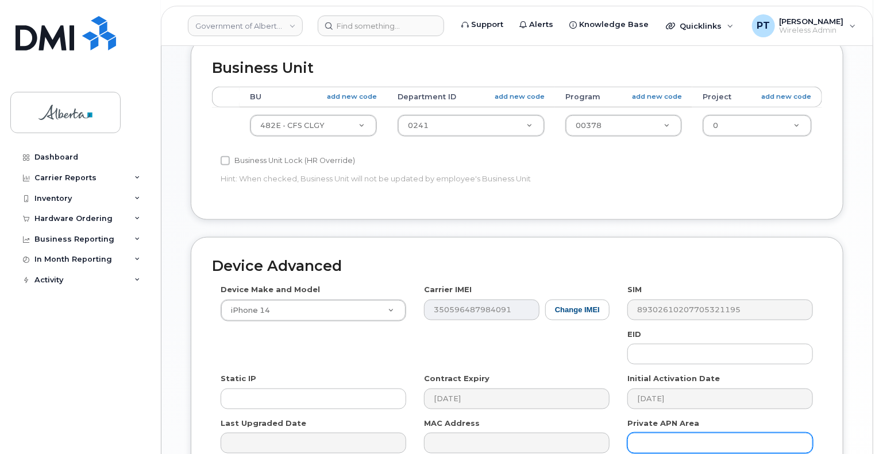
scroll to position [632, 0]
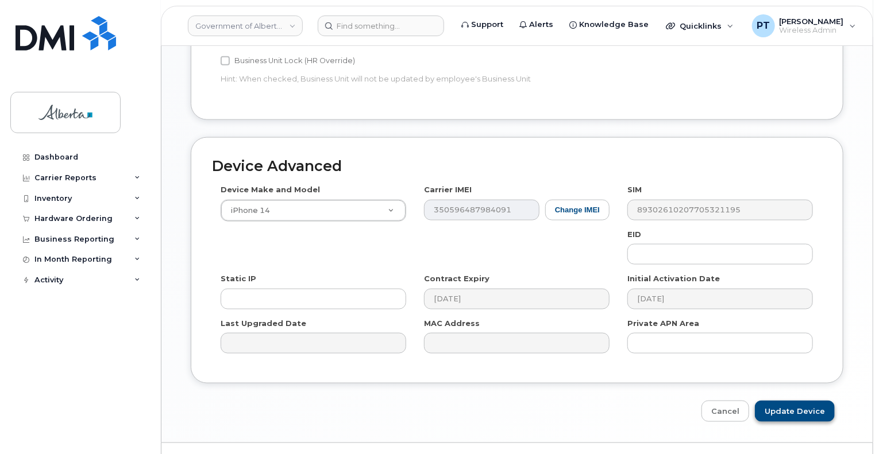
type input "Alex.Symes@gov.ab.ca"
click at [784, 401] on input "Update Device" at bounding box center [795, 411] width 80 height 21
type input "Saving..."
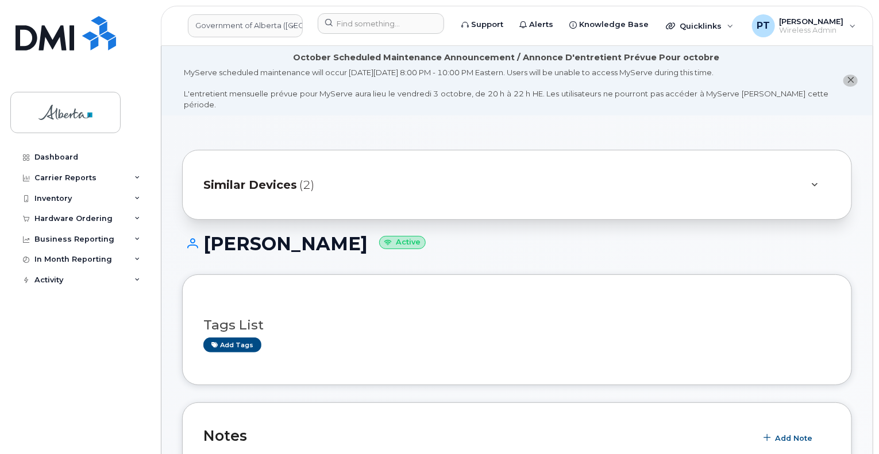
click at [597, 172] on div "Similar Devices (2)" at bounding box center [500, 185] width 595 height 28
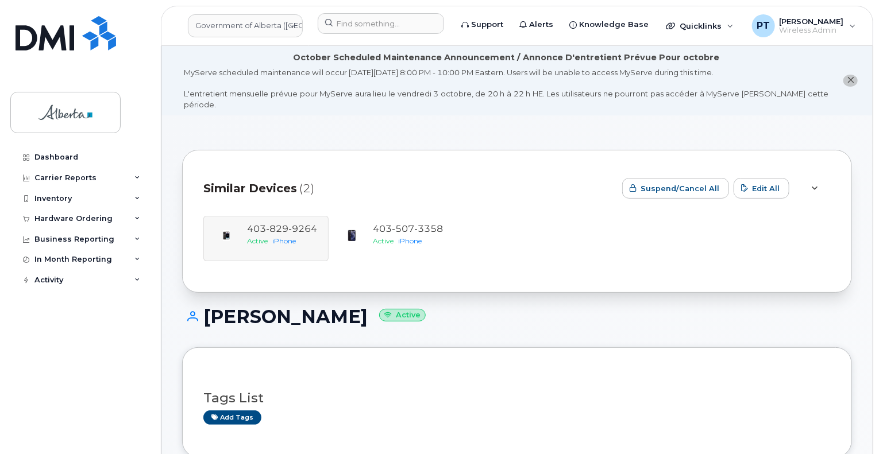
click at [539, 369] on div "Tags List Add tags" at bounding box center [516, 403] width 627 height 68
click at [816, 185] on icon at bounding box center [815, 188] width 6 height 7
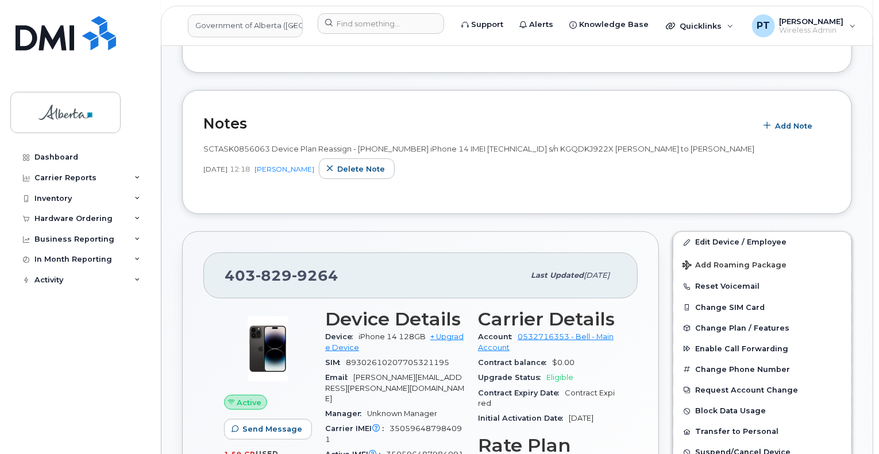
scroll to position [345, 0]
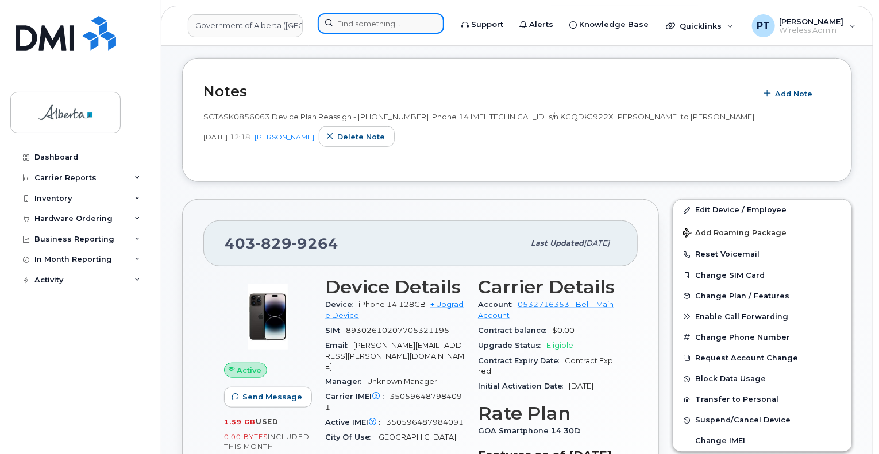
click at [410, 27] on input at bounding box center [381, 23] width 126 height 21
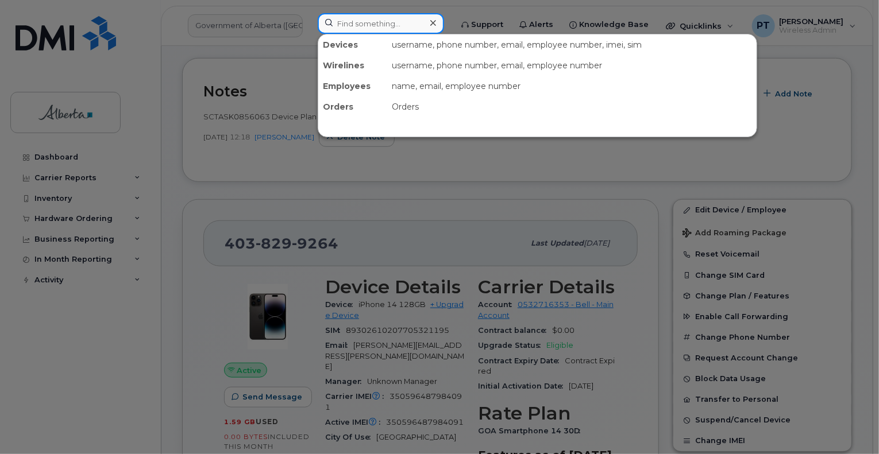
paste input "7807138350"
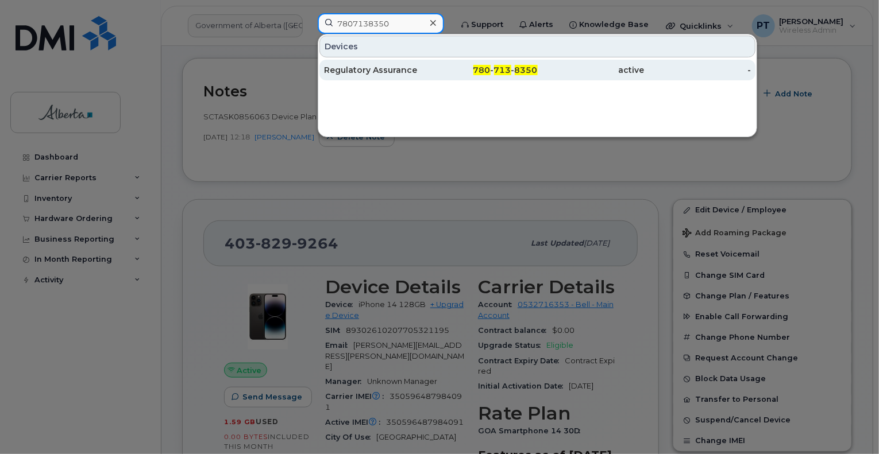
type input "7807138350"
click at [365, 65] on div "Regulatory Assurance" at bounding box center [377, 69] width 107 height 11
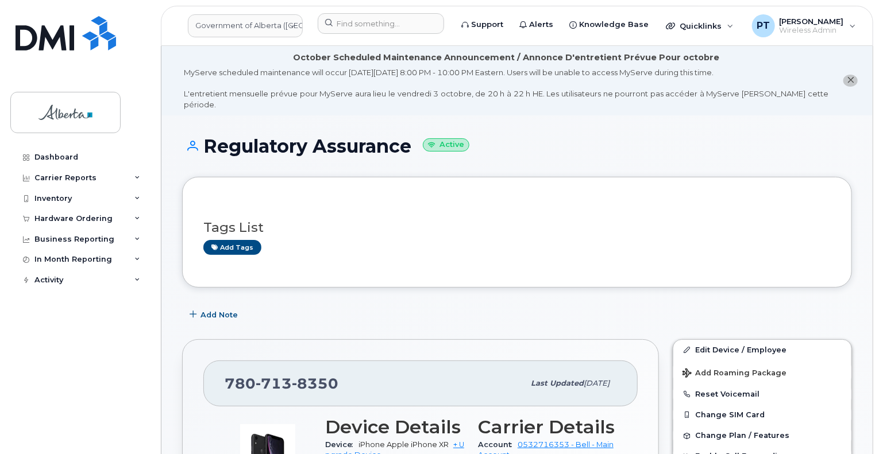
scroll to position [57, 0]
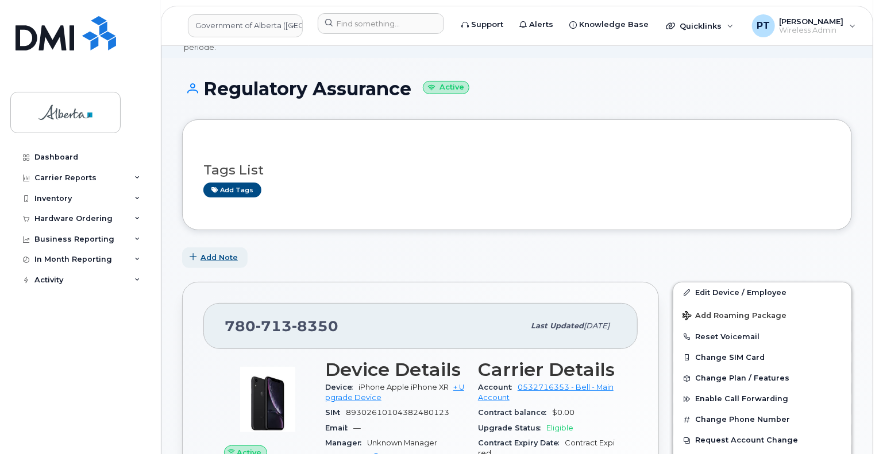
click at [215, 252] on span "Add Note" at bounding box center [219, 257] width 37 height 11
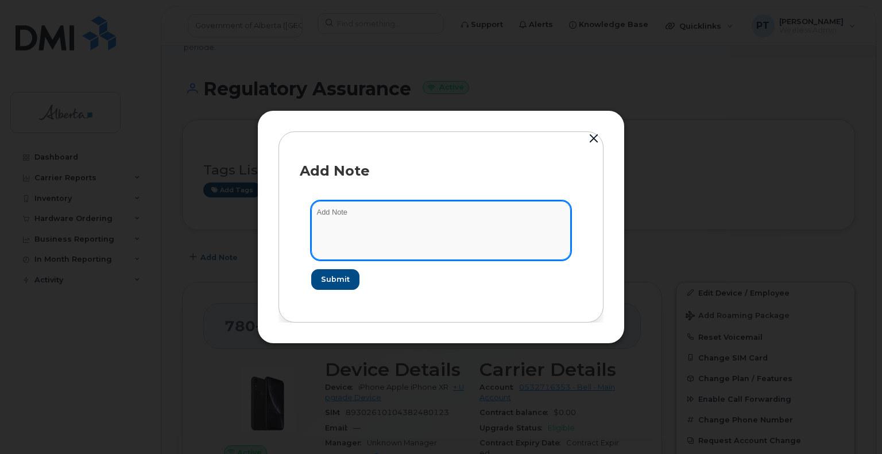
click at [344, 214] on textarea at bounding box center [441, 230] width 260 height 59
paste textarea "SCTASK0856838"
click at [473, 213] on textarea "SCTASK0856838" at bounding box center [441, 230] width 260 height 59
paste textarea "Device Plan Reassign - [PHONE_NUMBER] iPhone XR IMEI [TECHNICAL_ID] s/n DX6ZV3L…"
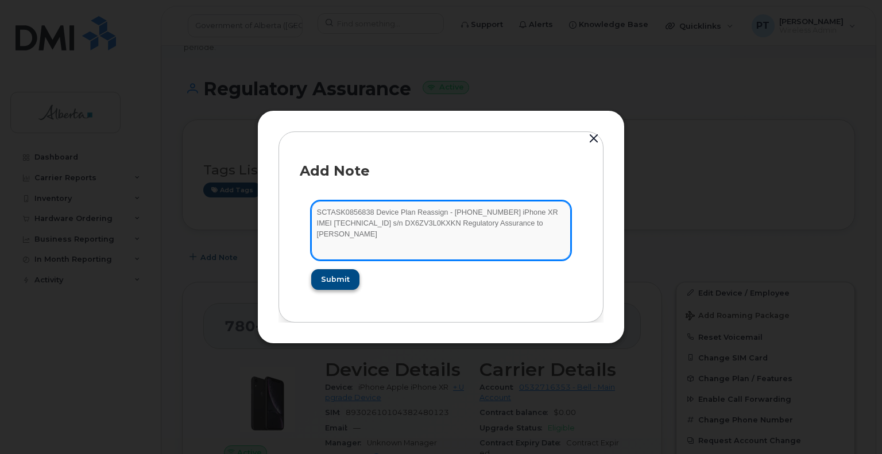
type textarea "SCTASK0856838 Device Plan Reassign - [PHONE_NUMBER] iPhone XR IMEI [TECHNICAL_I…"
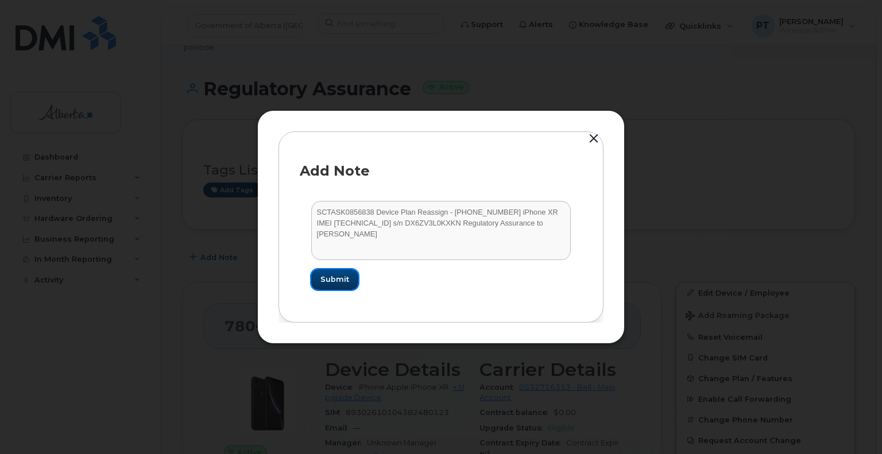
click at [331, 276] on span "Submit" at bounding box center [335, 279] width 29 height 11
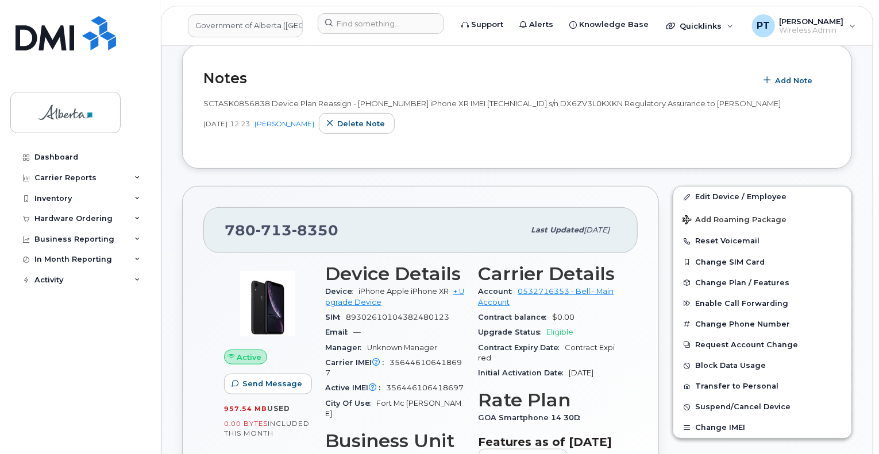
scroll to position [230, 0]
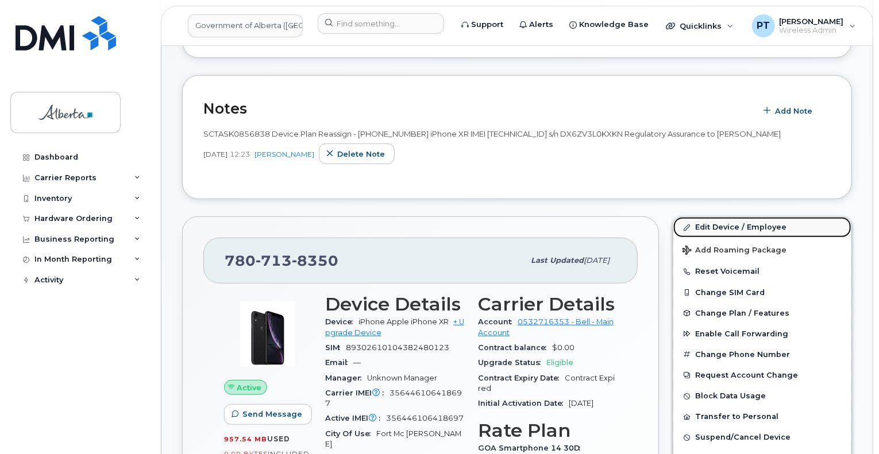
click at [717, 217] on link "Edit Device / Employee" at bounding box center [762, 227] width 178 height 21
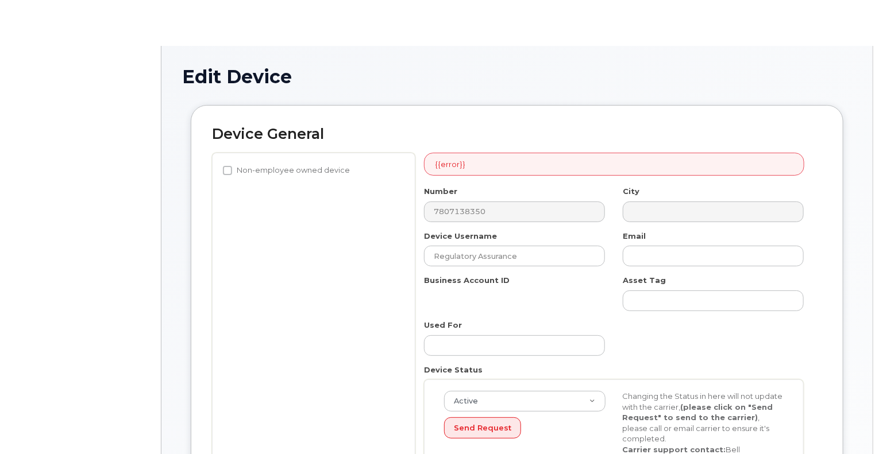
select select "4797726"
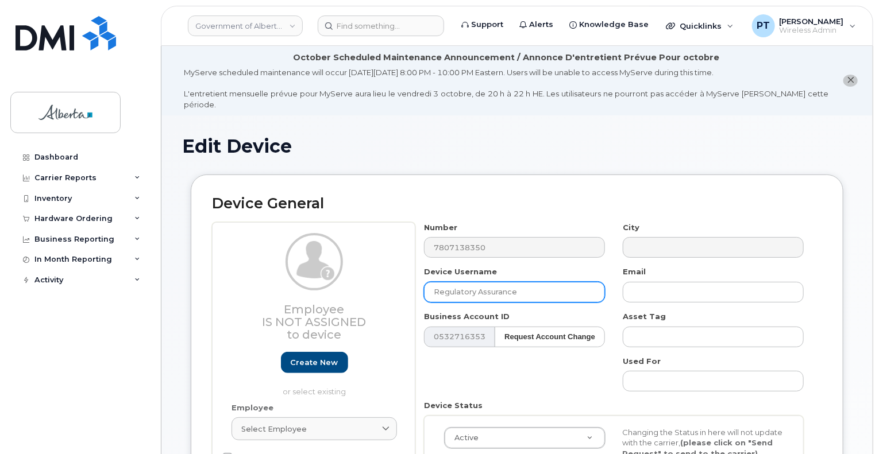
drag, startPoint x: 532, startPoint y: 287, endPoint x: 410, endPoint y: 279, distance: 122.6
click at [410, 279] on div "Employee Is not assigned to device Create new or select existing Employee Selec…" at bounding box center [517, 377] width 610 height 310
paste input "to [PERSON_NAME]"
drag, startPoint x: 526, startPoint y: 284, endPoint x: 514, endPoint y: 276, distance: 15.0
click at [524, 283] on input "Regulatory Assurance to [PERSON_NAME]" at bounding box center [514, 292] width 181 height 21
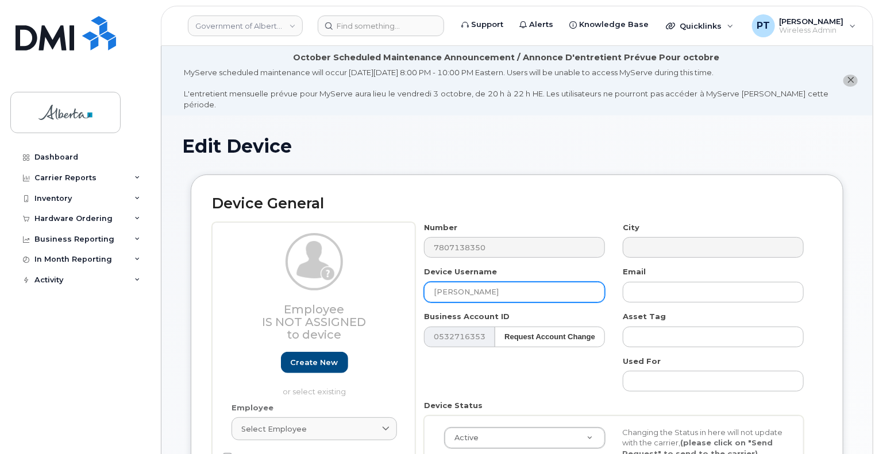
click at [534, 284] on input "[PERSON_NAME]" at bounding box center [514, 292] width 181 height 21
type input "[PERSON_NAME]"
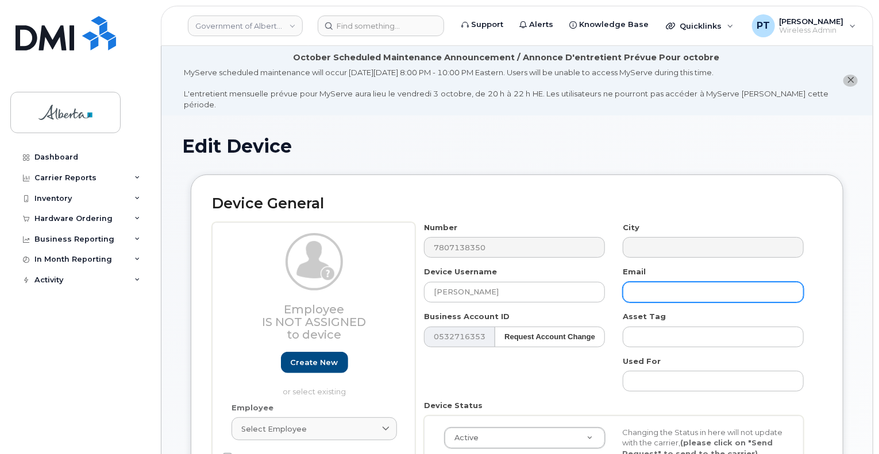
click at [688, 289] on input "text" at bounding box center [713, 292] width 181 height 21
paste input "[EMAIL_ADDRESS][PERSON_NAME][DOMAIN_NAME]"
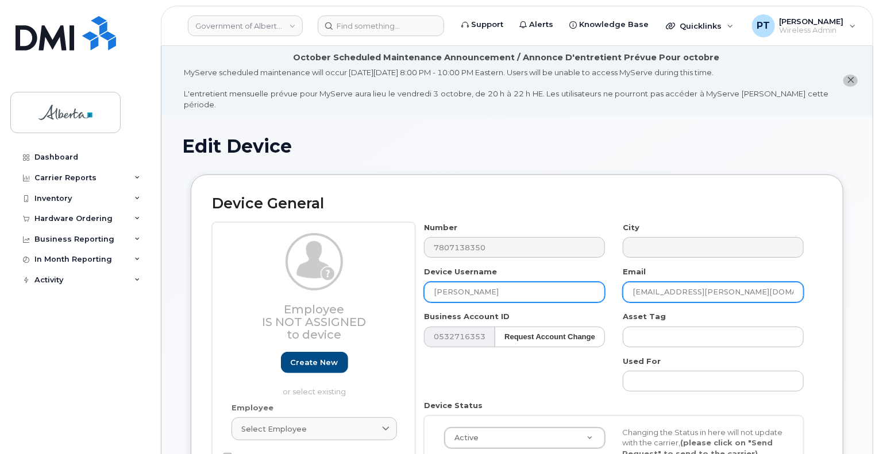
type input "[EMAIL_ADDRESS][PERSON_NAME][DOMAIN_NAME]"
click at [434, 282] on input "[PERSON_NAME]" at bounding box center [514, 292] width 181 height 21
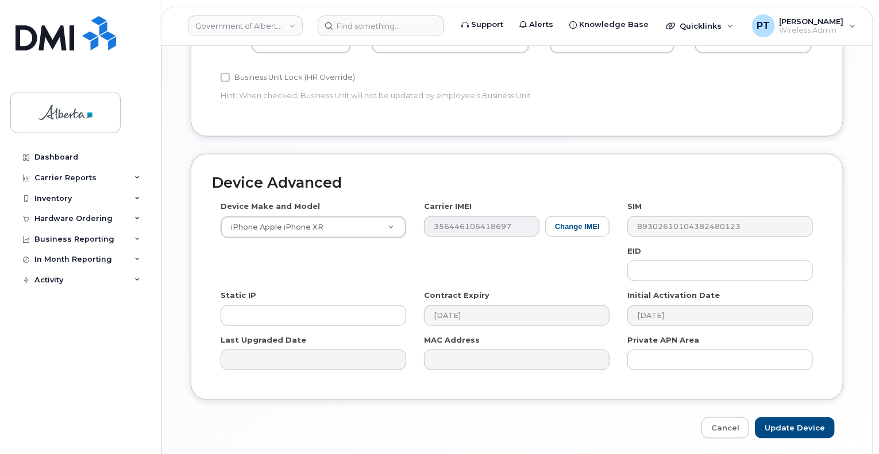
scroll to position [632, 0]
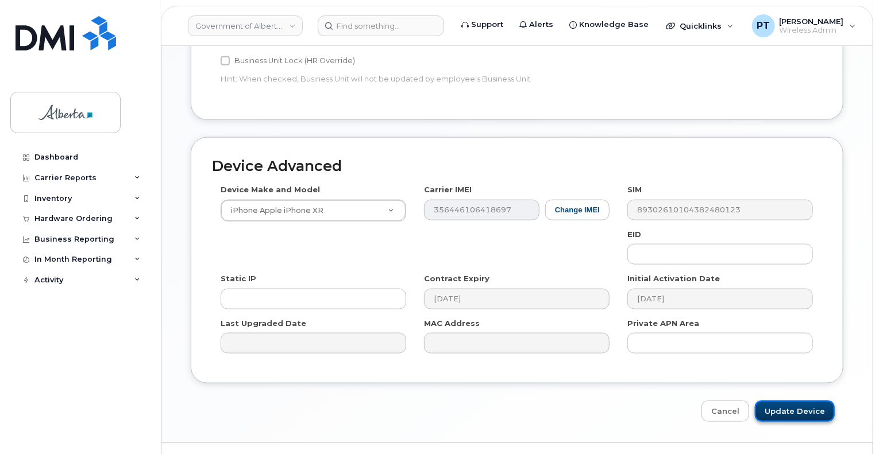
click at [777, 401] on input "Update Device" at bounding box center [795, 411] width 80 height 21
type input "Saving..."
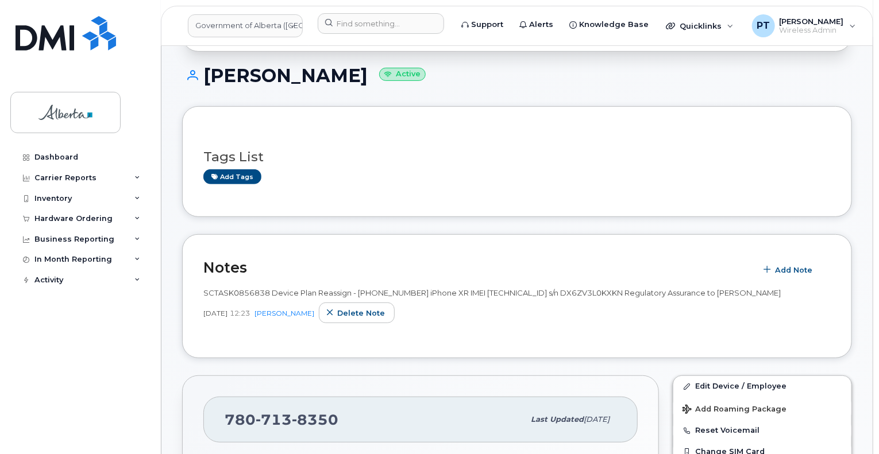
scroll to position [287, 0]
